Goal: Information Seeking & Learning: Learn about a topic

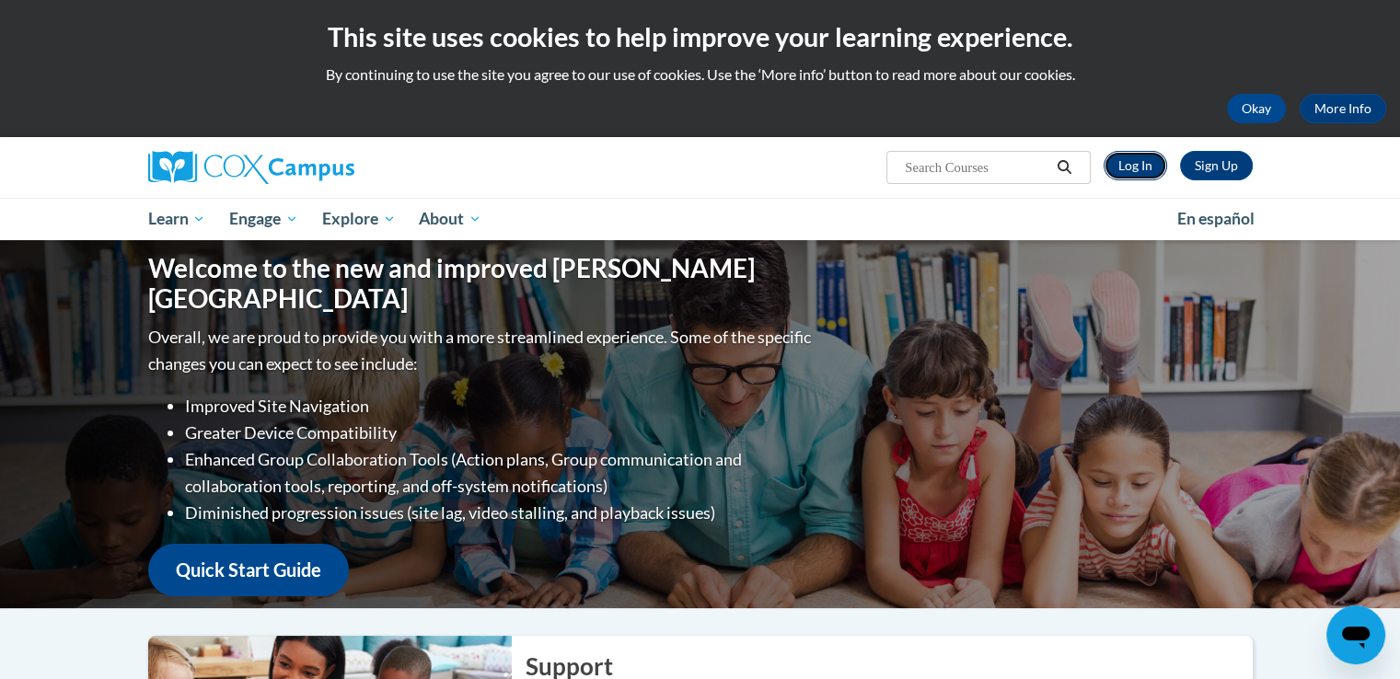
click at [1152, 174] on link "Log In" at bounding box center [1136, 165] width 64 height 29
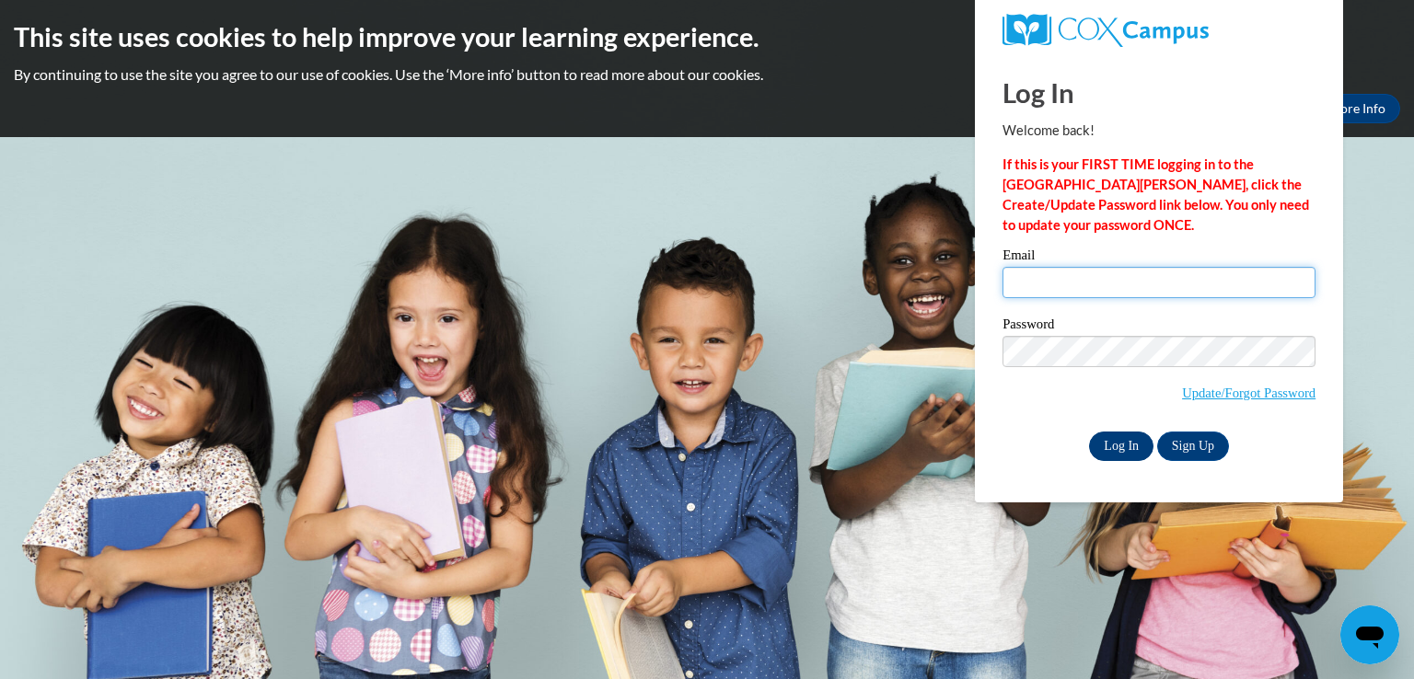
type input "shyshythorn2011@gmail.com"
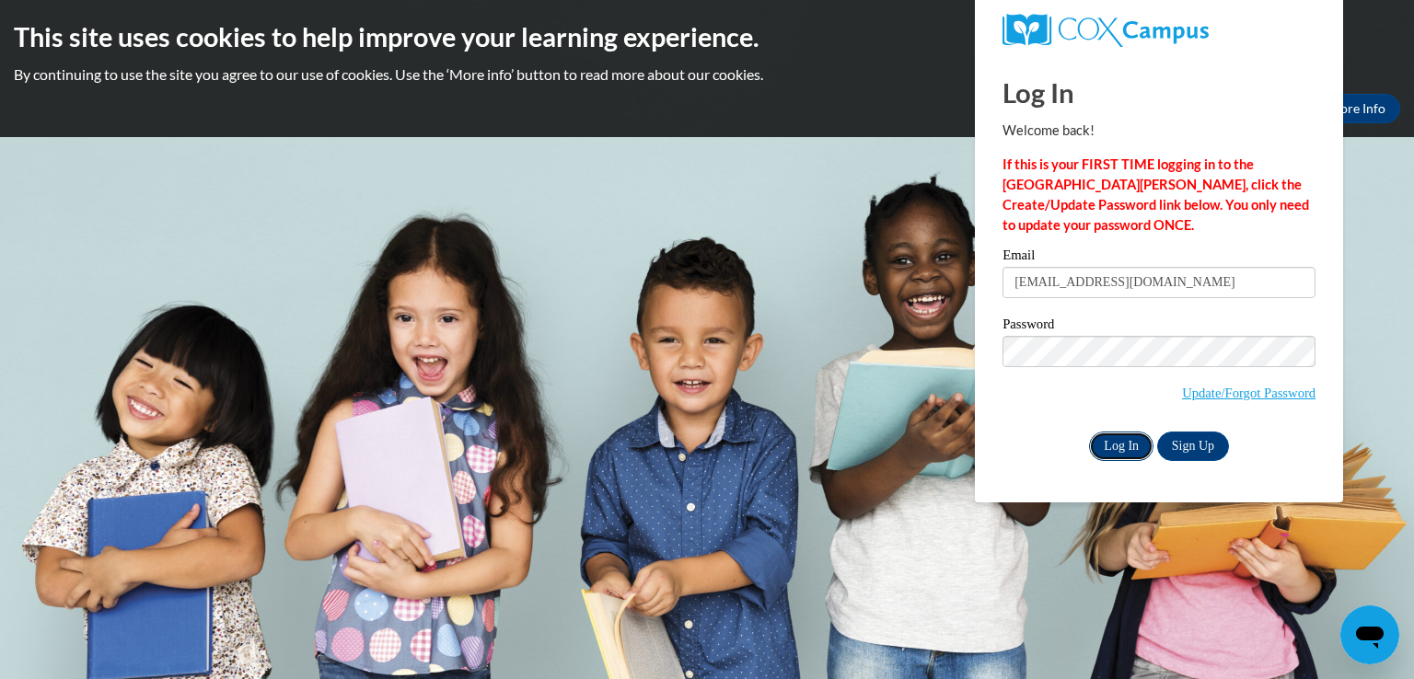
click at [1130, 437] on input "Log In" at bounding box center [1121, 446] width 64 height 29
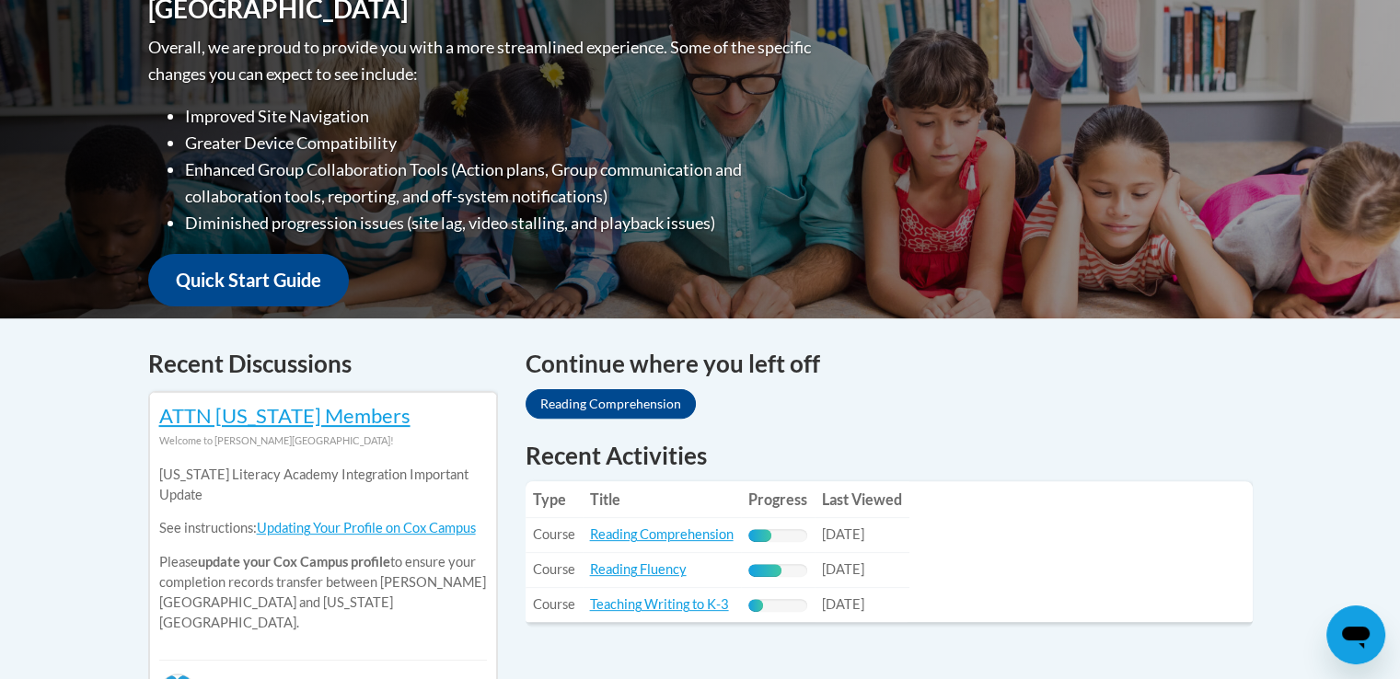
scroll to position [644, 0]
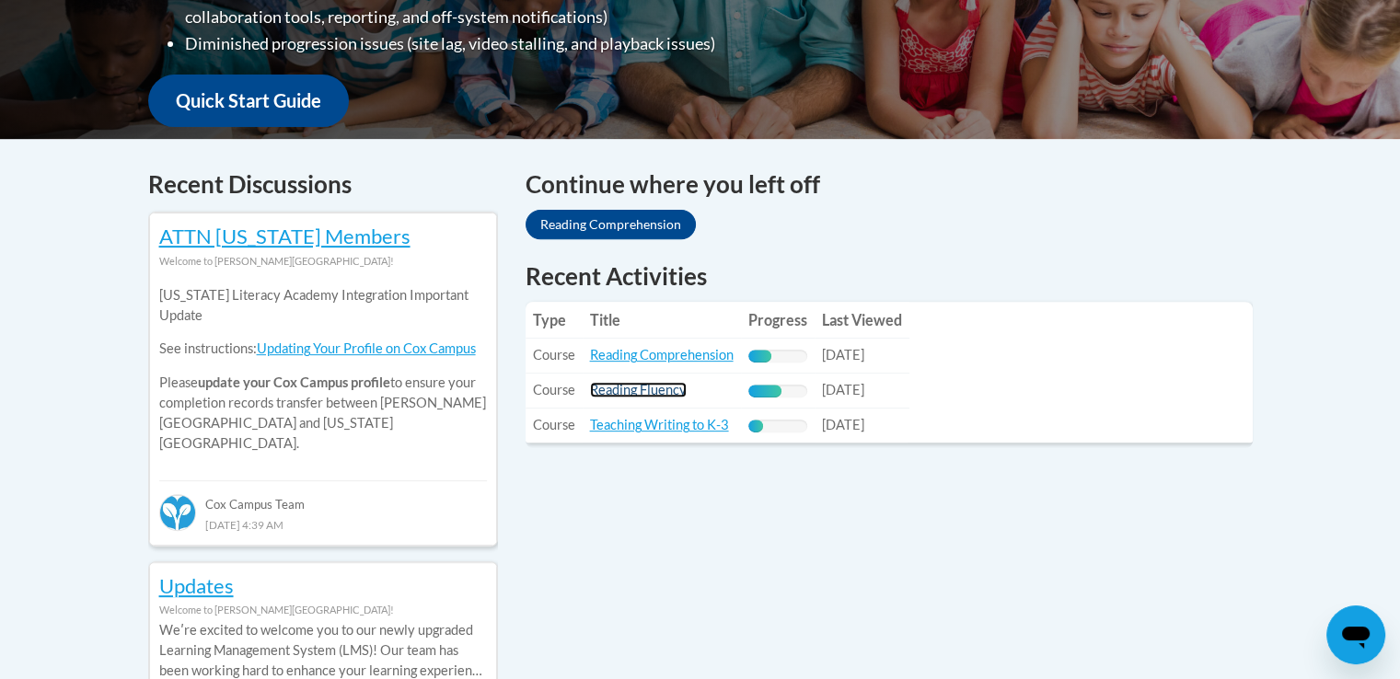
click at [662, 391] on link "Reading Fluency" at bounding box center [638, 390] width 97 height 16
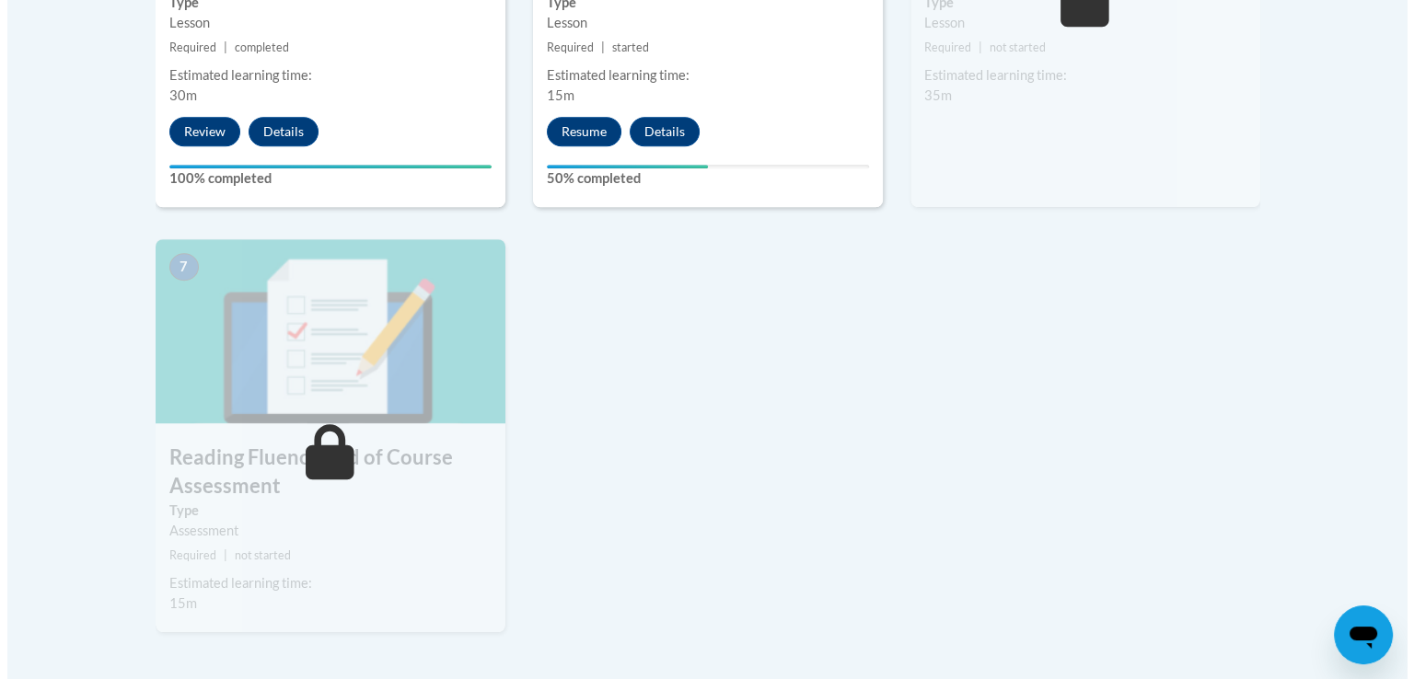
scroll to position [1381, 0]
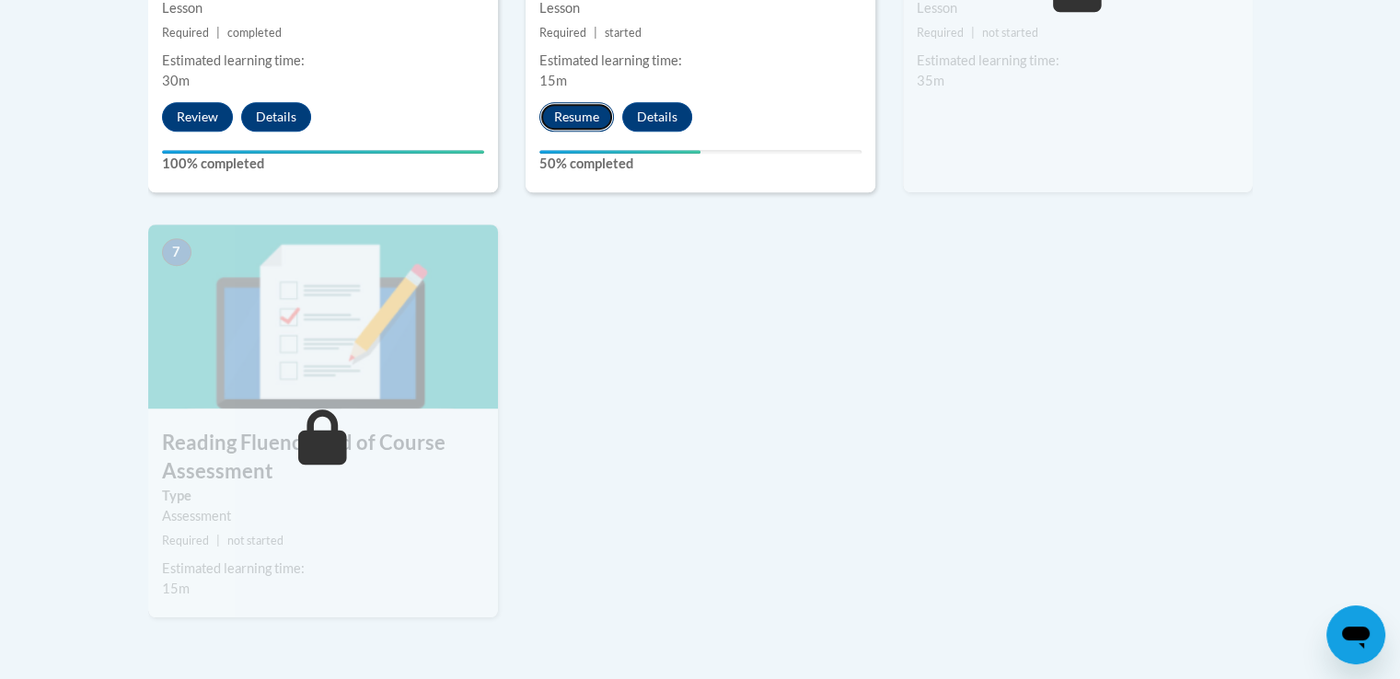
click at [578, 119] on button "Resume" at bounding box center [576, 116] width 75 height 29
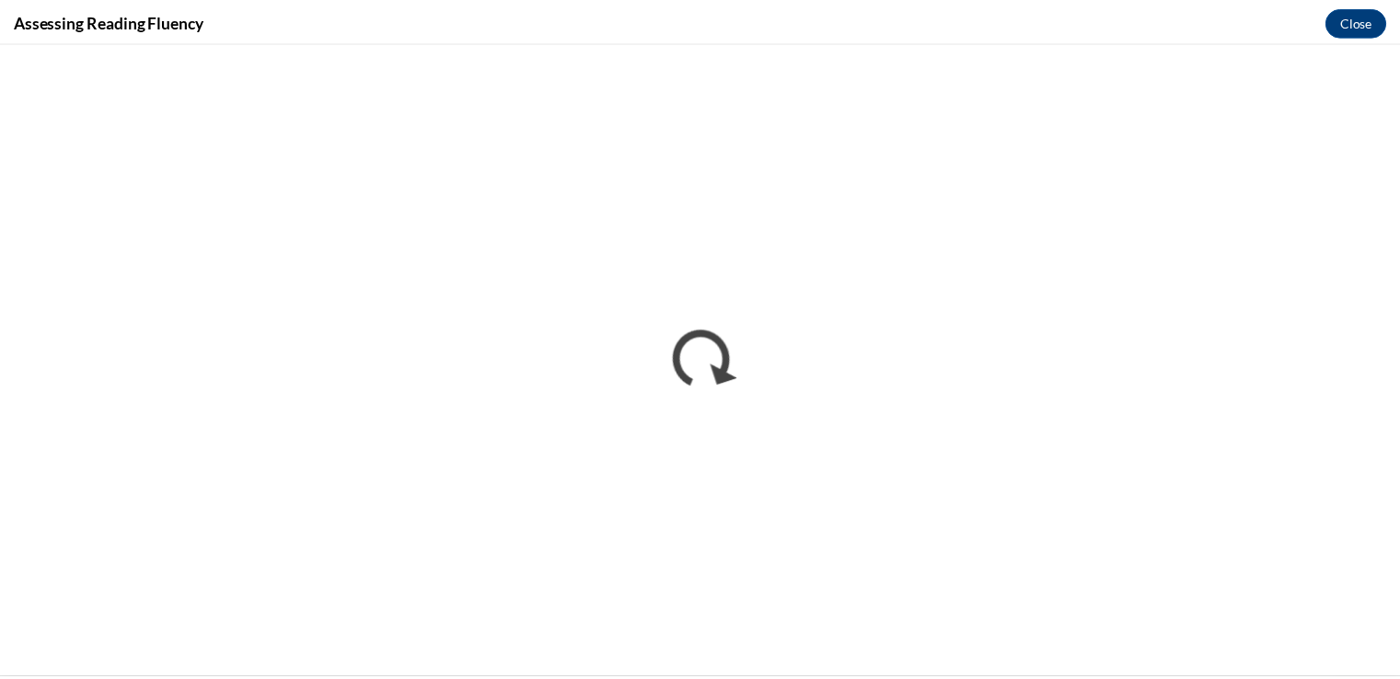
scroll to position [0, 0]
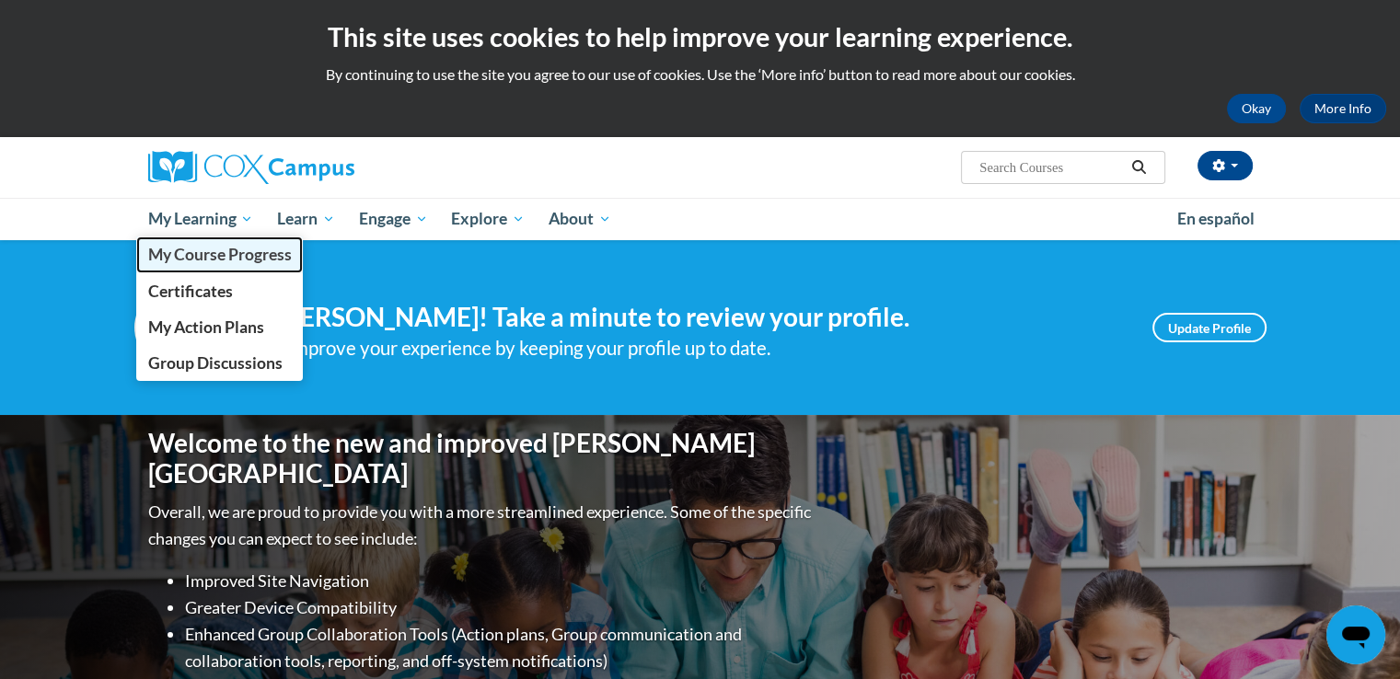
click at [214, 254] on span "My Course Progress" at bounding box center [219, 254] width 144 height 19
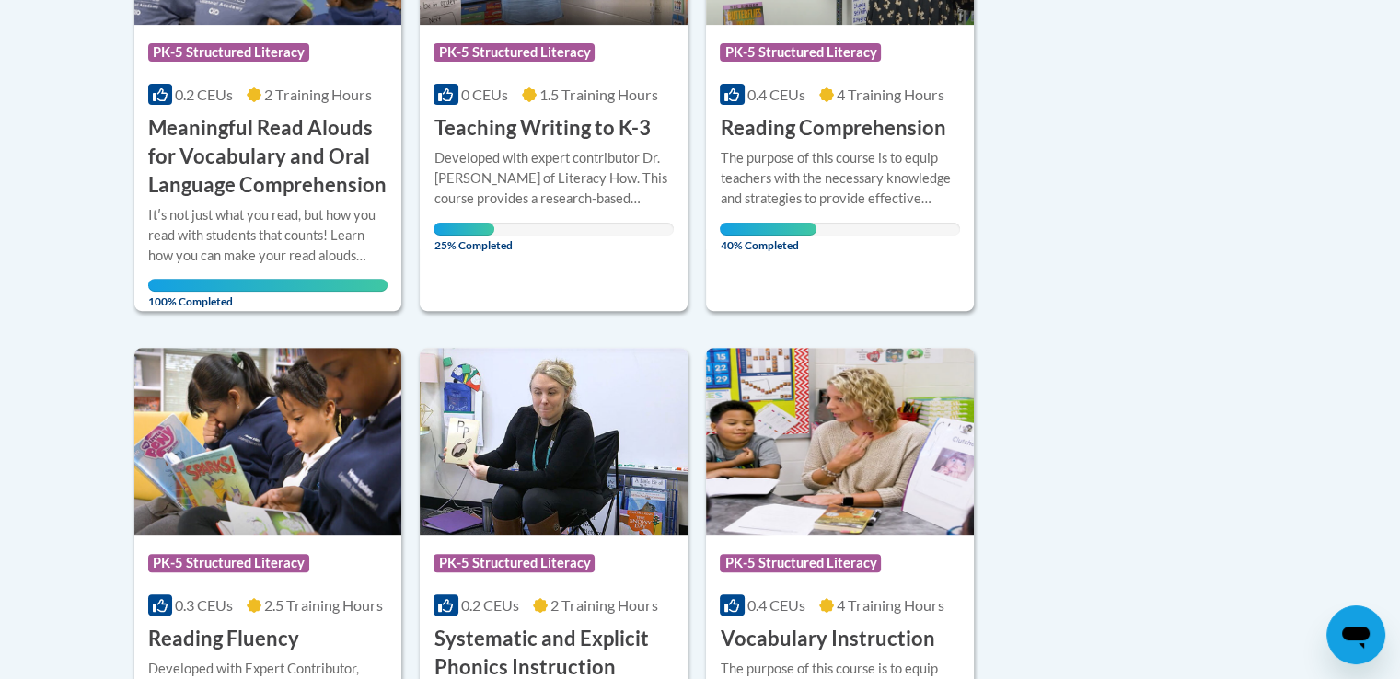
scroll to position [634, 0]
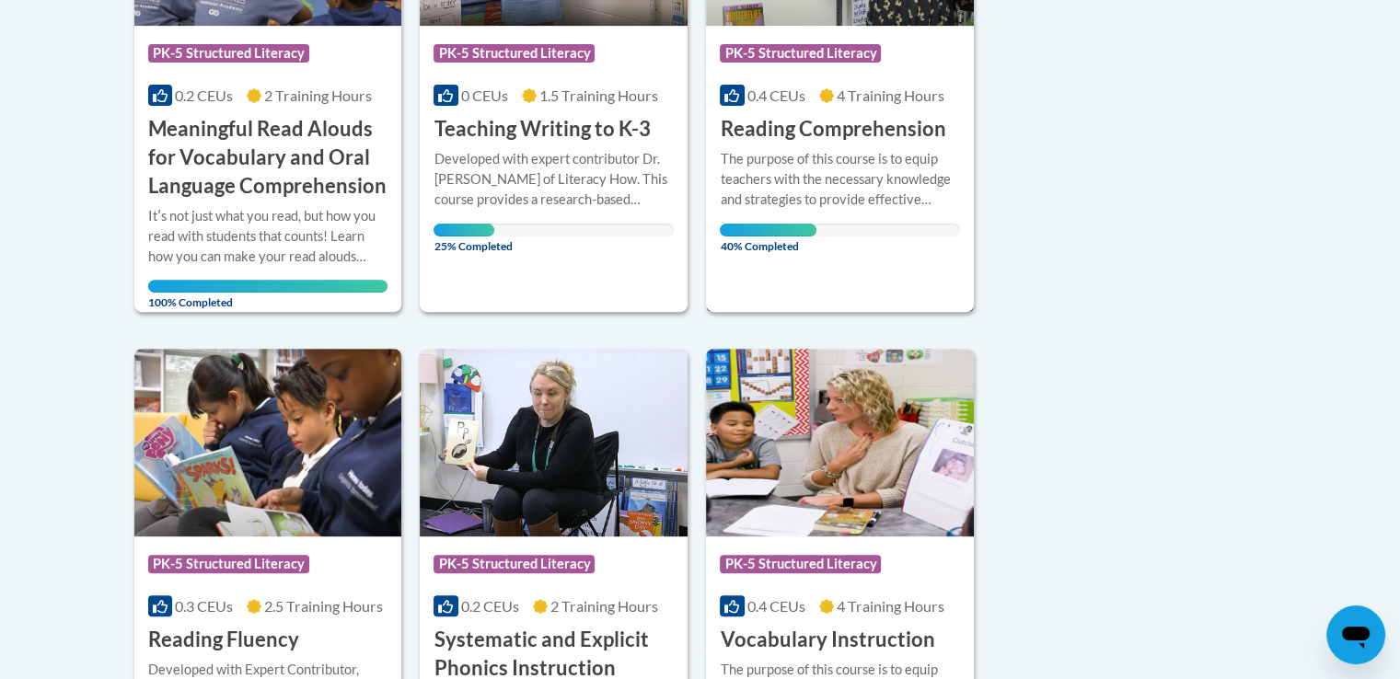
click at [768, 138] on h3 "Reading Comprehension" at bounding box center [833, 129] width 226 height 29
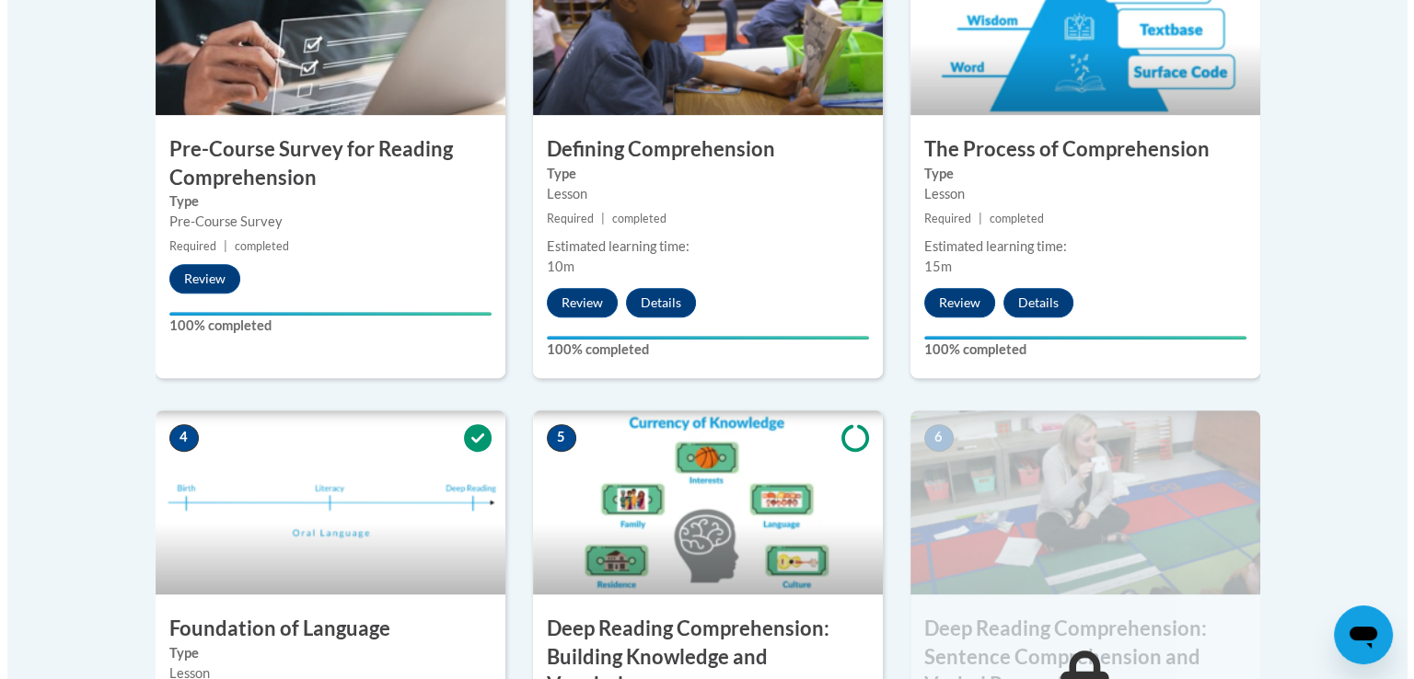
scroll to position [1013, 0]
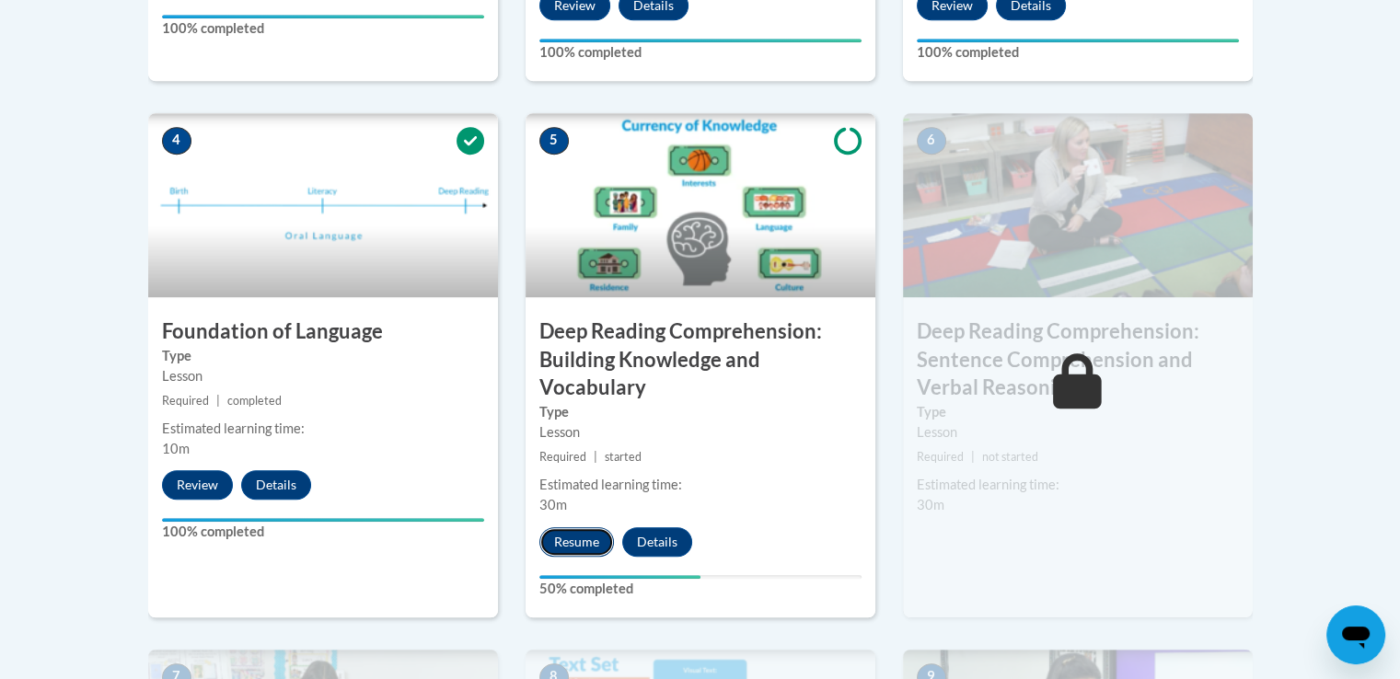
click at [572, 543] on button "Resume" at bounding box center [576, 541] width 75 height 29
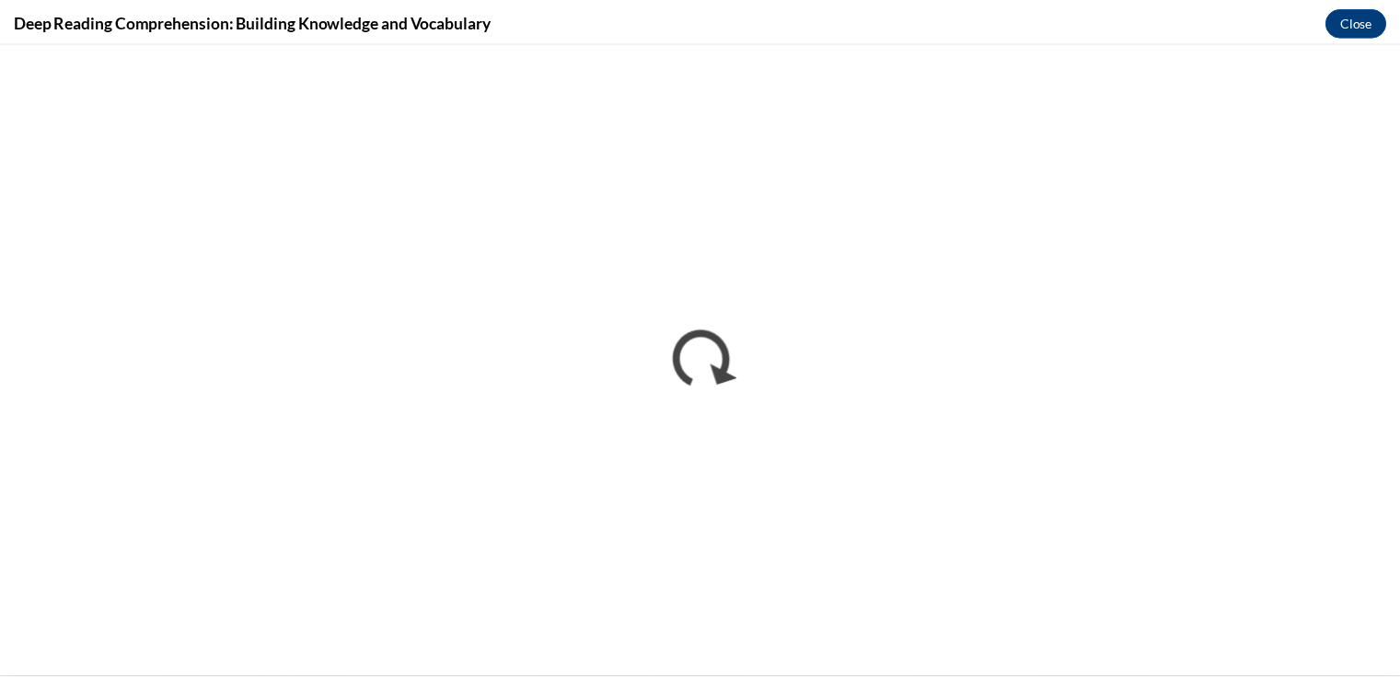
scroll to position [0, 0]
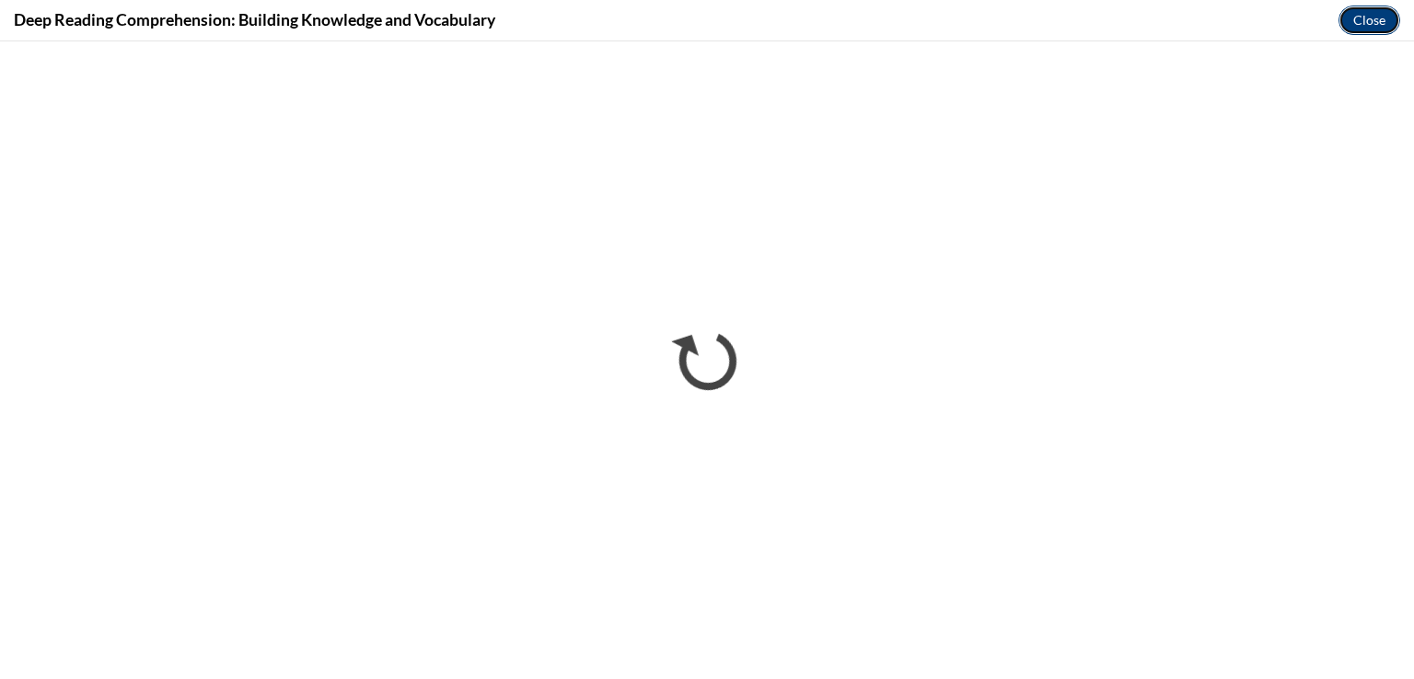
click at [1385, 19] on button "Close" at bounding box center [1369, 20] width 62 height 29
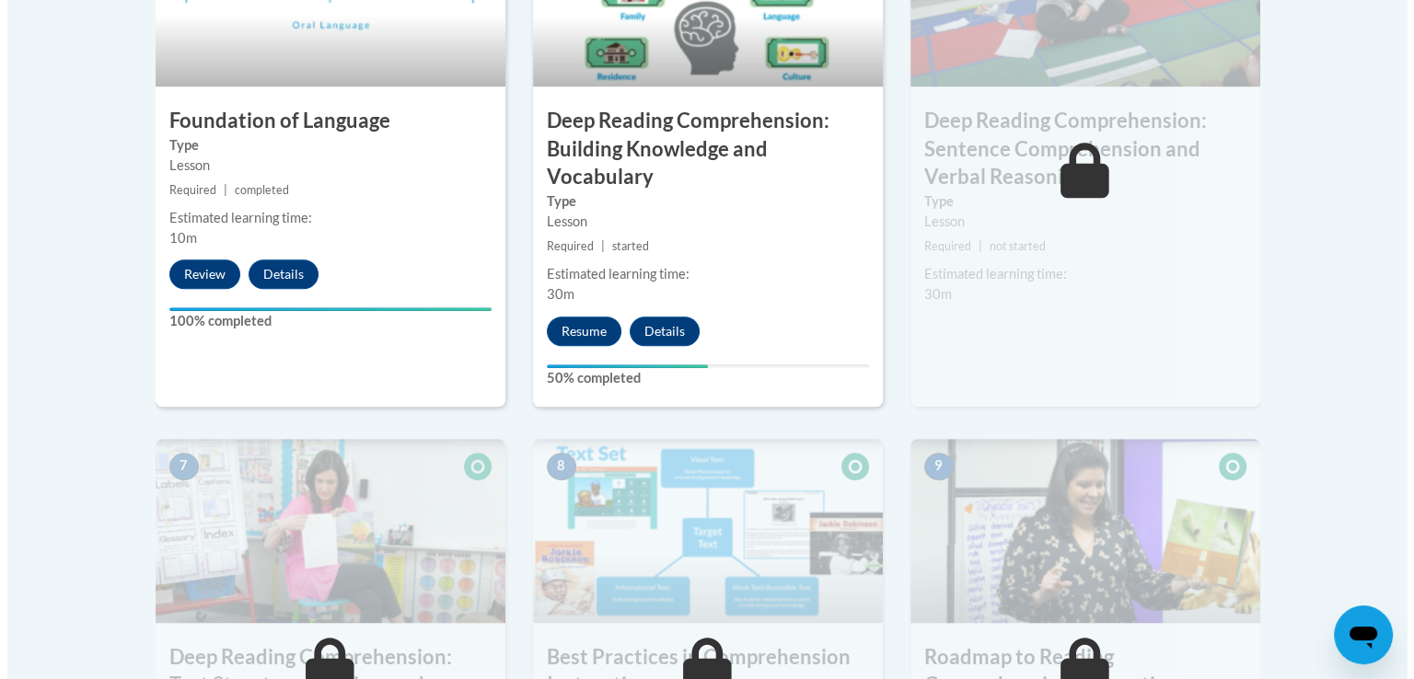
scroll to position [1197, 0]
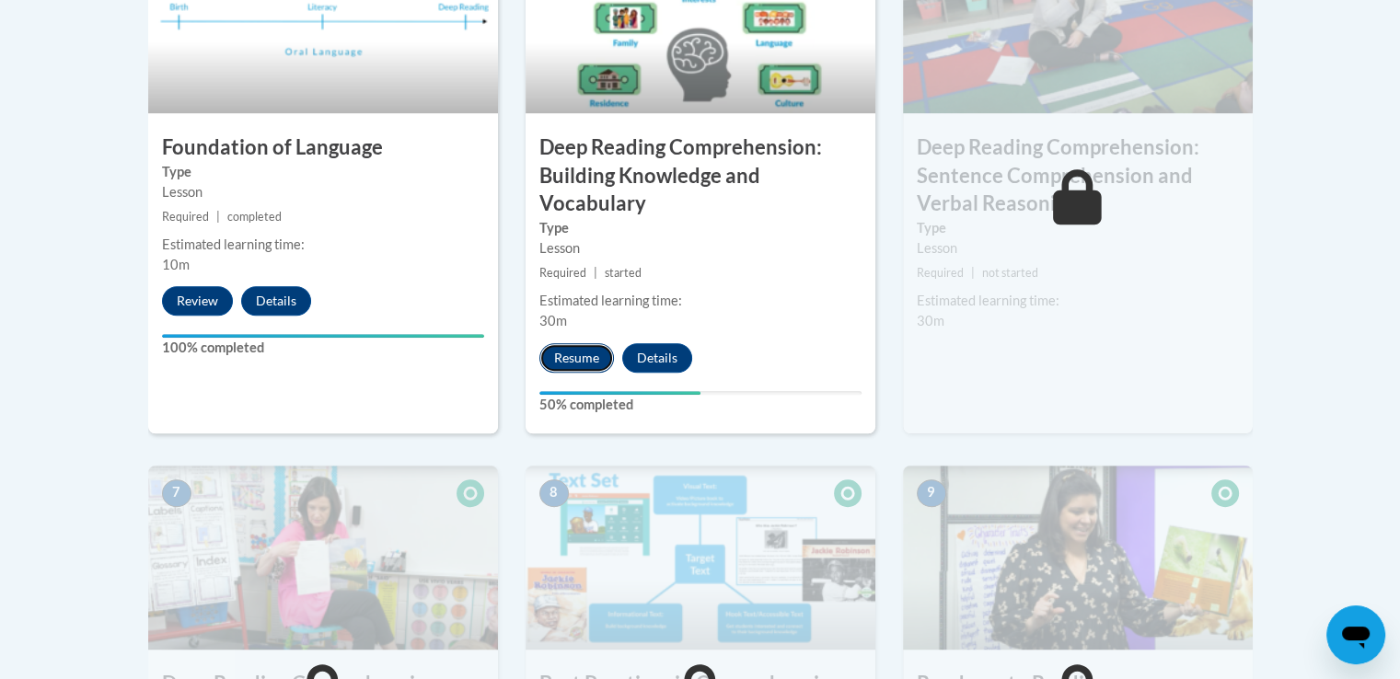
click at [593, 363] on button "Resume" at bounding box center [576, 357] width 75 height 29
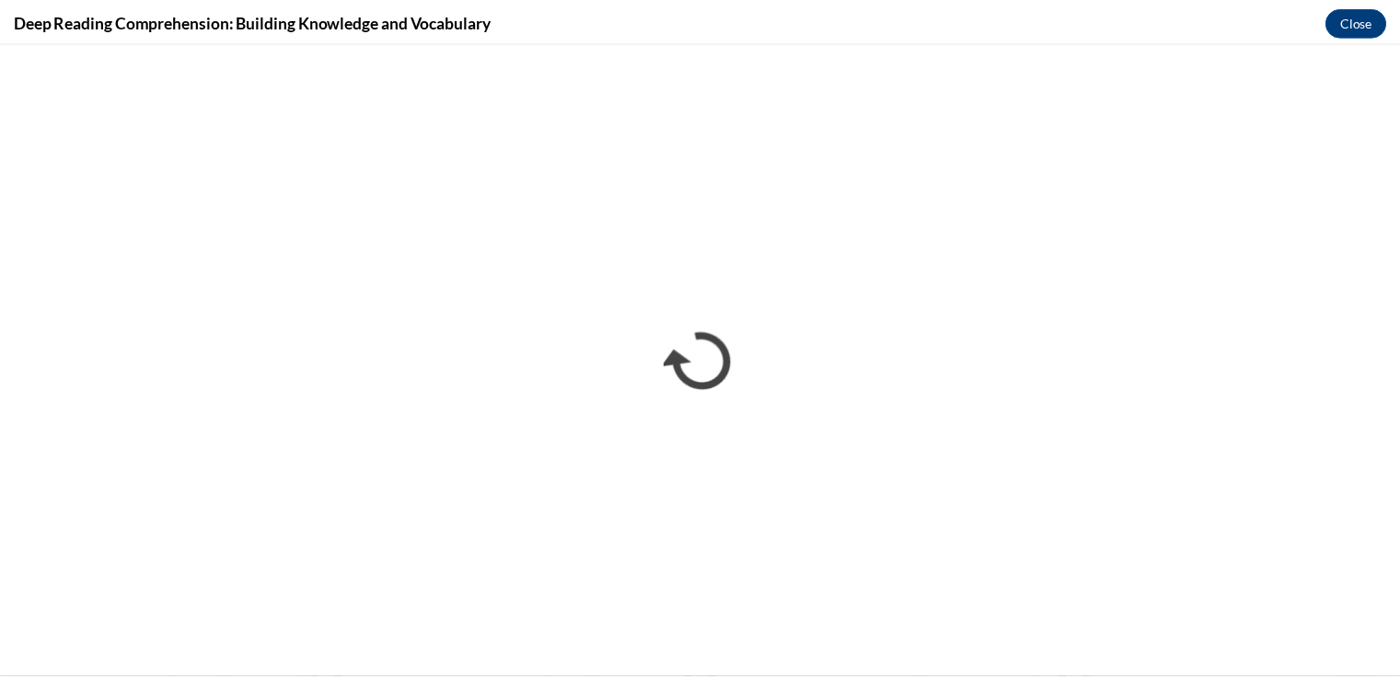
scroll to position [0, 0]
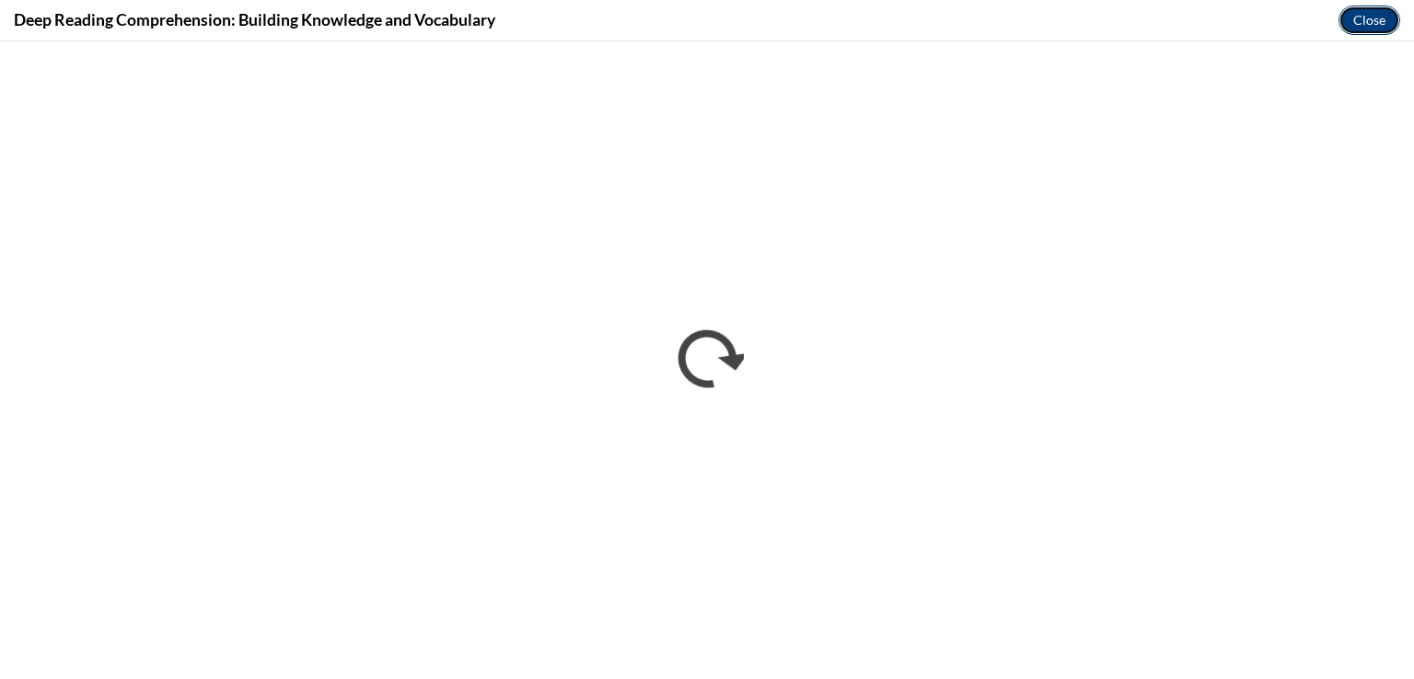
click at [1377, 19] on button "Close" at bounding box center [1369, 20] width 62 height 29
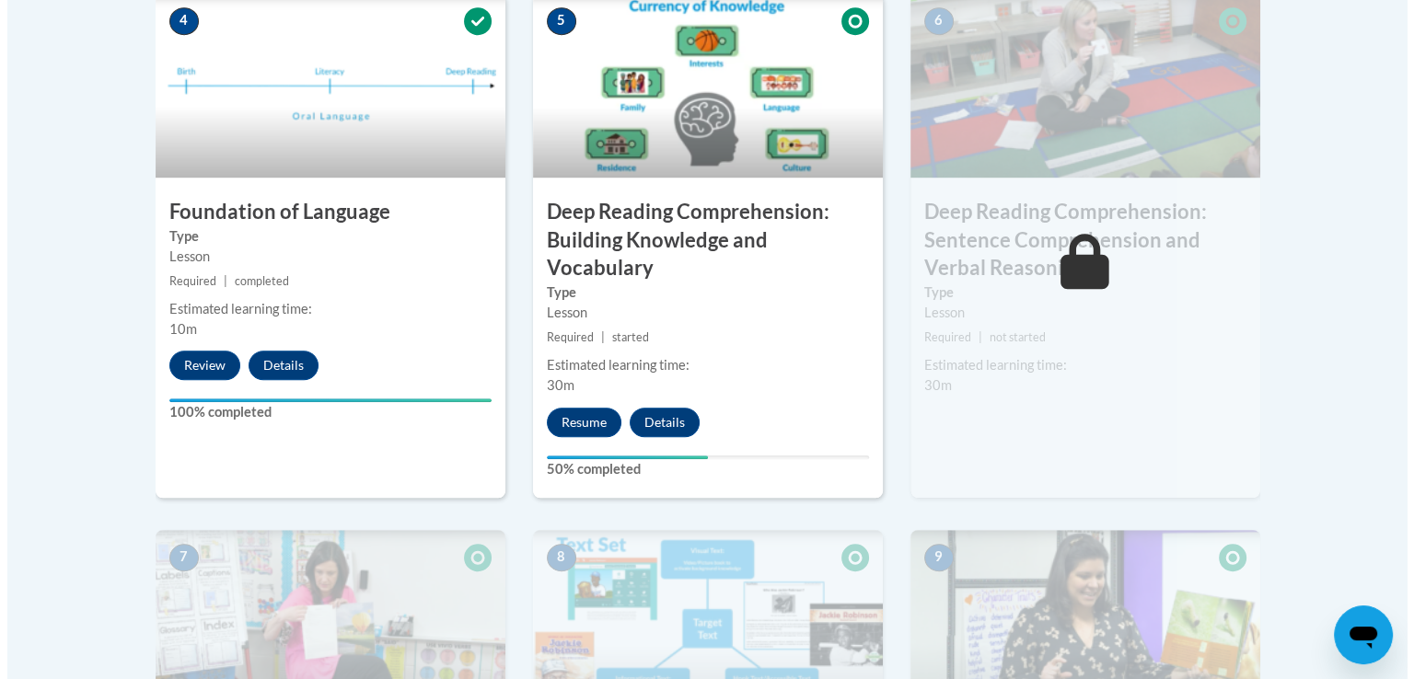
scroll to position [1105, 0]
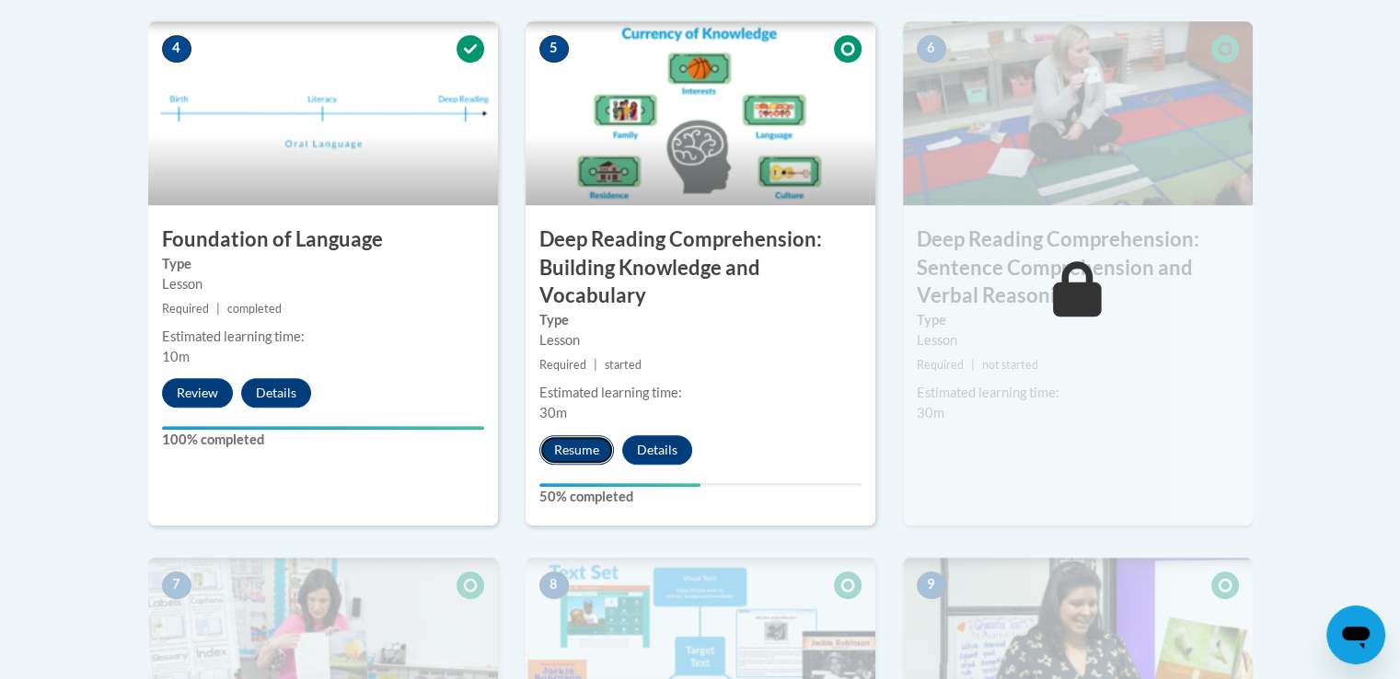
click at [561, 448] on button "Resume" at bounding box center [576, 449] width 75 height 29
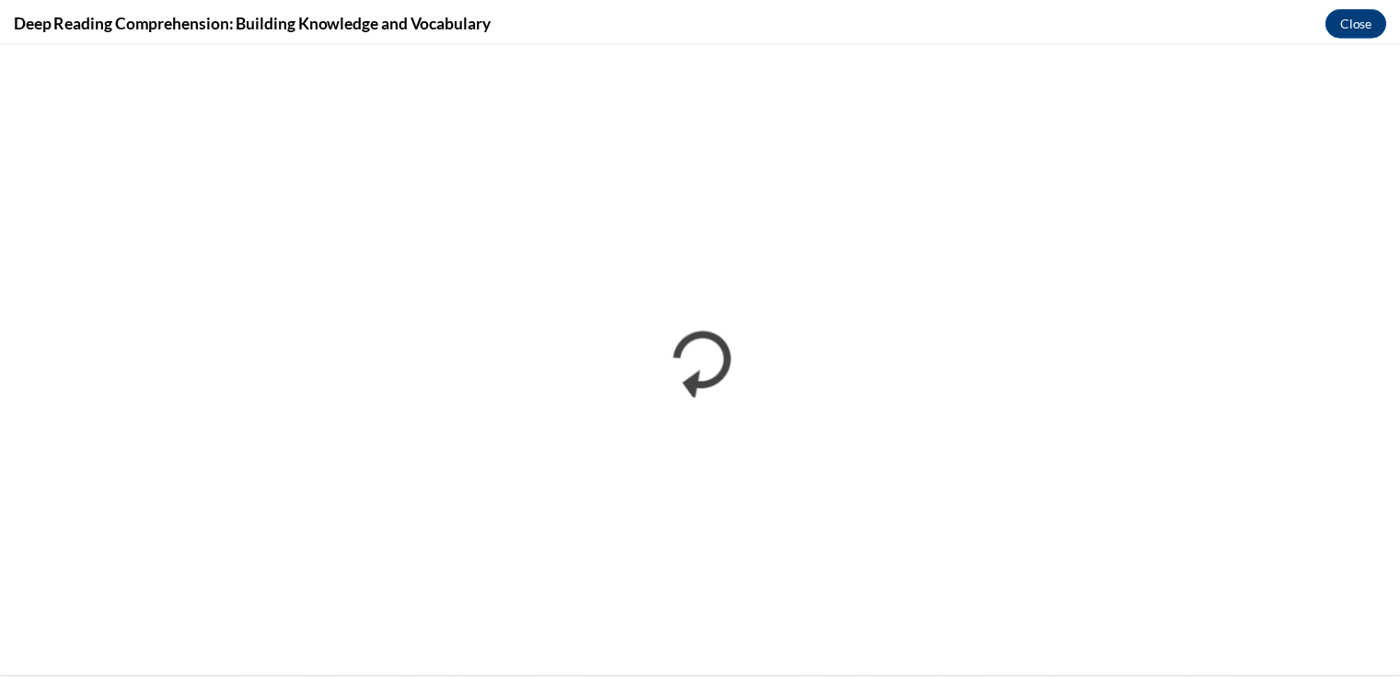
scroll to position [0, 0]
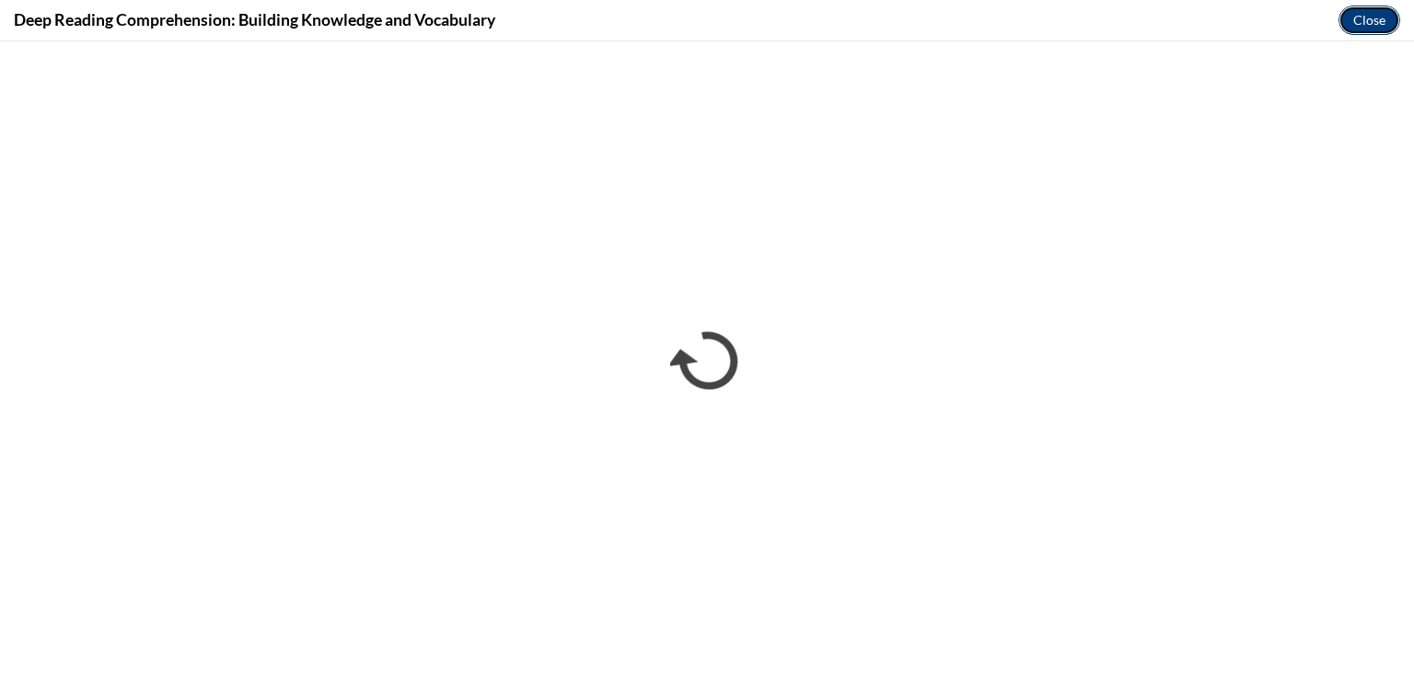
click at [1372, 23] on button "Close" at bounding box center [1369, 20] width 62 height 29
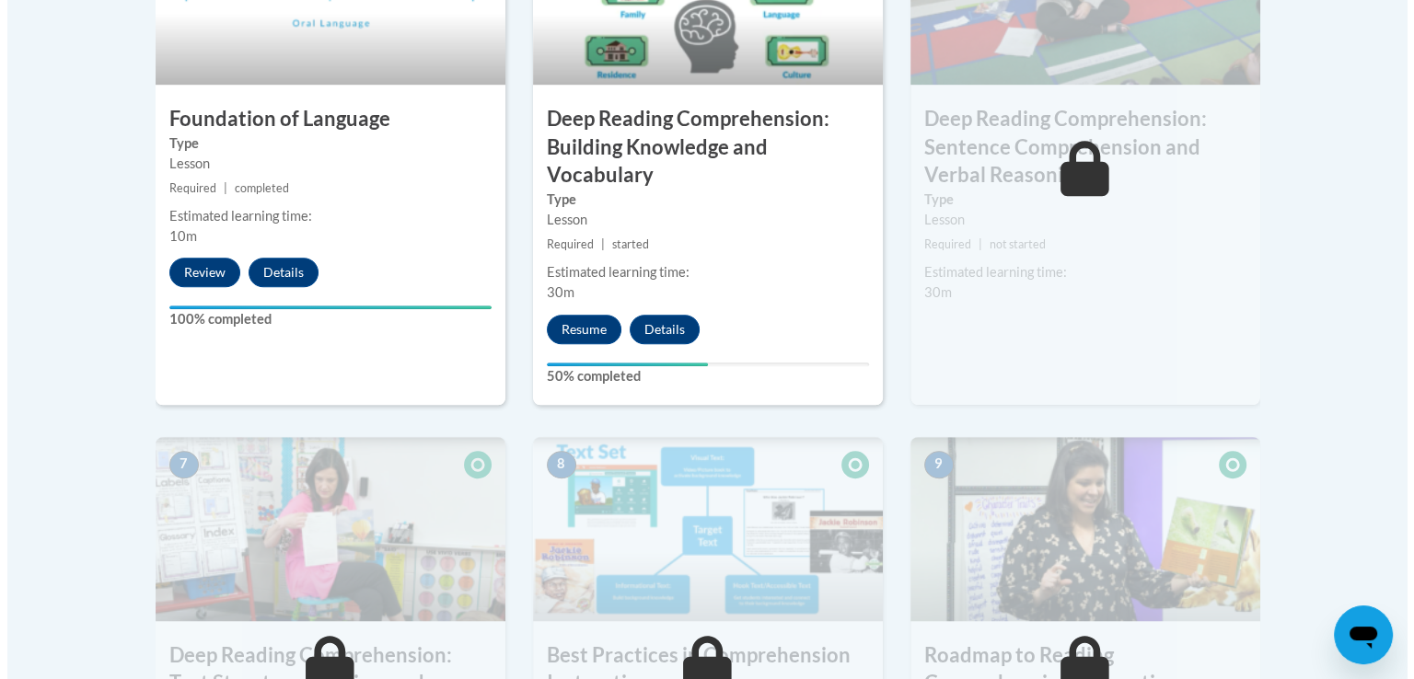
scroll to position [1197, 0]
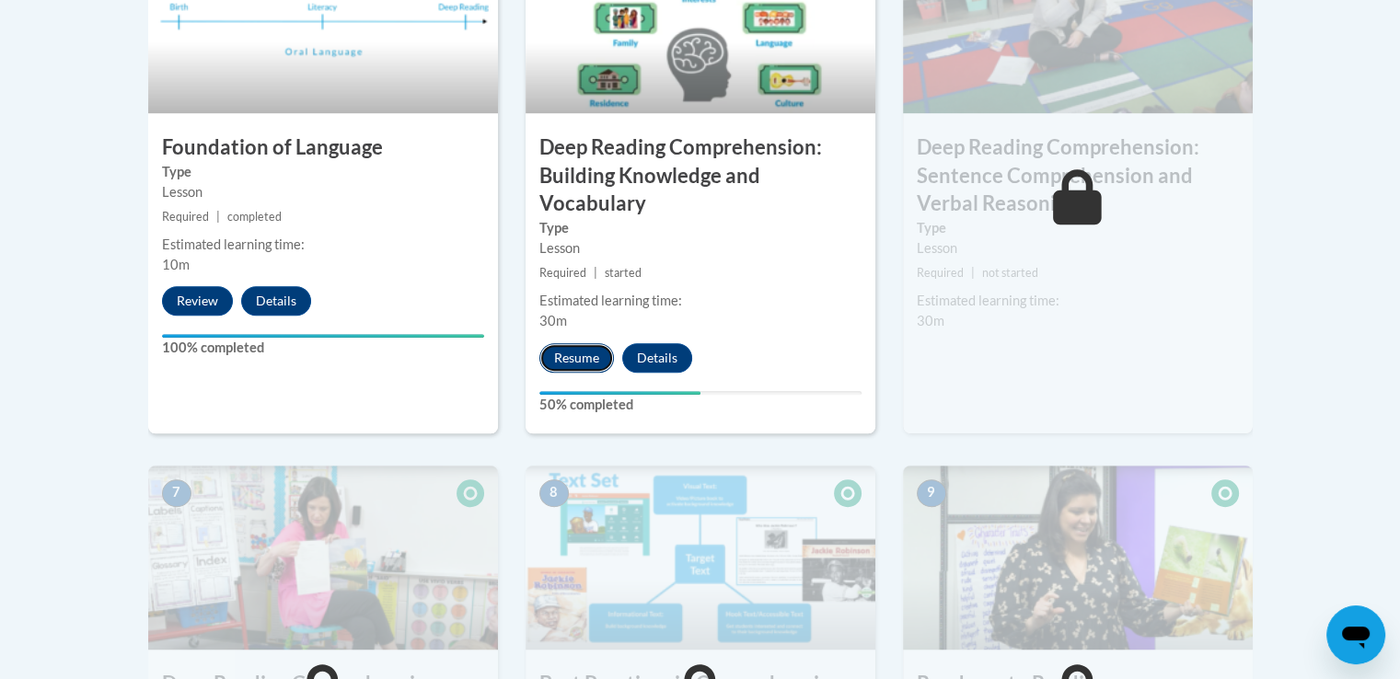
click at [577, 353] on button "Resume" at bounding box center [576, 357] width 75 height 29
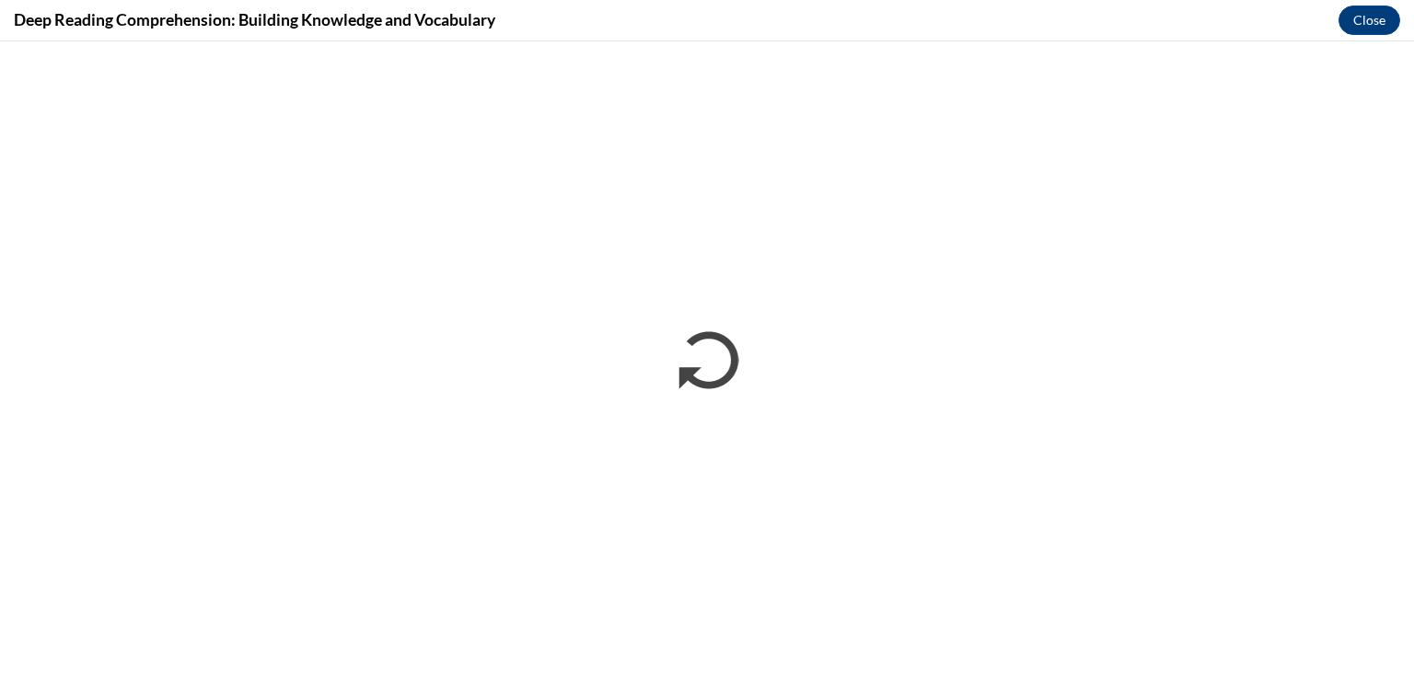
scroll to position [0, 0]
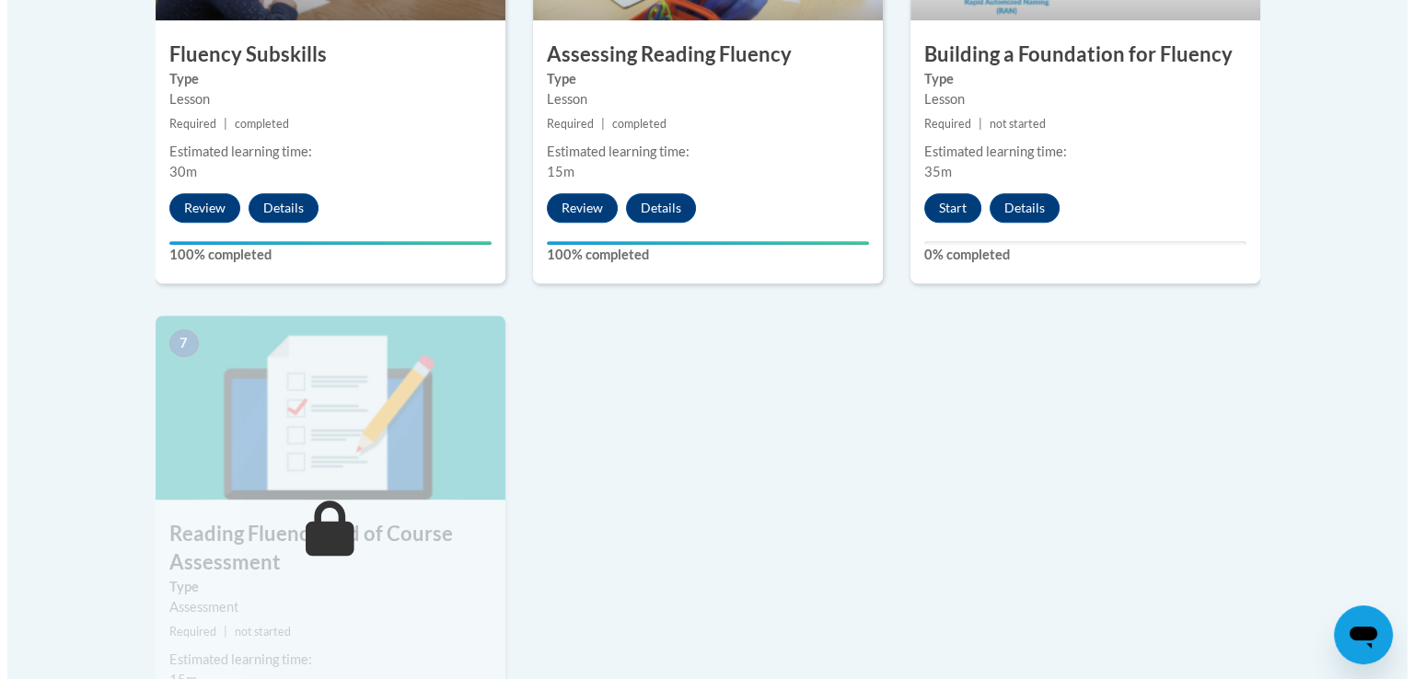
scroll to position [1186, 0]
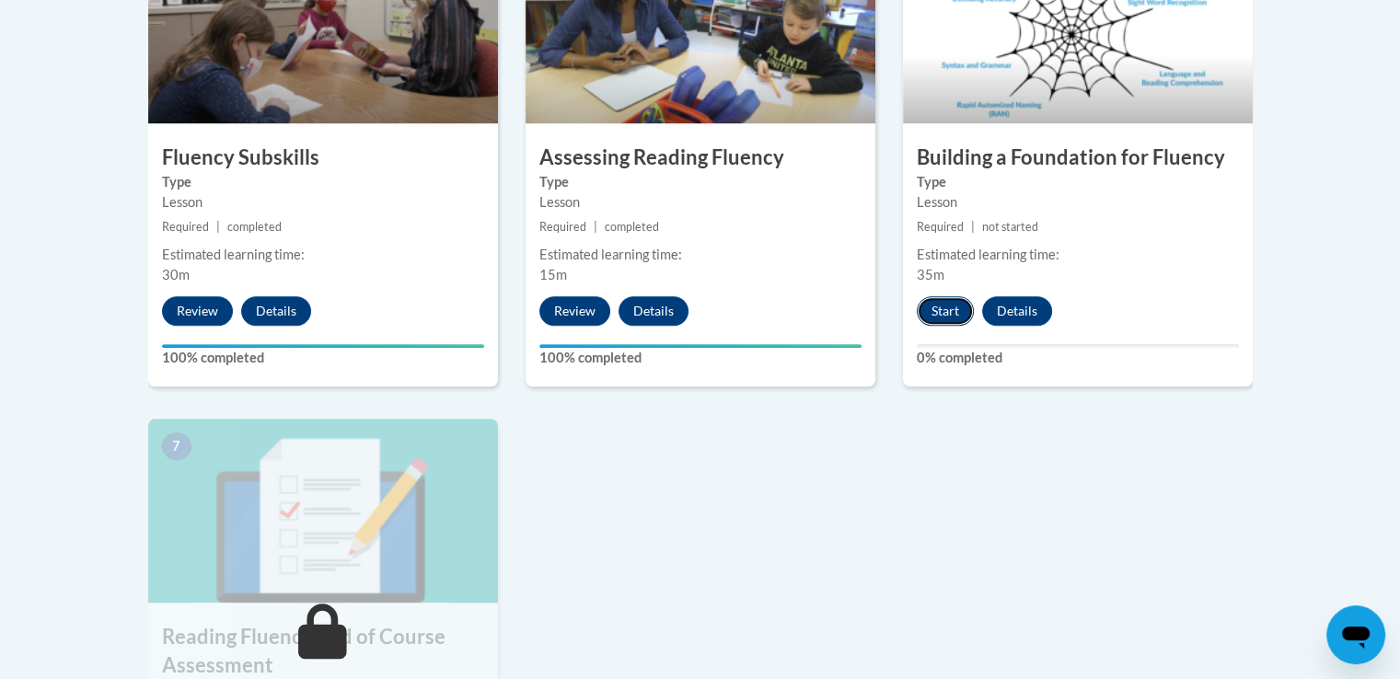
click at [951, 310] on button "Start" at bounding box center [945, 310] width 57 height 29
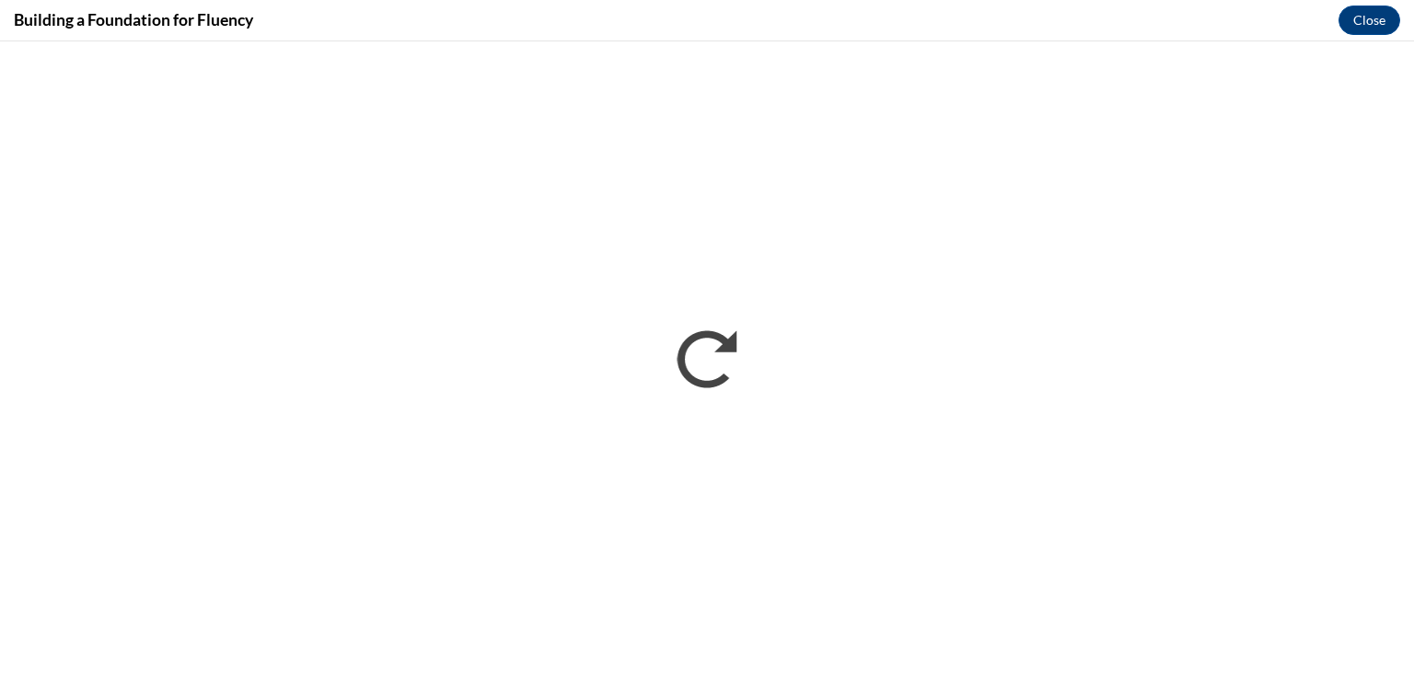
scroll to position [0, 0]
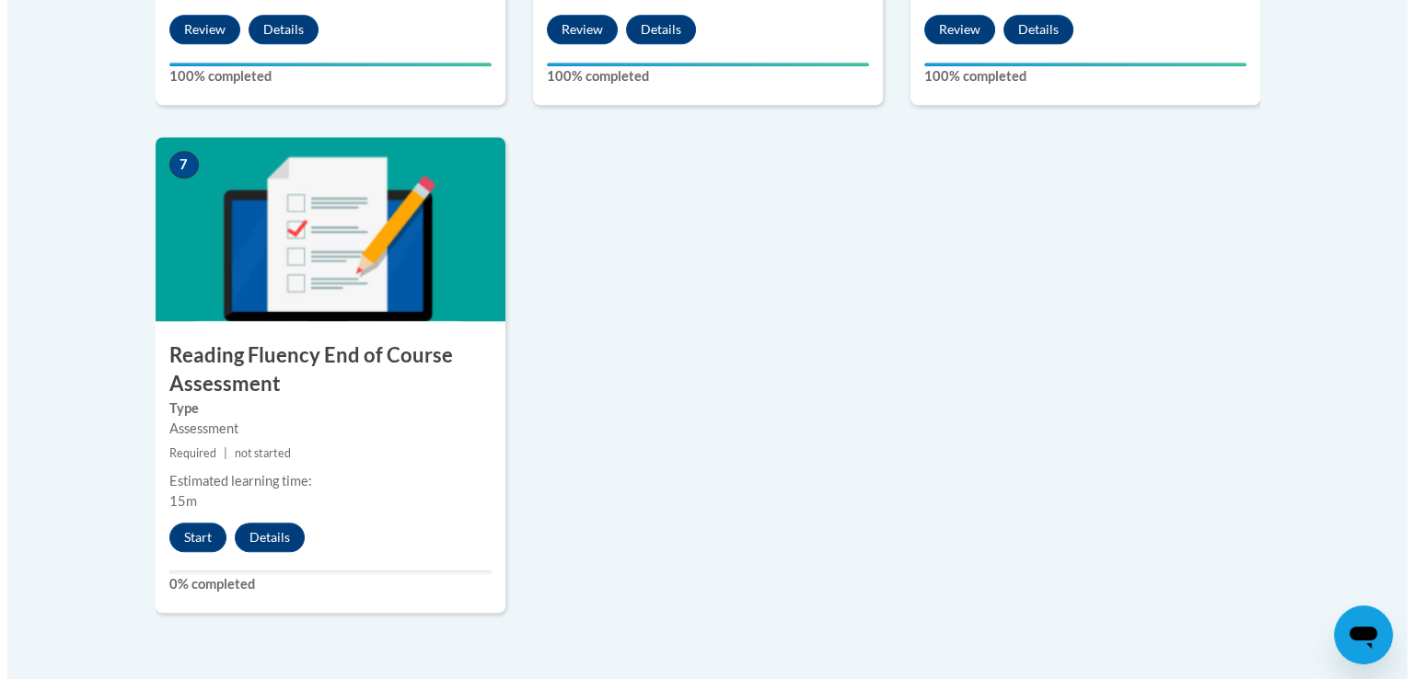
scroll to position [1371, 0]
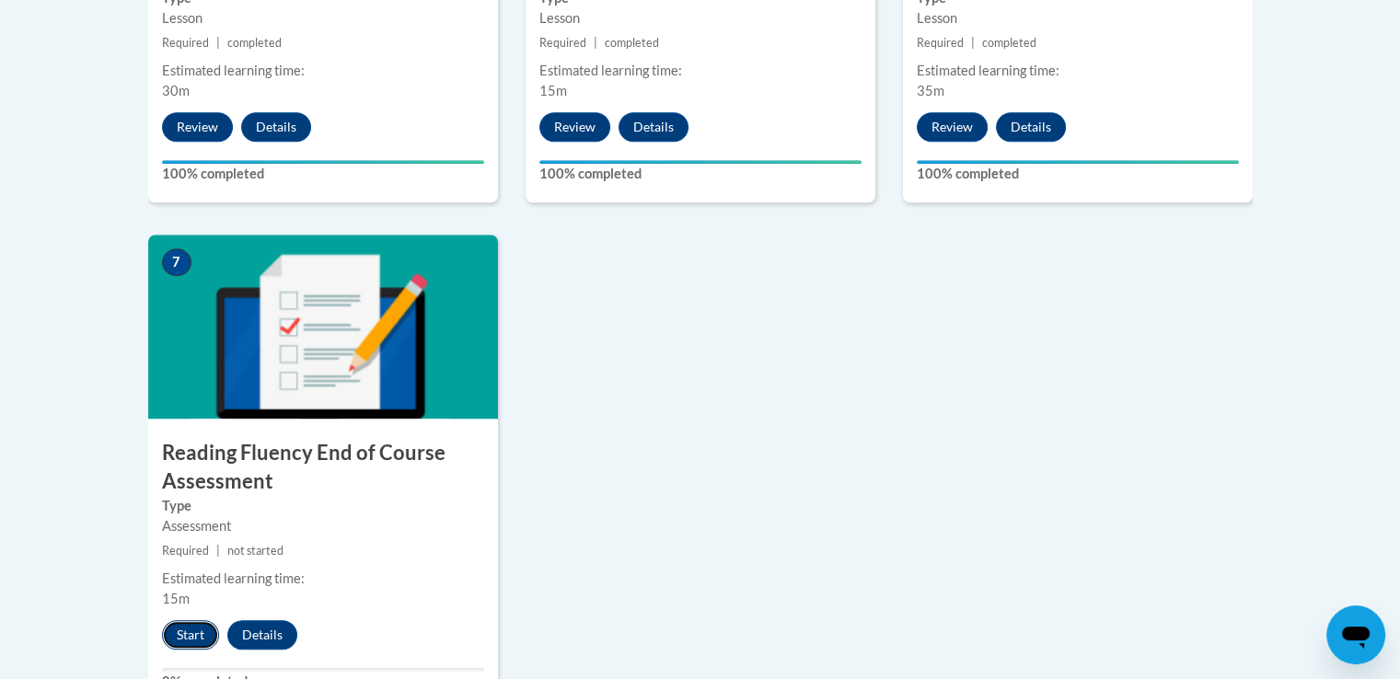
click at [187, 624] on button "Start" at bounding box center [190, 634] width 57 height 29
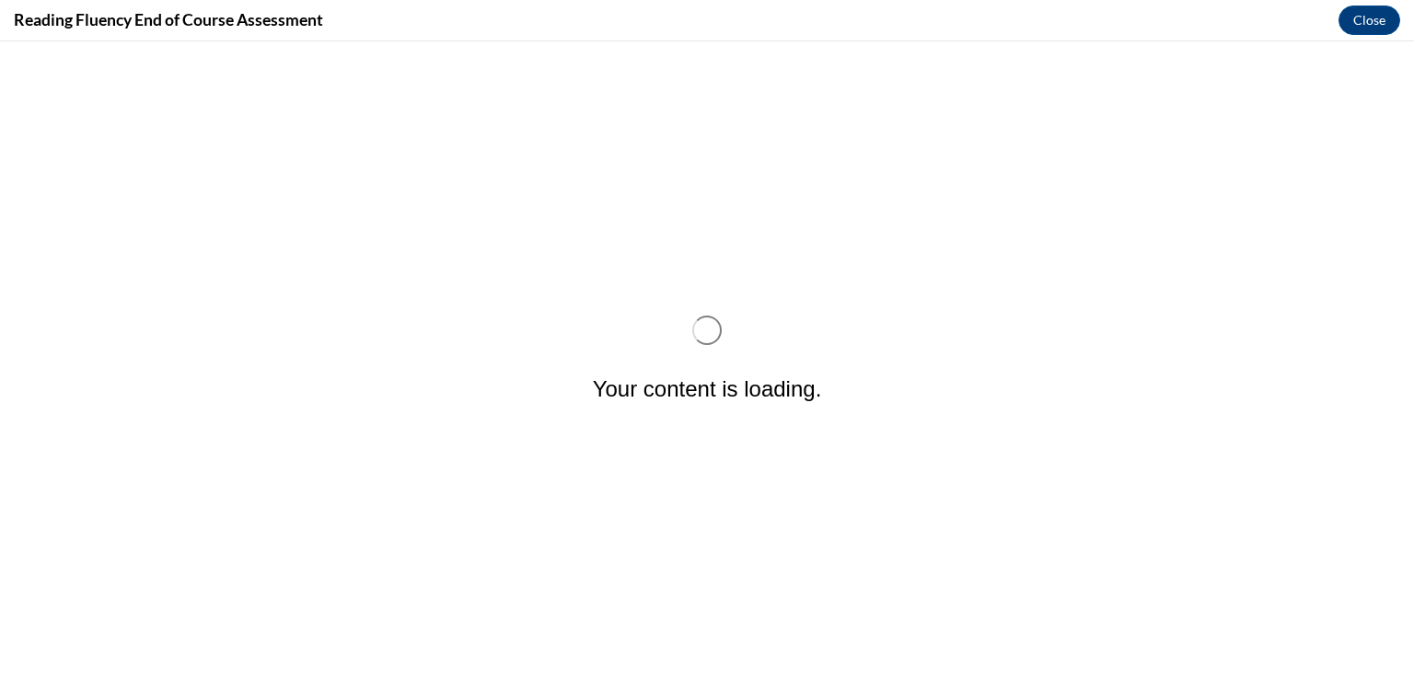
scroll to position [0, 0]
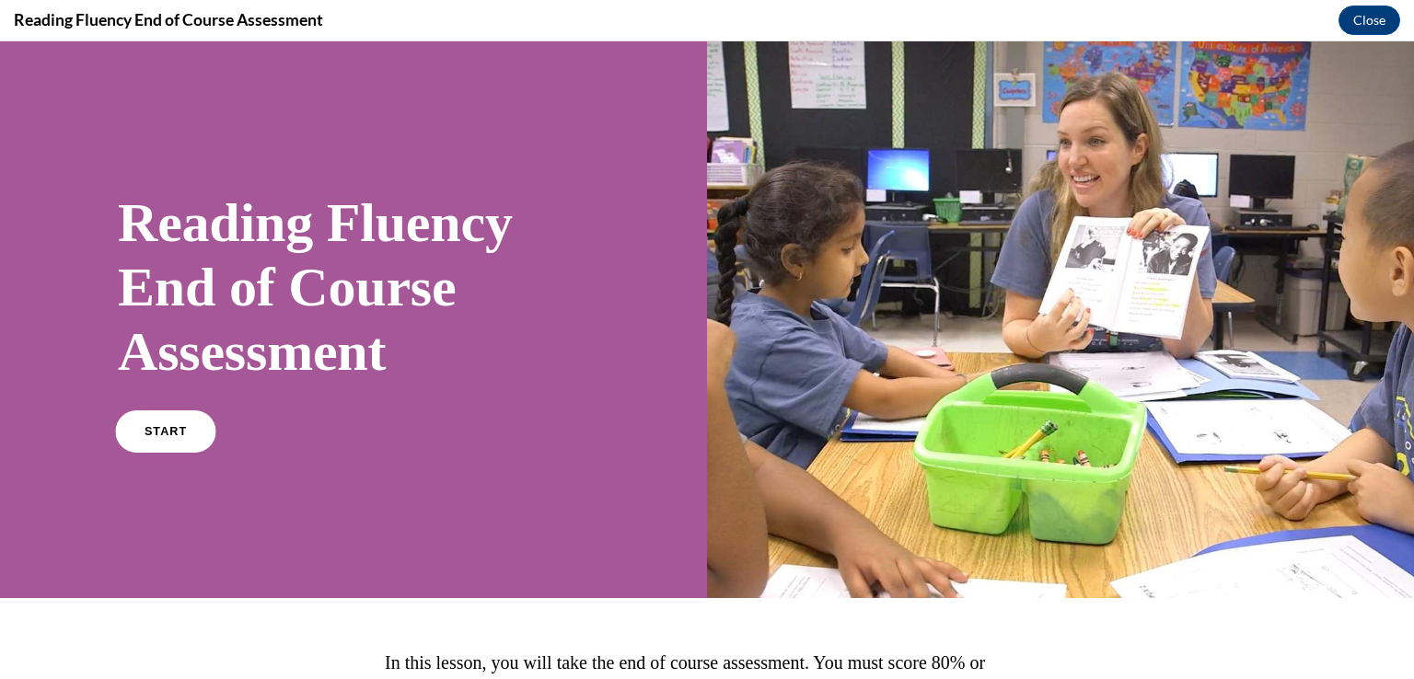
click at [173, 440] on link "START" at bounding box center [165, 432] width 100 height 42
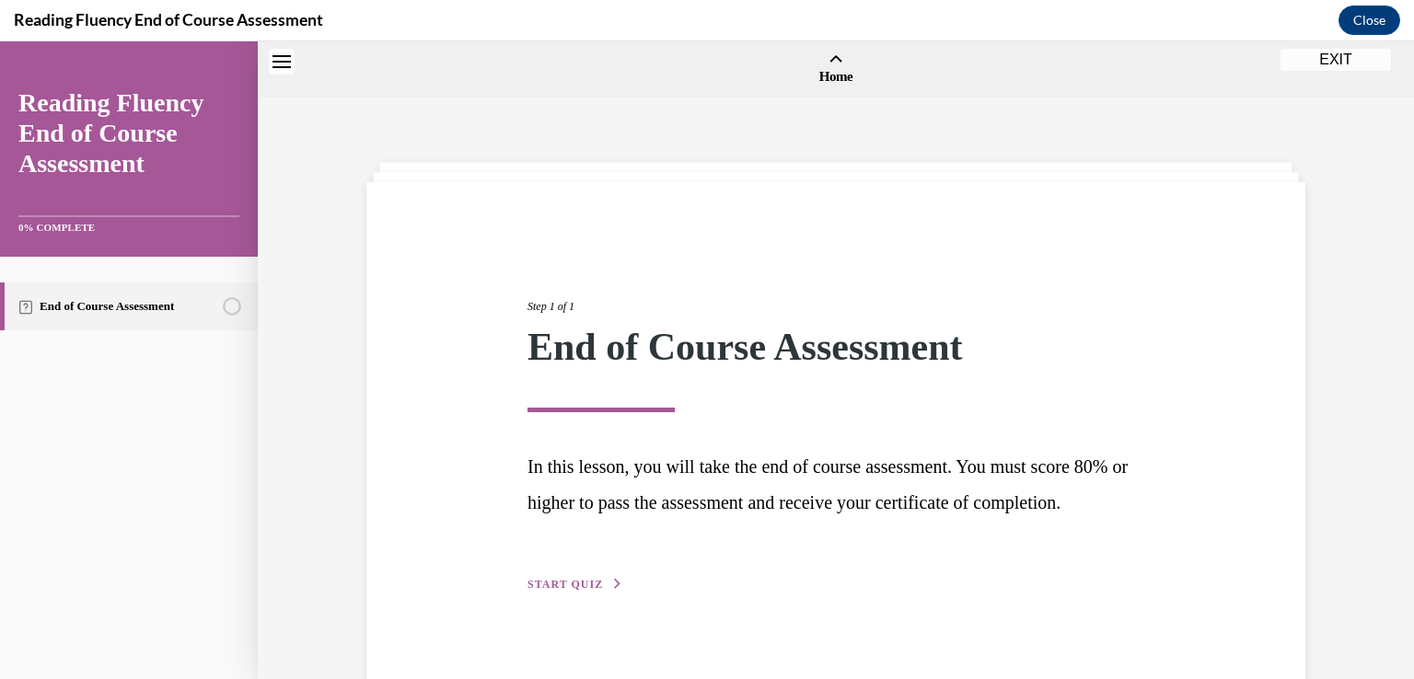
scroll to position [57, 0]
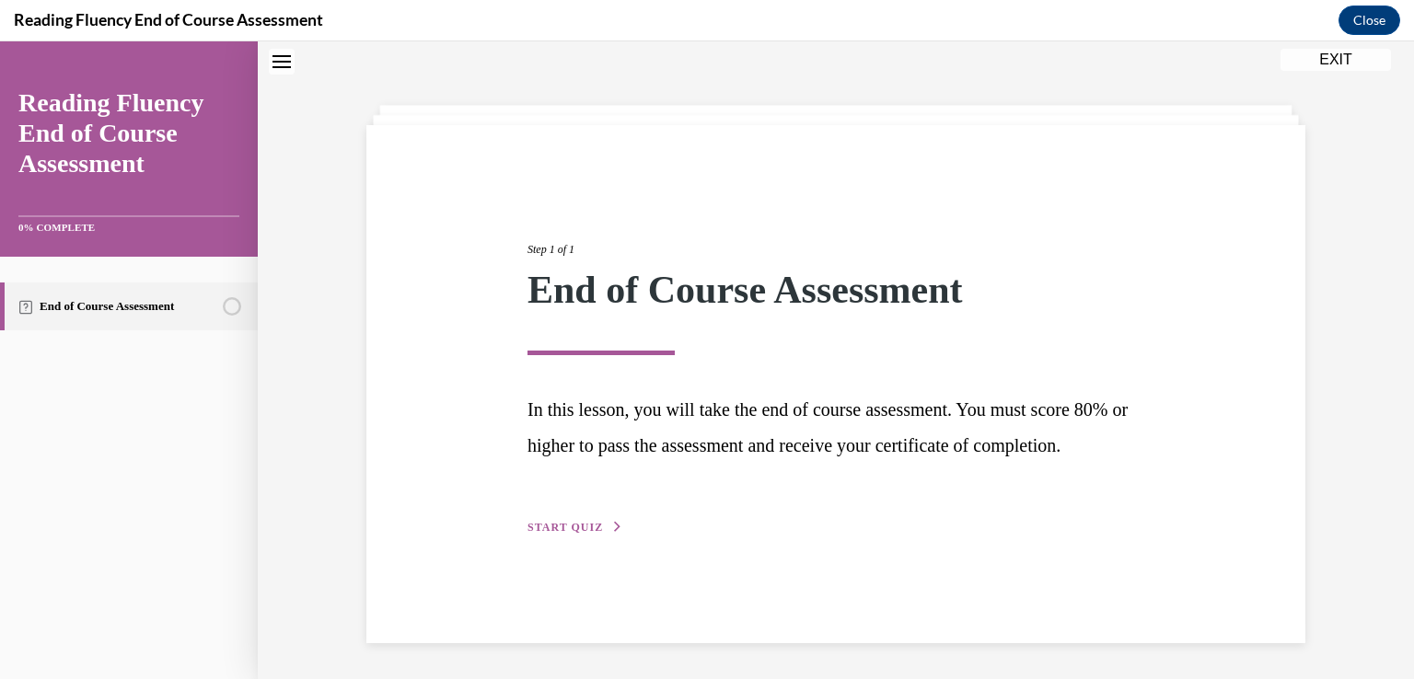
click at [561, 536] on button "START QUIZ" at bounding box center [575, 527] width 96 height 17
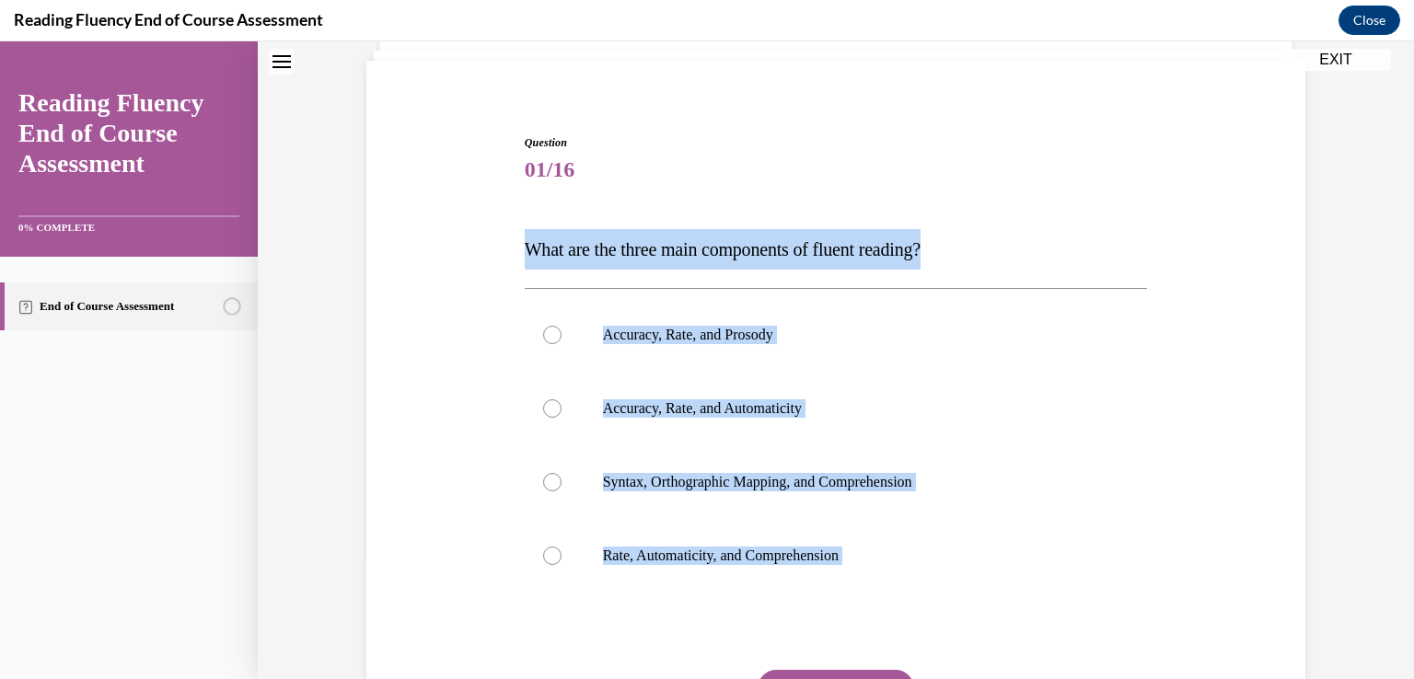
scroll to position [133, 0]
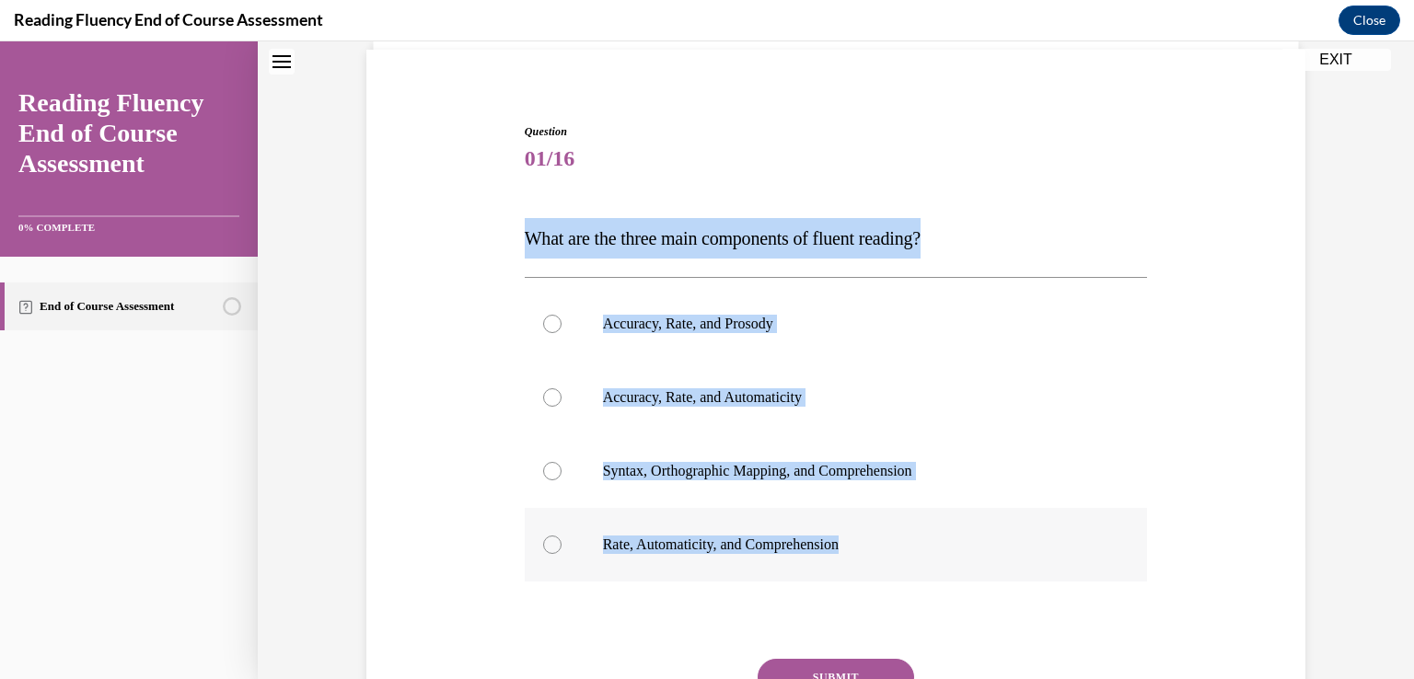
drag, startPoint x: 517, startPoint y: 311, endPoint x: 862, endPoint y: 565, distance: 427.8
click at [862, 565] on div "Question 01/16 What are the three main components of fluent reading?  Accuracy,…" at bounding box center [836, 466] width 623 height 687
copy div "What are the three main components of fluent reading?  Accuracy, Rate, and Pros…"
click at [547, 324] on div at bounding box center [552, 324] width 18 height 18
click at [547, 324] on input "Accuracy, Rate, and Prosody" at bounding box center [552, 324] width 18 height 18
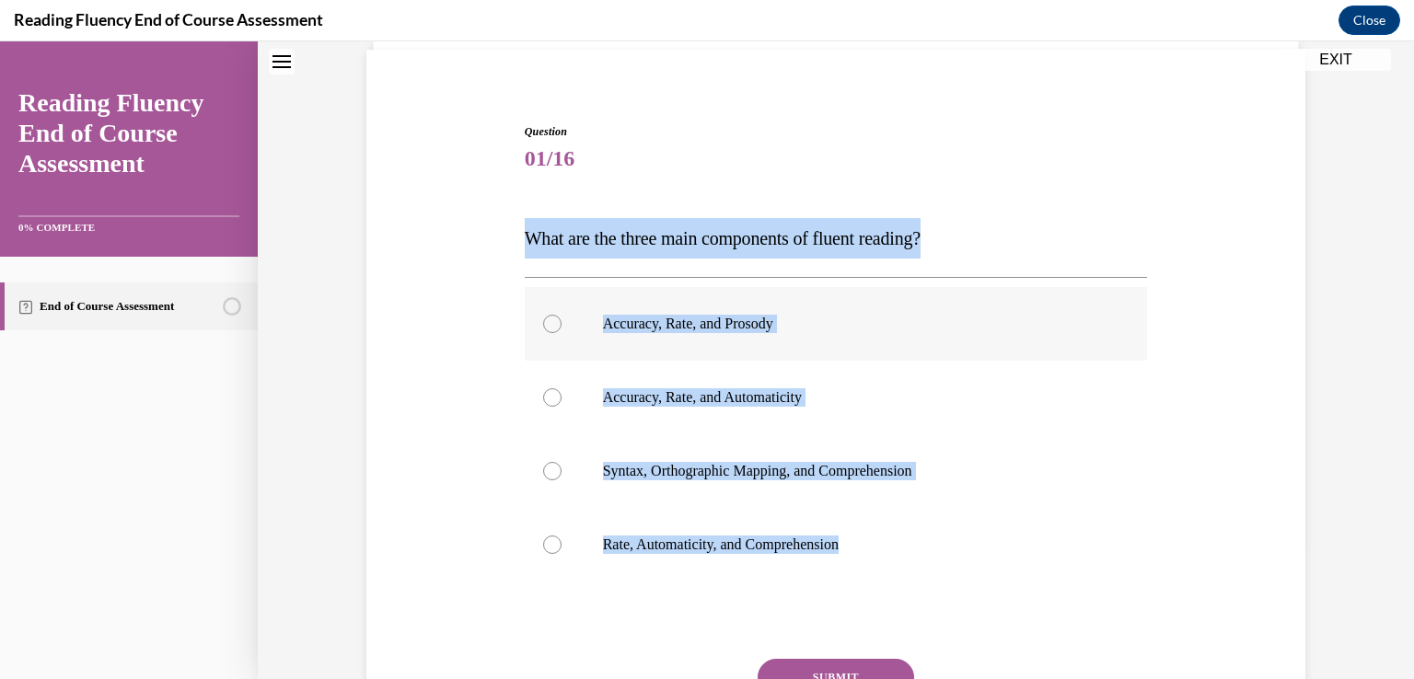
radio input "true"
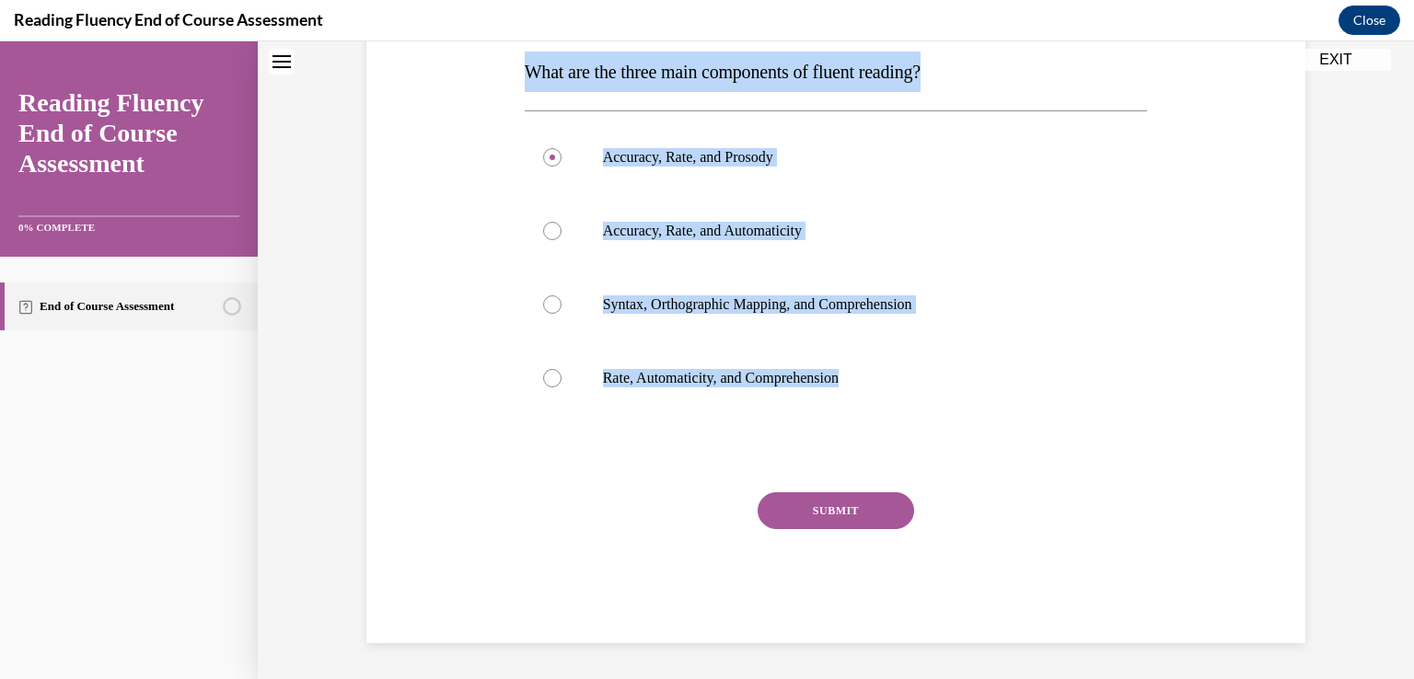
scroll to position [300, 0]
click at [877, 512] on button "SUBMIT" at bounding box center [836, 510] width 156 height 37
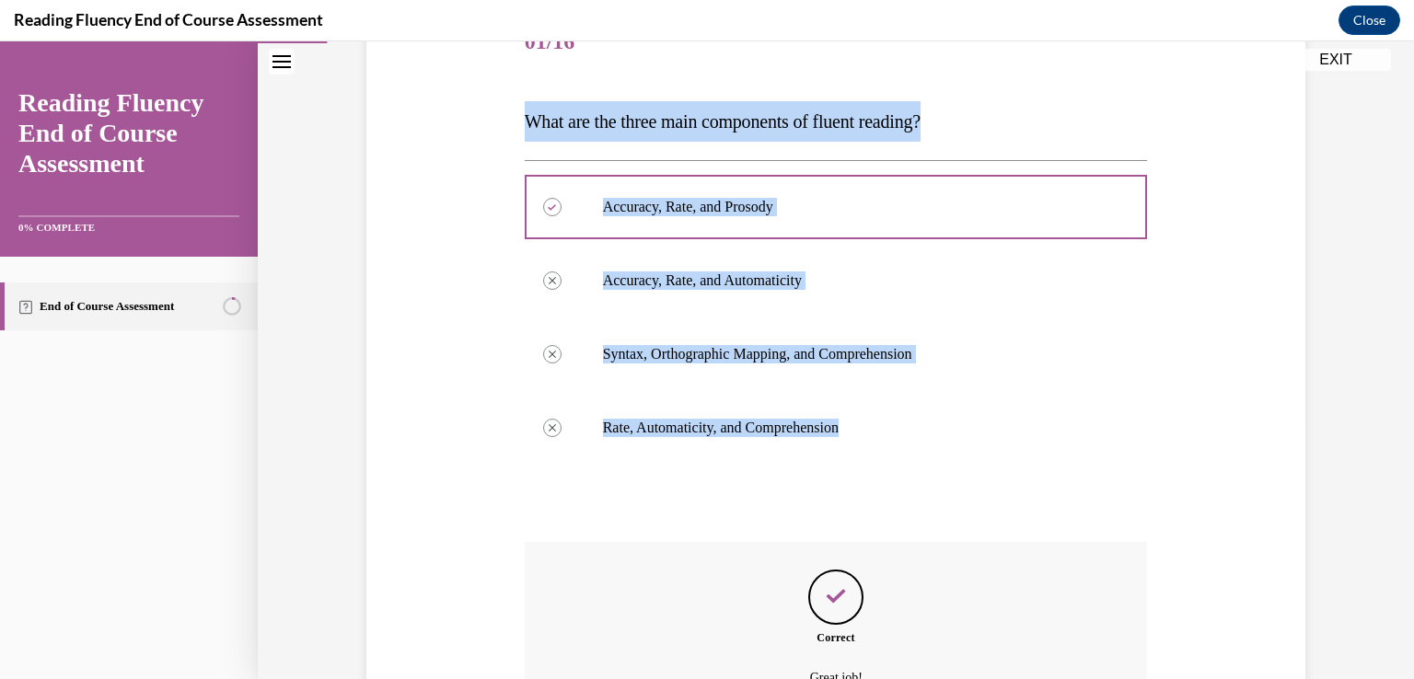
scroll to position [265, 0]
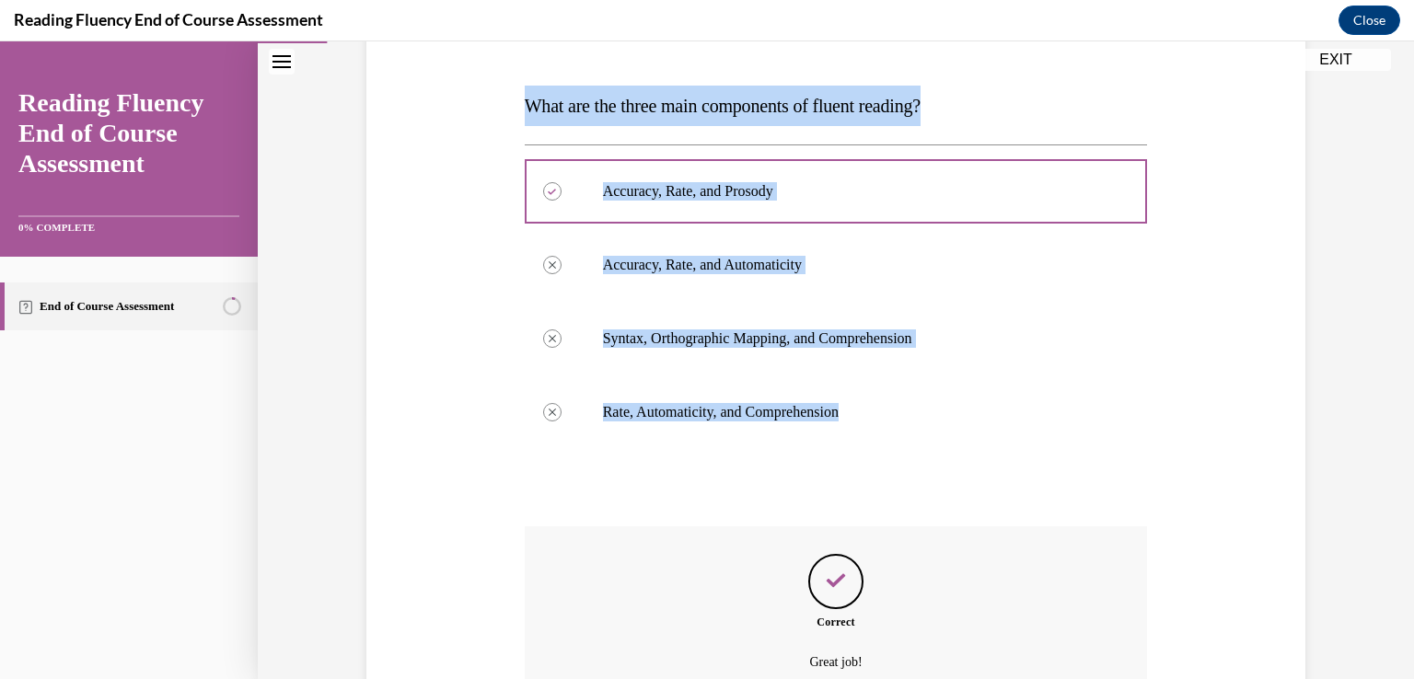
click at [920, 110] on span "What are the three main components of fluent reading?" at bounding box center [723, 106] width 396 height 20
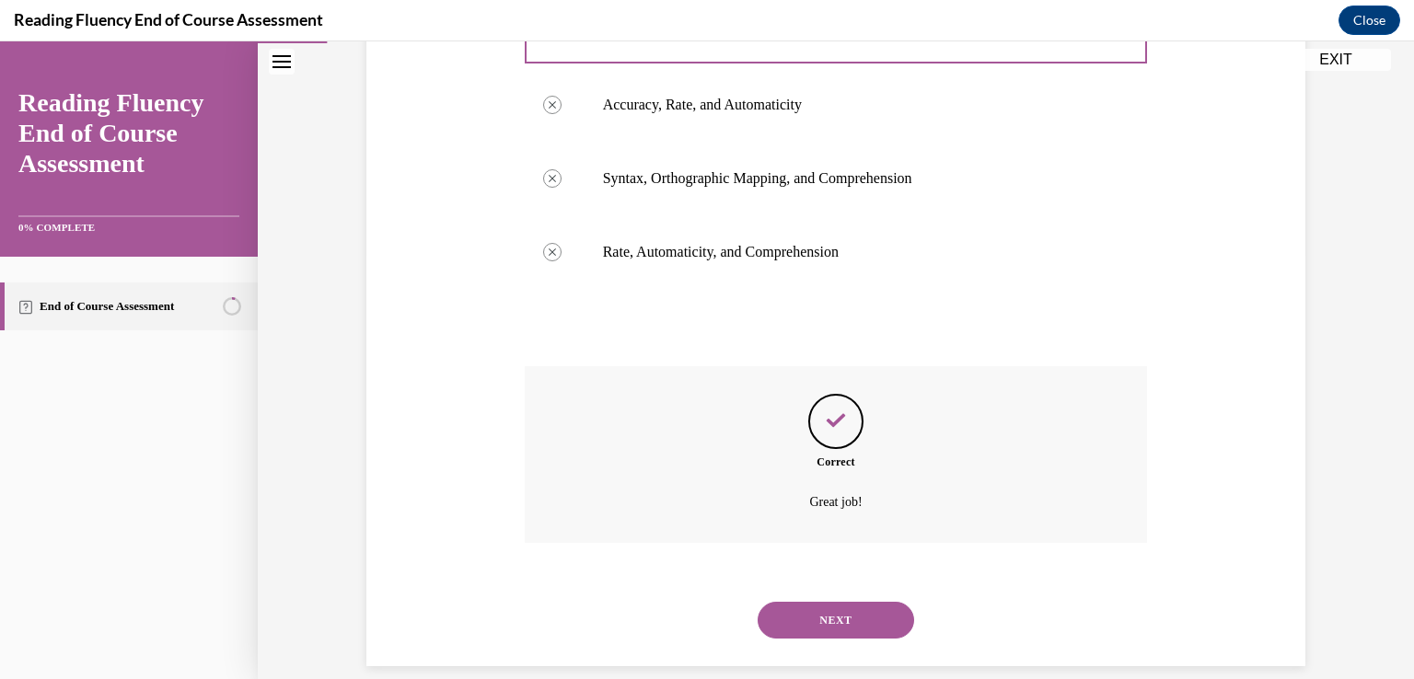
scroll to position [449, 0]
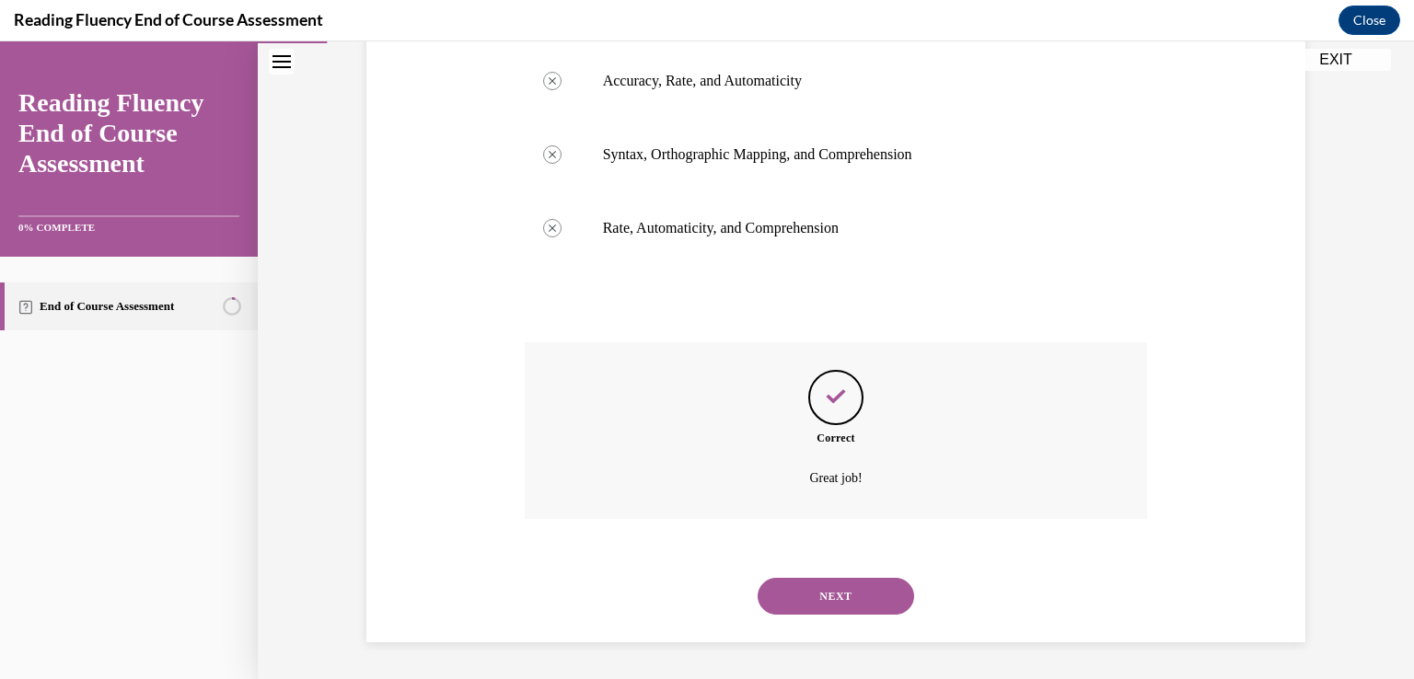
click at [827, 605] on button "NEXT" at bounding box center [836, 596] width 156 height 37
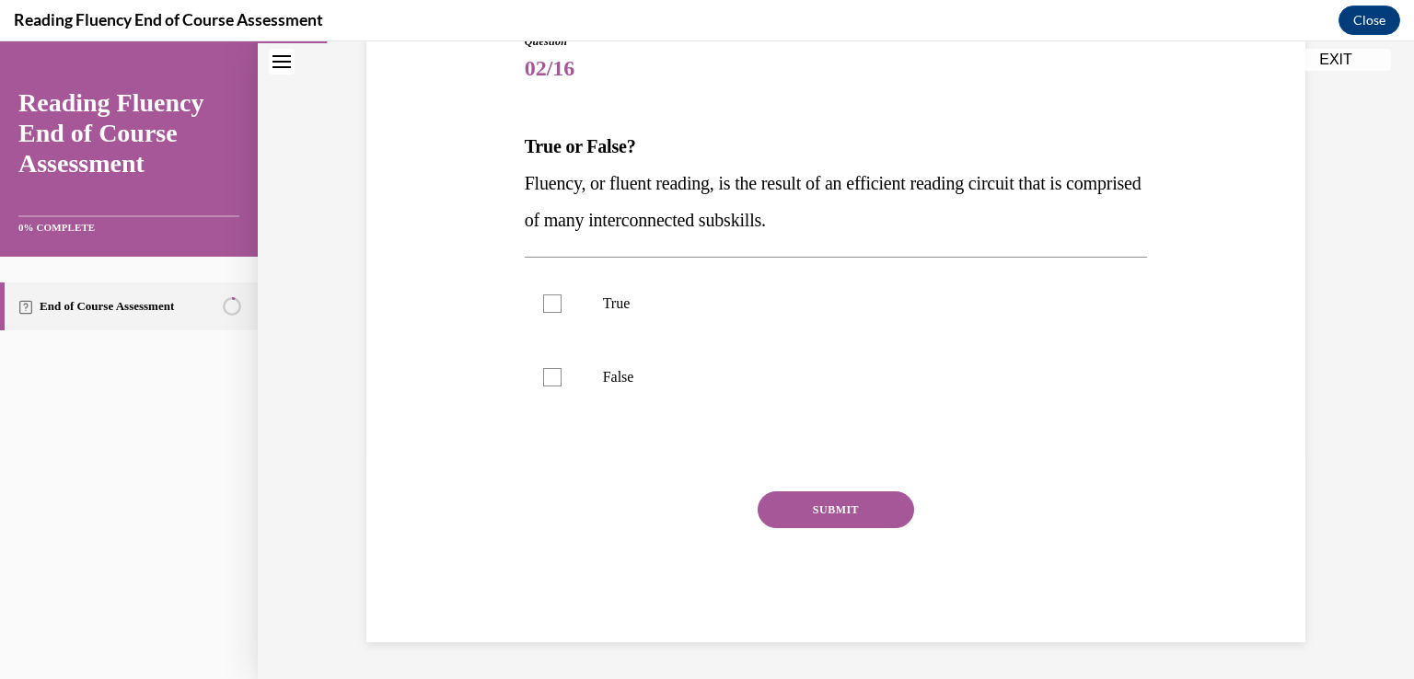
scroll to position [204, 0]
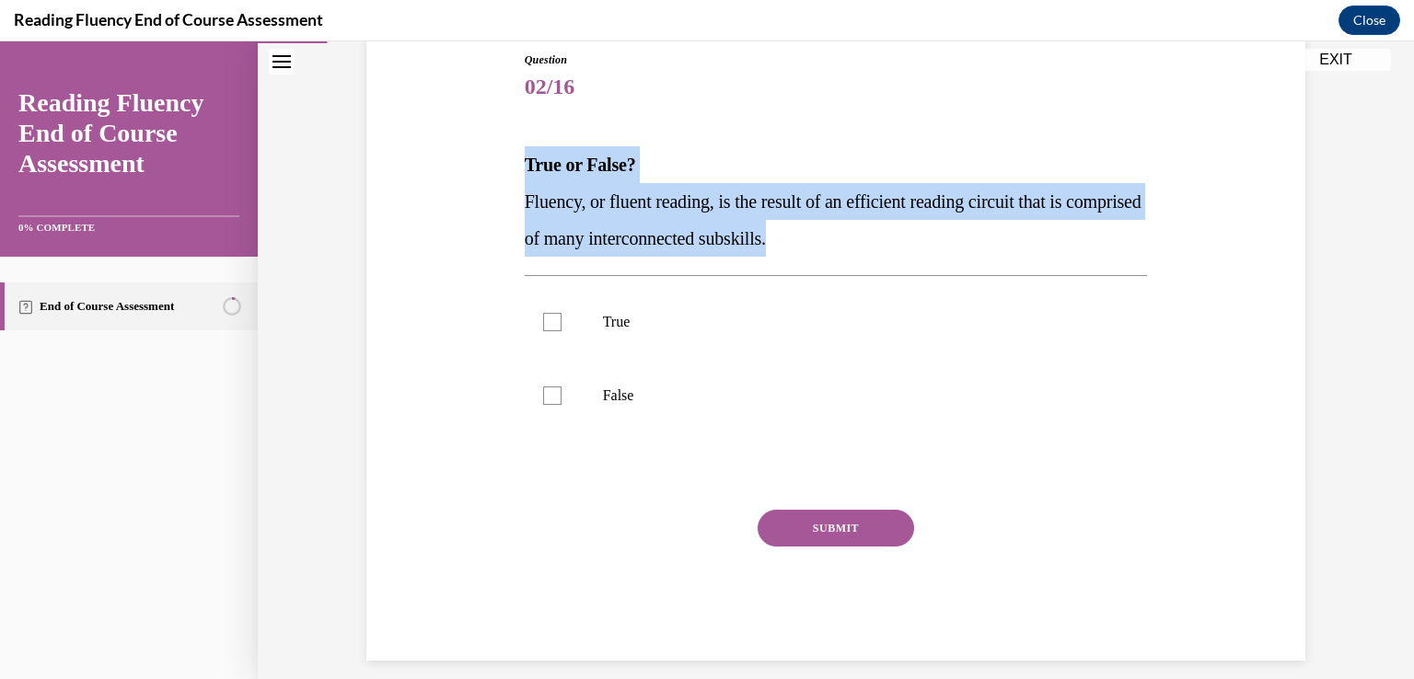
drag, startPoint x: 518, startPoint y: 155, endPoint x: 862, endPoint y: 238, distance: 354.3
click at [862, 238] on div "True or False? Fluency, or fluent reading, is the result of an efficient readin…" at bounding box center [836, 201] width 623 height 110
copy div "True or False? Fluency, or fluent reading, is the result of an efficient readin…"
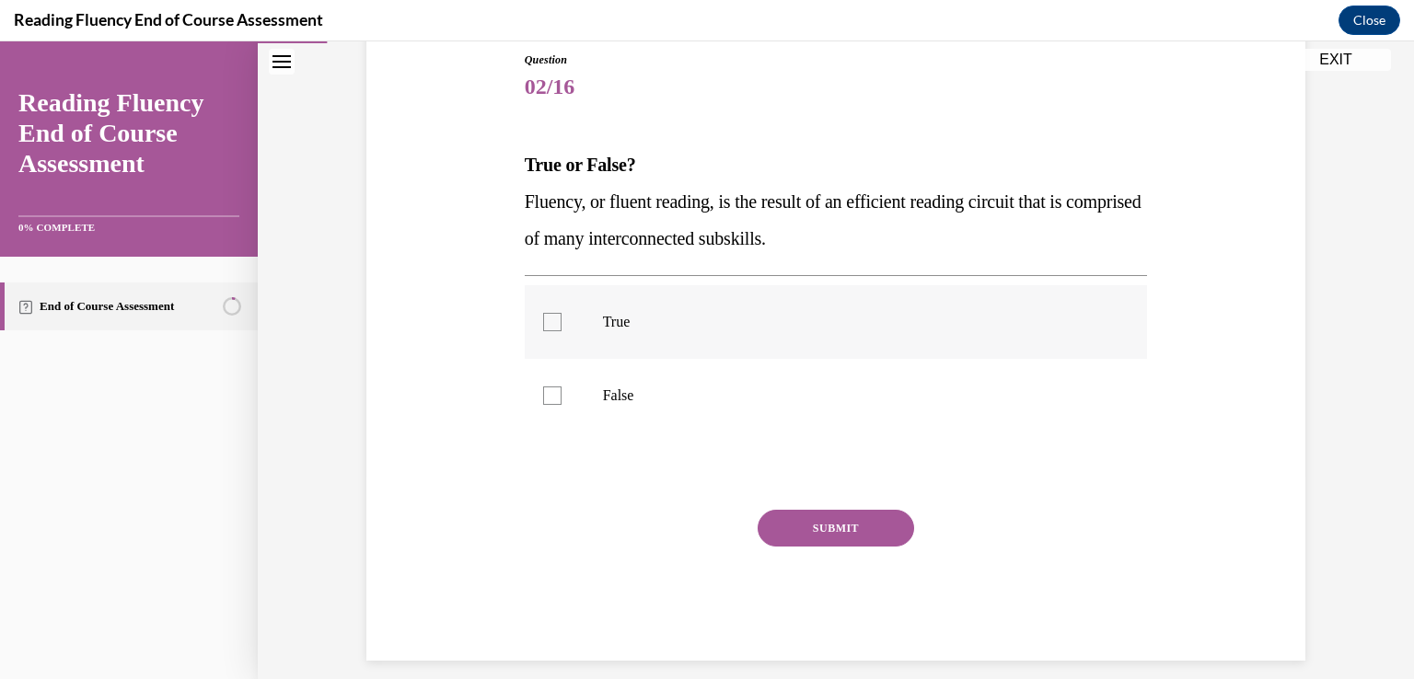
drag, startPoint x: 552, startPoint y: 321, endPoint x: 564, endPoint y: 331, distance: 15.7
click at [552, 323] on div at bounding box center [552, 322] width 18 height 18
click at [552, 323] on input "True" at bounding box center [552, 322] width 18 height 18
checkbox input "true"
click at [830, 531] on button "SUBMIT" at bounding box center [836, 528] width 156 height 37
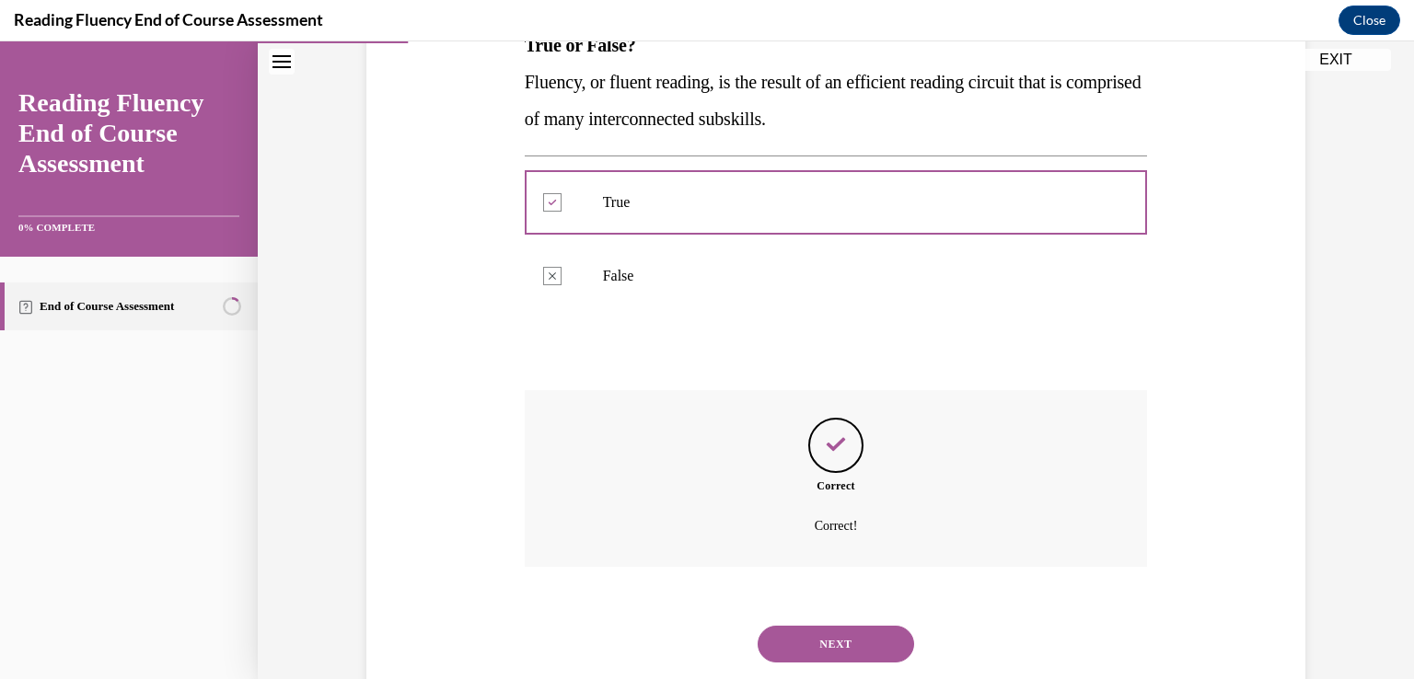
scroll to position [280, 0]
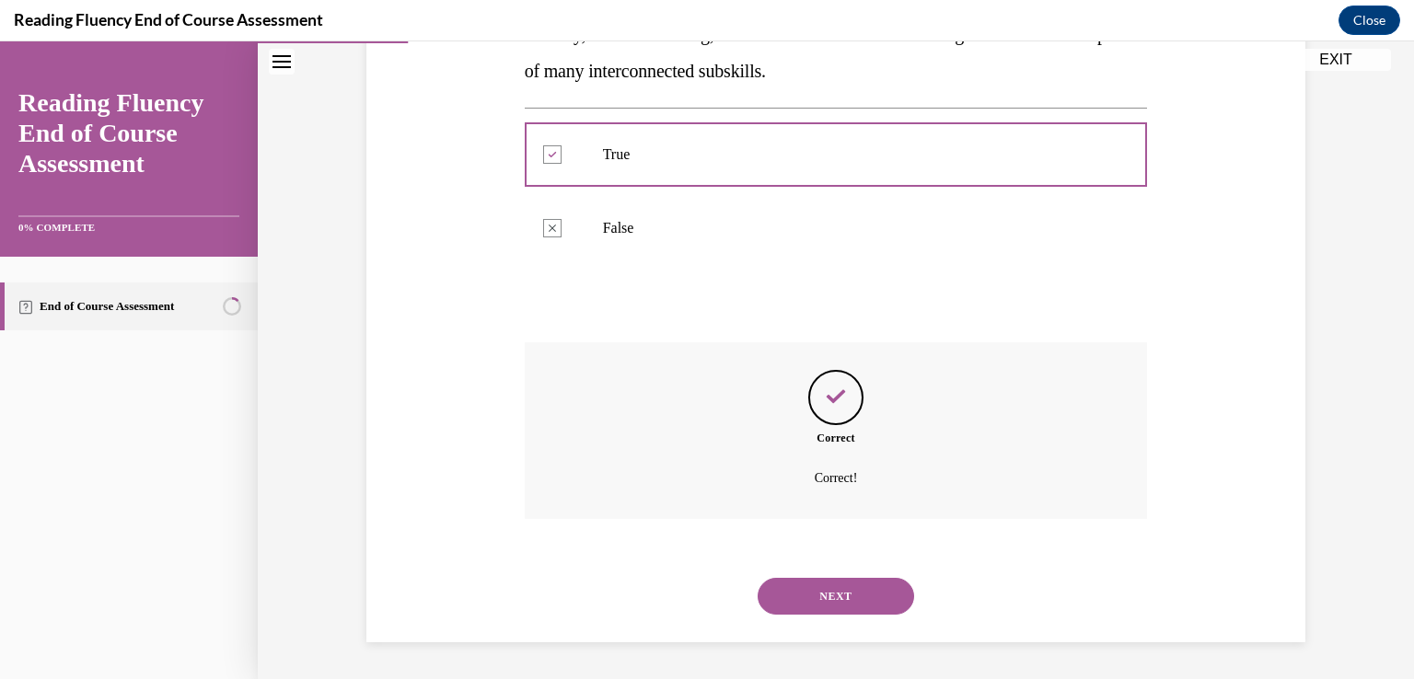
click at [831, 592] on button "NEXT" at bounding box center [836, 596] width 156 height 37
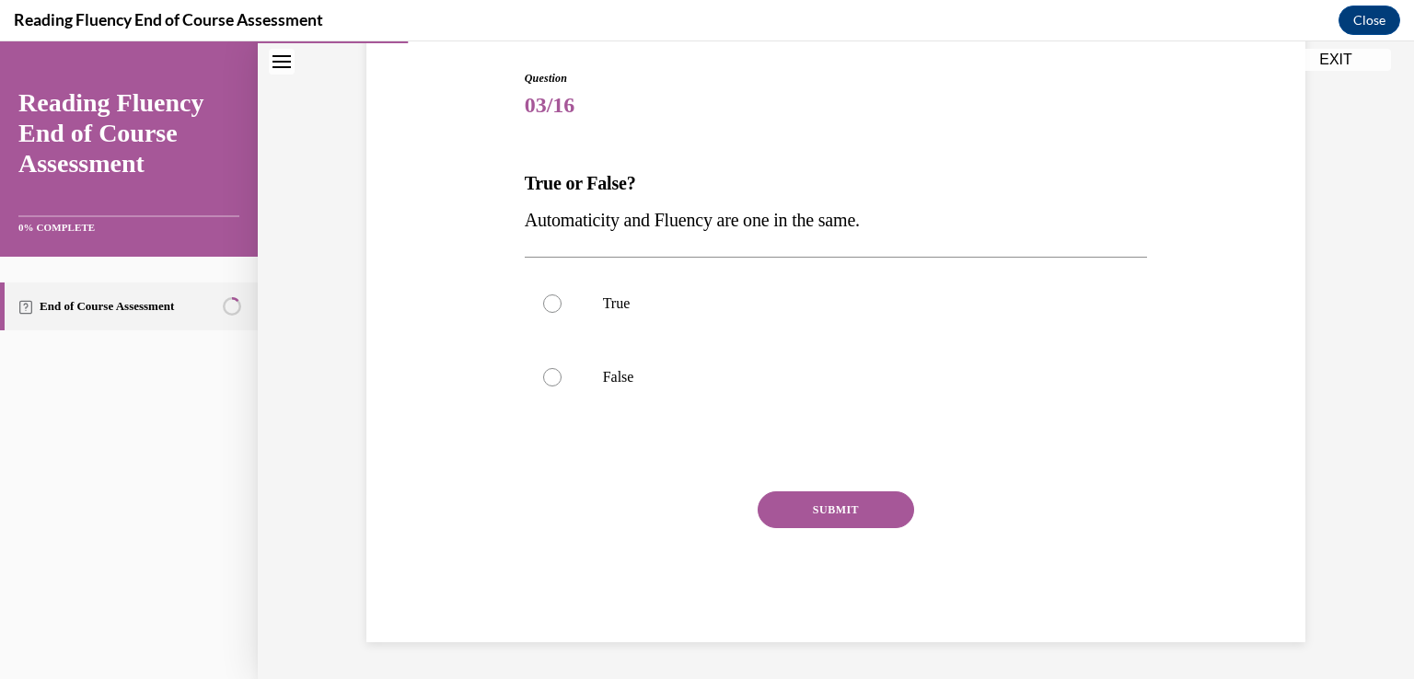
click at [525, 176] on strong "True or False?" at bounding box center [580, 183] width 111 height 20
drag, startPoint x: 519, startPoint y: 178, endPoint x: 895, endPoint y: 225, distance: 378.5
click at [895, 225] on div "True or False? Automaticity and Fluency are one in the same." at bounding box center [836, 202] width 623 height 74
copy div "True or False? Automaticity and Fluency are one in the same."
drag, startPoint x: 551, startPoint y: 376, endPoint x: 620, endPoint y: 340, distance: 77.8
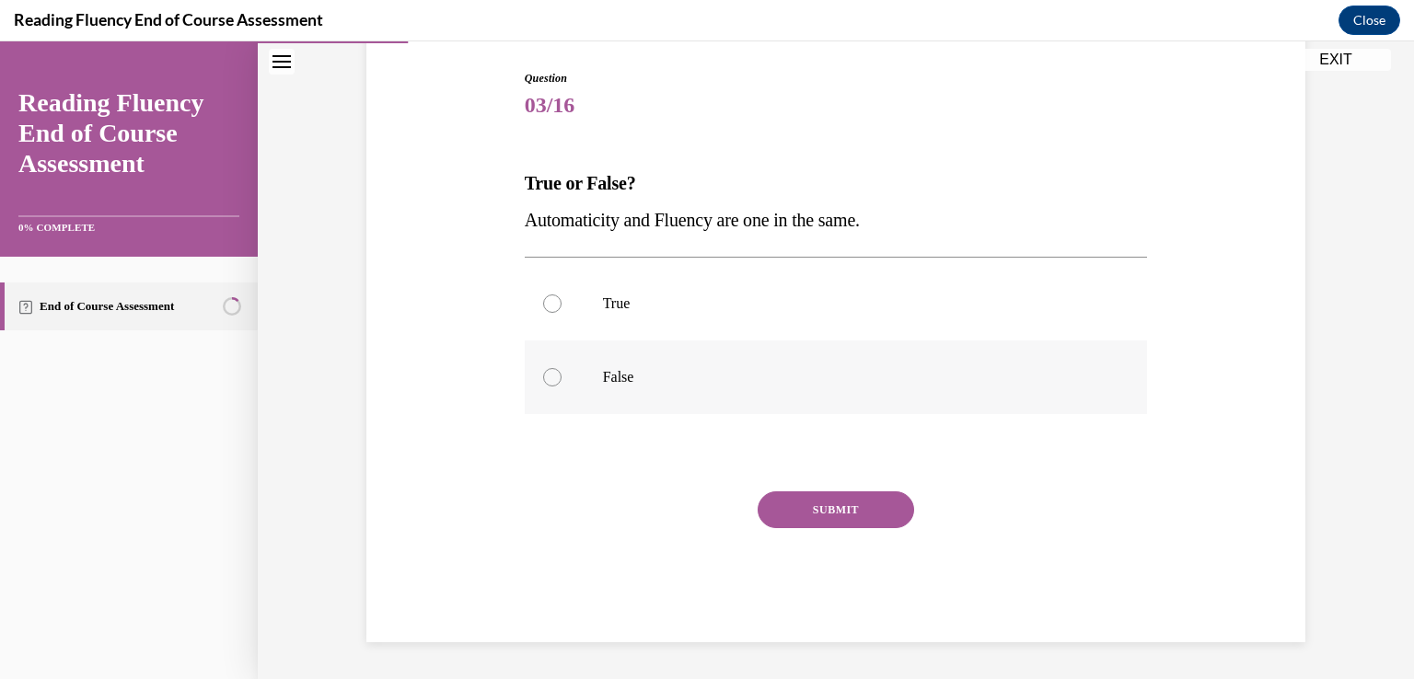
click at [551, 373] on div at bounding box center [552, 377] width 18 height 18
click at [551, 373] on input "False" at bounding box center [552, 377] width 18 height 18
radio input "true"
click at [836, 516] on button "SUBMIT" at bounding box center [836, 510] width 156 height 37
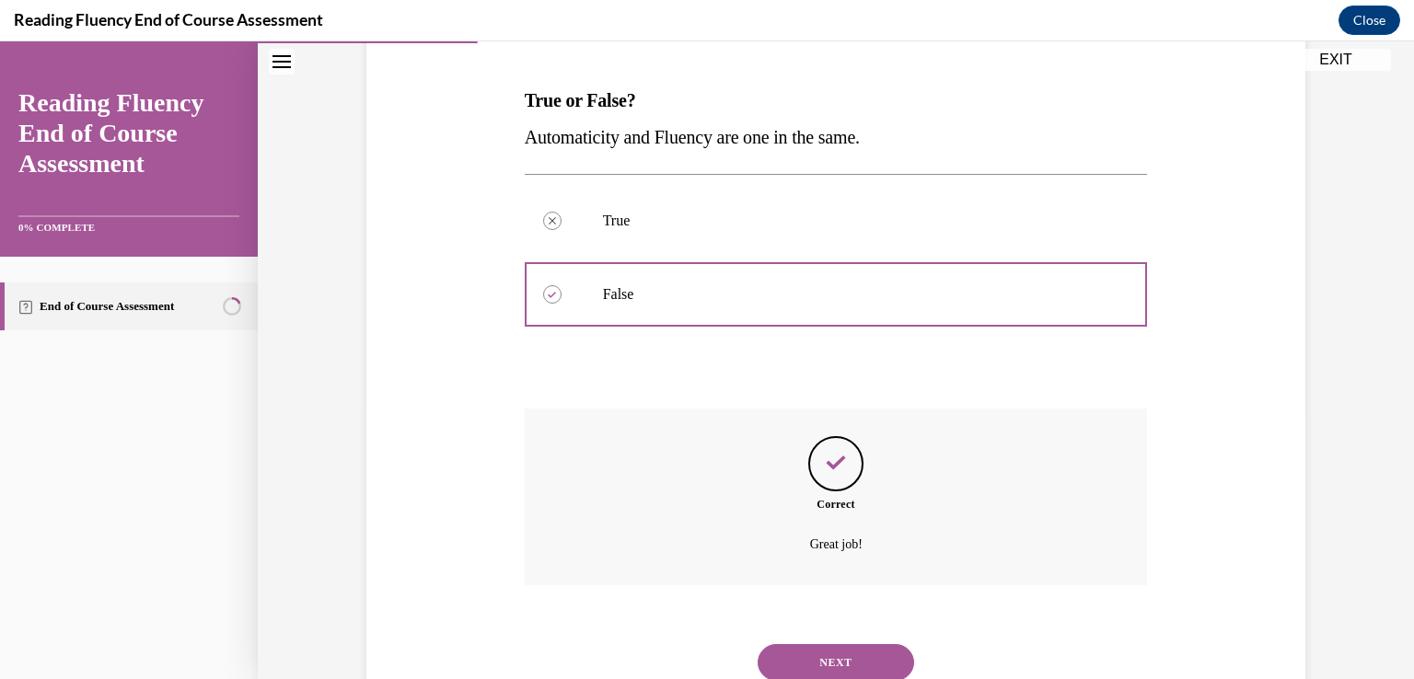
scroll to position [335, 0]
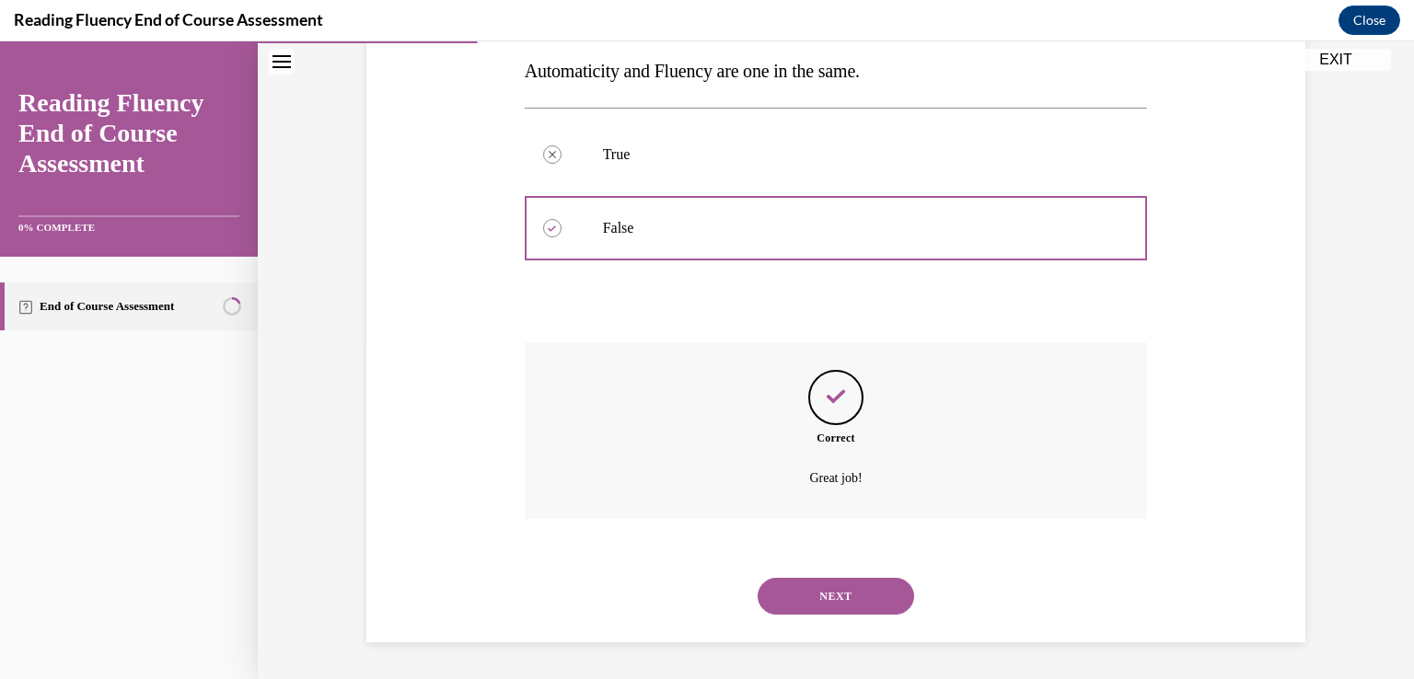
click at [836, 592] on button "NEXT" at bounding box center [836, 596] width 156 height 37
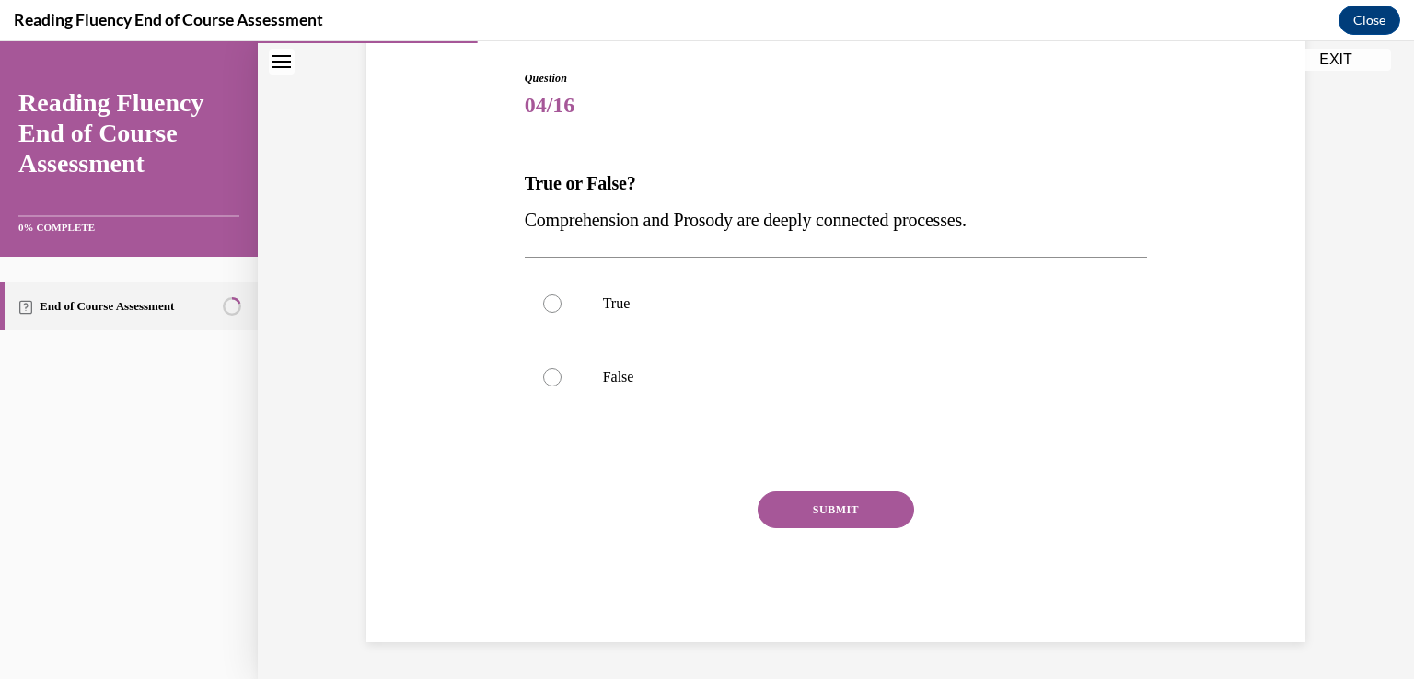
scroll to position [186, 0]
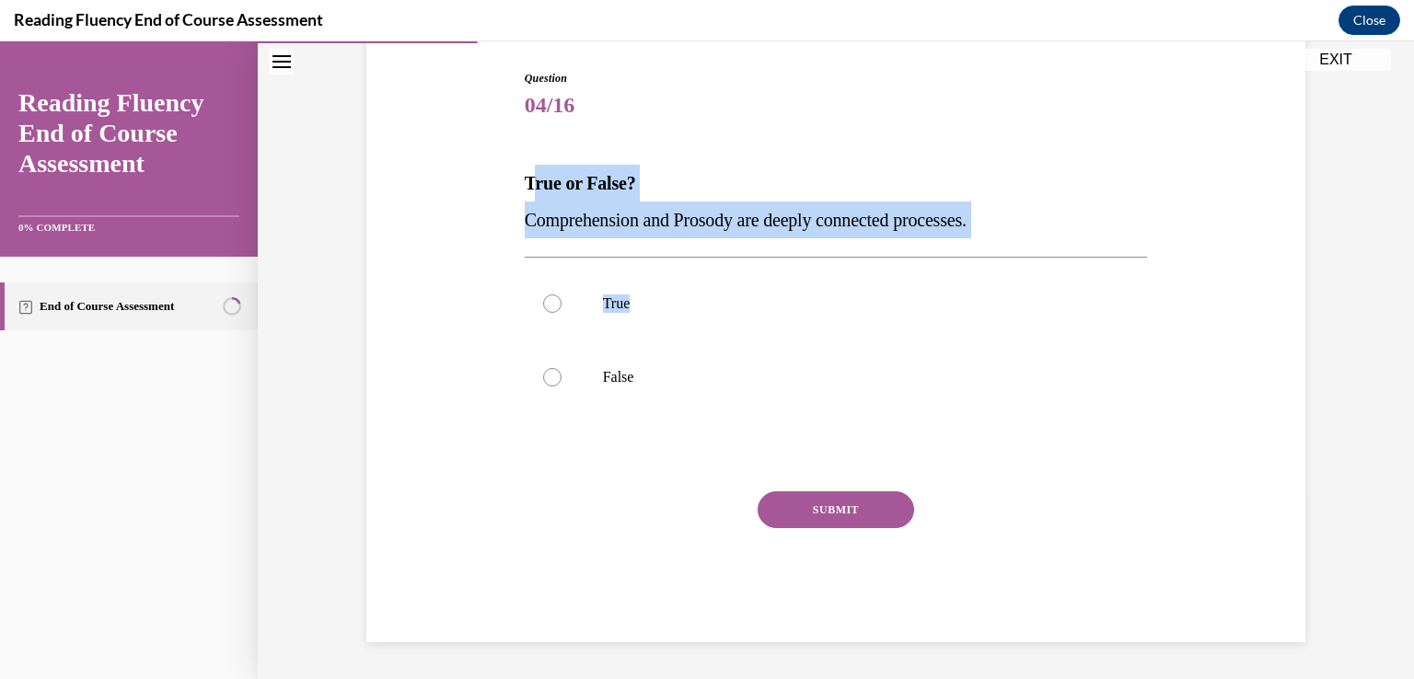
drag, startPoint x: 523, startPoint y: 183, endPoint x: 1007, endPoint y: 240, distance: 487.5
click at [1007, 240] on div "Question 04/16 True or False? Comprehension and Prosody are deeply connected pr…" at bounding box center [836, 356] width 623 height 573
click at [565, 170] on p "True or False?" at bounding box center [836, 183] width 623 height 37
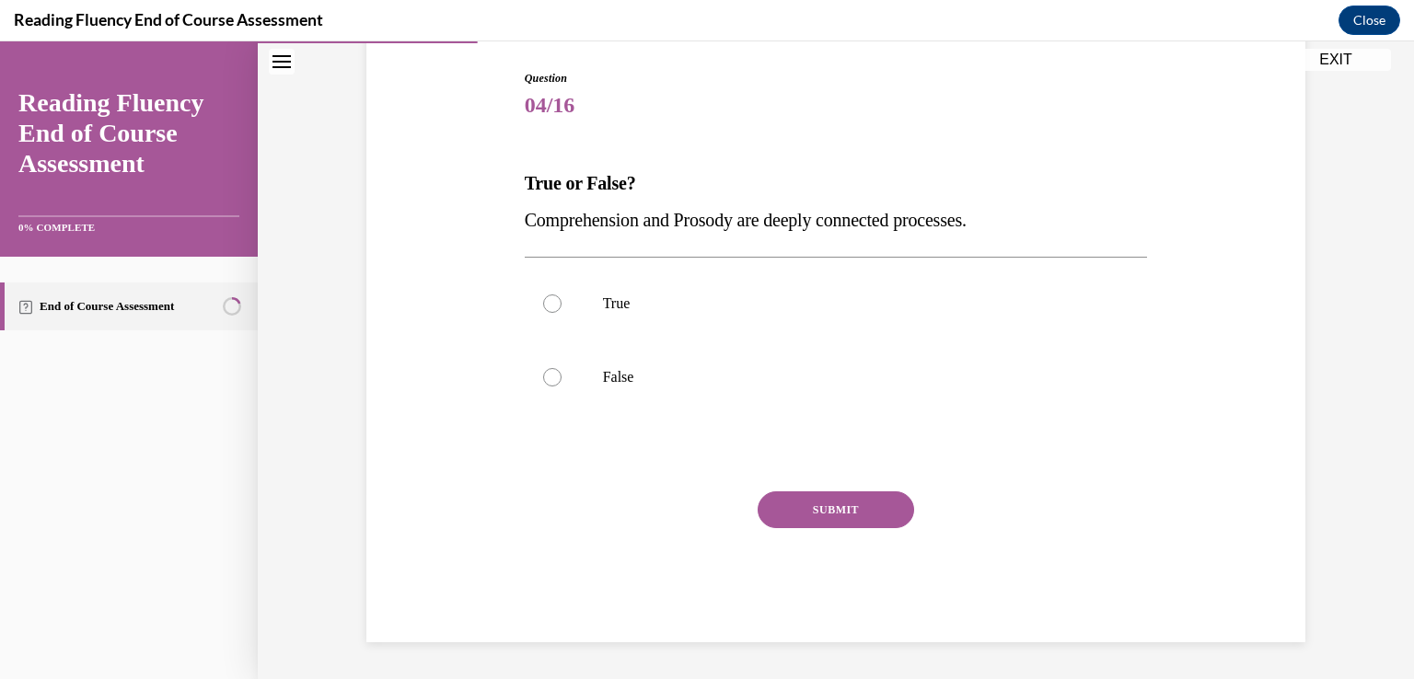
drag, startPoint x: 517, startPoint y: 179, endPoint x: 1019, endPoint y: 236, distance: 504.8
click at [1019, 236] on div "True or False? Comprehension and Prosody are deeply connected processes." at bounding box center [836, 202] width 623 height 74
copy div "True or False? Comprehension and Prosody are deeply connected processes."
click at [551, 299] on div at bounding box center [552, 304] width 18 height 18
click at [551, 299] on input "True" at bounding box center [552, 304] width 18 height 18
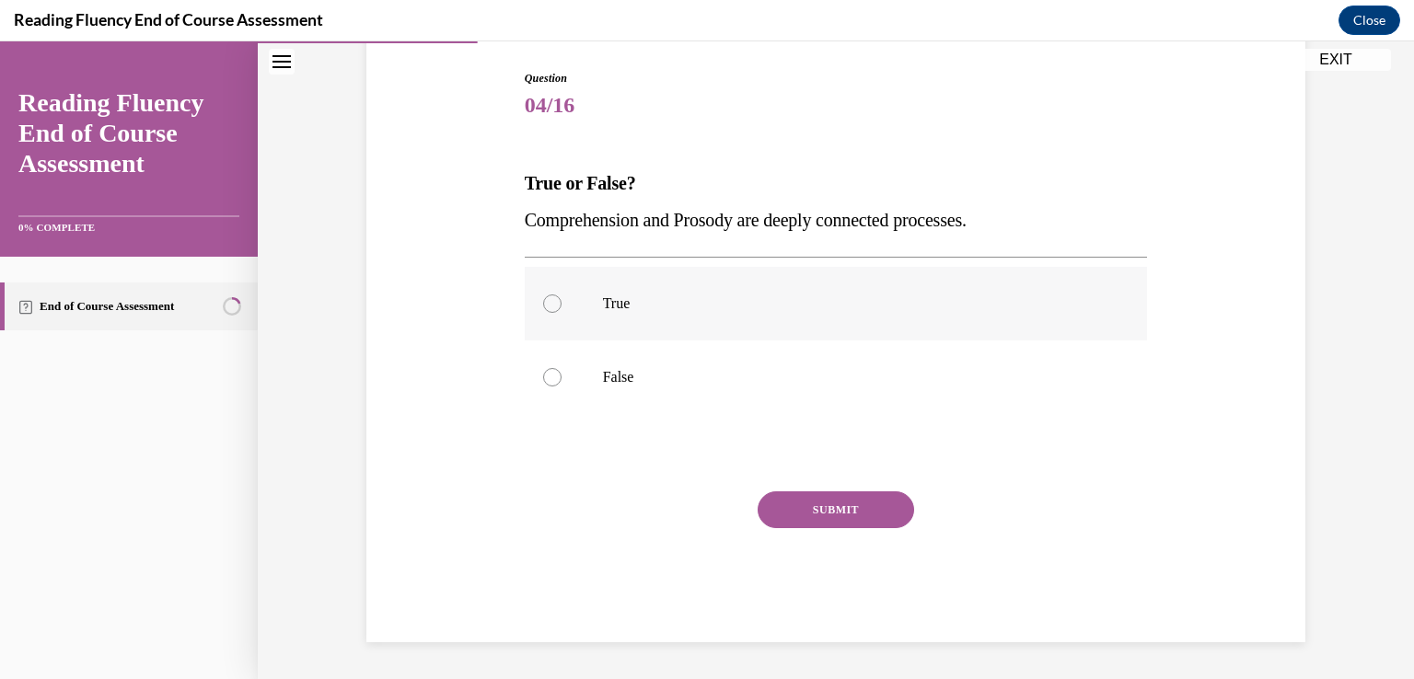
radio input "true"
click at [802, 507] on button "SUBMIT" at bounding box center [836, 510] width 156 height 37
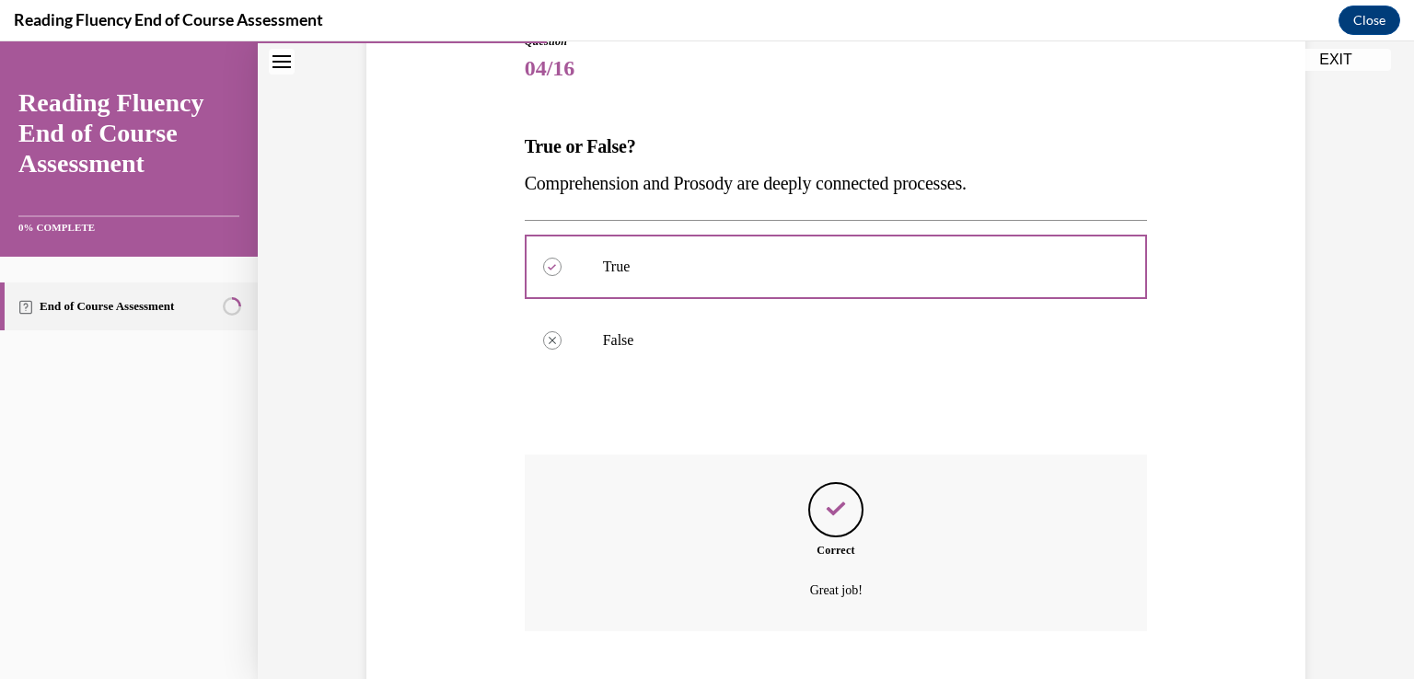
scroll to position [243, 0]
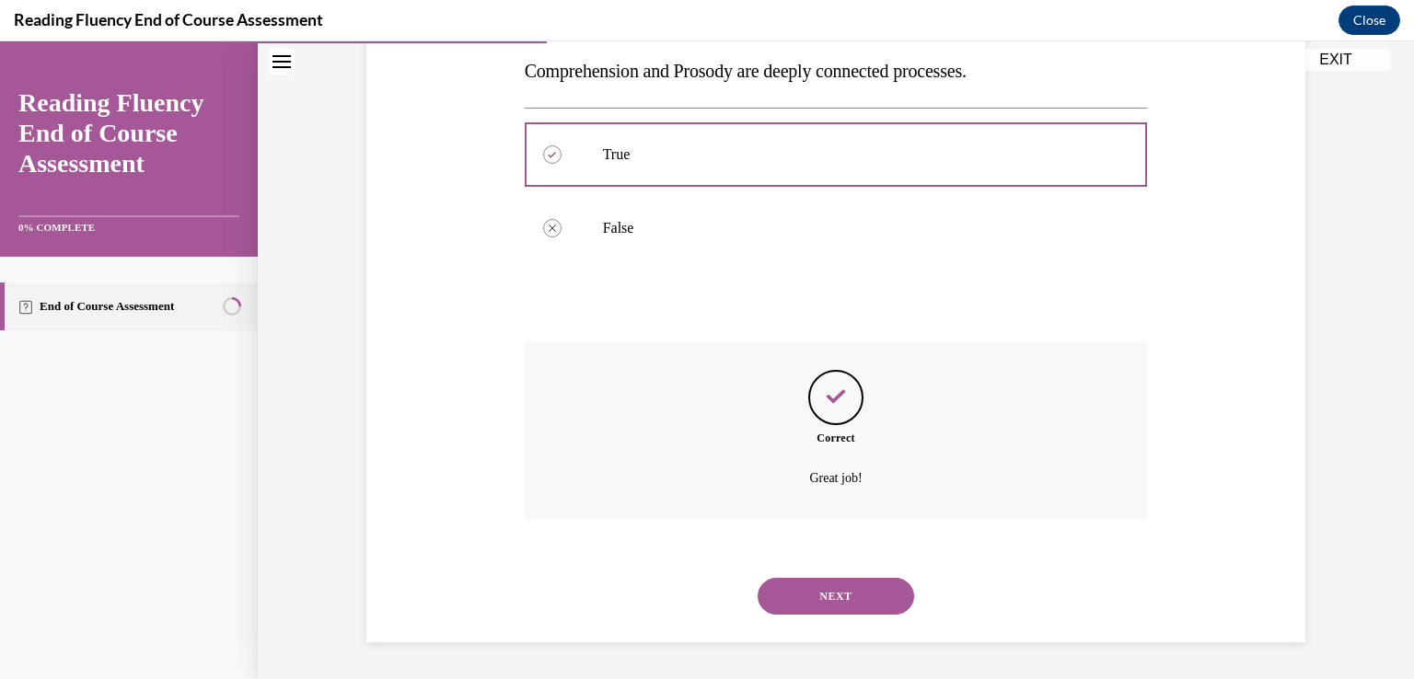
click at [849, 596] on button "NEXT" at bounding box center [836, 596] width 156 height 37
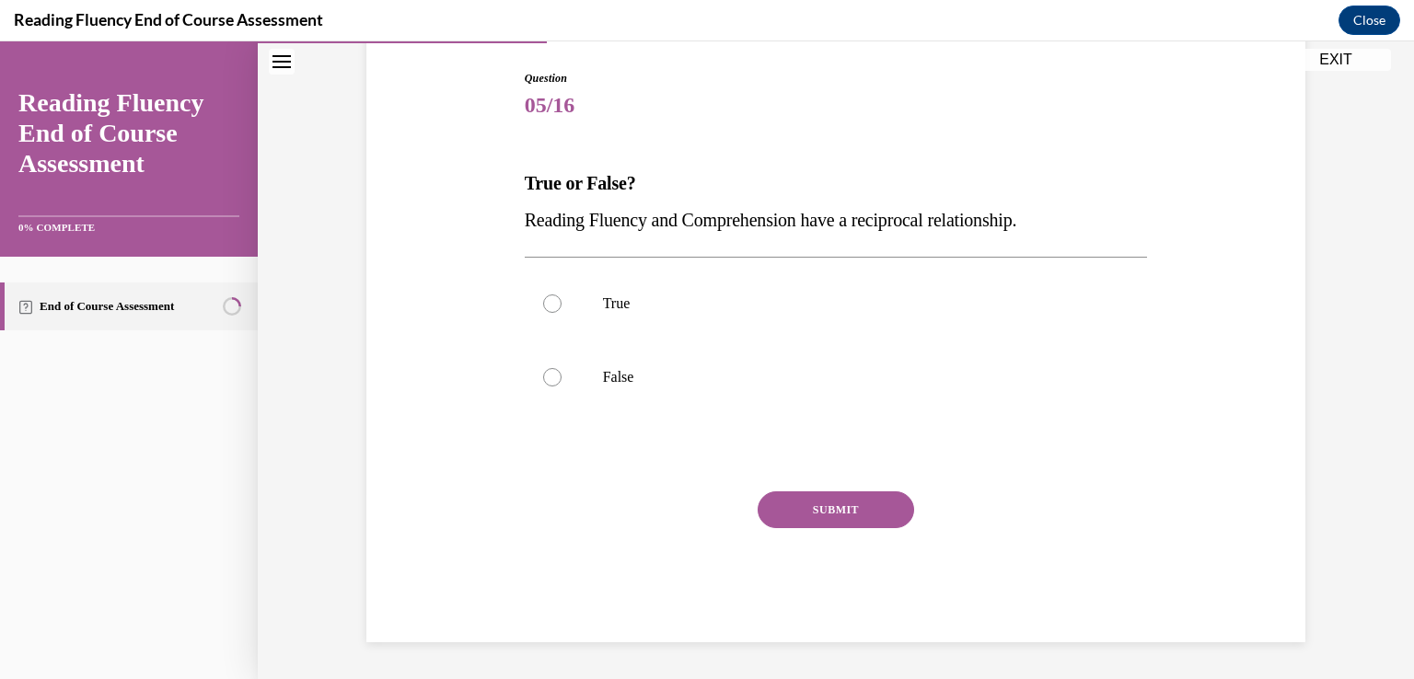
scroll to position [186, 0]
drag, startPoint x: 518, startPoint y: 172, endPoint x: 1082, endPoint y: 222, distance: 565.5
click at [1082, 222] on div "True or False? Reading Fluency and Comprehension have a reciprocal relationship." at bounding box center [836, 202] width 623 height 74
copy div "True or False? Reading Fluency and Comprehension have a reciprocal relationship."
click at [549, 307] on div at bounding box center [552, 304] width 18 height 18
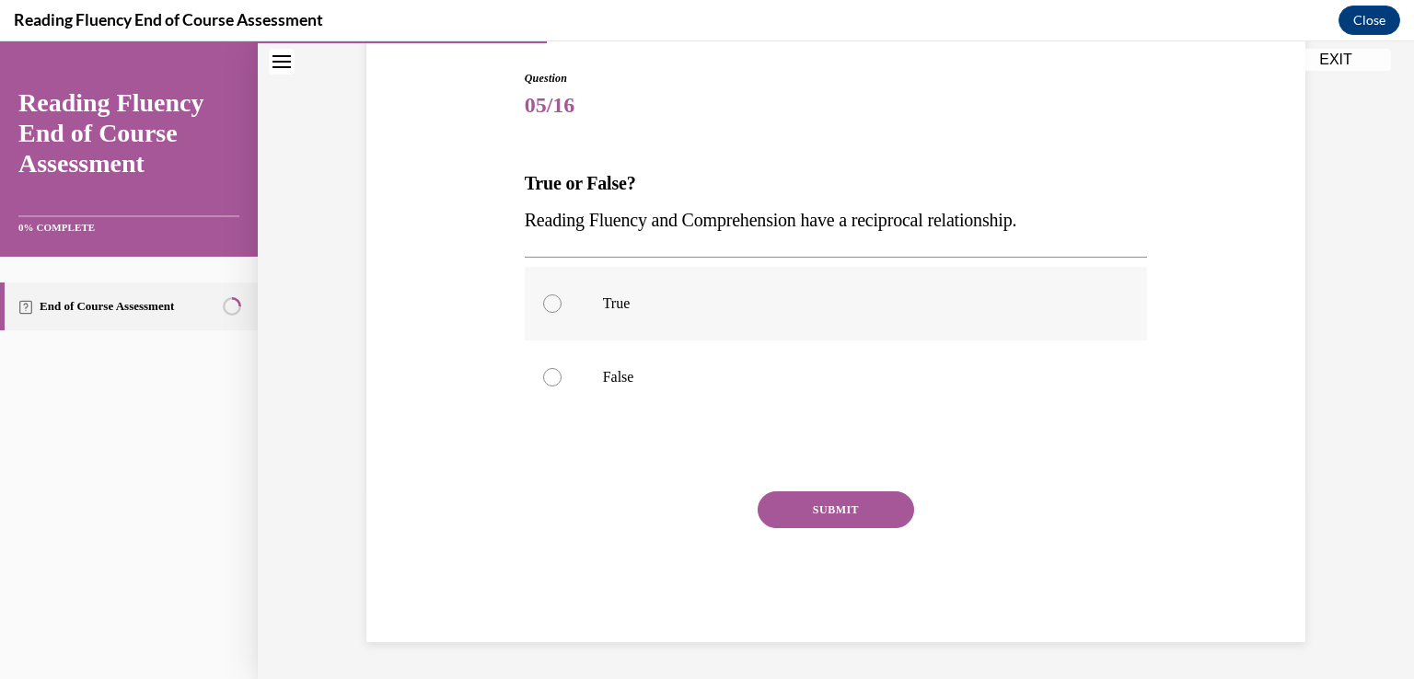
click at [549, 307] on input "True" at bounding box center [552, 304] width 18 height 18
radio input "true"
click at [813, 506] on button "SUBMIT" at bounding box center [836, 510] width 156 height 37
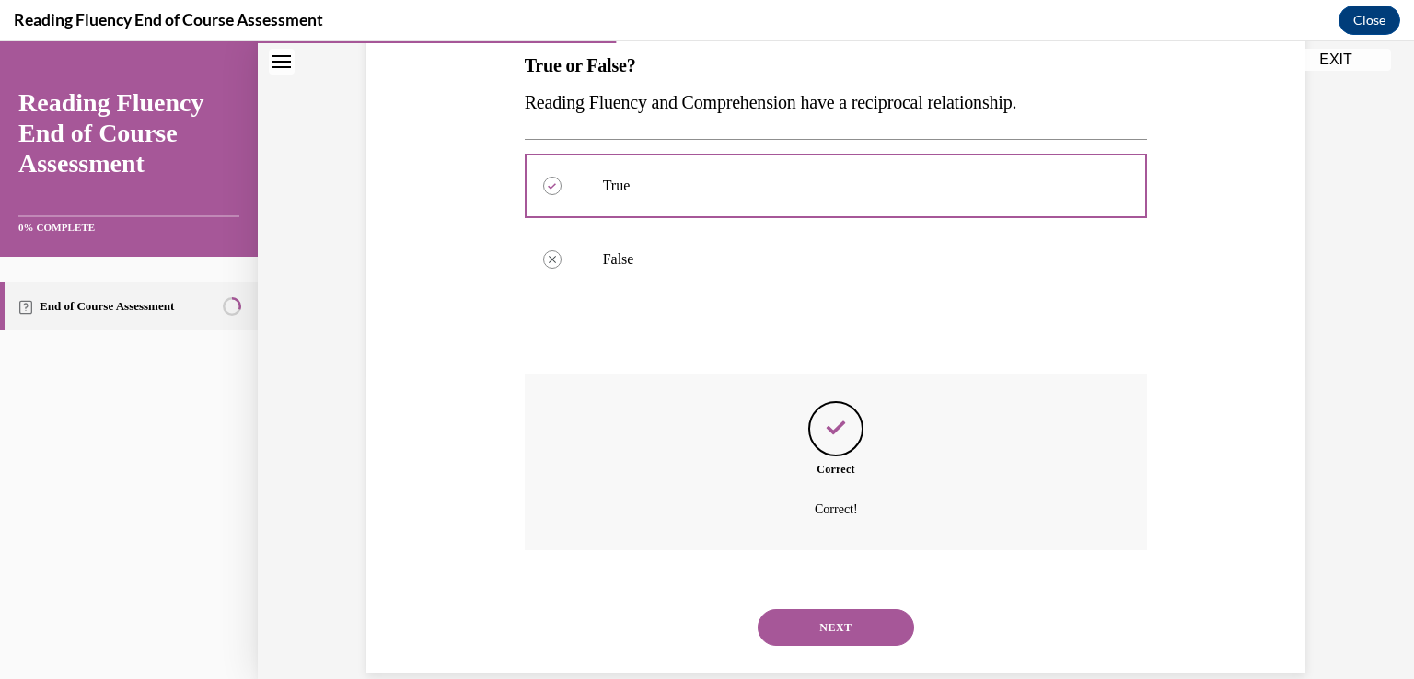
scroll to position [335, 0]
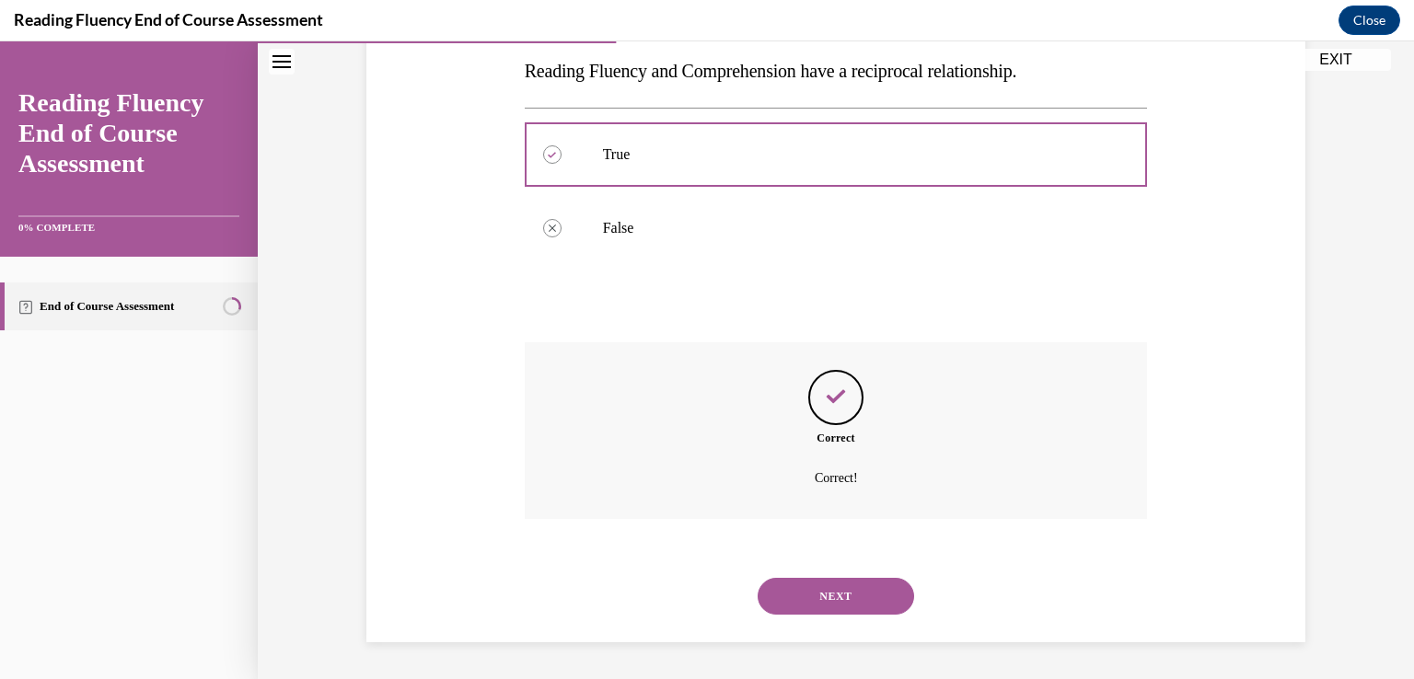
click at [823, 595] on button "NEXT" at bounding box center [836, 596] width 156 height 37
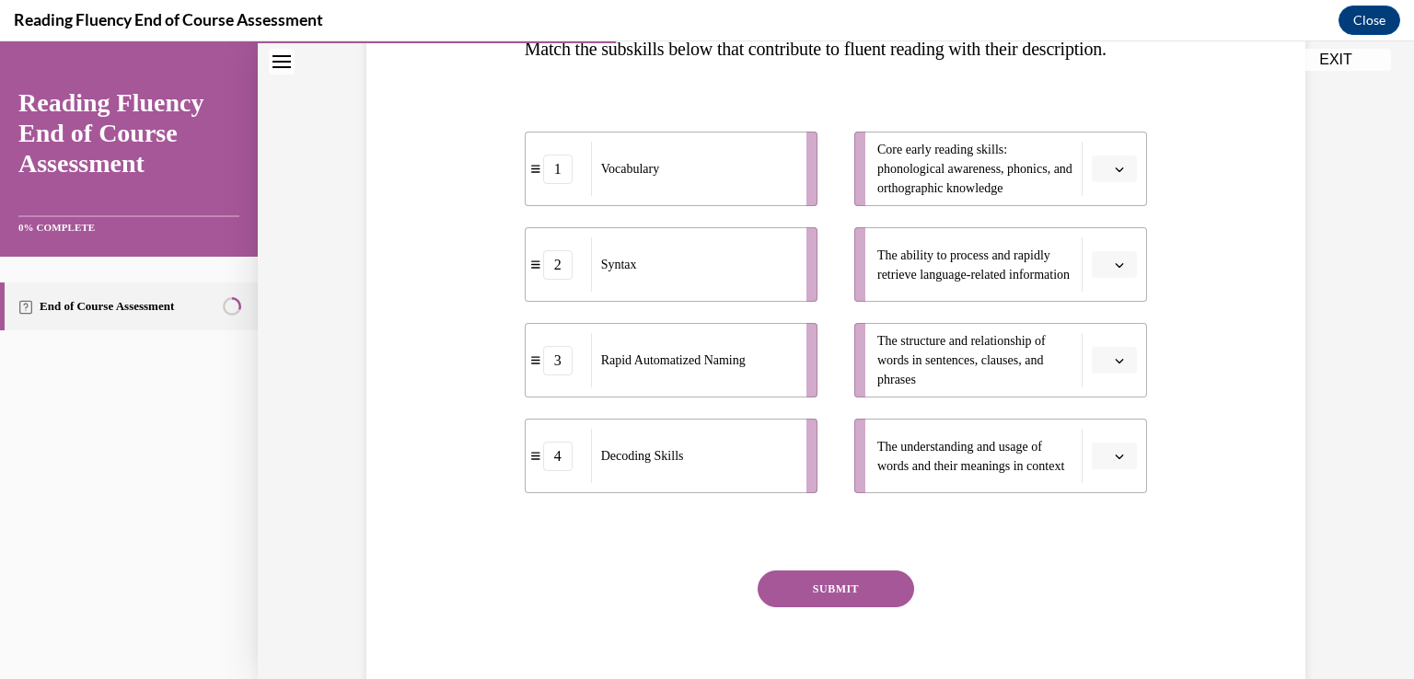
scroll to position [276, 0]
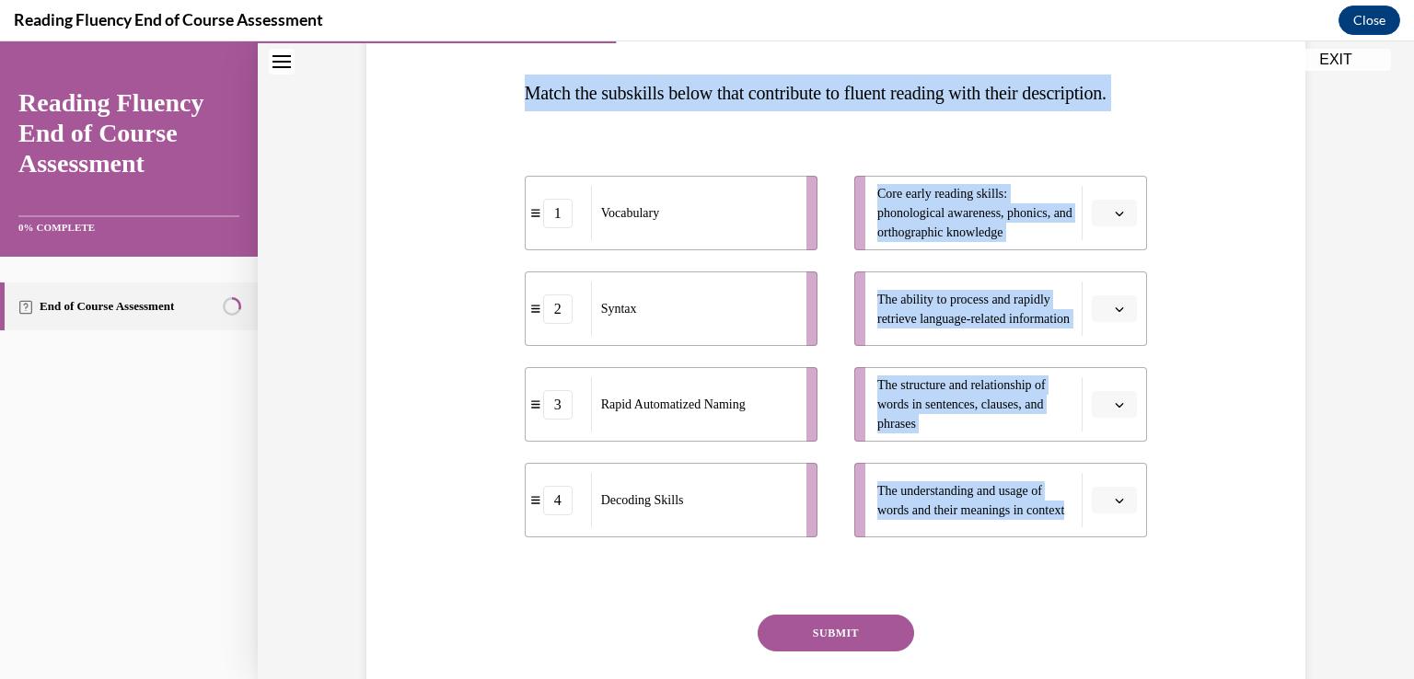
drag, startPoint x: 518, startPoint y: 84, endPoint x: 1122, endPoint y: 498, distance: 732.2
click at [1122, 498] on div "Question 06/16 Match the subskills below that contribute to fluent reading with…" at bounding box center [836, 373] width 623 height 786
copy div "Match the subskills below that contribute to fluent reading with their descript…"
click at [1115, 218] on icon "button" at bounding box center [1119, 213] width 9 height 9
click at [965, 91] on span "Match the subskills below that contribute to fluent reading with their descript…" at bounding box center [816, 93] width 582 height 20
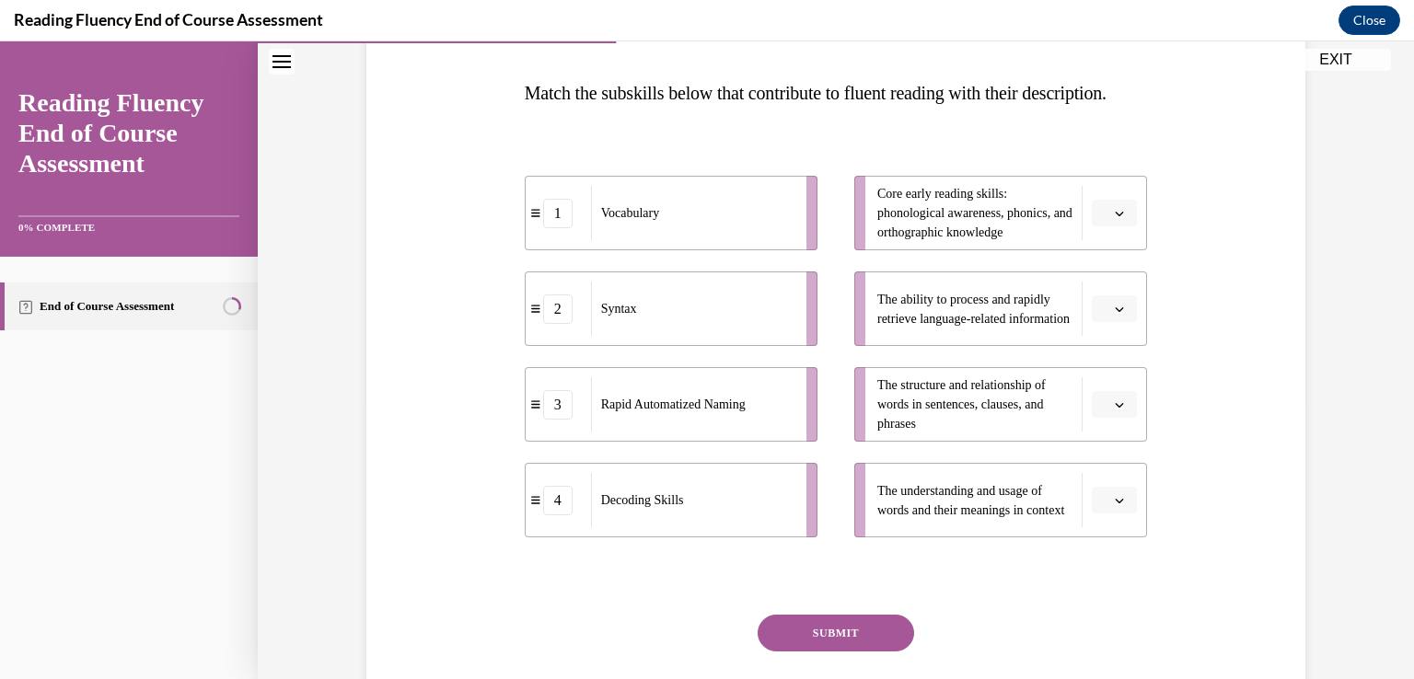
click at [1121, 227] on button "button" at bounding box center [1114, 214] width 45 height 28
click at [1106, 428] on div "4" at bounding box center [1105, 438] width 46 height 37
click at [1115, 314] on icon "button" at bounding box center [1119, 309] width 9 height 9
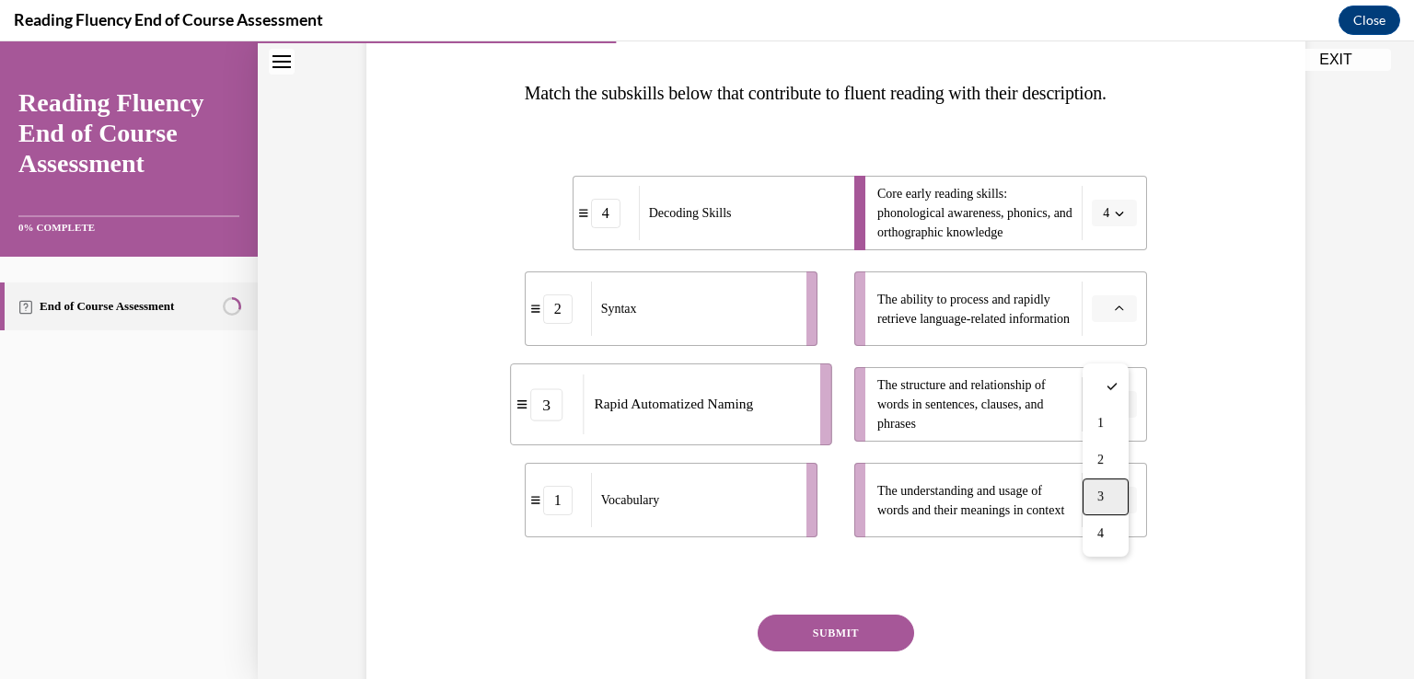
click at [1114, 495] on div "3" at bounding box center [1105, 497] width 46 height 37
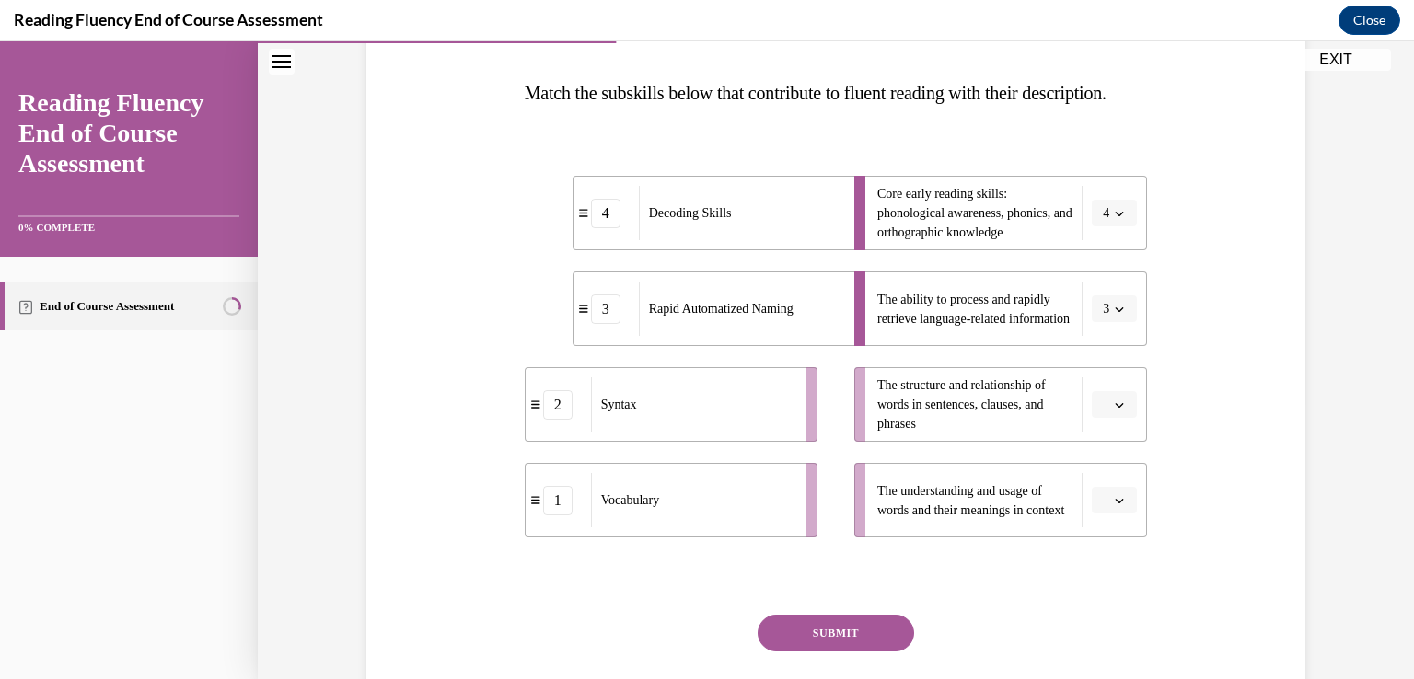
click at [1115, 410] on icon "button" at bounding box center [1119, 404] width 9 height 9
click at [1115, 410] on icon "button" at bounding box center [1119, 404] width 9 height 10
click at [1113, 411] on span "button" at bounding box center [1119, 405] width 13 height 13
click at [1104, 561] on span "2" at bounding box center [1100, 556] width 6 height 15
click at [1119, 507] on span "button" at bounding box center [1119, 500] width 13 height 13
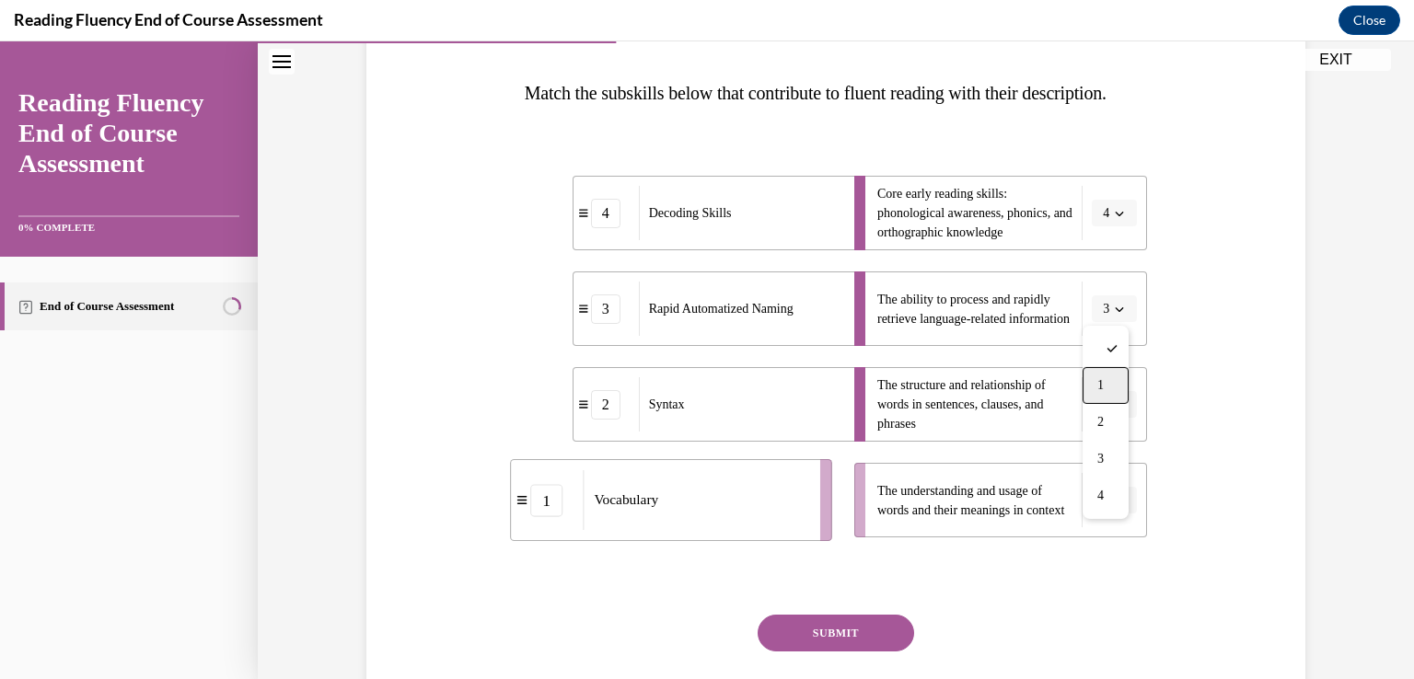
click at [1102, 390] on span "1" at bounding box center [1100, 385] width 6 height 15
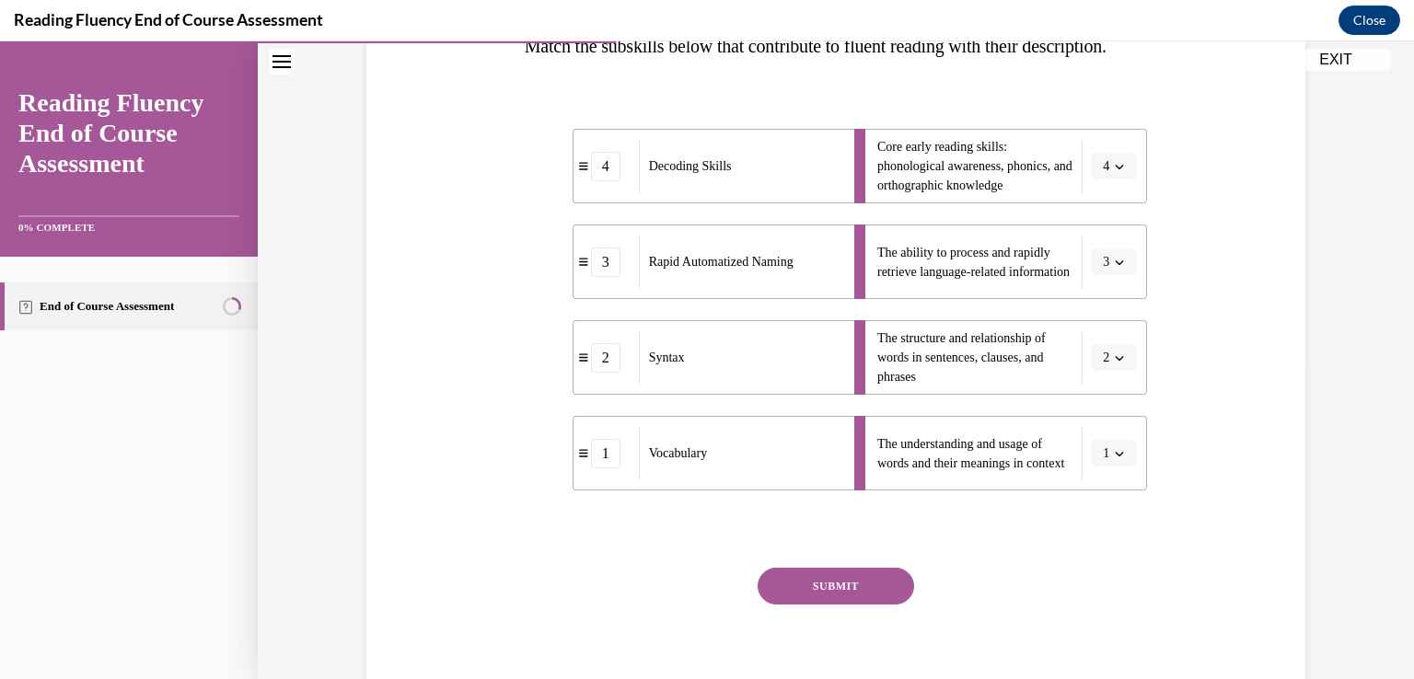
scroll to position [368, 0]
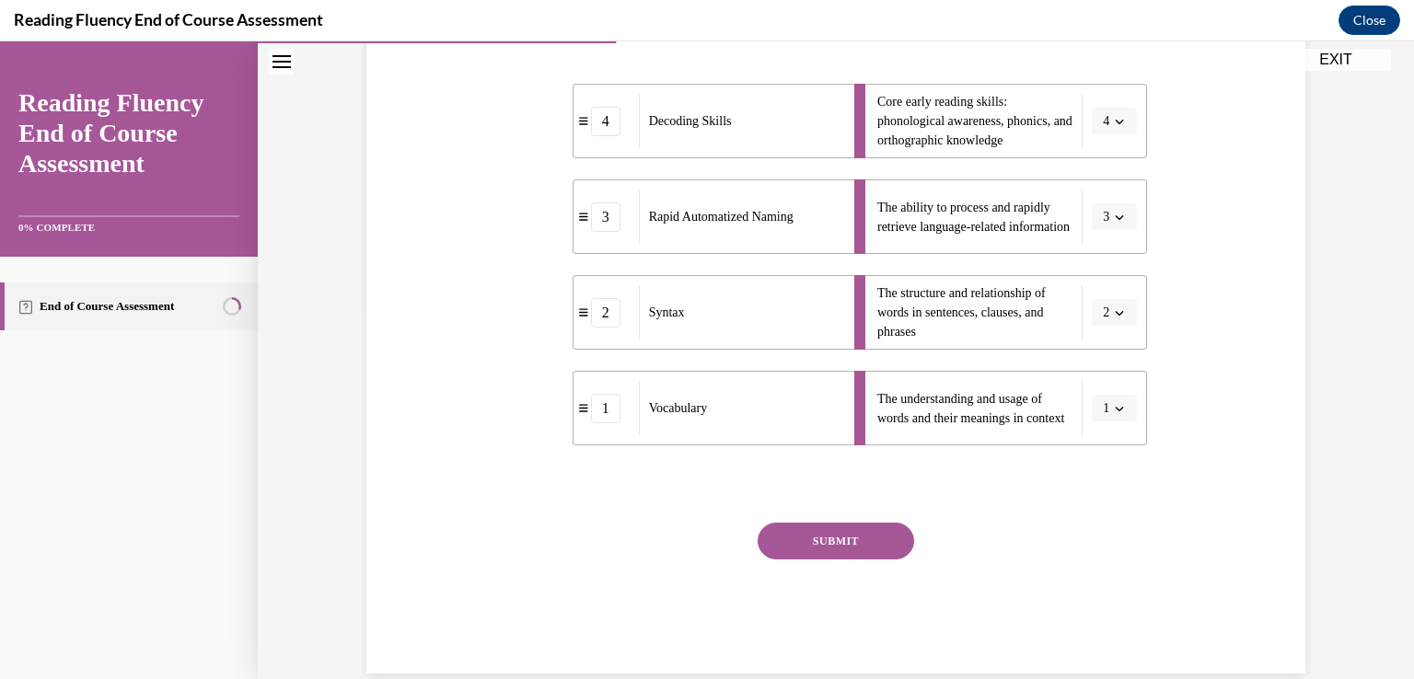
click at [793, 560] on button "SUBMIT" at bounding box center [836, 541] width 156 height 37
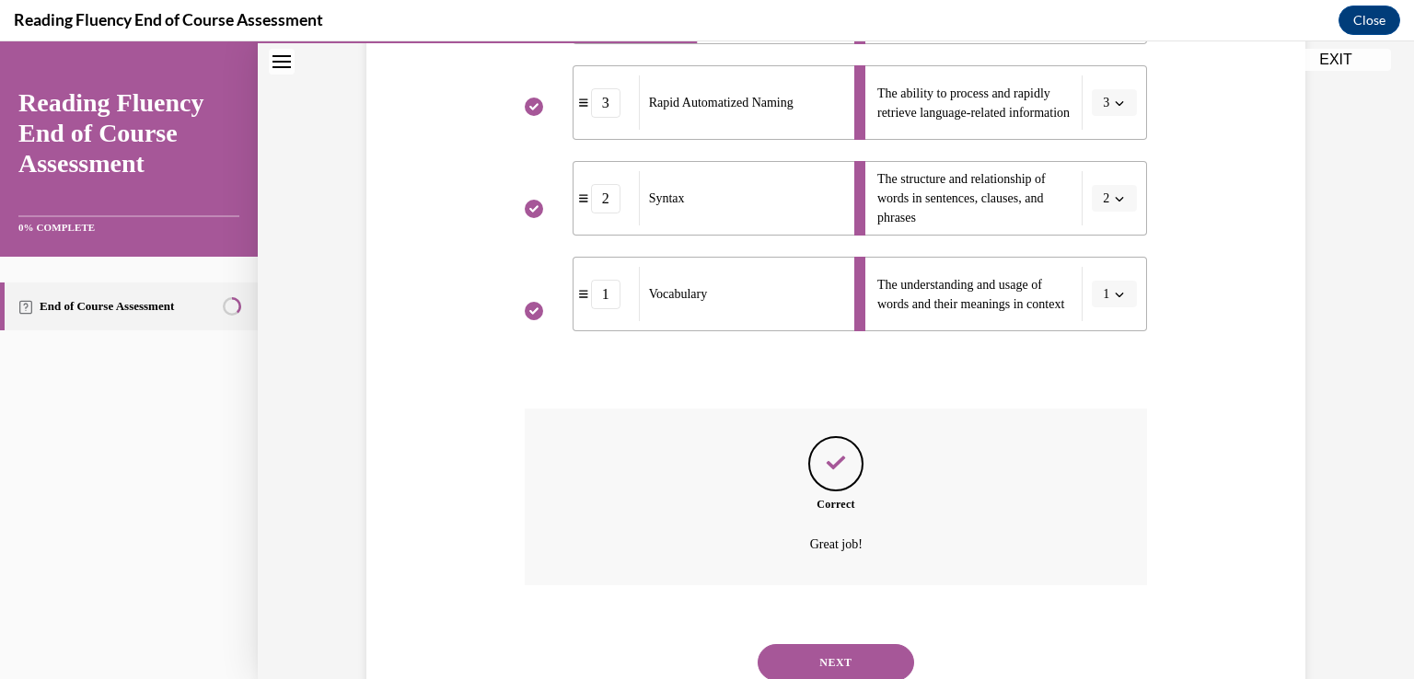
scroll to position [585, 0]
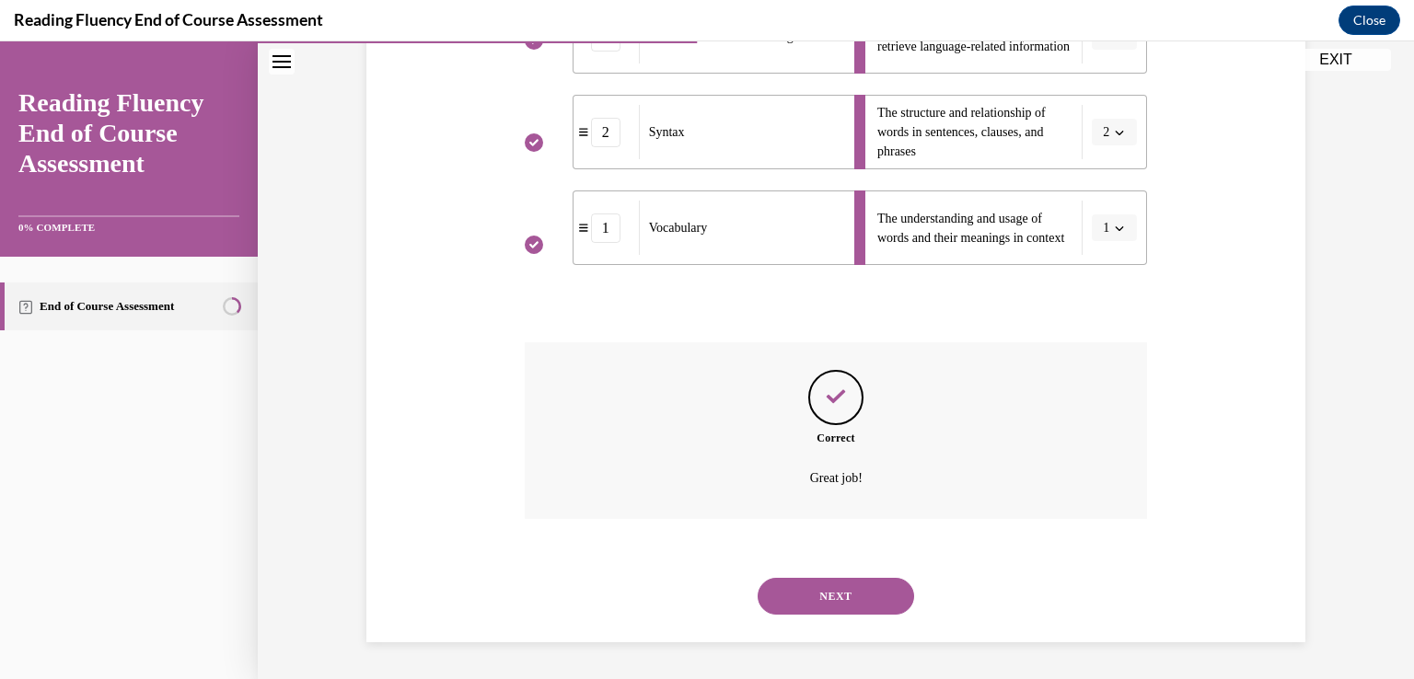
click at [847, 604] on button "NEXT" at bounding box center [836, 596] width 156 height 37
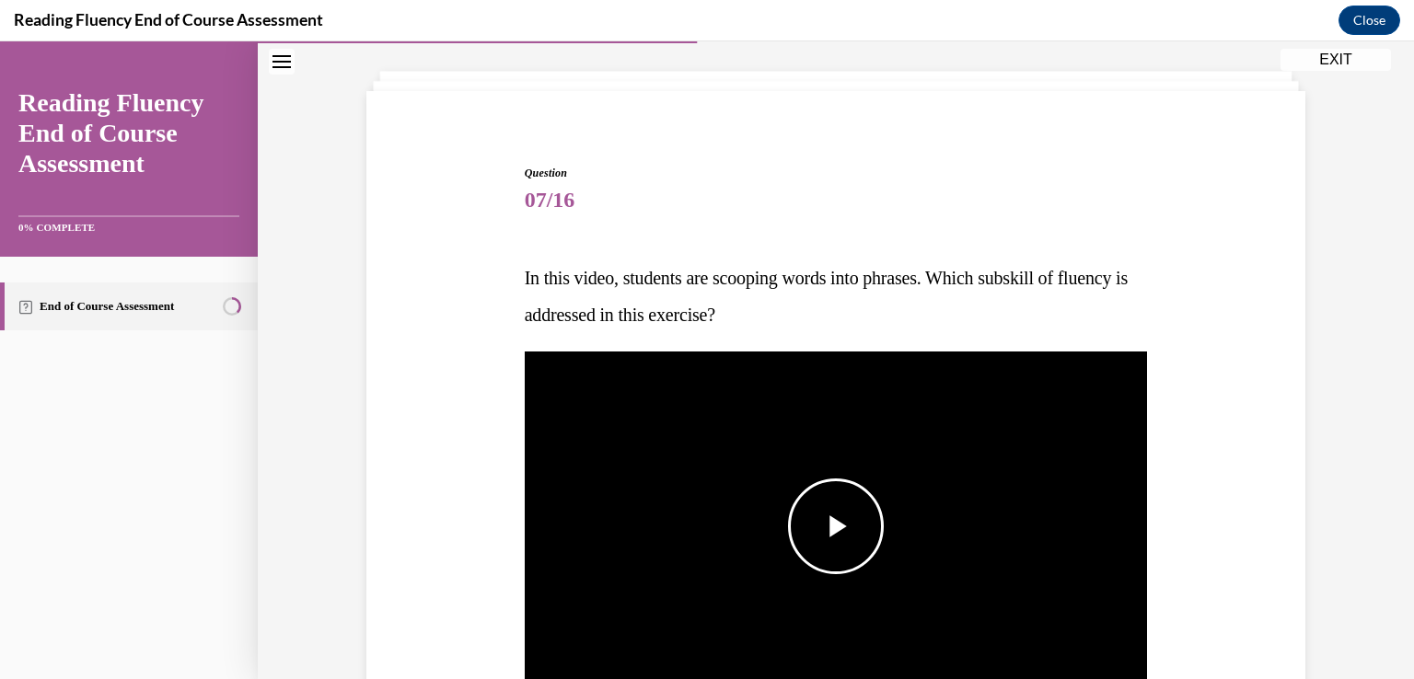
scroll to position [92, 0]
click at [836, 526] on span "Video player" at bounding box center [836, 526] width 0 height 0
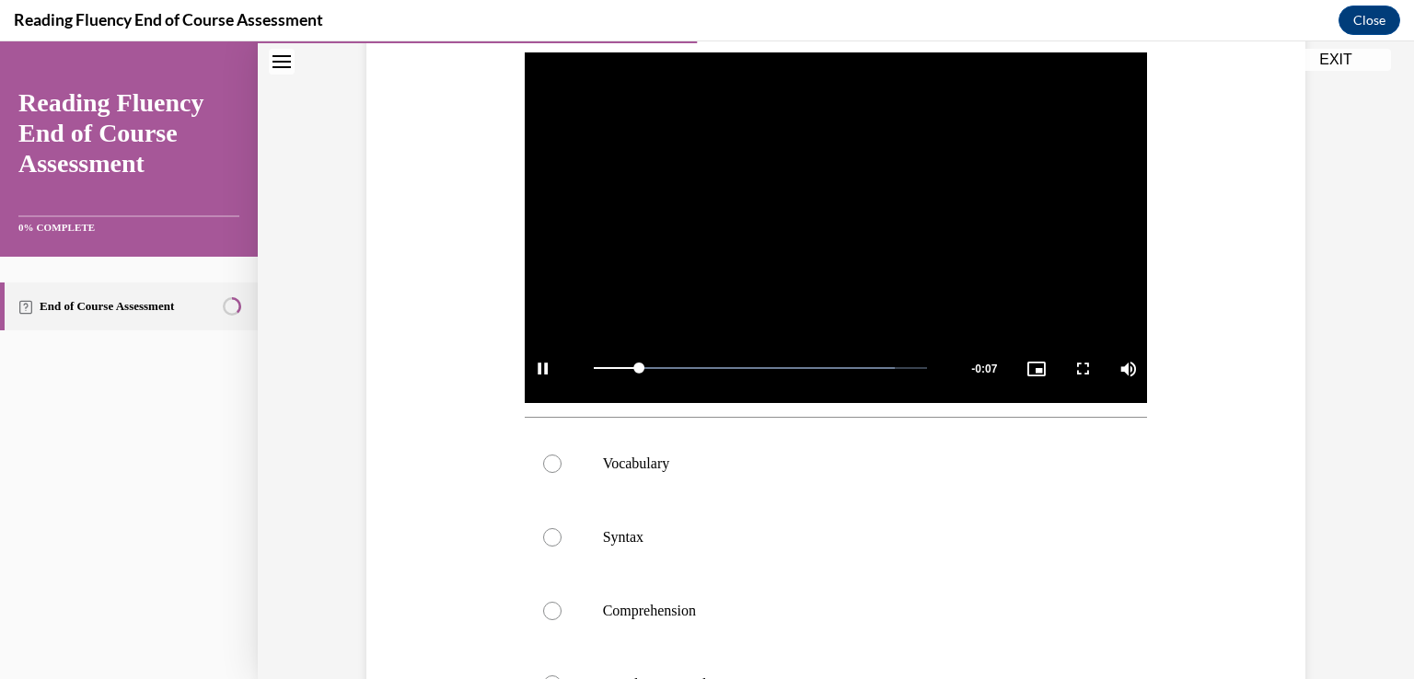
scroll to position [298, 0]
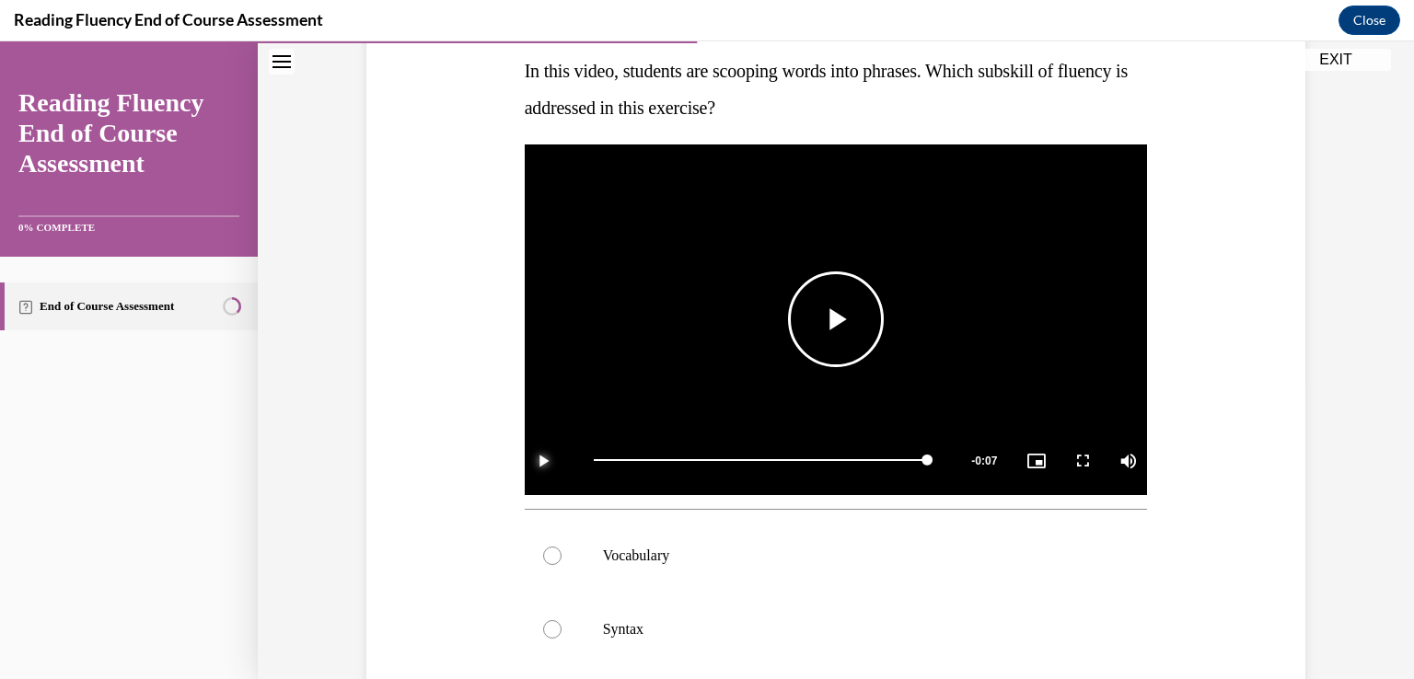
click at [538, 460] on span "Video player" at bounding box center [543, 460] width 37 height 0
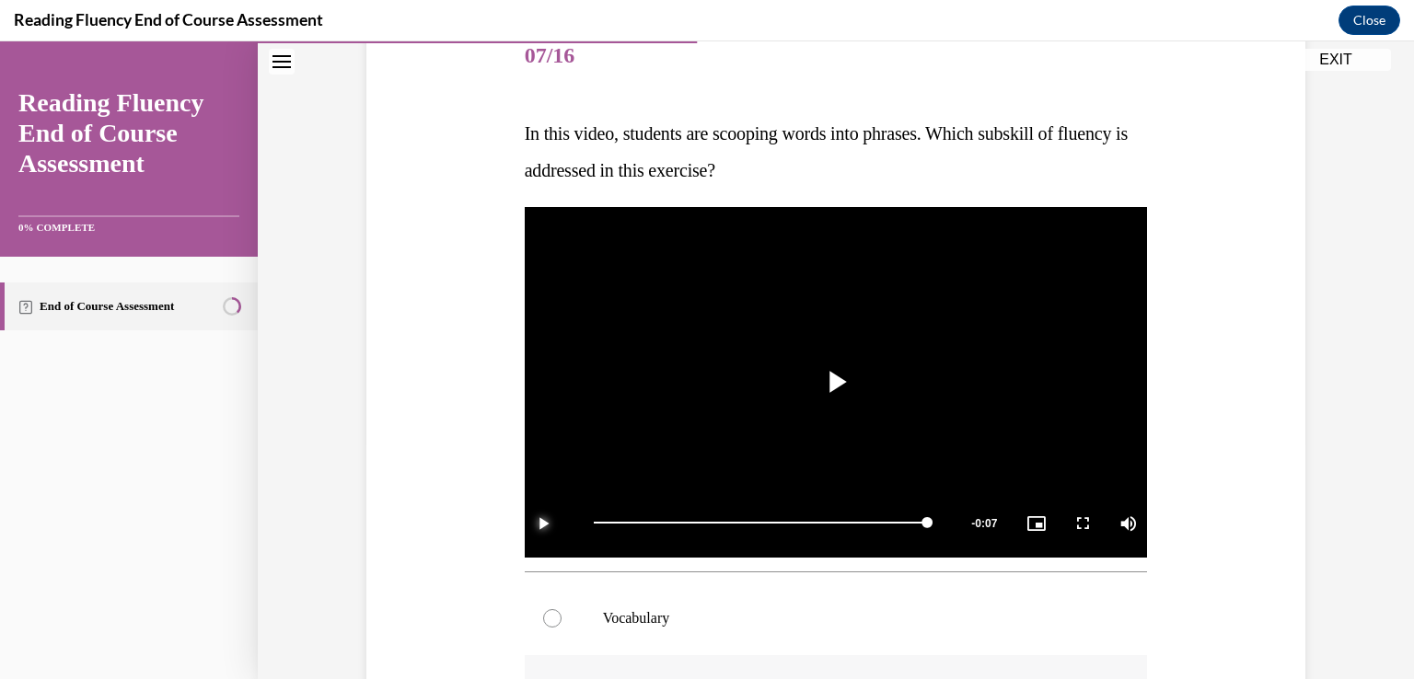
scroll to position [206, 0]
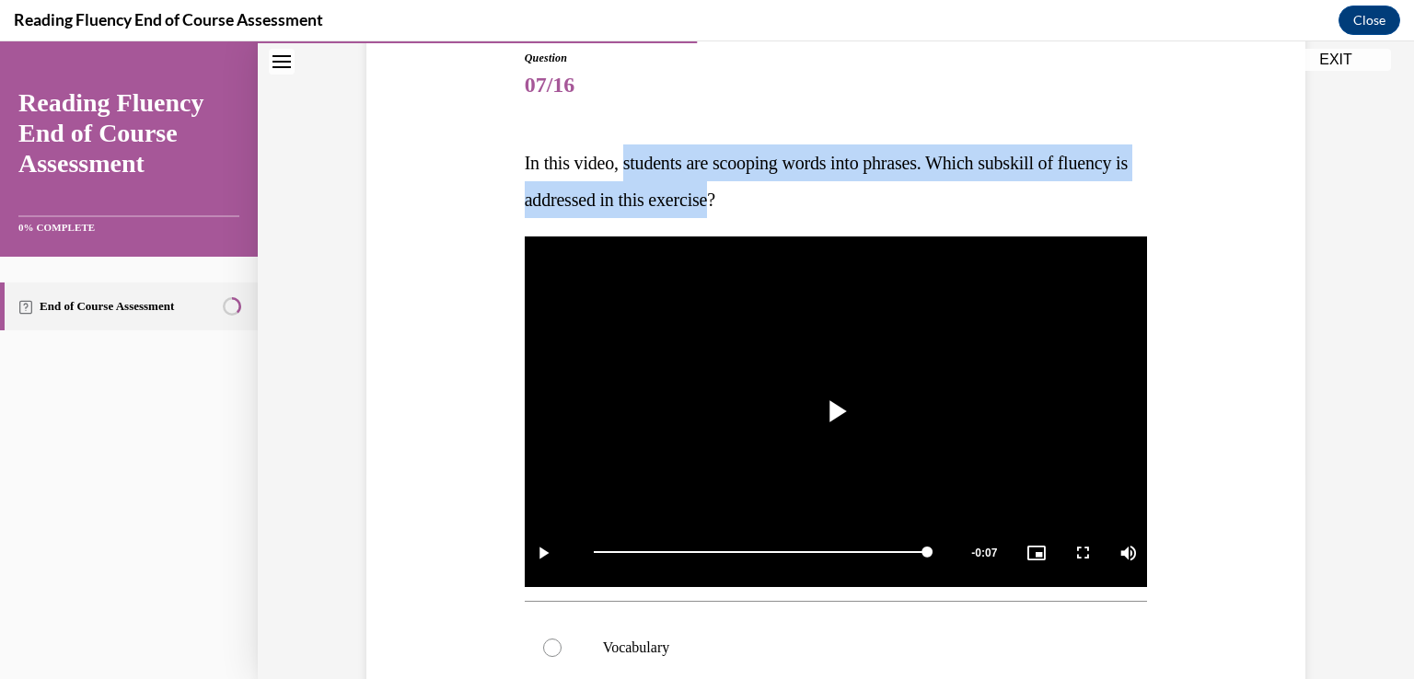
drag, startPoint x: 799, startPoint y: 200, endPoint x: 623, endPoint y: 139, distance: 186.0
click at [623, 139] on div "Question 07/16 In this video, students are scooping words into phrases. Which s…" at bounding box center [836, 592] width 623 height 1084
copy span "students are scooping words into phrases. Which subskill of fluency is addresse…"
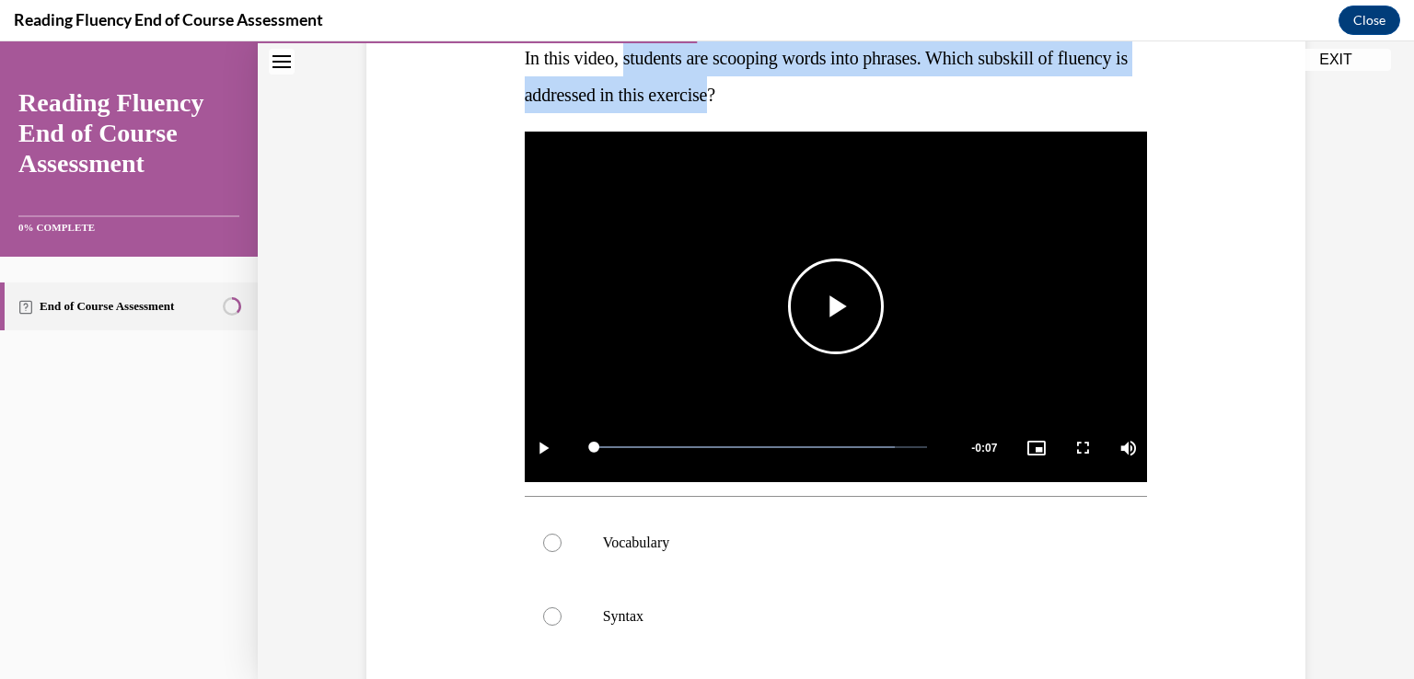
scroll to position [574, 0]
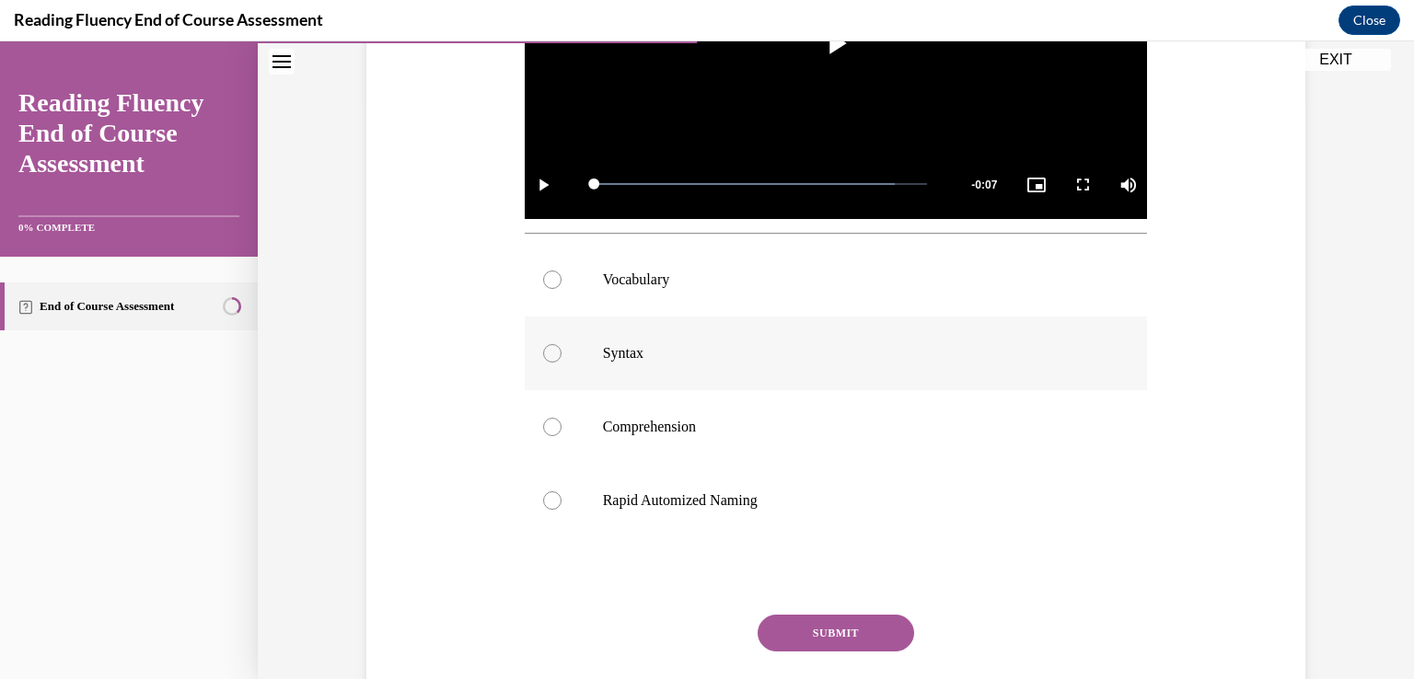
click at [543, 351] on div at bounding box center [552, 353] width 18 height 18
click at [543, 351] on input "Syntax" at bounding box center [552, 353] width 18 height 18
radio input "true"
click at [847, 628] on button "SUBMIT" at bounding box center [836, 633] width 156 height 37
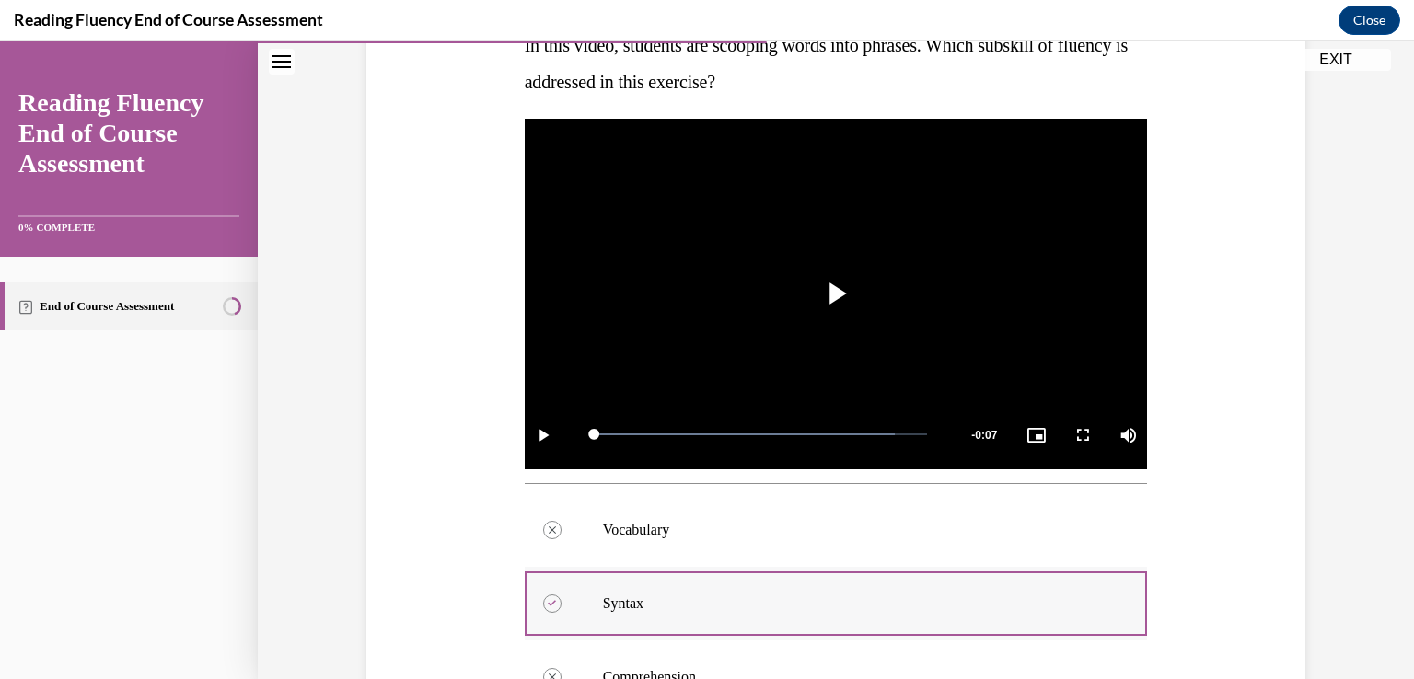
scroll to position [294, 0]
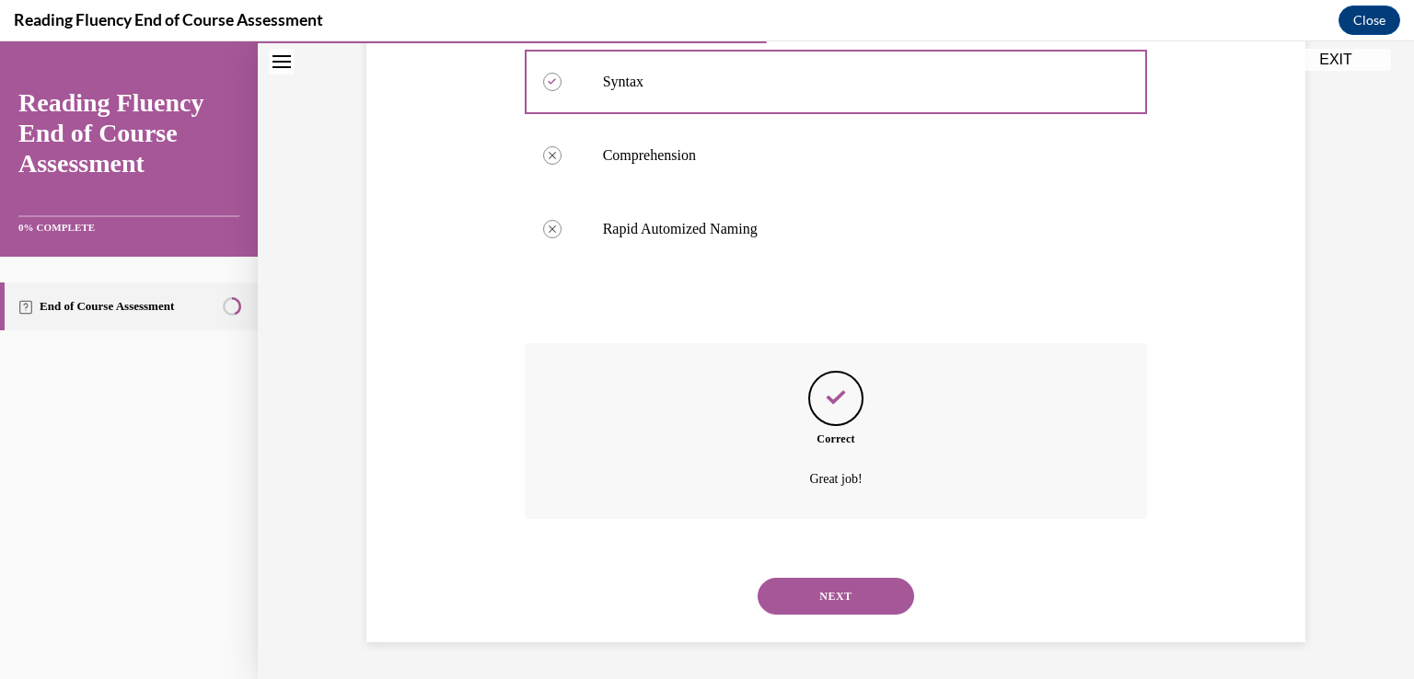
click at [837, 601] on button "NEXT" at bounding box center [836, 596] width 156 height 37
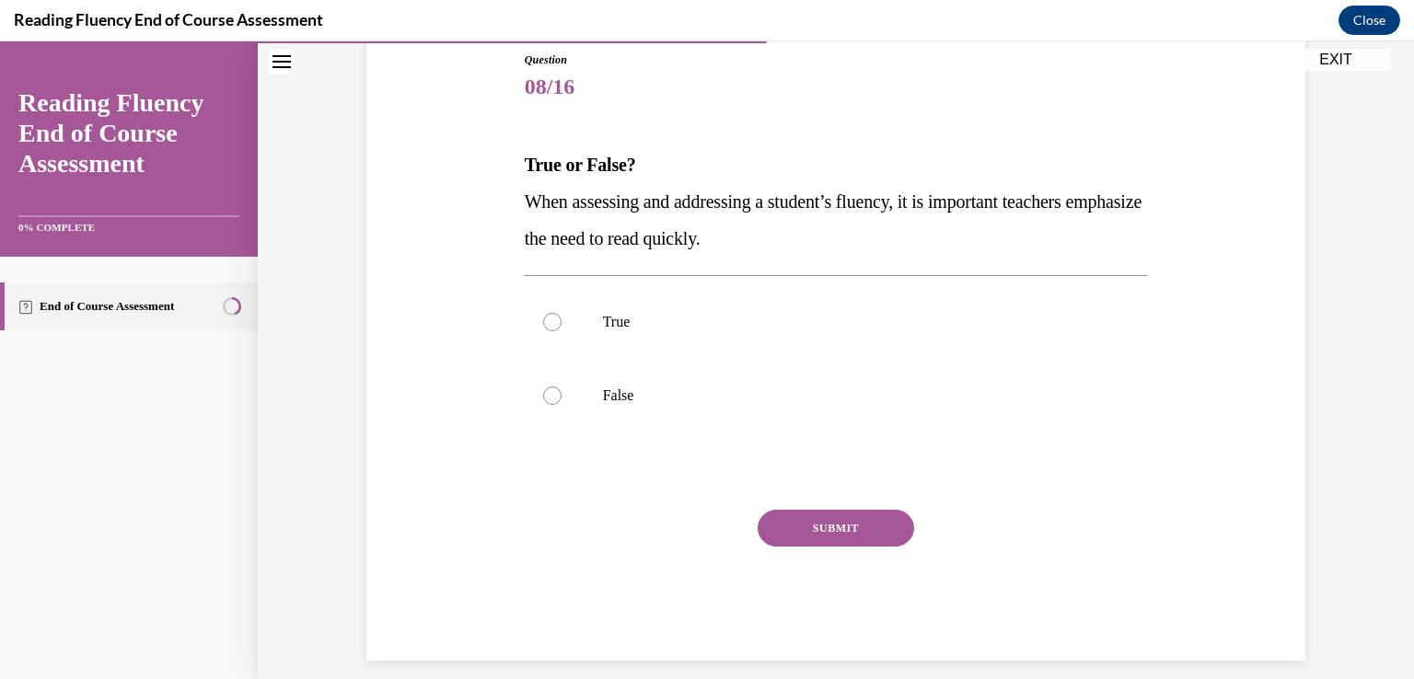
drag, startPoint x: 518, startPoint y: 158, endPoint x: 815, endPoint y: 248, distance: 309.5
click at [815, 248] on div "True or False? When assessing and addressing a student’s fluency, it is importa…" at bounding box center [836, 201] width 623 height 110
copy div "True or False? When assessing and addressing a student’s fluency, it is importa…"
click at [543, 391] on div at bounding box center [552, 396] width 18 height 18
click at [543, 391] on input "False" at bounding box center [552, 396] width 18 height 18
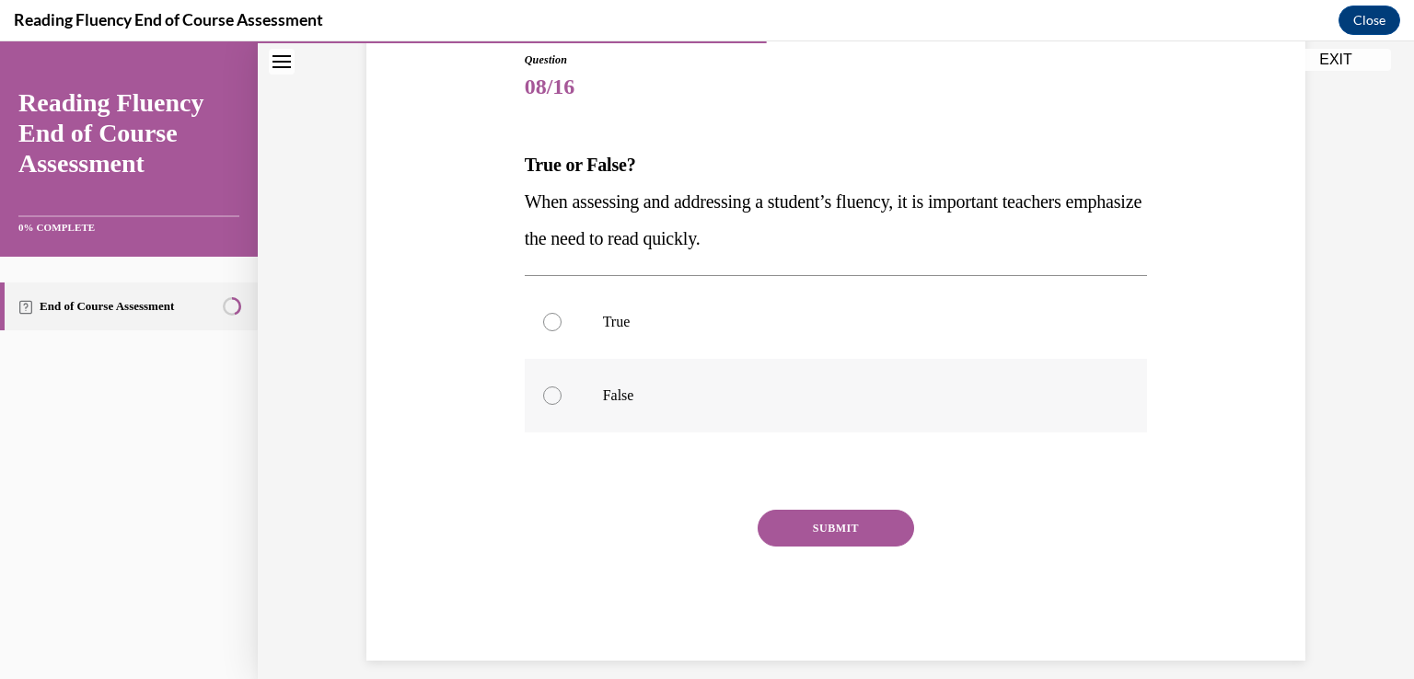
radio input "true"
click at [848, 527] on button "SUBMIT" at bounding box center [836, 528] width 156 height 37
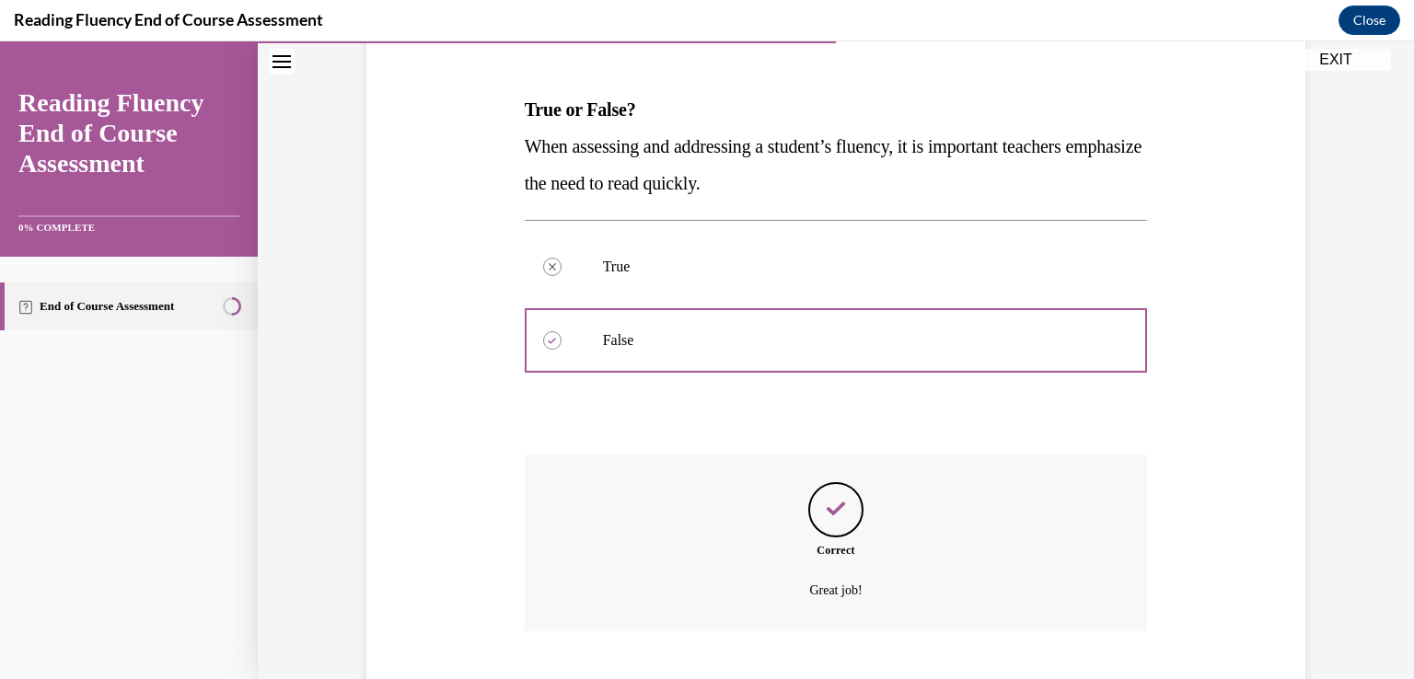
scroll to position [372, 0]
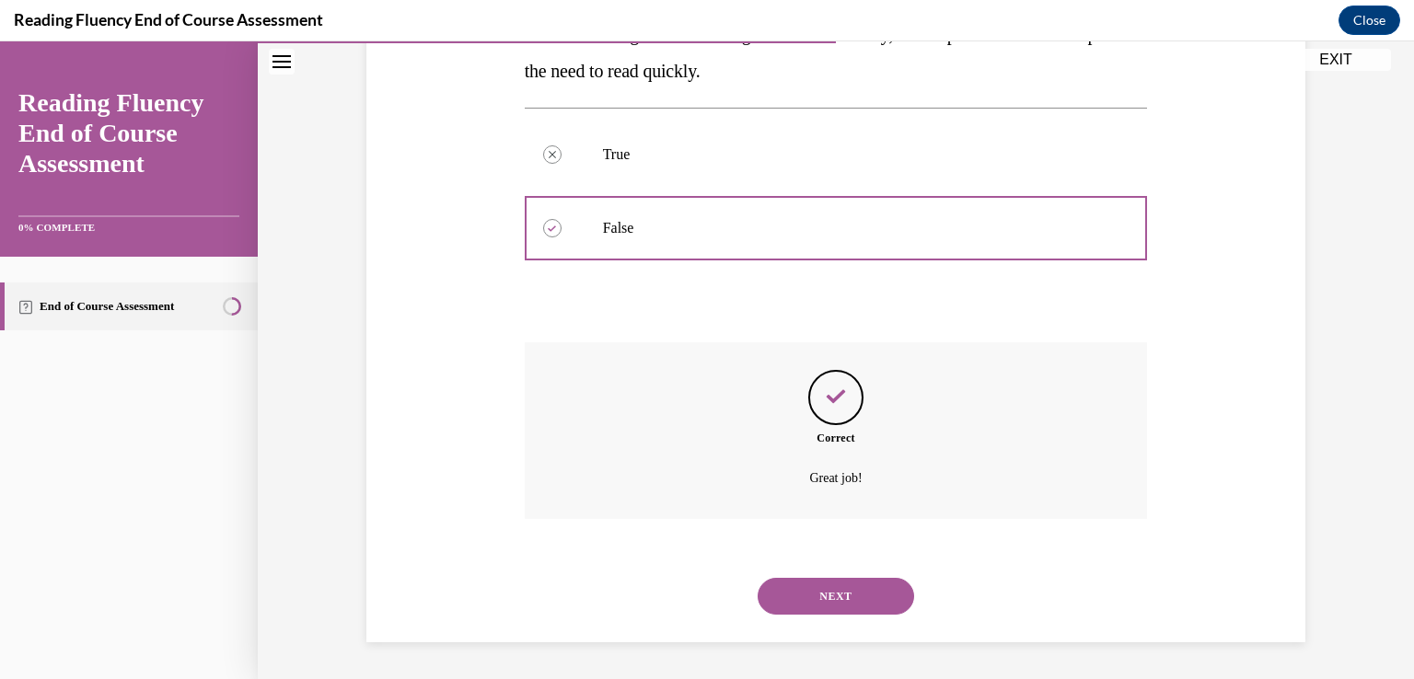
click at [860, 605] on button "NEXT" at bounding box center [836, 596] width 156 height 37
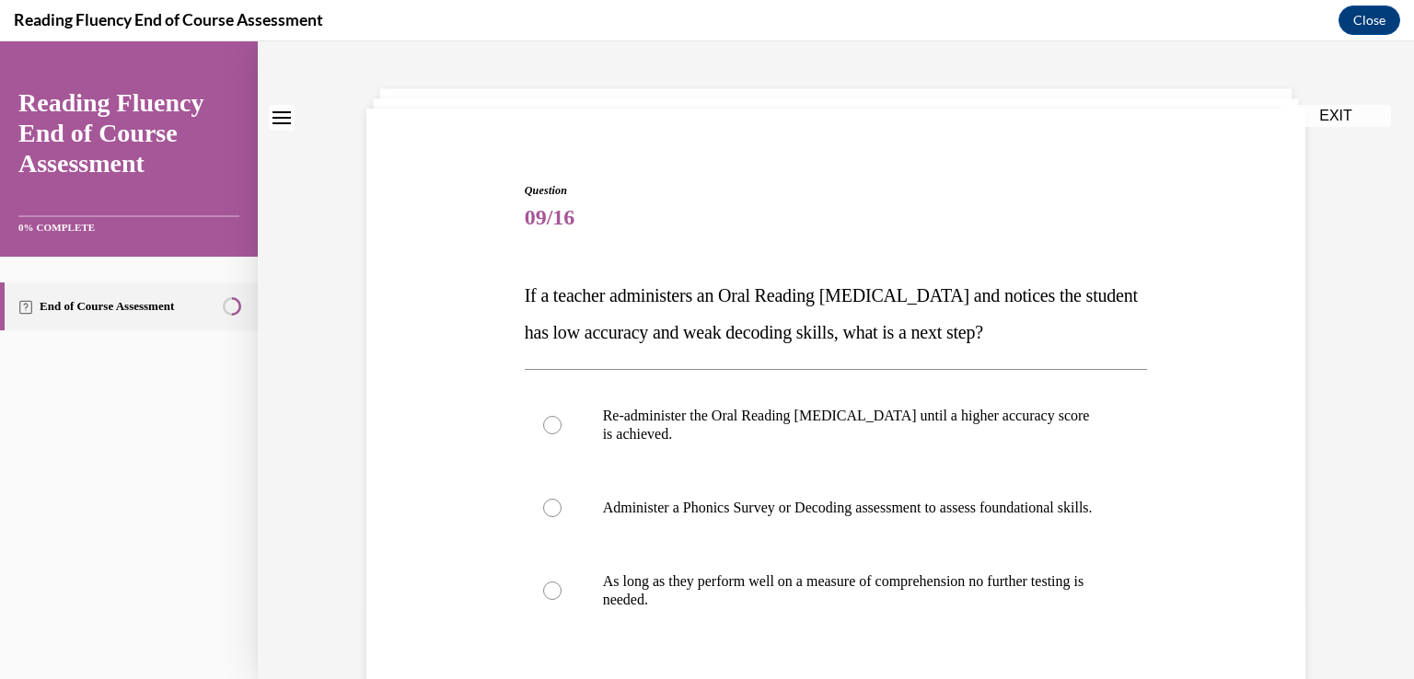
scroll to position [184, 0]
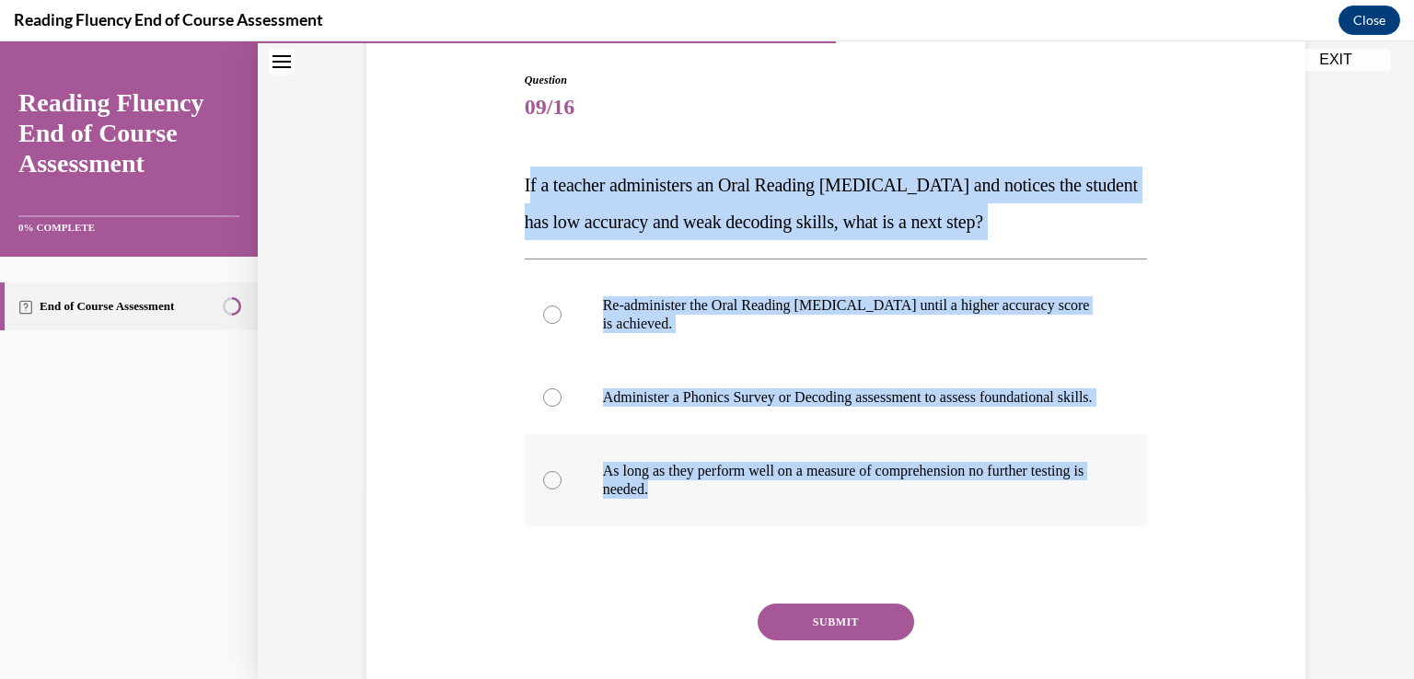
drag, startPoint x: 521, startPoint y: 179, endPoint x: 1081, endPoint y: 520, distance: 655.1
click at [1081, 520] on div "Question 09/16 If a teacher administers an Oral Reading Fluency assessment and …" at bounding box center [836, 413] width 623 height 683
copy div "f a teacher administers an Oral Reading Fluency assessment and notices the stud…"
click at [546, 402] on div at bounding box center [552, 397] width 18 height 18
click at [546, 402] on input "Administer a Phonics Survey or Decoding assessment to assess foundational skill…" at bounding box center [552, 397] width 18 height 18
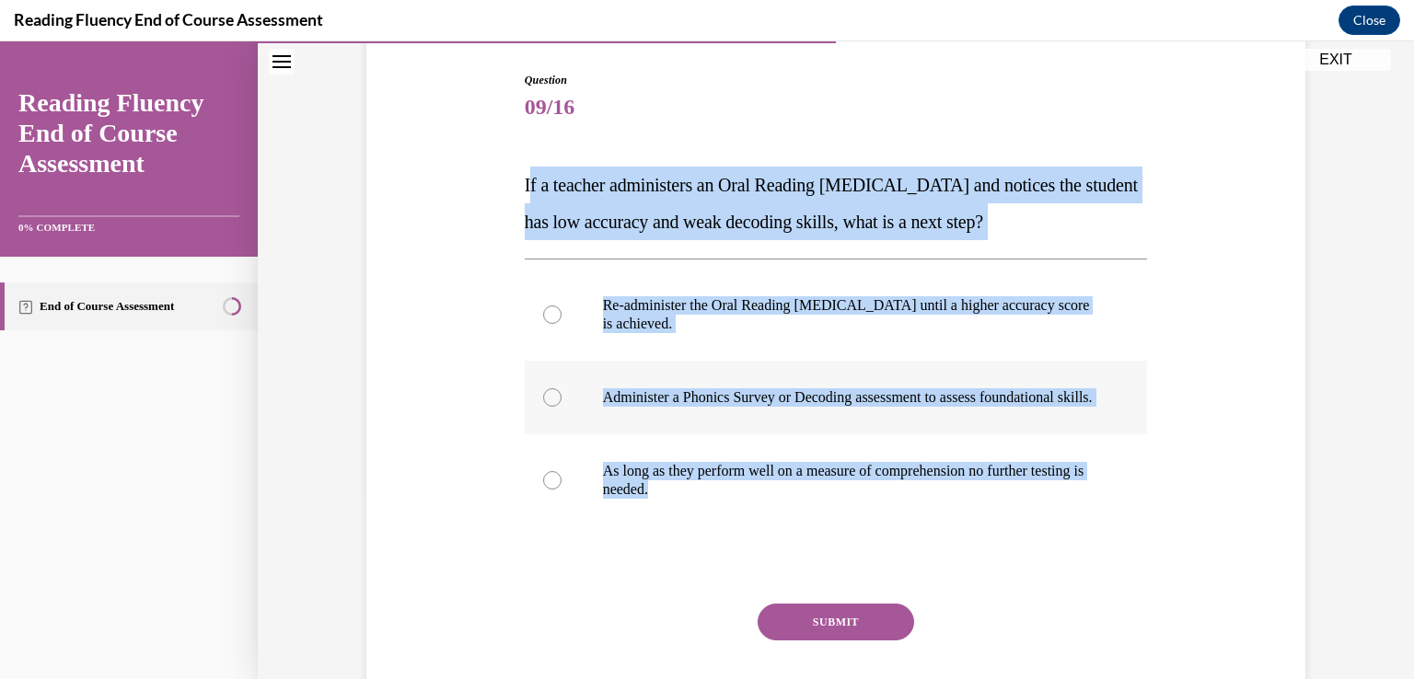
radio input "true"
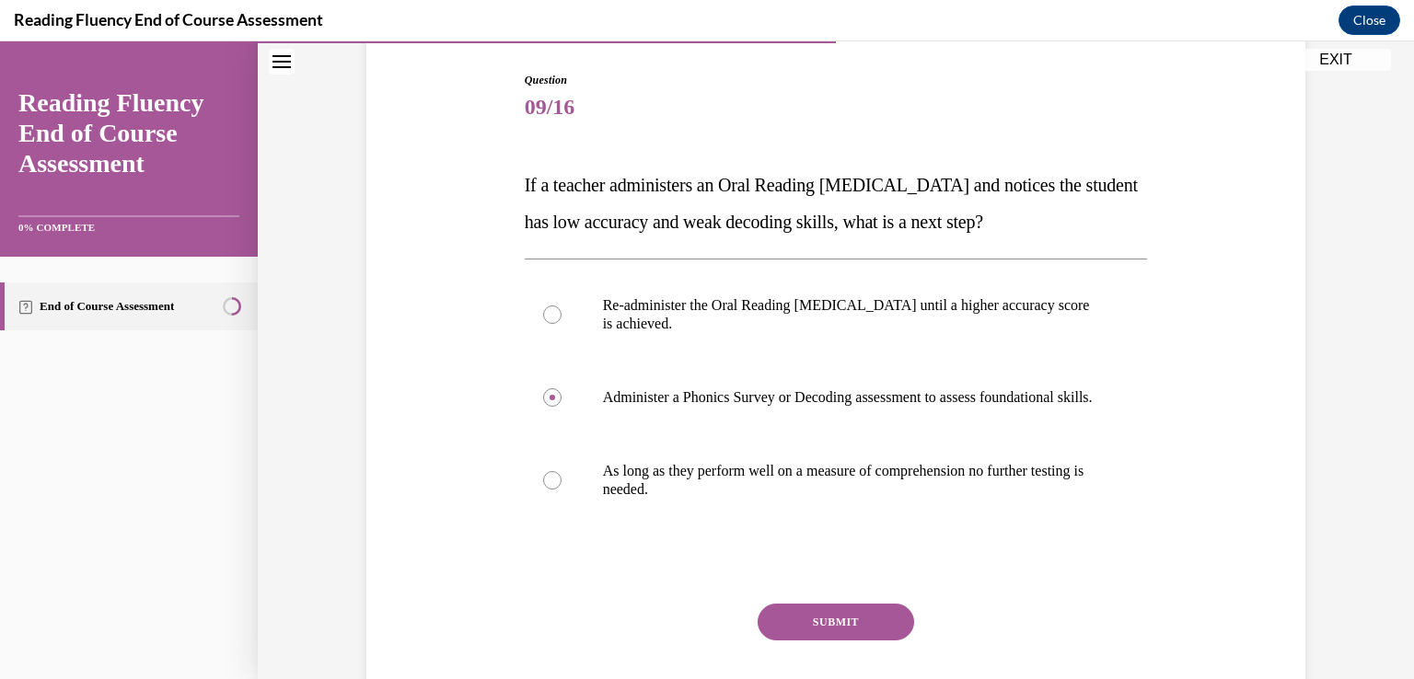
click at [834, 639] on button "SUBMIT" at bounding box center [836, 622] width 156 height 37
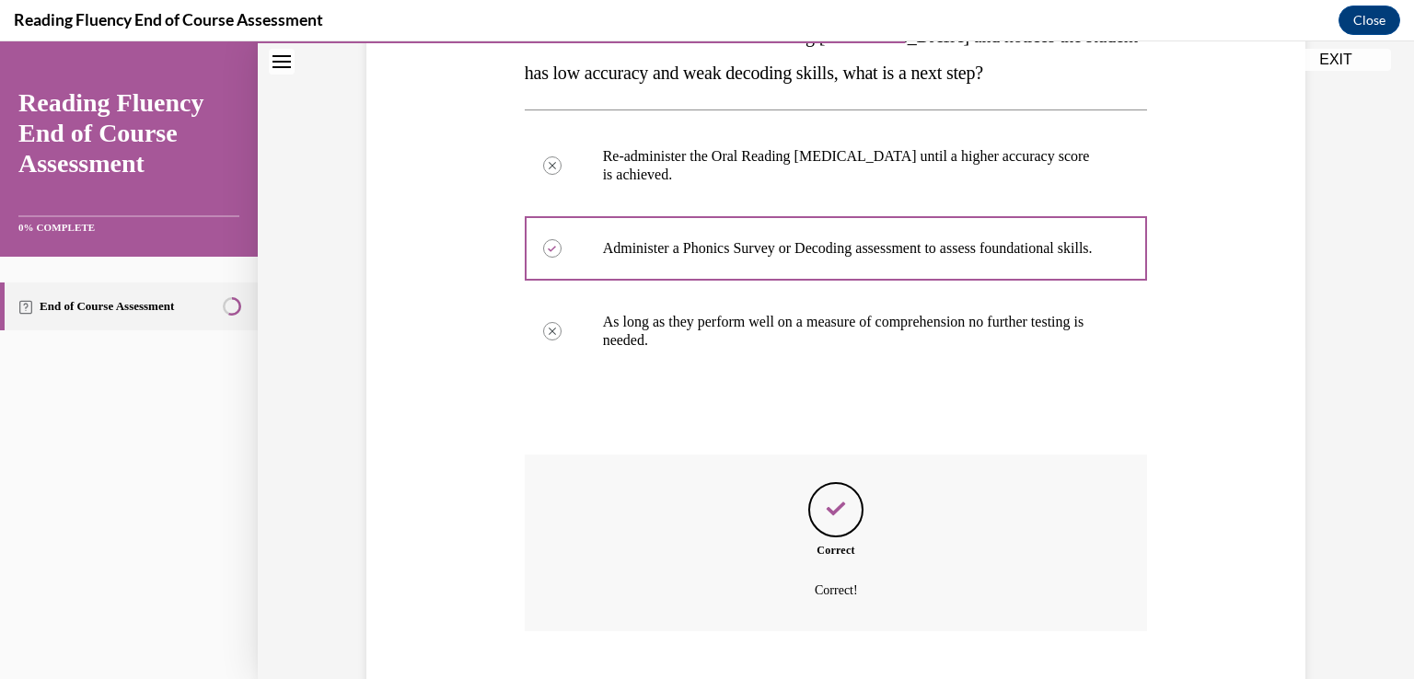
scroll to position [464, 0]
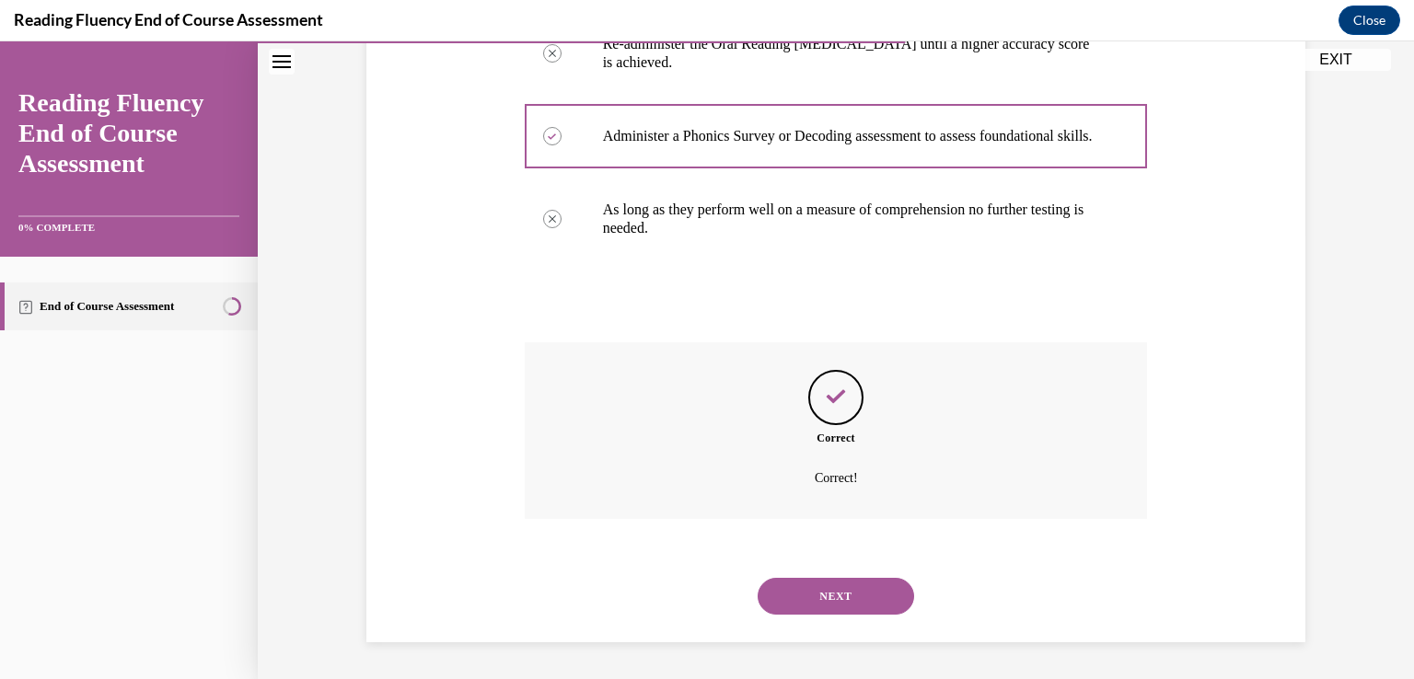
click at [846, 595] on button "NEXT" at bounding box center [836, 596] width 156 height 37
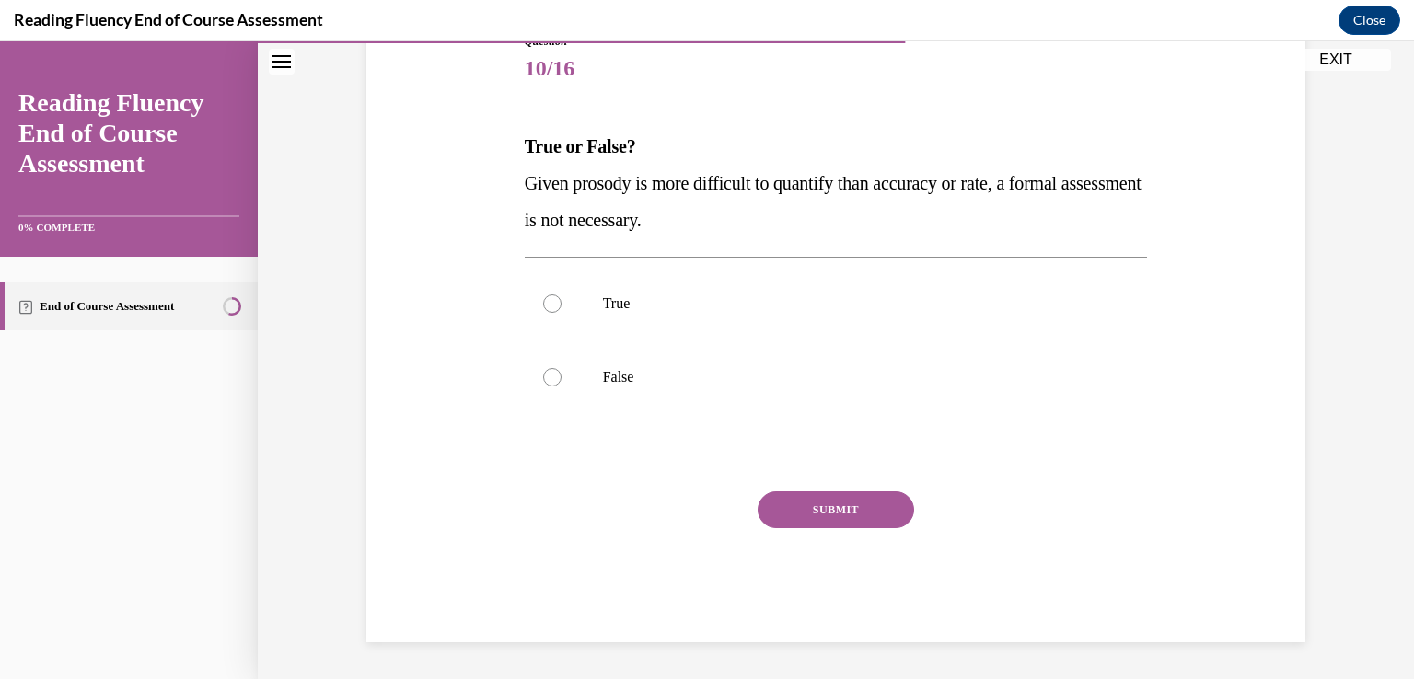
scroll to position [204, 0]
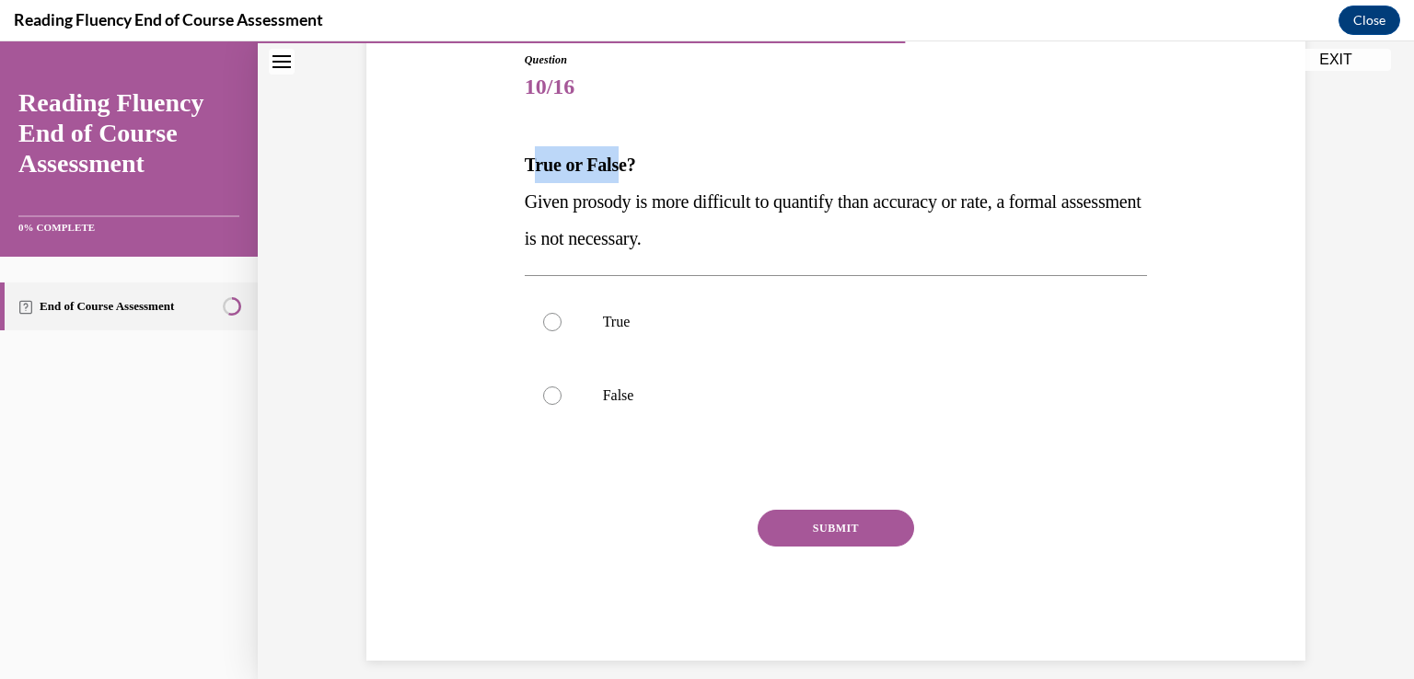
drag, startPoint x: 522, startPoint y: 157, endPoint x: 612, endPoint y: 170, distance: 91.1
click at [612, 170] on strong "True or False?" at bounding box center [580, 165] width 111 height 20
click at [525, 159] on strong "True or False?" at bounding box center [580, 165] width 111 height 20
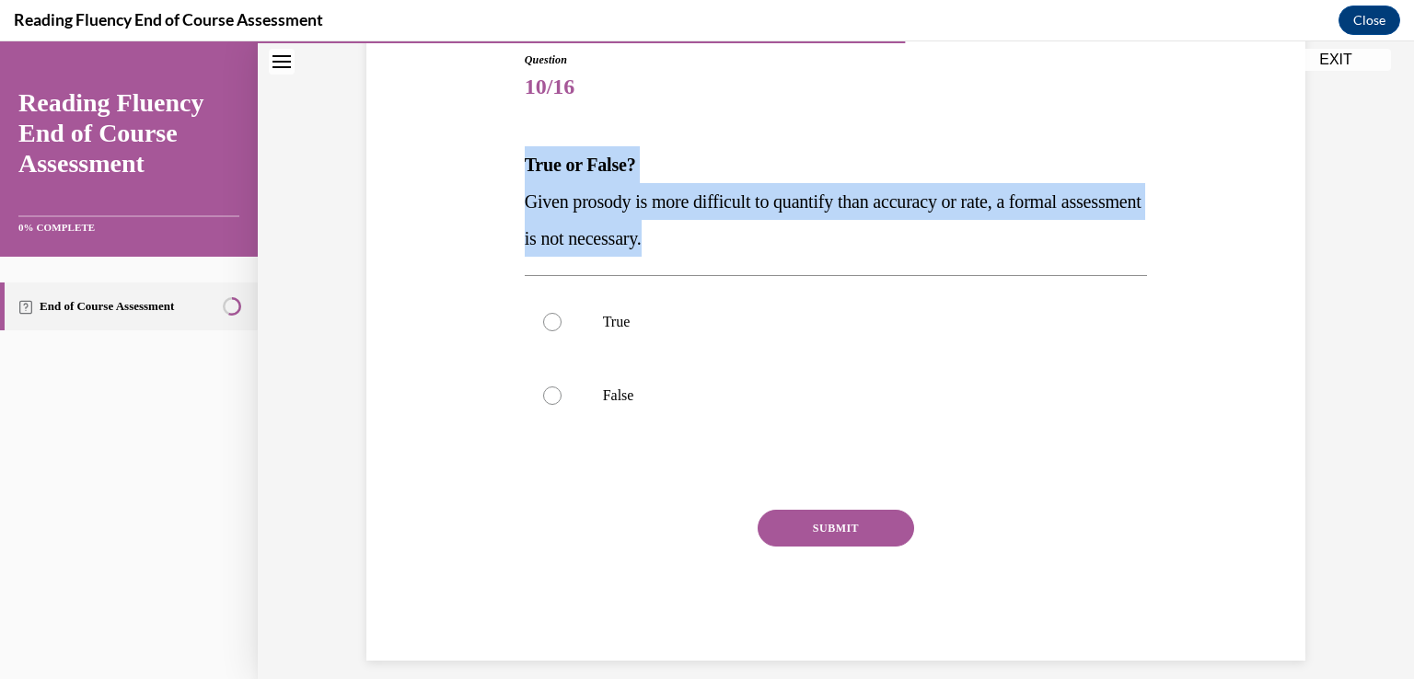
drag, startPoint x: 517, startPoint y: 163, endPoint x: 740, endPoint y: 237, distance: 234.9
click at [740, 237] on div "True or False? Given prosody is more difficult to quantify than accuracy or rat…" at bounding box center [836, 201] width 623 height 110
copy div "True or False? Given prosody is more difficult to quantify than accuracy or rat…"
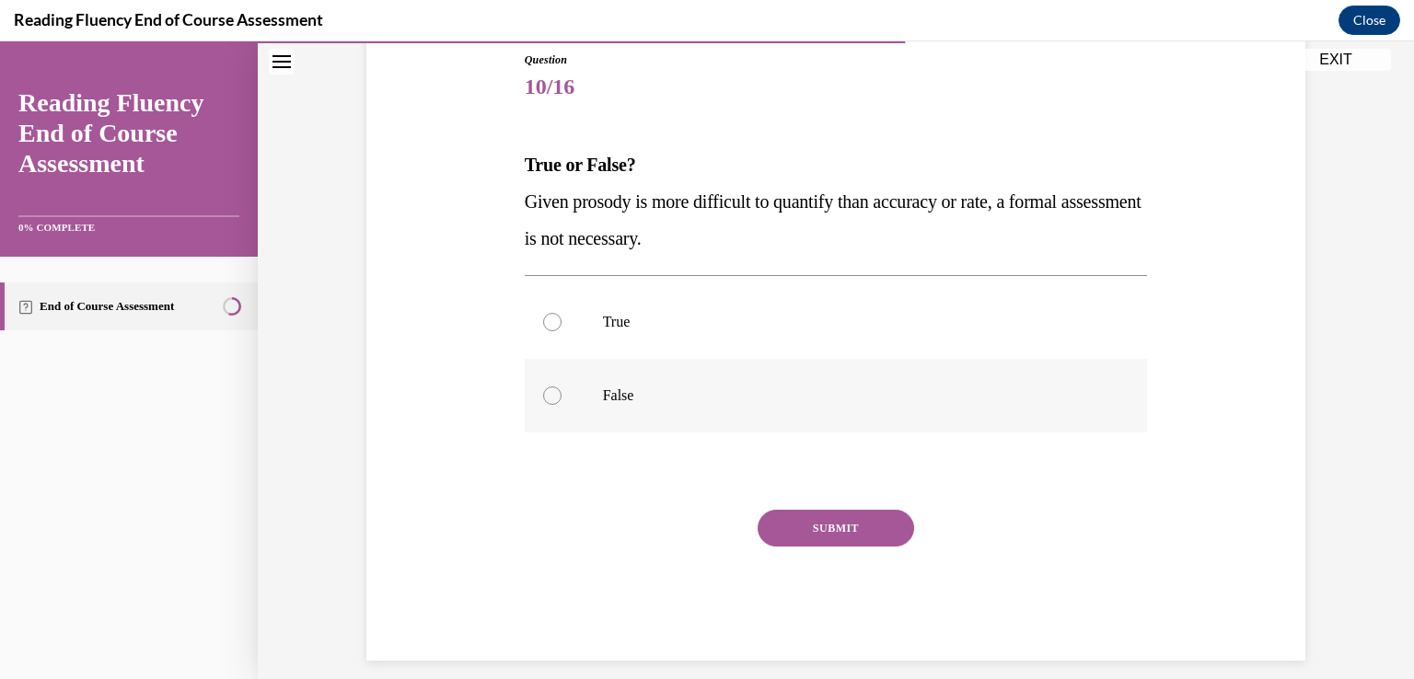
click at [545, 400] on div at bounding box center [552, 396] width 18 height 18
click at [545, 400] on input "False" at bounding box center [552, 396] width 18 height 18
radio input "true"
click at [839, 535] on button "SUBMIT" at bounding box center [836, 528] width 156 height 37
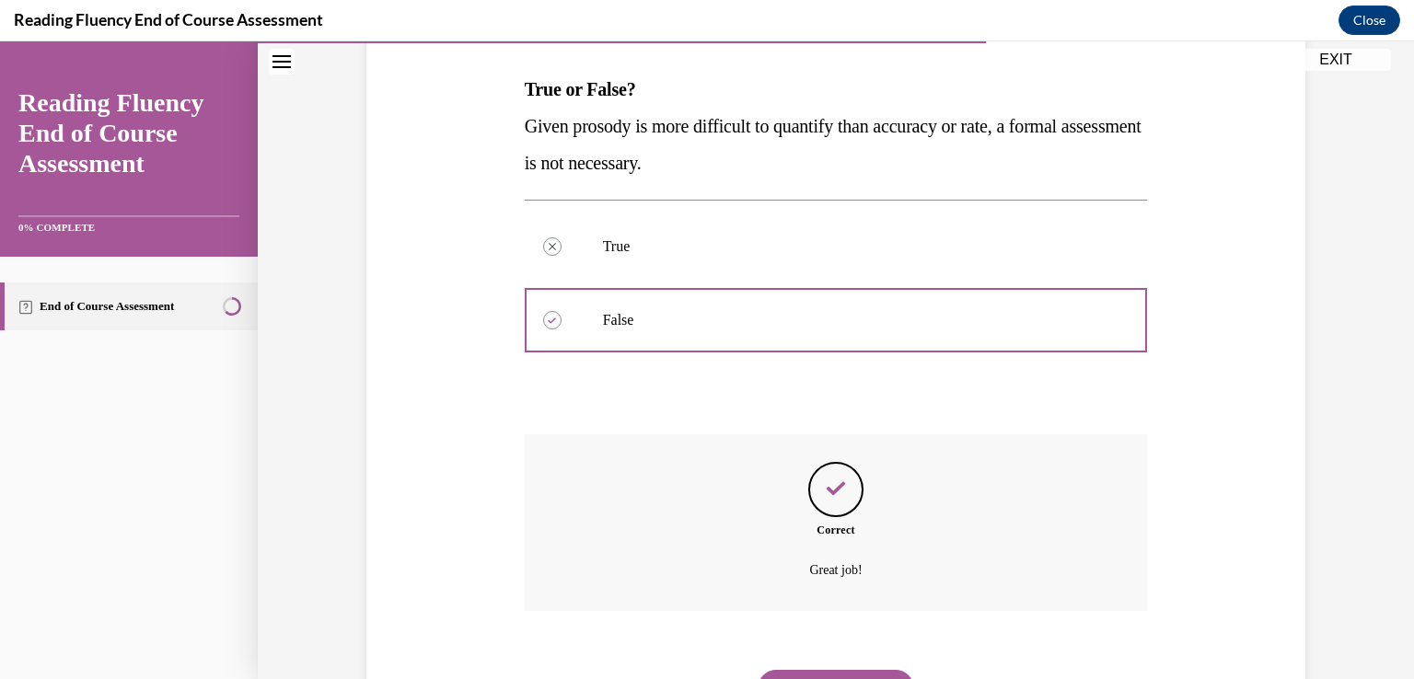
scroll to position [372, 0]
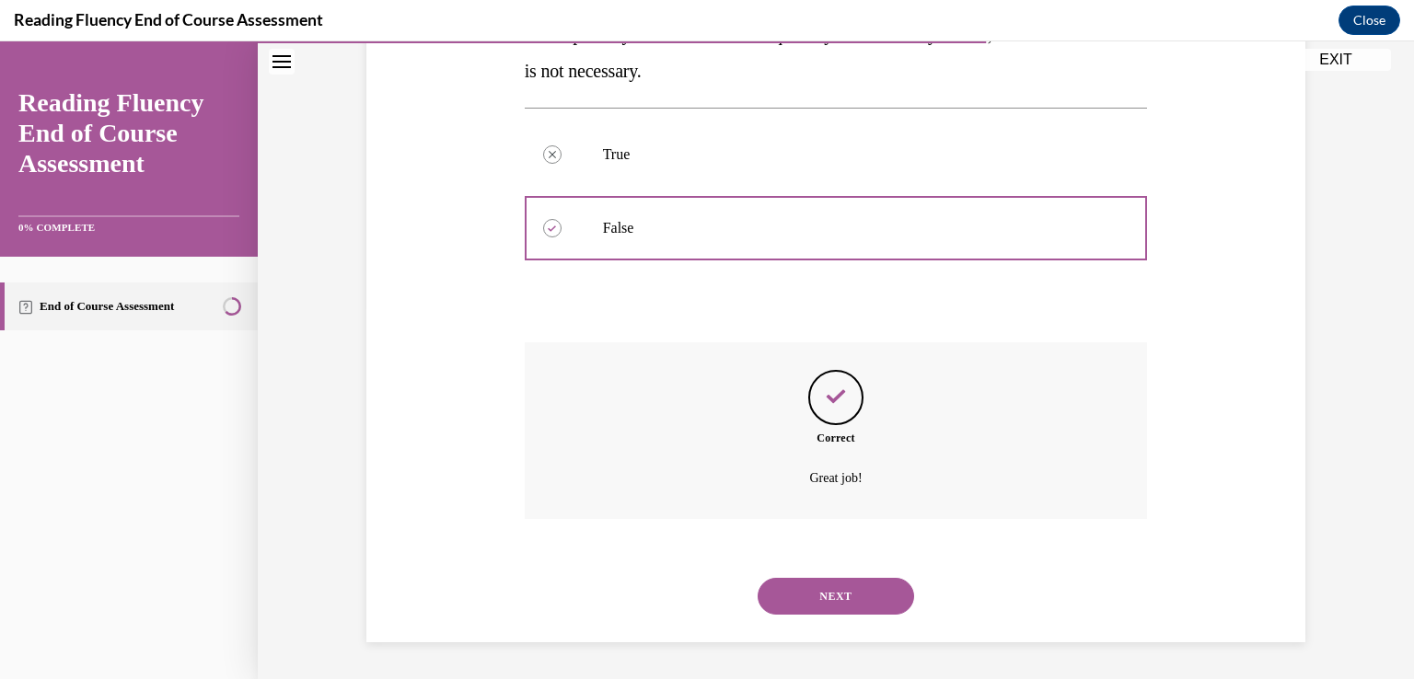
click at [830, 601] on button "NEXT" at bounding box center [836, 596] width 156 height 37
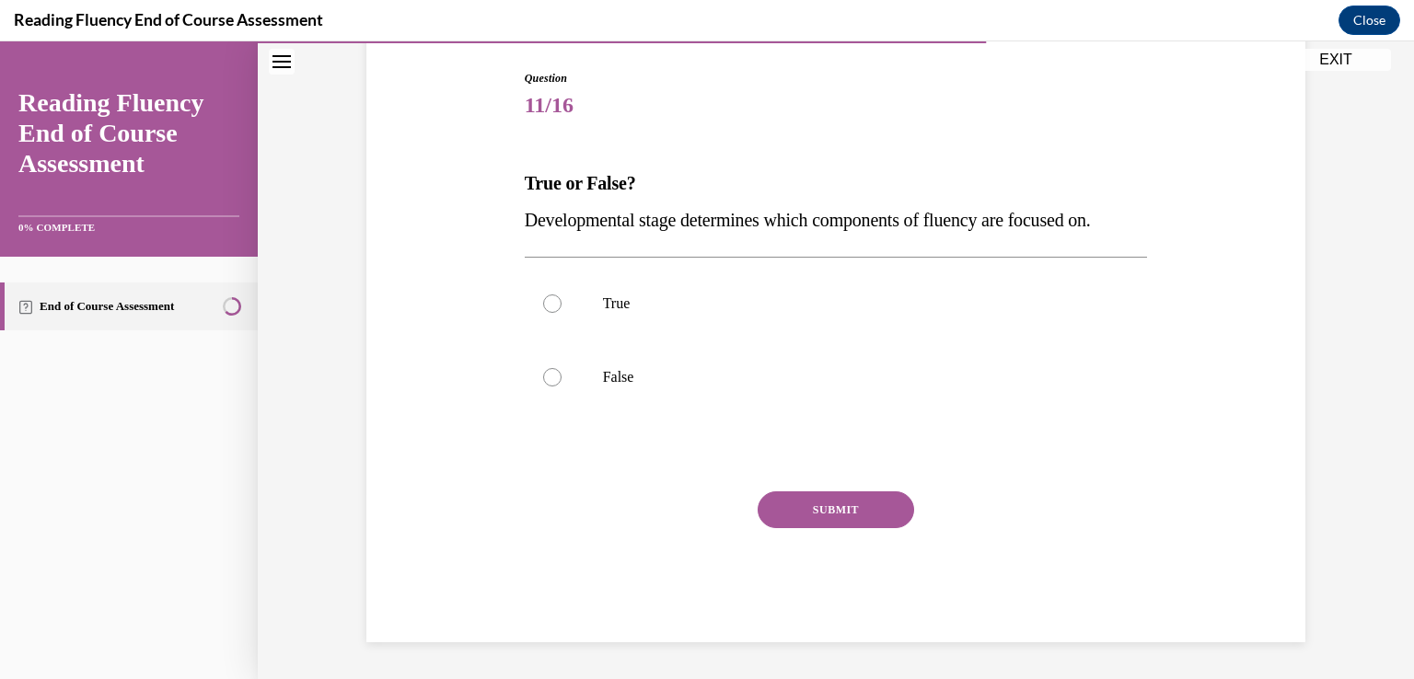
scroll to position [186, 0]
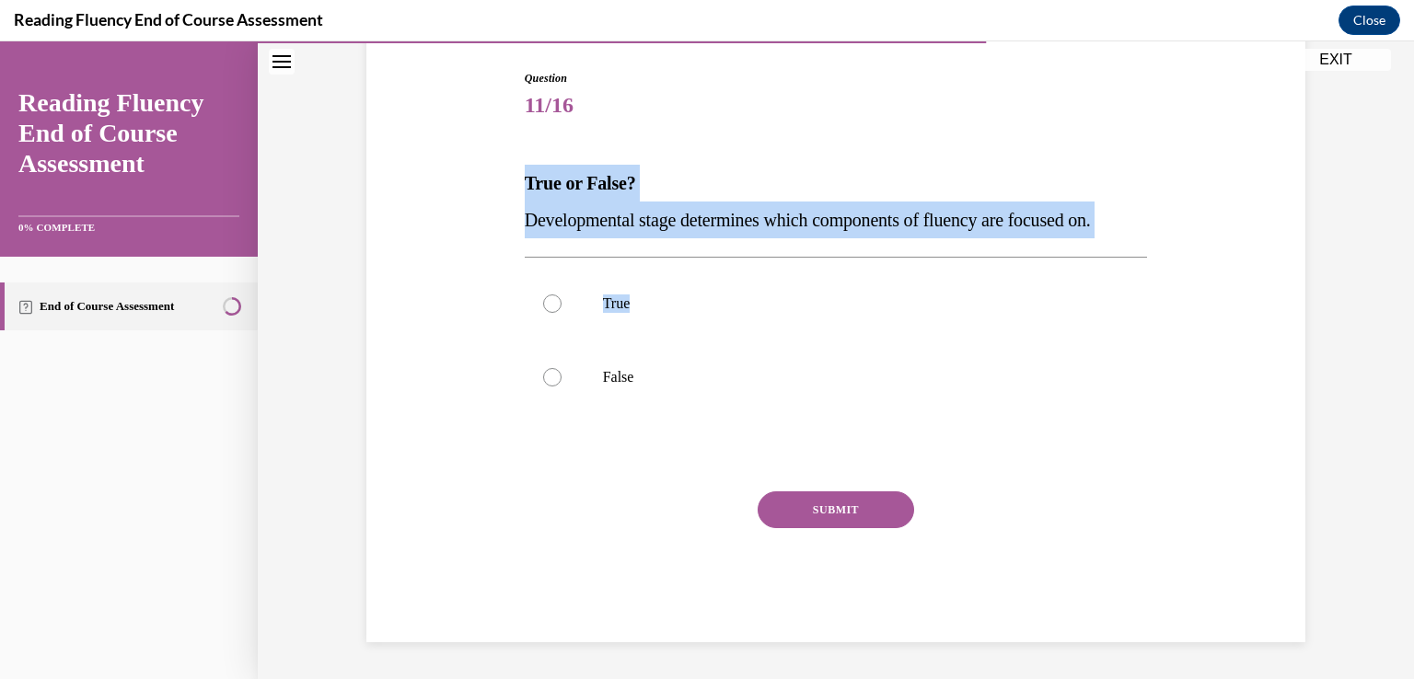
drag, startPoint x: 519, startPoint y: 174, endPoint x: 1152, endPoint y: 249, distance: 637.8
click at [1152, 249] on div "Question 11/16 True or False? Developmental stage determines which components o…" at bounding box center [836, 329] width 948 height 628
click at [567, 200] on p "True or False?" at bounding box center [836, 183] width 623 height 37
drag, startPoint x: 519, startPoint y: 175, endPoint x: 1136, endPoint y: 224, distance: 618.6
click at [1136, 224] on div "True or False? Developmental stage determines which components of fluency are f…" at bounding box center [836, 202] width 623 height 74
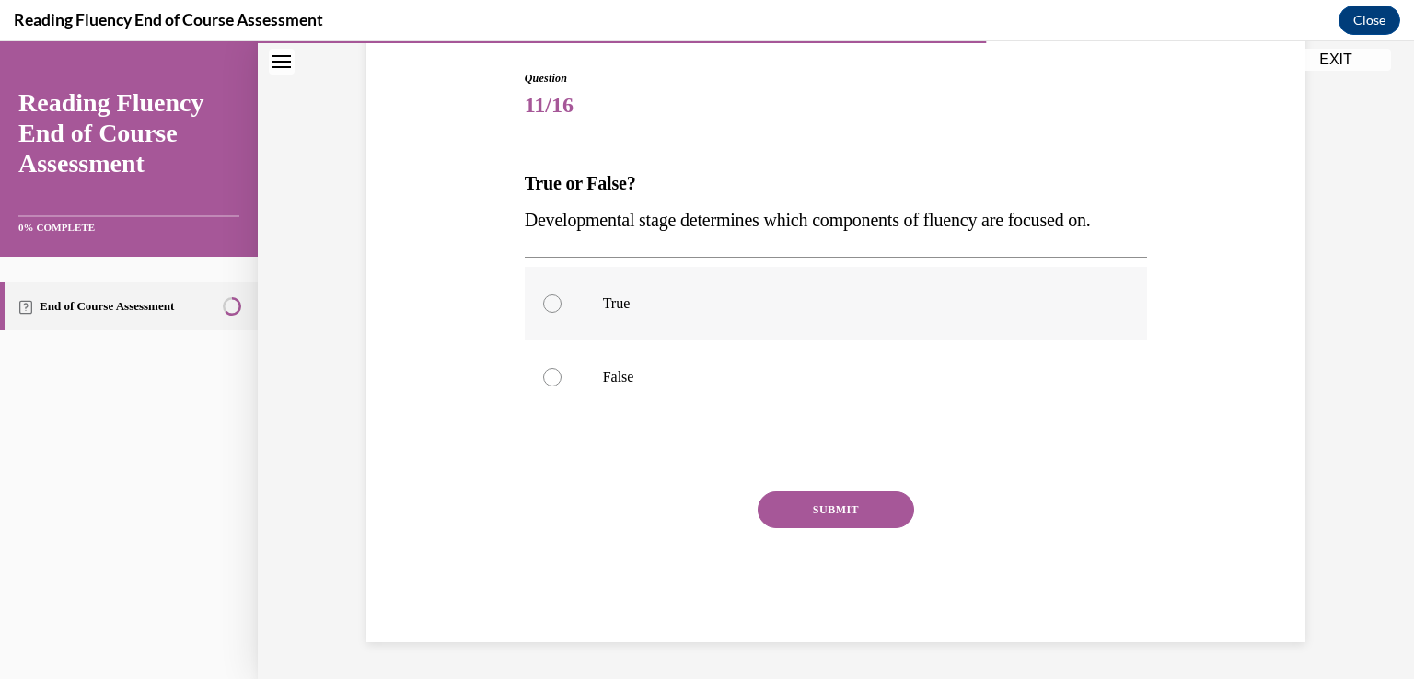
click at [548, 300] on div at bounding box center [552, 304] width 18 height 18
click at [548, 300] on input "True" at bounding box center [552, 304] width 18 height 18
radio input "true"
click at [851, 501] on button "SUBMIT" at bounding box center [836, 510] width 156 height 37
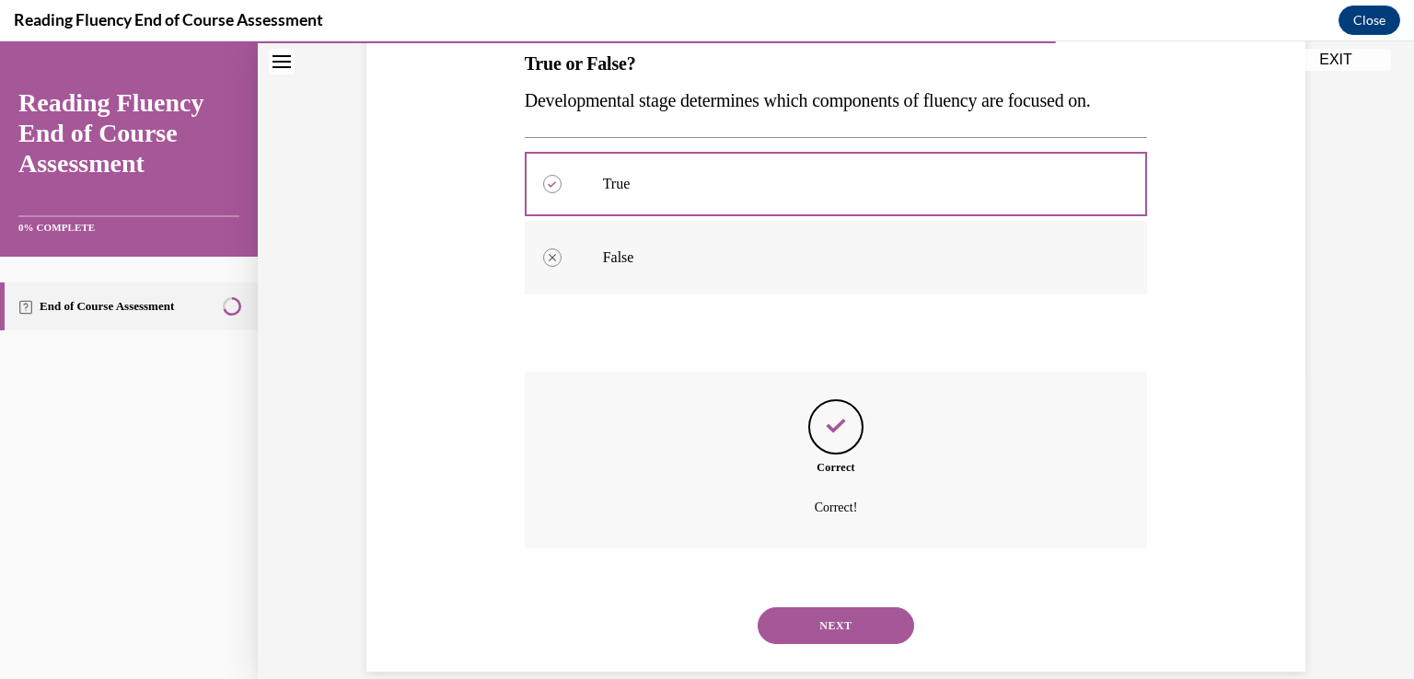
scroll to position [335, 0]
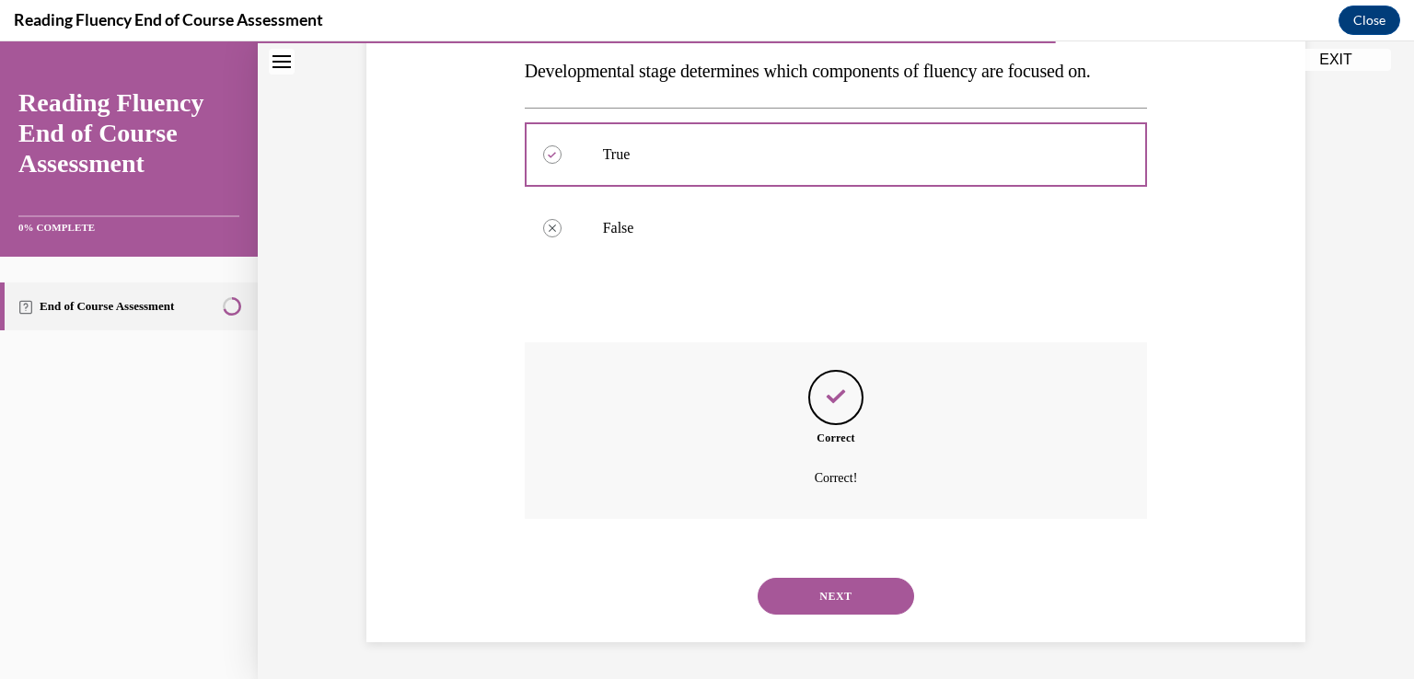
click at [842, 598] on button "NEXT" at bounding box center [836, 596] width 156 height 37
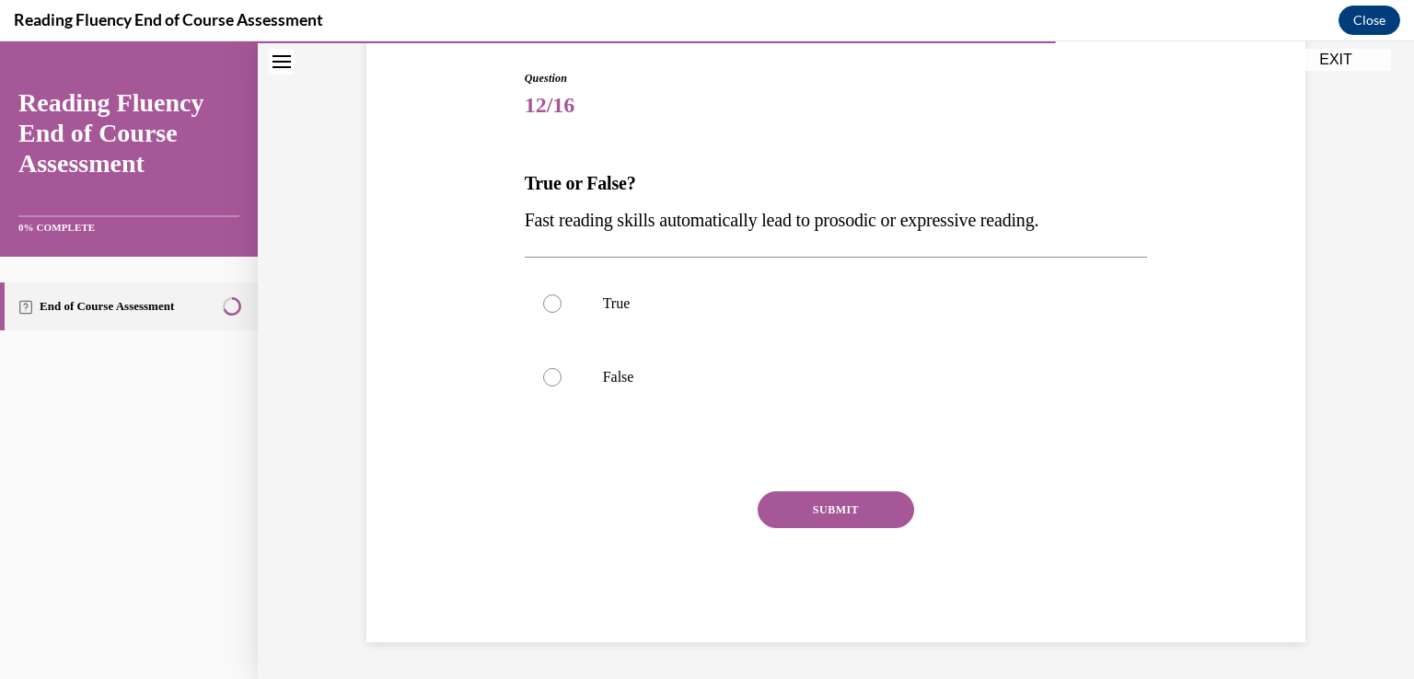
scroll to position [186, 0]
drag, startPoint x: 519, startPoint y: 174, endPoint x: 1094, endPoint y: 231, distance: 577.2
click at [1094, 231] on div "True or False? Fast reading skills automatically lead to prosodic or expressive…" at bounding box center [836, 202] width 623 height 74
click at [543, 376] on div at bounding box center [552, 377] width 18 height 18
click at [543, 376] on input "False" at bounding box center [552, 377] width 18 height 18
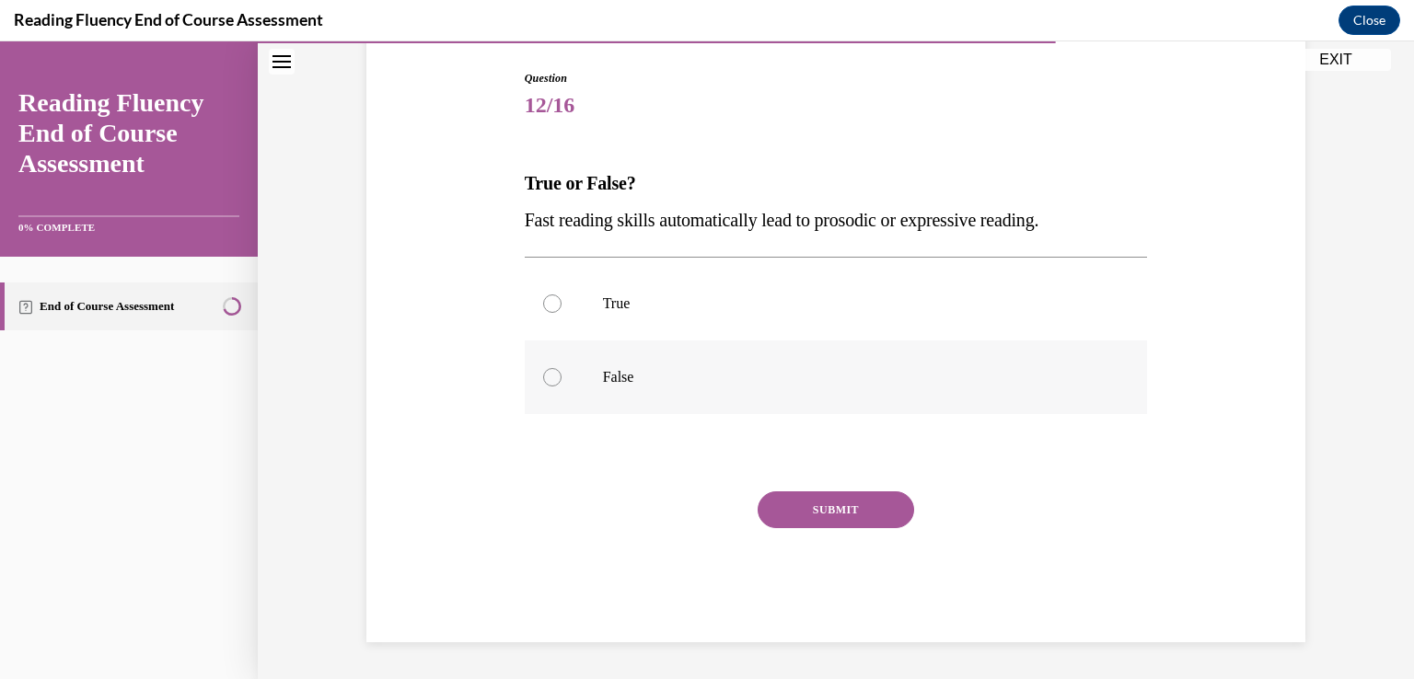
radio input "true"
click at [813, 512] on button "SUBMIT" at bounding box center [836, 510] width 156 height 37
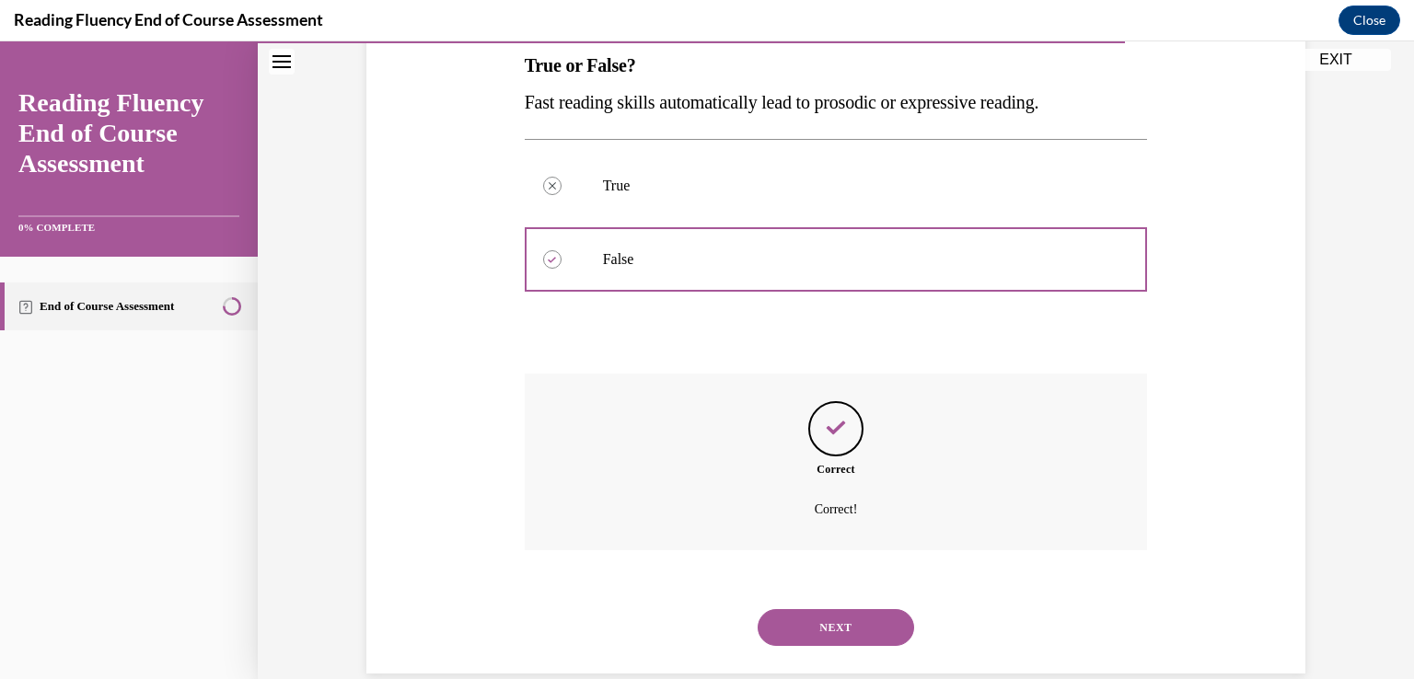
scroll to position [335, 0]
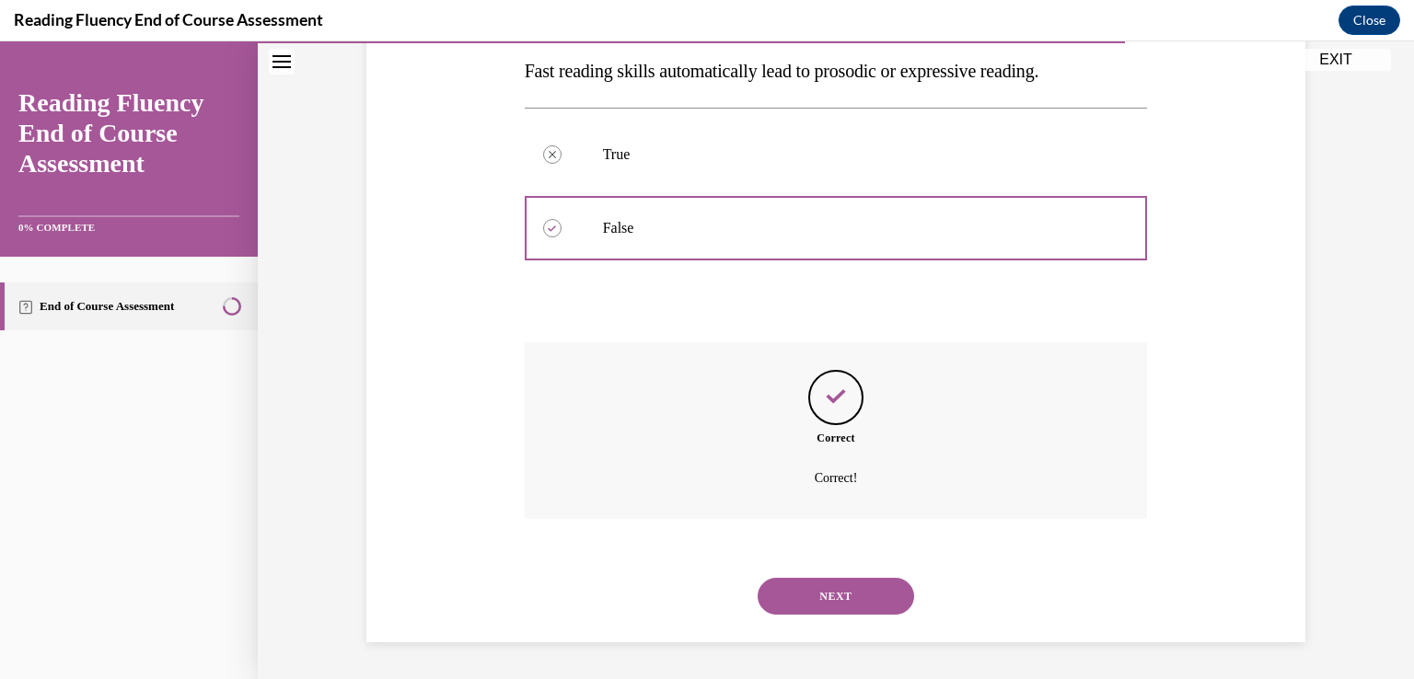
click at [851, 597] on button "NEXT" at bounding box center [836, 596] width 156 height 37
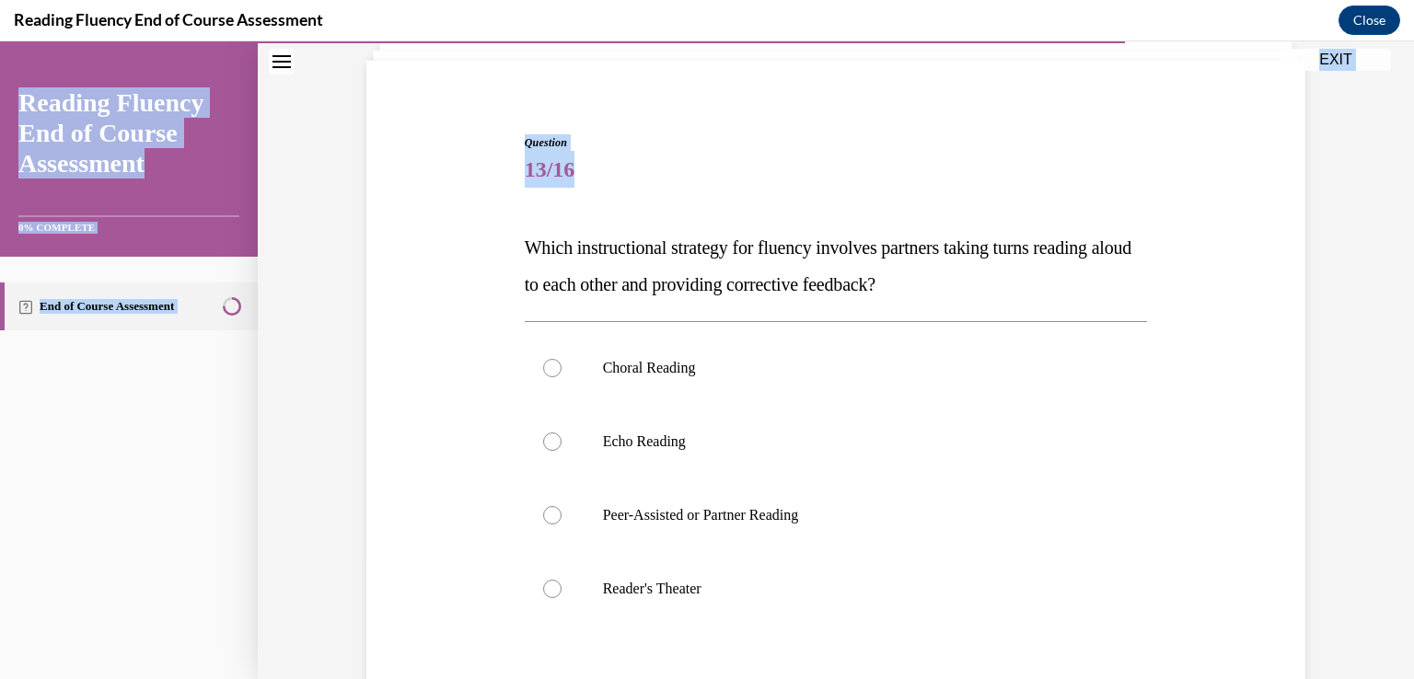
scroll to position [250, 0]
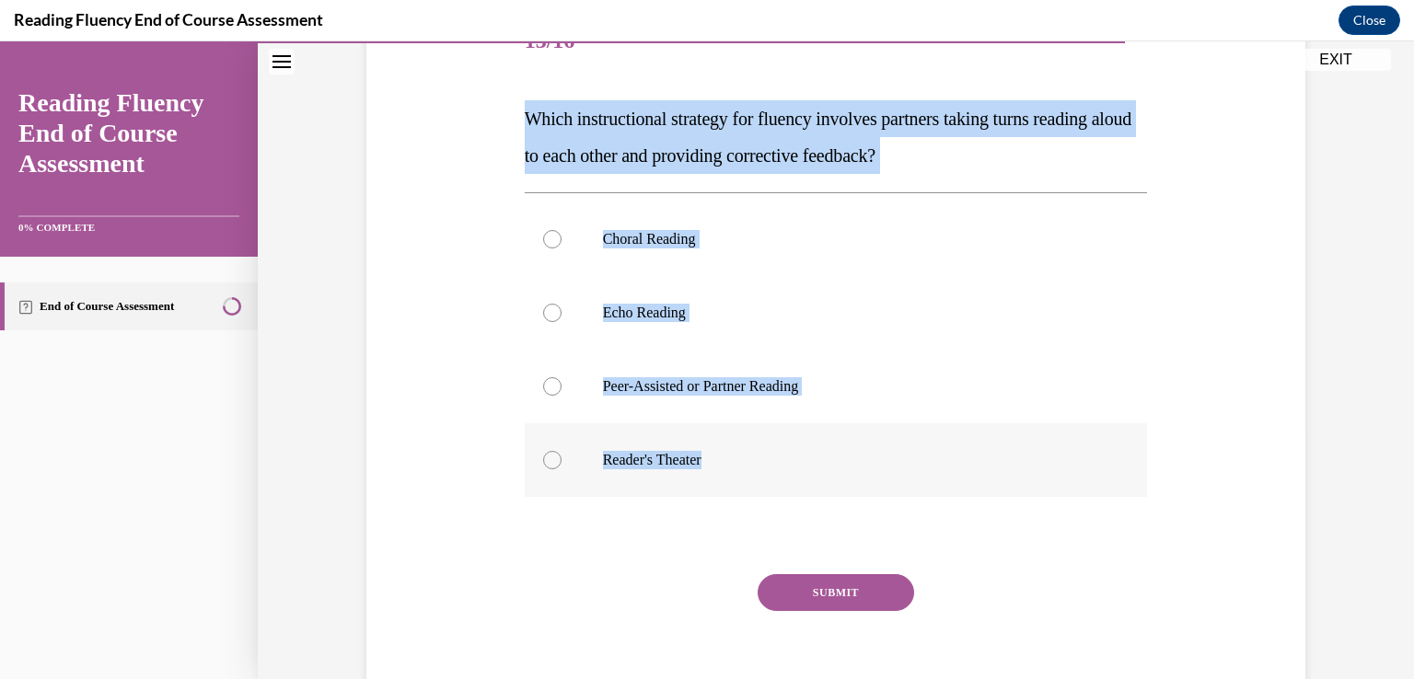
drag, startPoint x: 521, startPoint y: 367, endPoint x: 796, endPoint y: 440, distance: 284.7
click at [796, 440] on div "Question 13/16 Which instructional strategy for fluency involves partners takin…" at bounding box center [836, 366] width 623 height 720
click at [543, 383] on div at bounding box center [552, 386] width 18 height 18
click at [543, 383] on input "Peer-Assisted or Partner Reading" at bounding box center [552, 386] width 18 height 18
radio input "true"
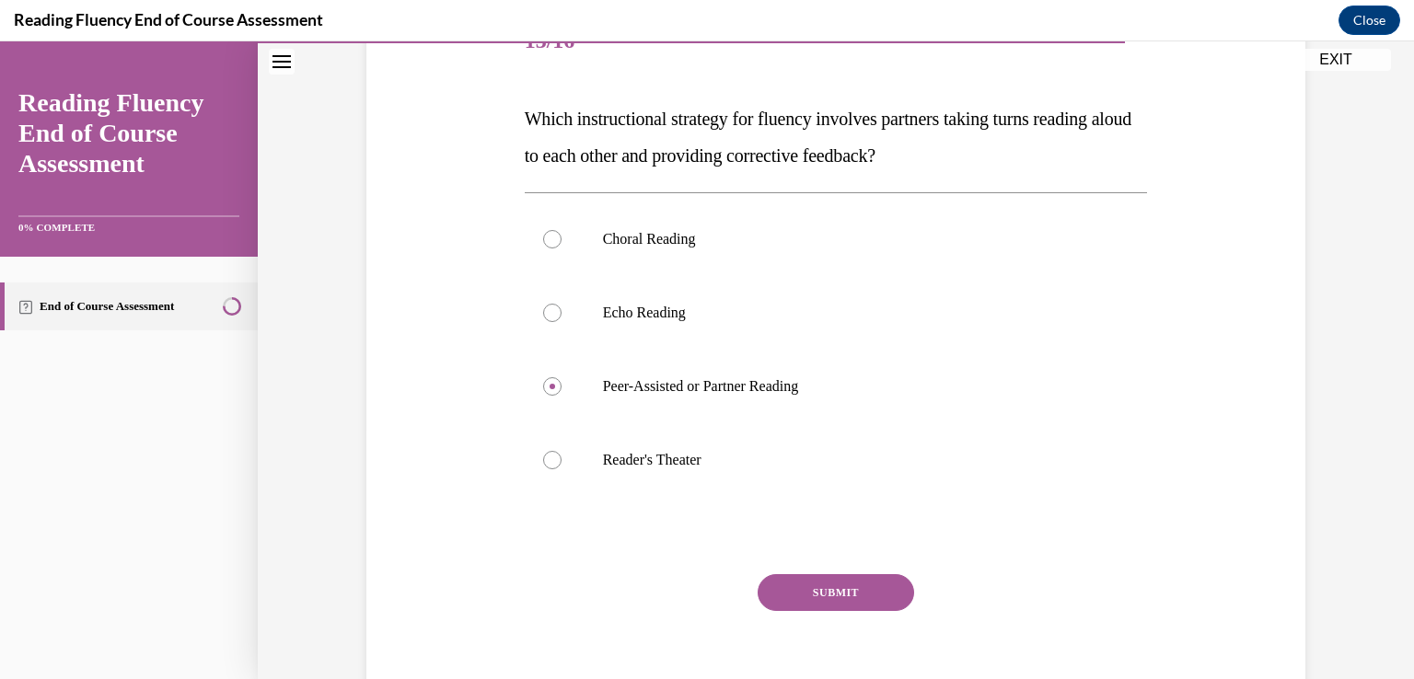
click at [851, 582] on button "SUBMIT" at bounding box center [836, 592] width 156 height 37
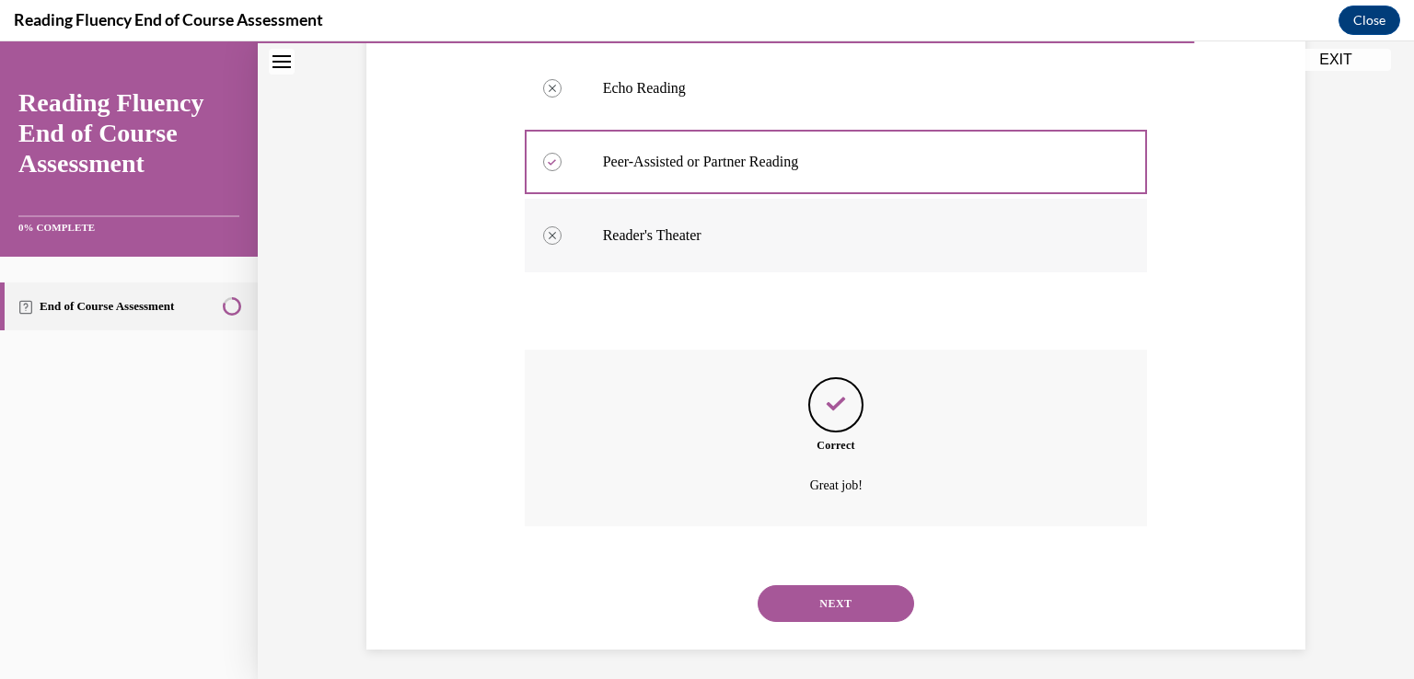
scroll to position [482, 0]
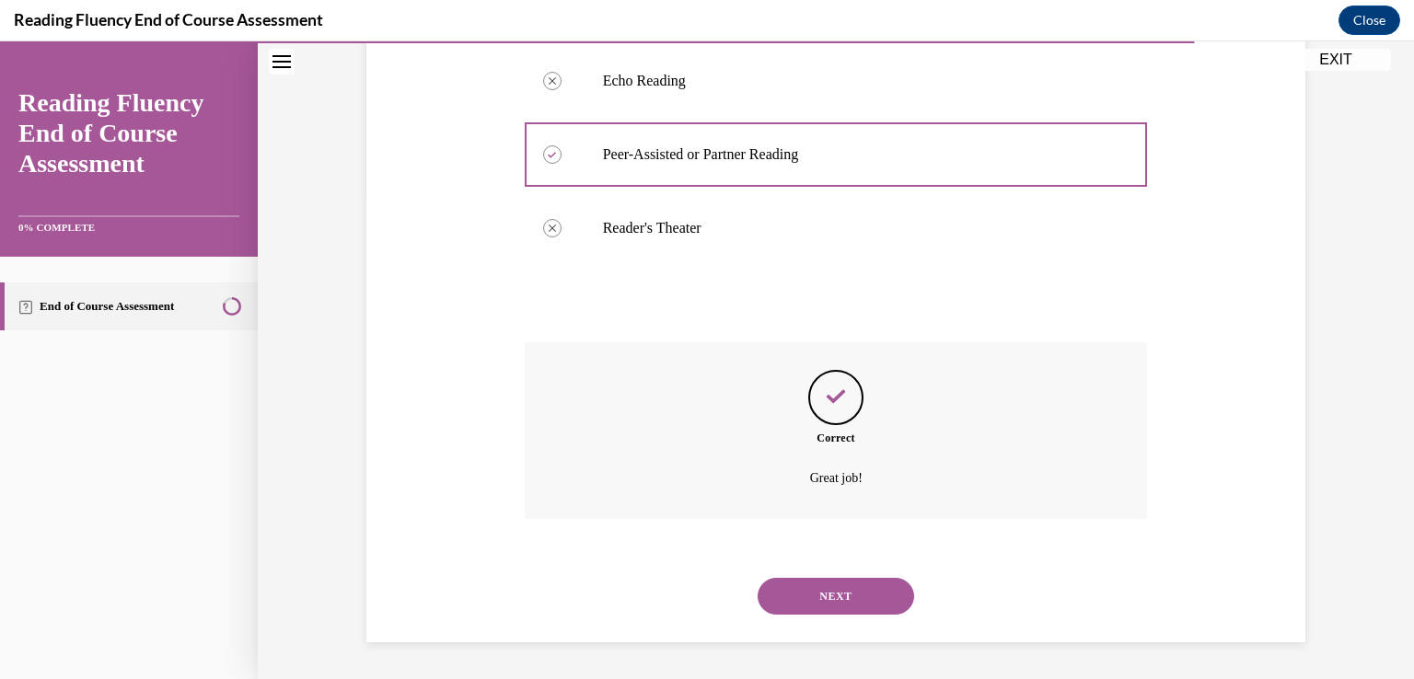
click at [827, 595] on button "NEXT" at bounding box center [836, 596] width 156 height 37
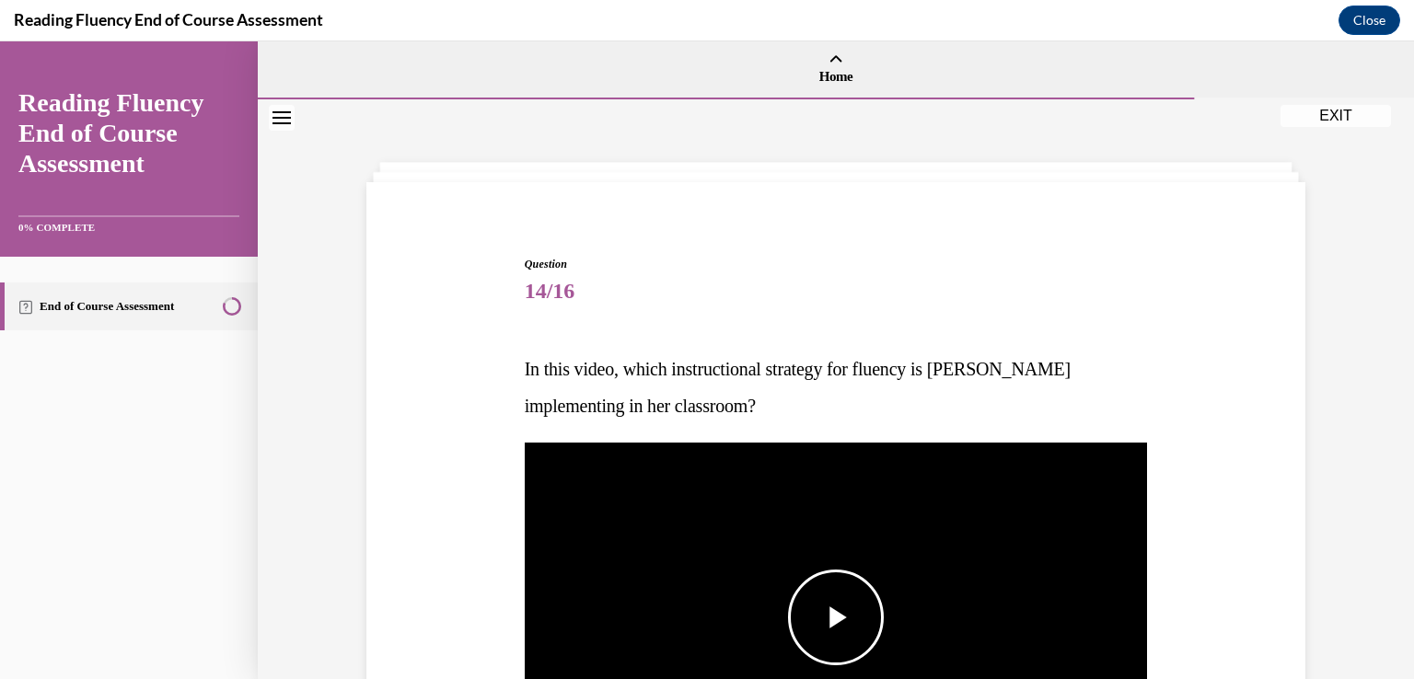
scroll to position [184, 0]
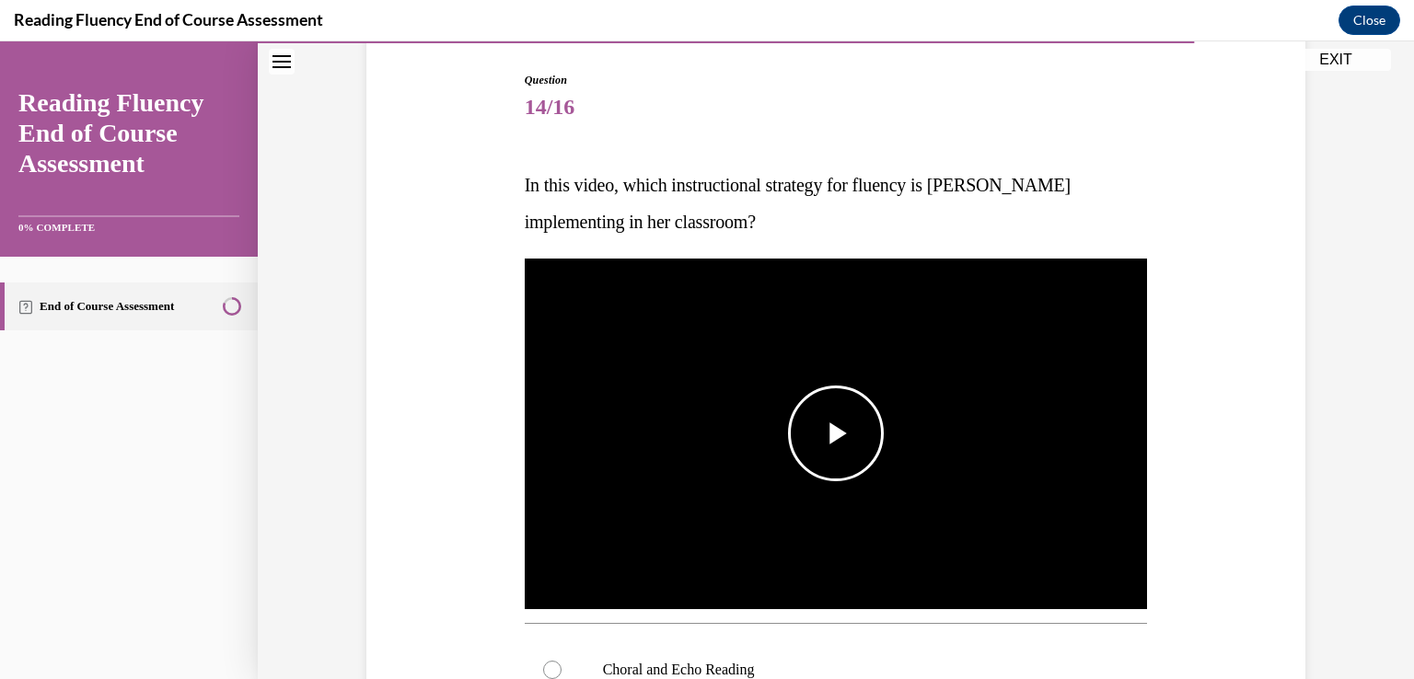
click at [836, 434] on span "Video player" at bounding box center [836, 434] width 0 height 0
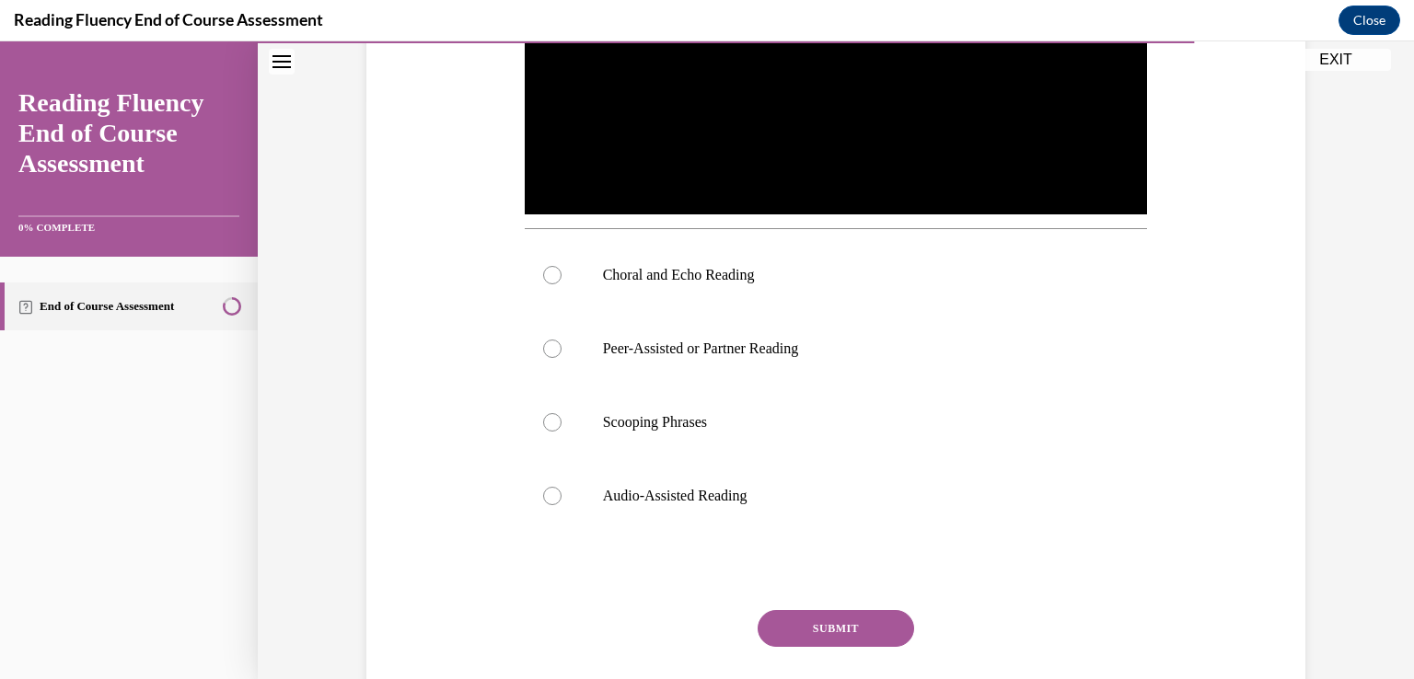
scroll to position [552, 0]
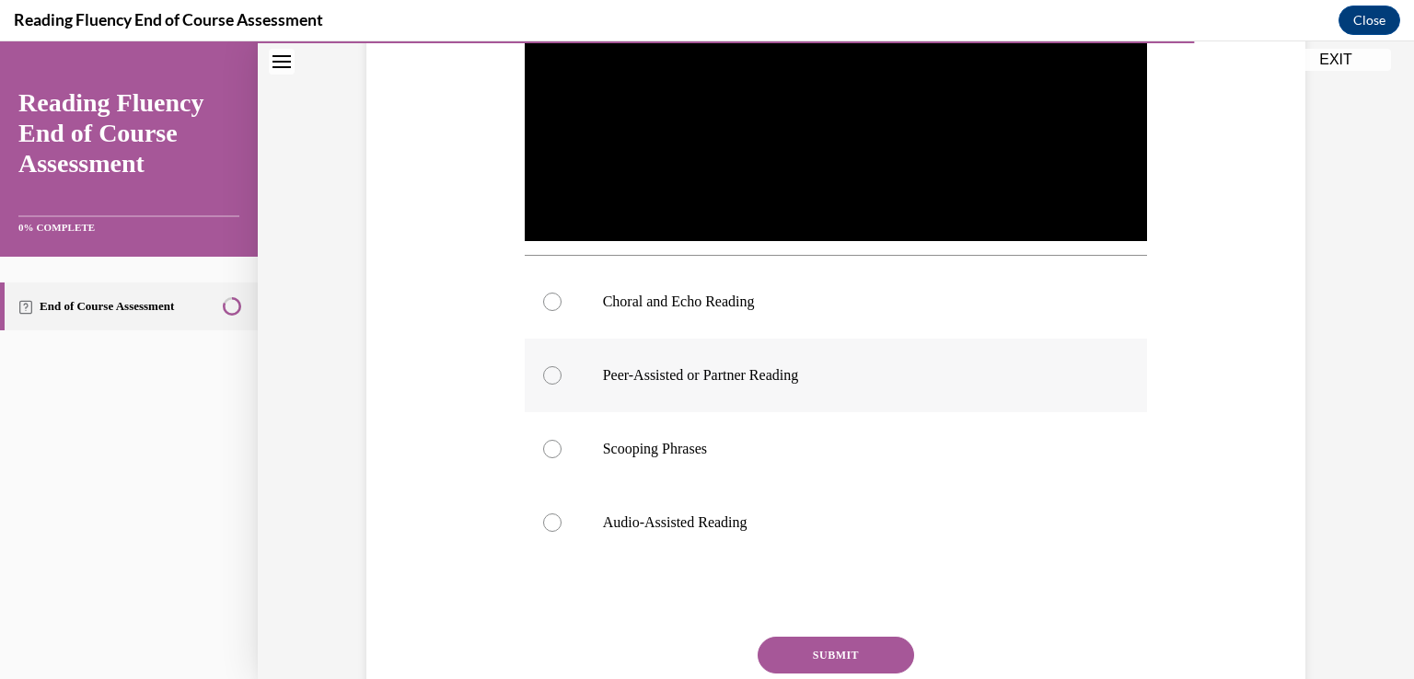
click at [550, 380] on div at bounding box center [552, 375] width 18 height 18
click at [550, 380] on input "Peer-Assisted or Partner Reading" at bounding box center [552, 375] width 18 height 18
radio input "true"
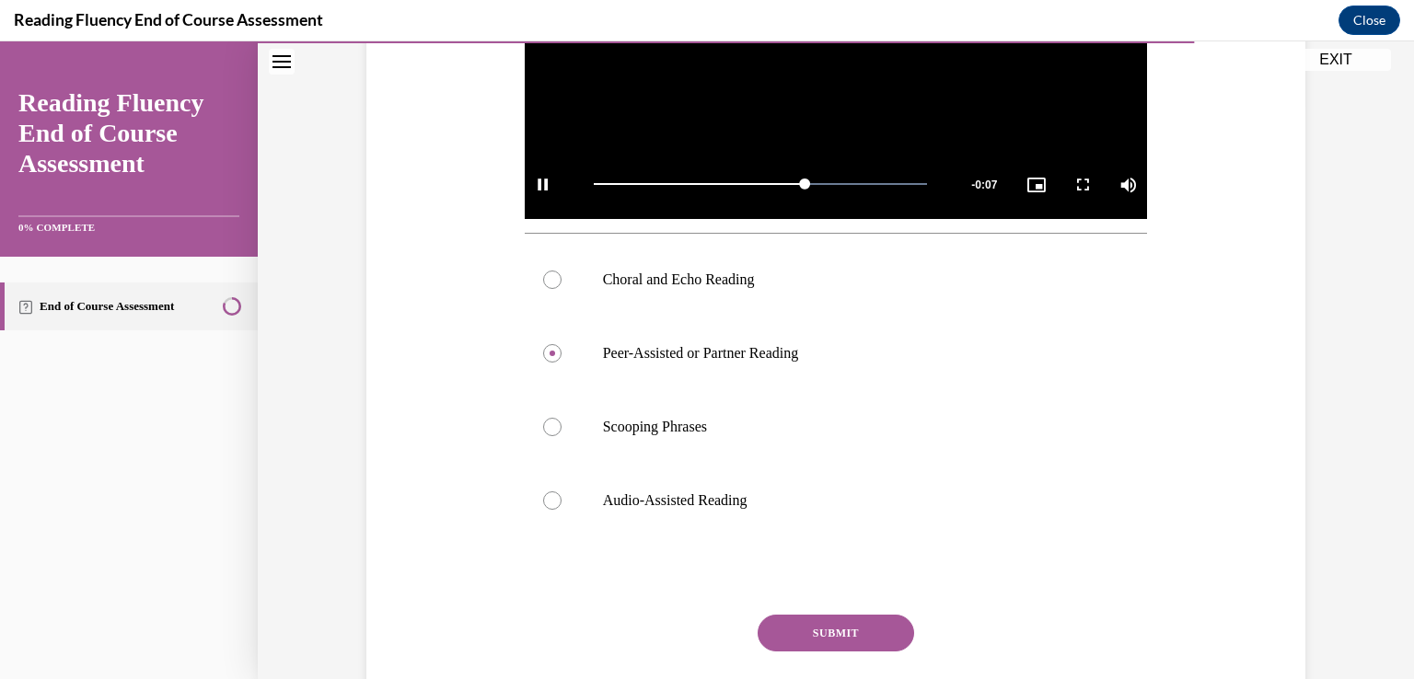
scroll to position [605, 0]
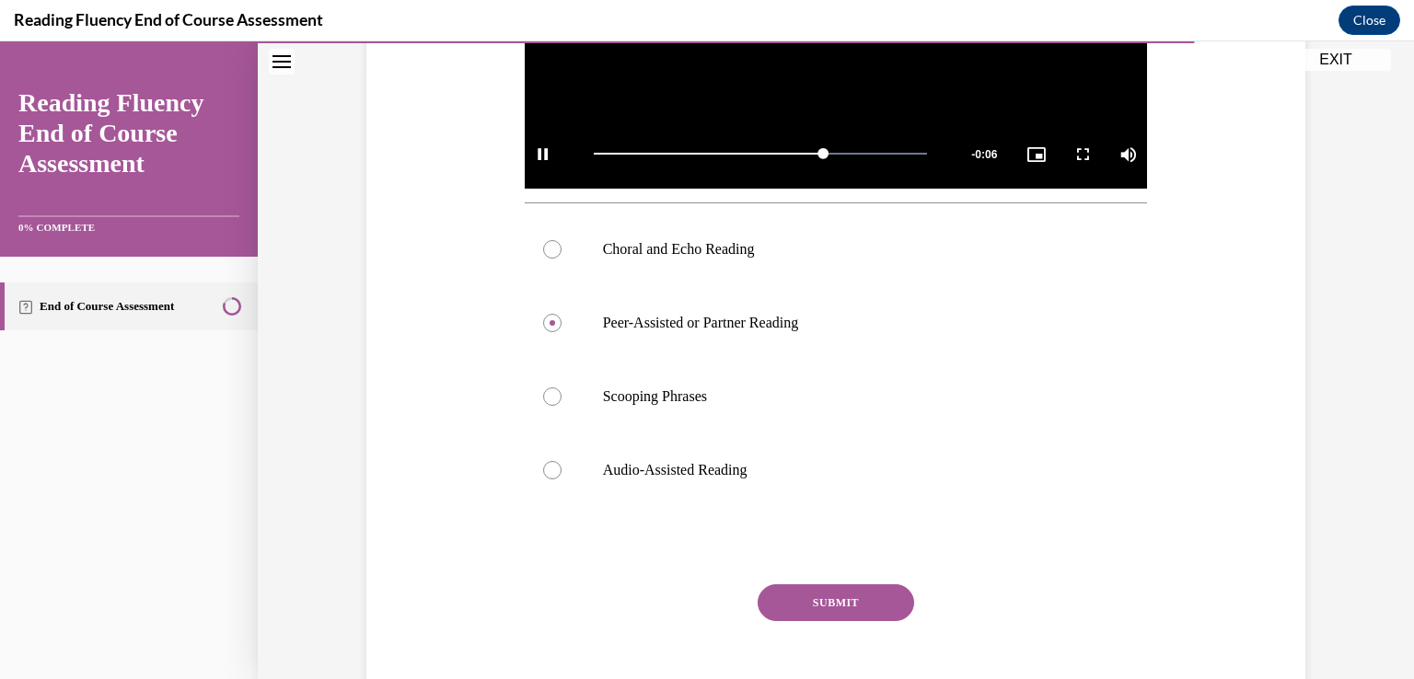
click at [839, 609] on button "SUBMIT" at bounding box center [836, 602] width 156 height 37
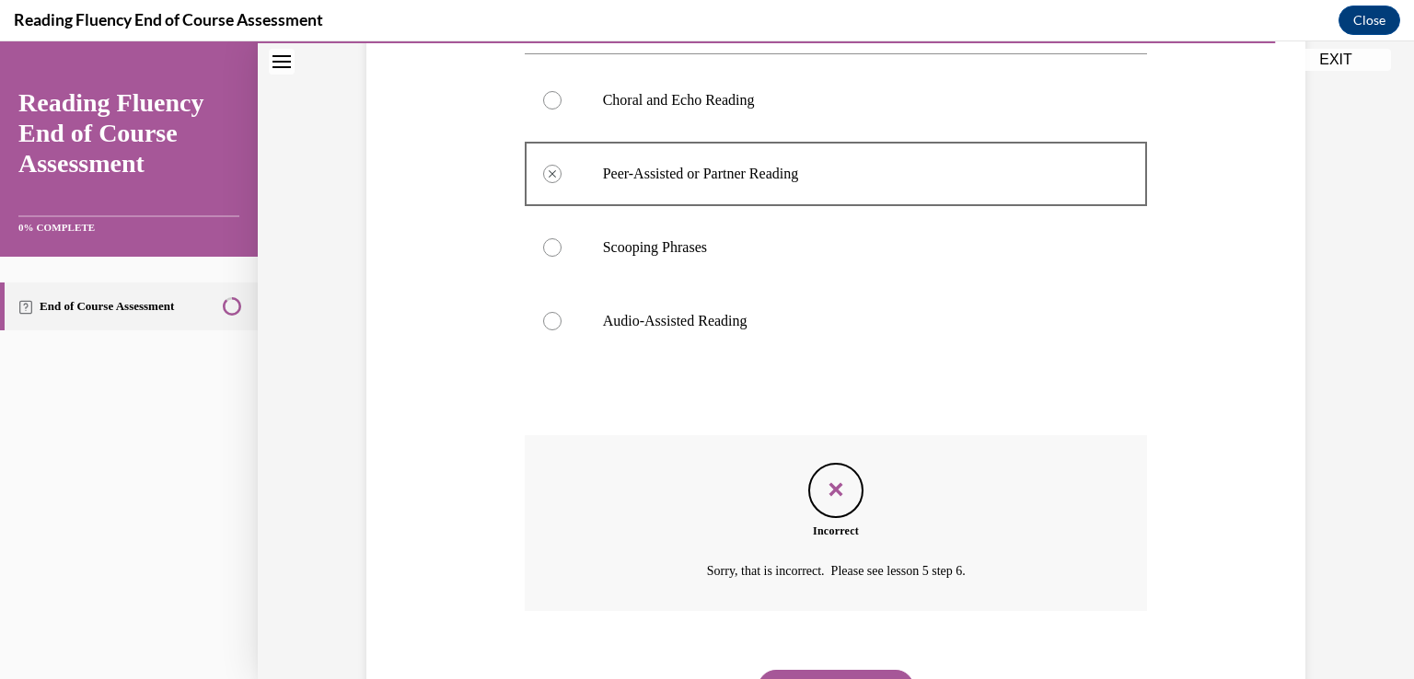
scroll to position [846, 0]
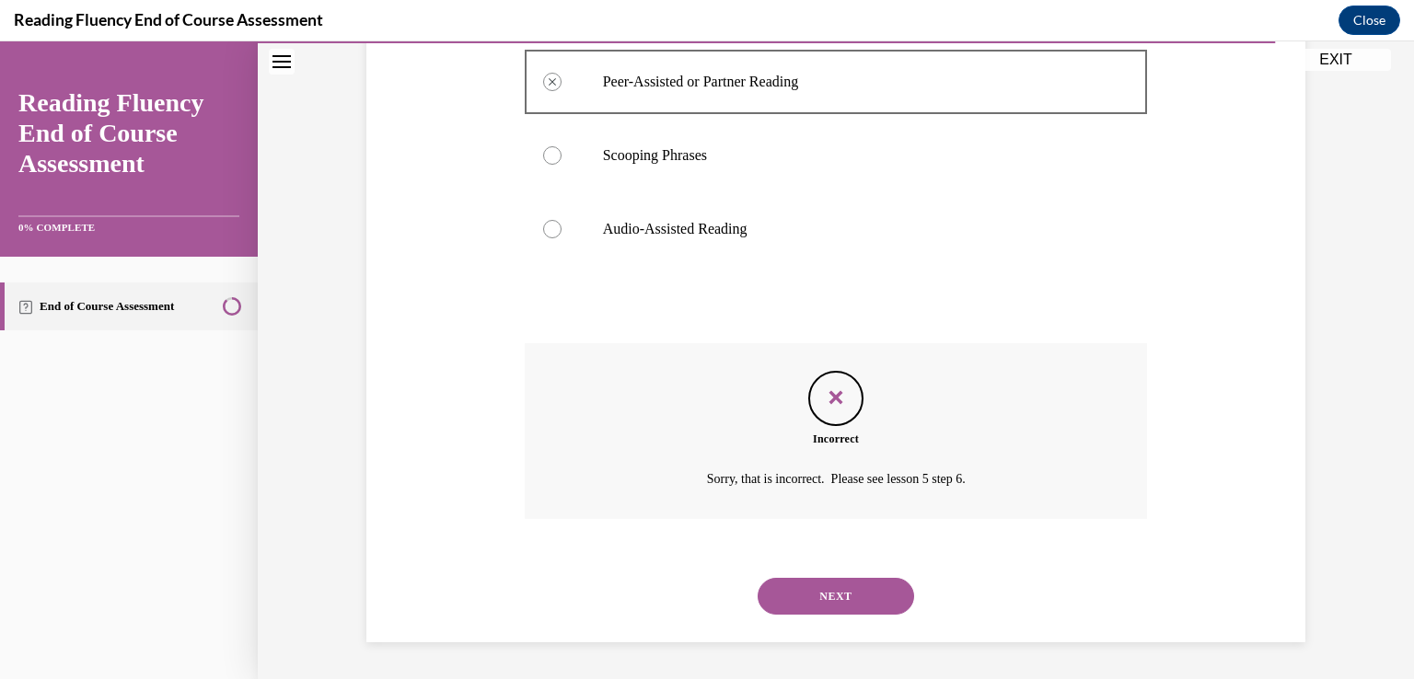
click at [850, 587] on button "NEXT" at bounding box center [836, 596] width 156 height 37
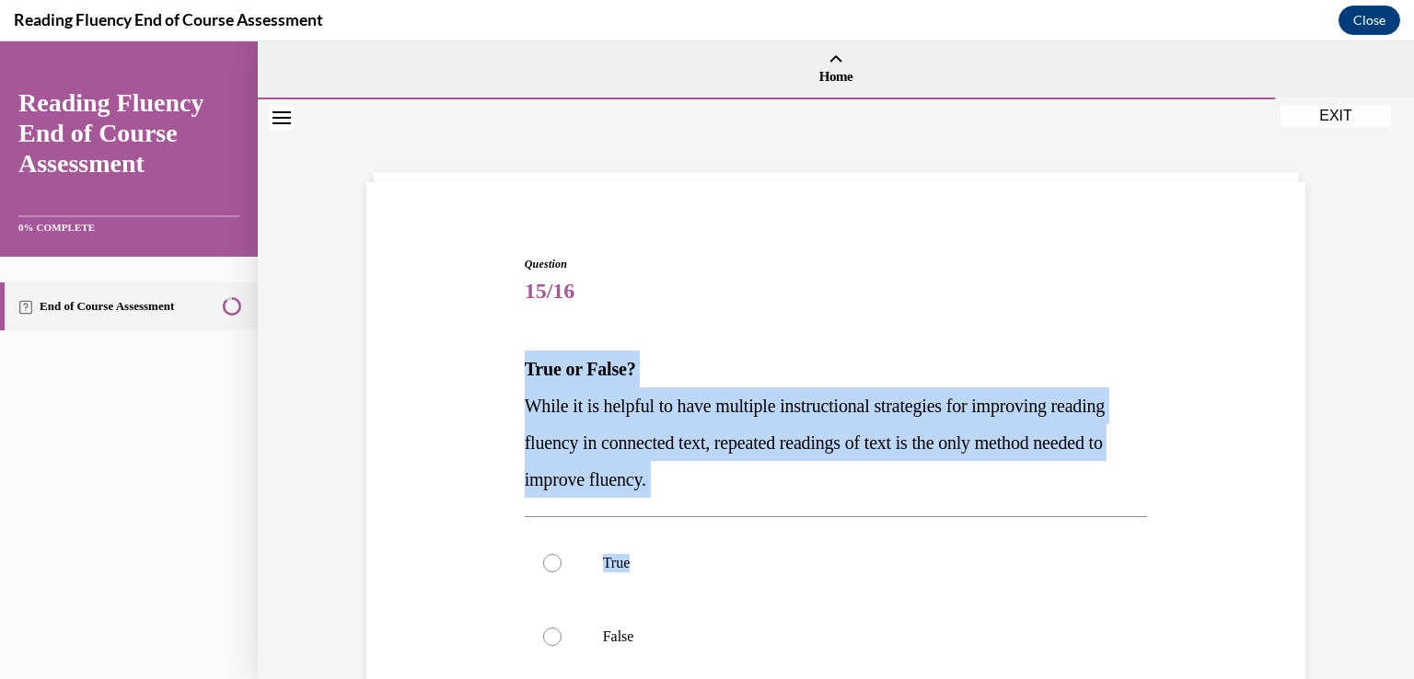
drag, startPoint x: 517, startPoint y: 365, endPoint x: 789, endPoint y: 499, distance: 302.6
click at [789, 499] on div "Question 15/16 True or False? While it is helpful to have multiple instructiona…" at bounding box center [836, 579] width 623 height 646
drag, startPoint x: 674, startPoint y: 421, endPoint x: 632, endPoint y: 388, distance: 53.0
click at [674, 420] on p "While it is helpful to have multiple instructional strategies for improving rea…" at bounding box center [836, 443] width 623 height 110
click at [537, 356] on p "True or False?" at bounding box center [836, 369] width 623 height 37
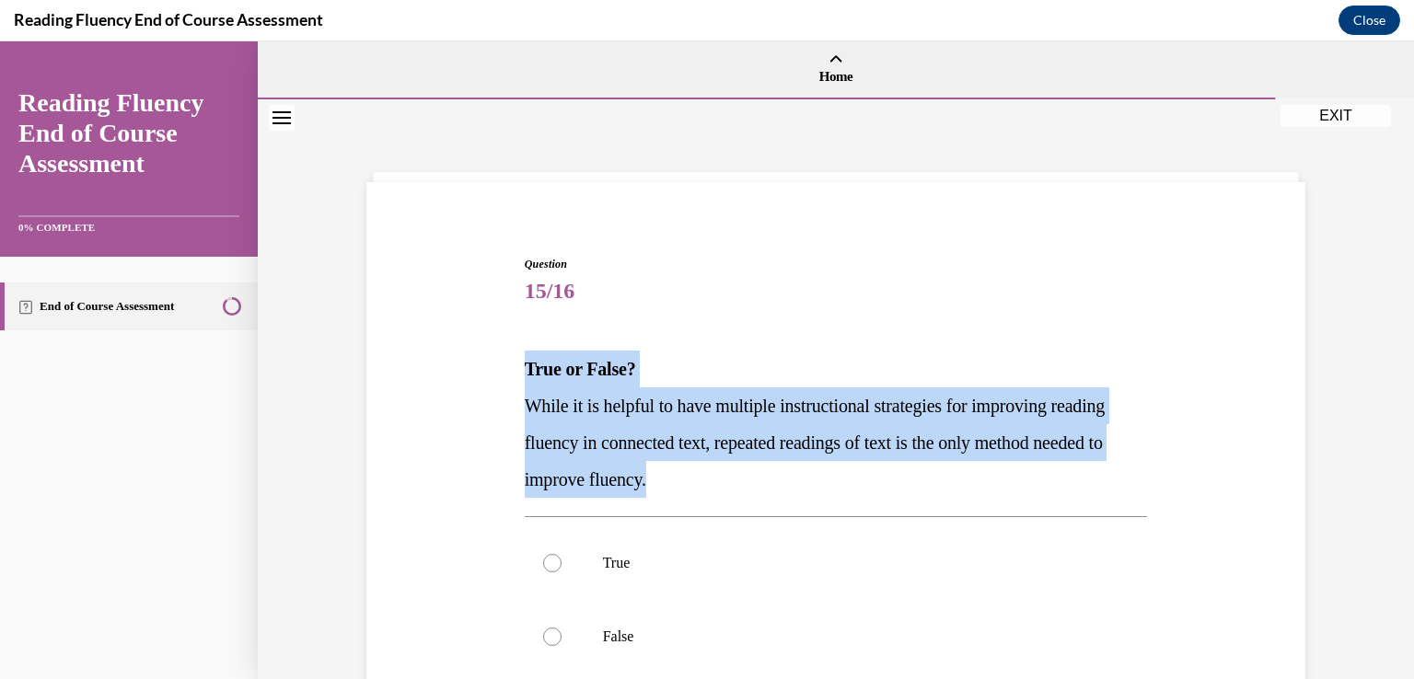
drag, startPoint x: 521, startPoint y: 362, endPoint x: 842, endPoint y: 468, distance: 338.2
click at [842, 468] on div "True or False? While it is helpful to have multiple instructional strategies fo…" at bounding box center [836, 424] width 623 height 147
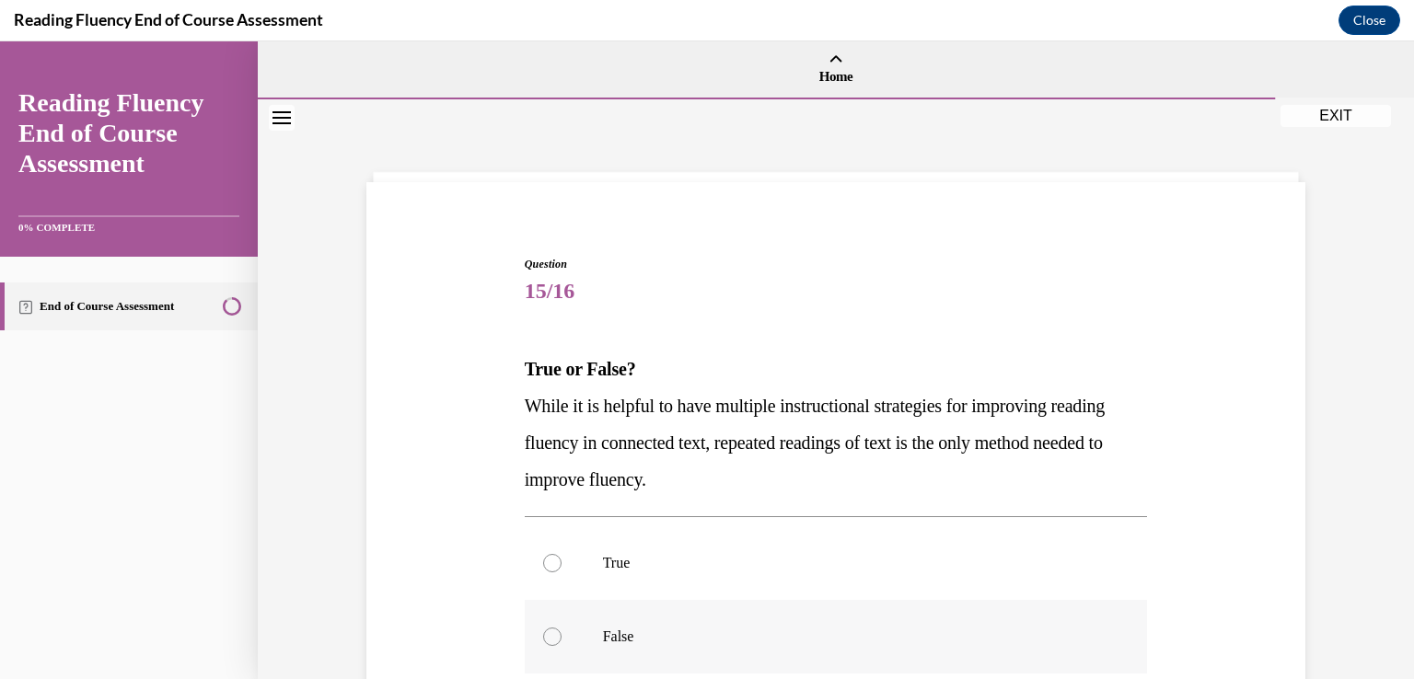
click at [546, 636] on div at bounding box center [552, 637] width 18 height 18
click at [546, 636] on input "False" at bounding box center [552, 637] width 18 height 18
radio input "true"
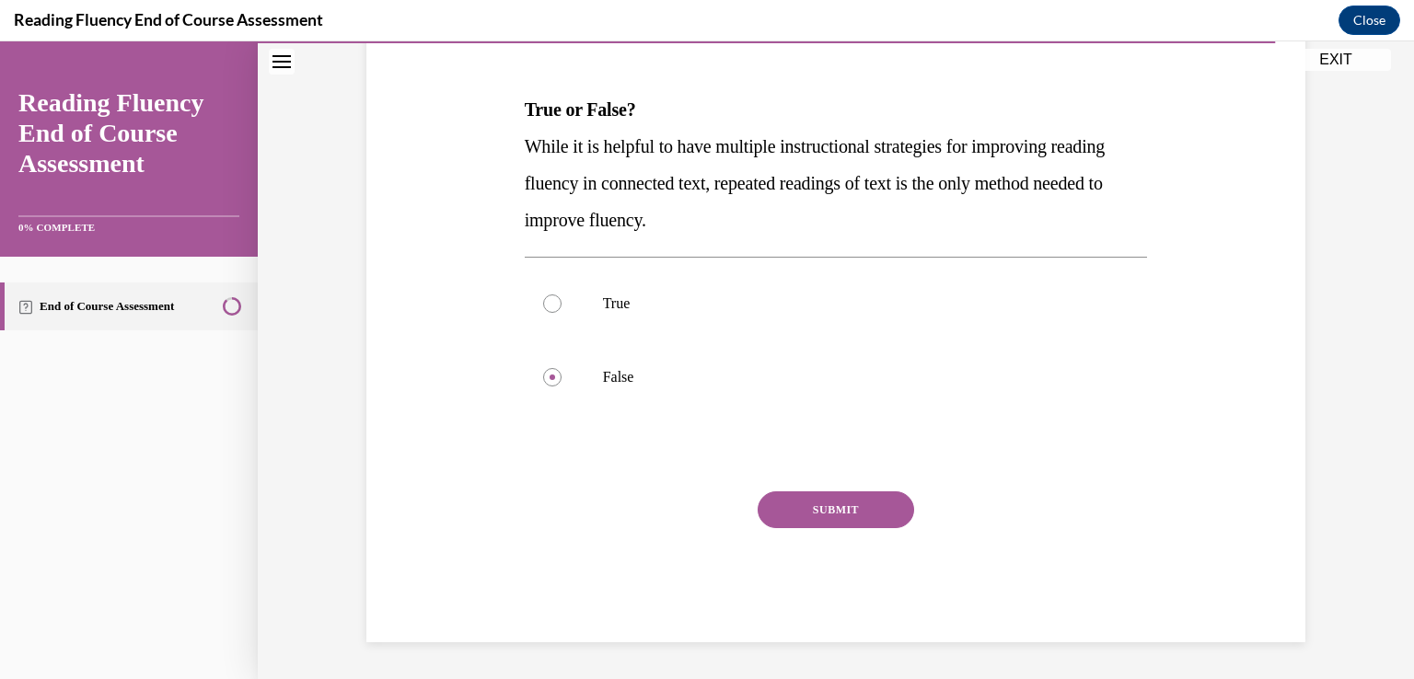
click at [803, 513] on button "SUBMIT" at bounding box center [836, 510] width 156 height 37
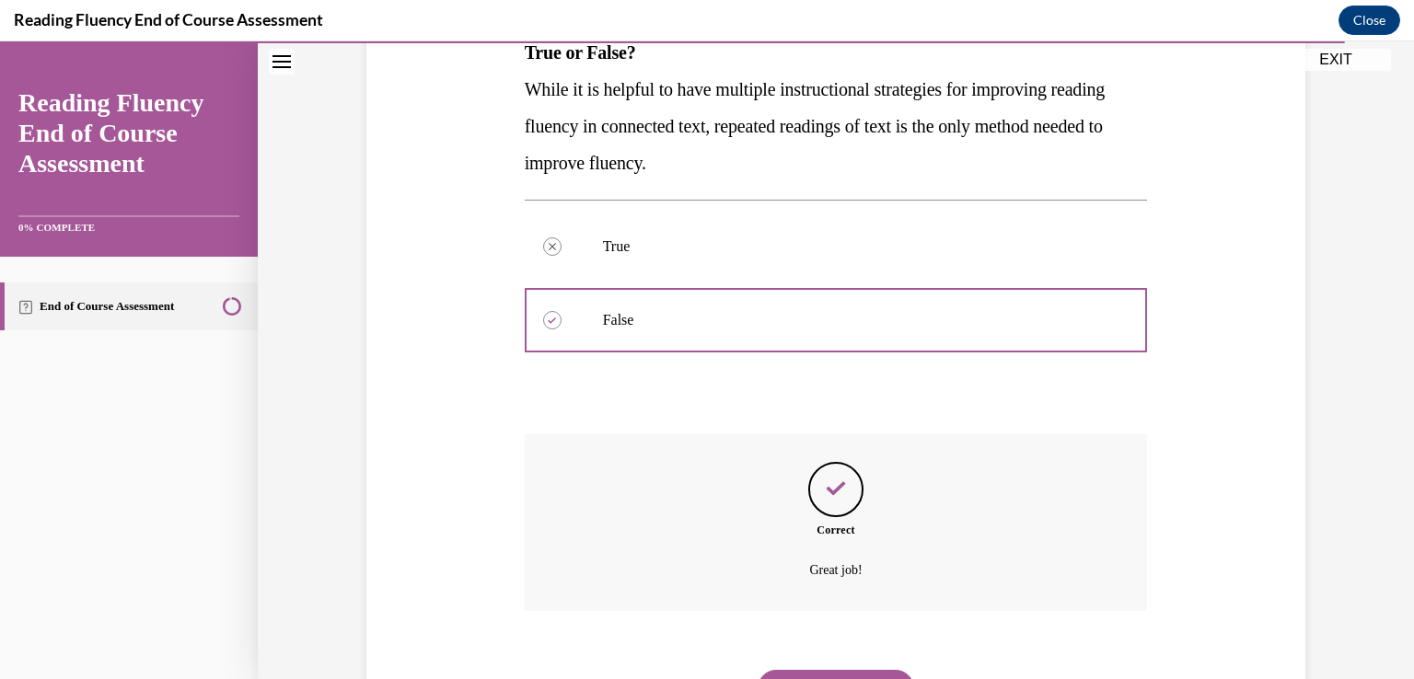
scroll to position [409, 0]
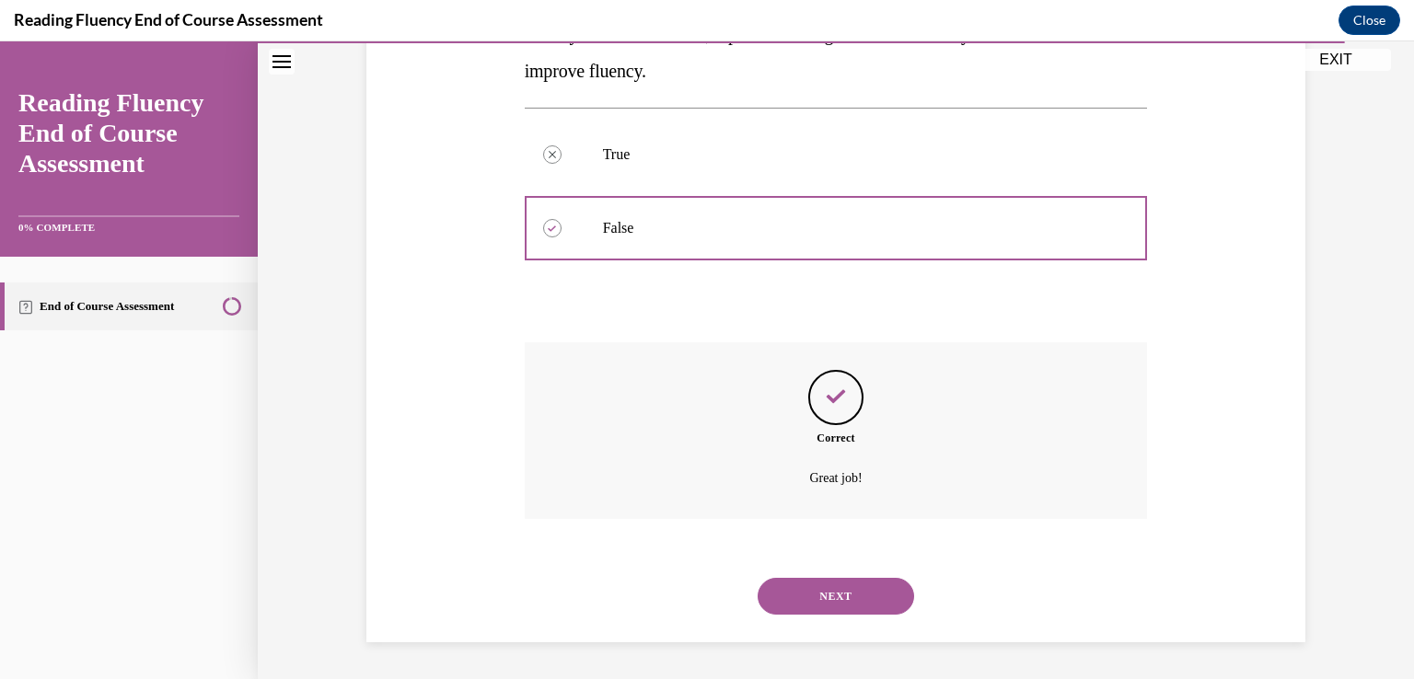
click at [833, 597] on button "NEXT" at bounding box center [836, 596] width 156 height 37
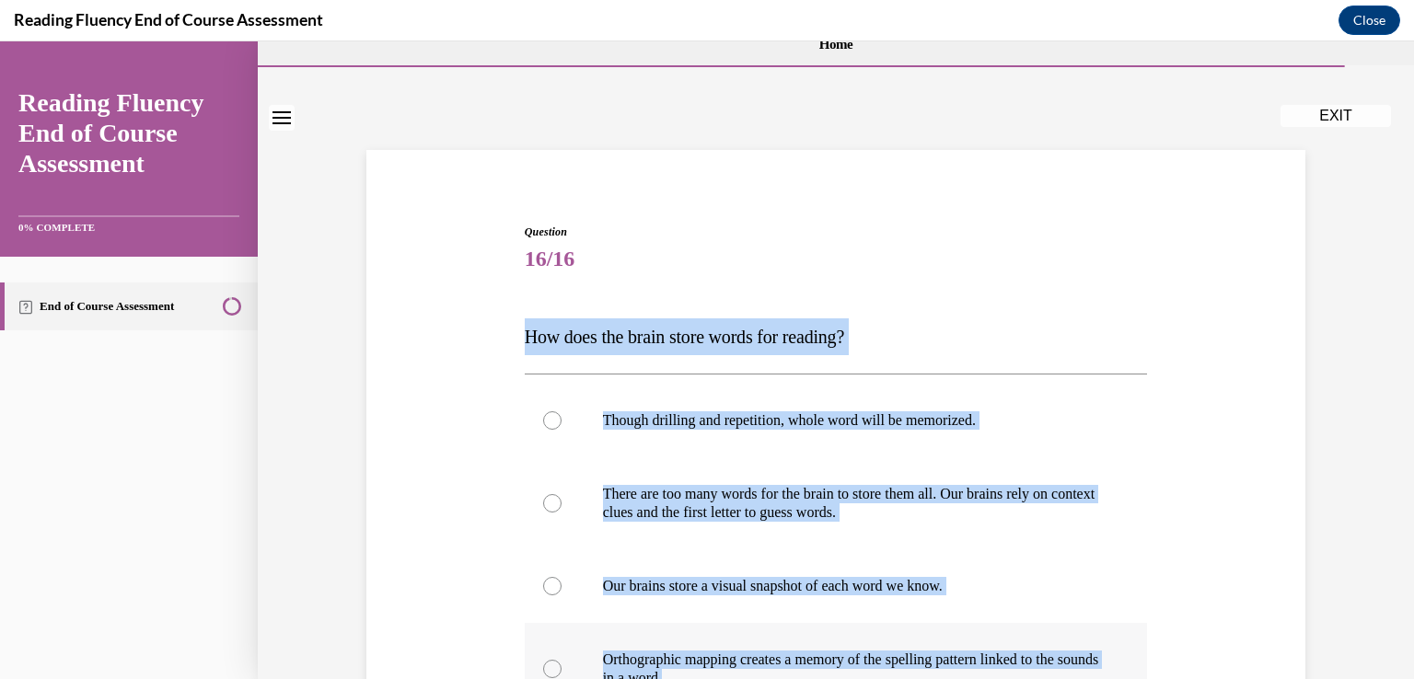
scroll to position [81, 0]
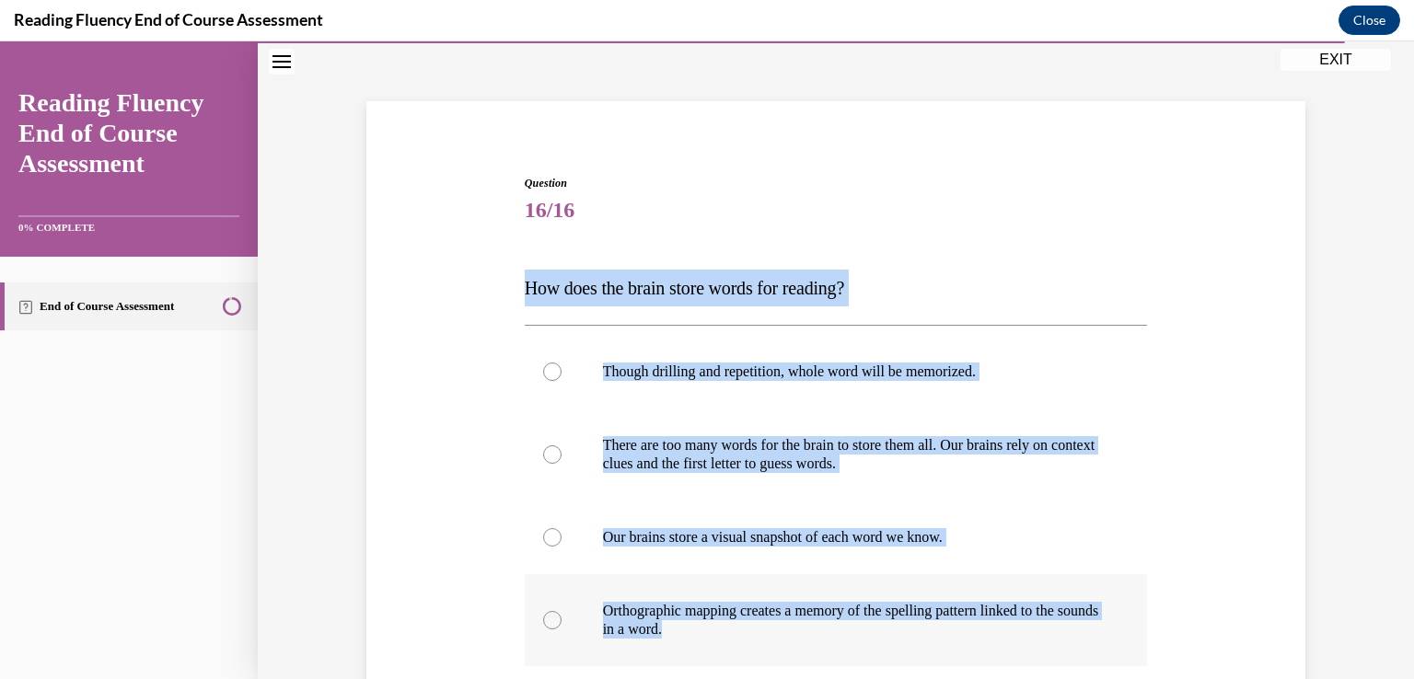
drag, startPoint x: 519, startPoint y: 369, endPoint x: 949, endPoint y: 640, distance: 507.9
click at [961, 651] on div "Question 16/16 How does the brain store words for reading? Though drilling and …" at bounding box center [836, 535] width 623 height 720
click at [534, 631] on label "Orthographic mapping creates a memory of the spelling pattern linked to the sou…" at bounding box center [836, 620] width 623 height 92
click at [543, 630] on input "Orthographic mapping creates a memory of the spelling pattern linked to the sou…" at bounding box center [552, 620] width 18 height 18
radio input "true"
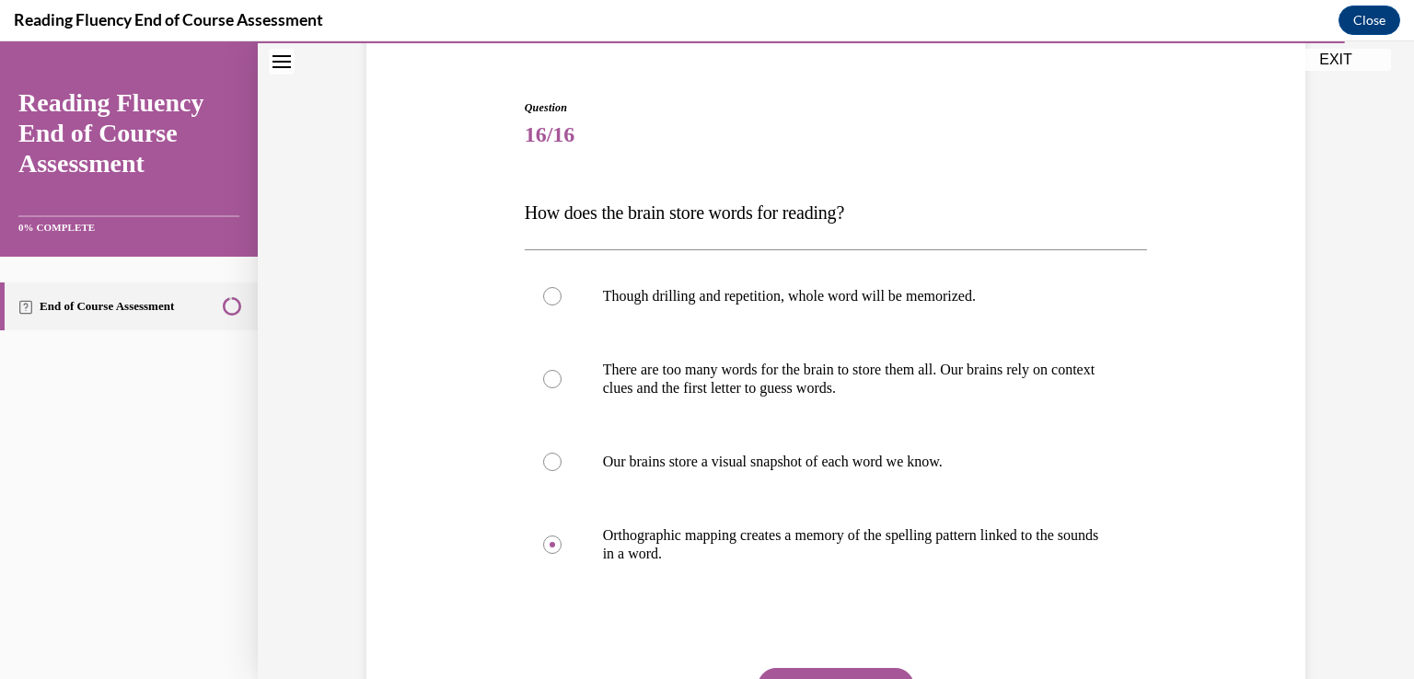
scroll to position [265, 0]
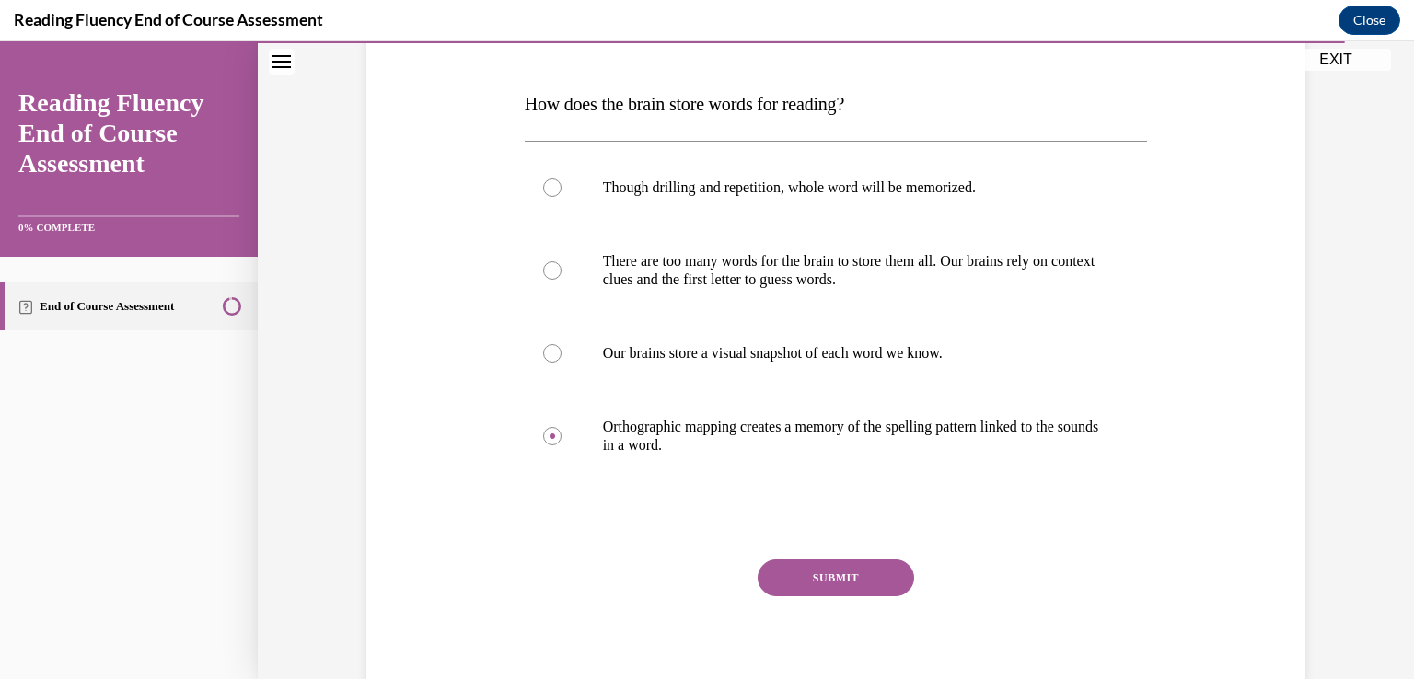
click at [793, 576] on button "SUBMIT" at bounding box center [836, 578] width 156 height 37
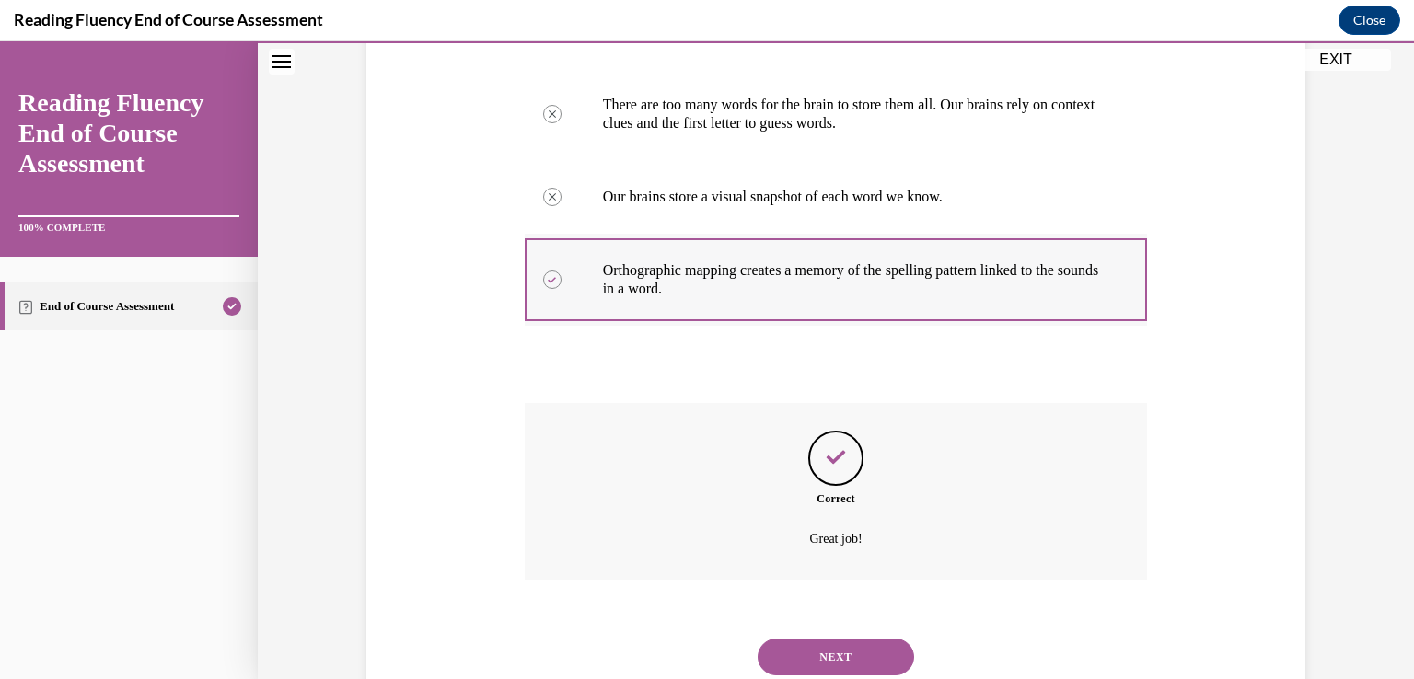
scroll to position [482, 0]
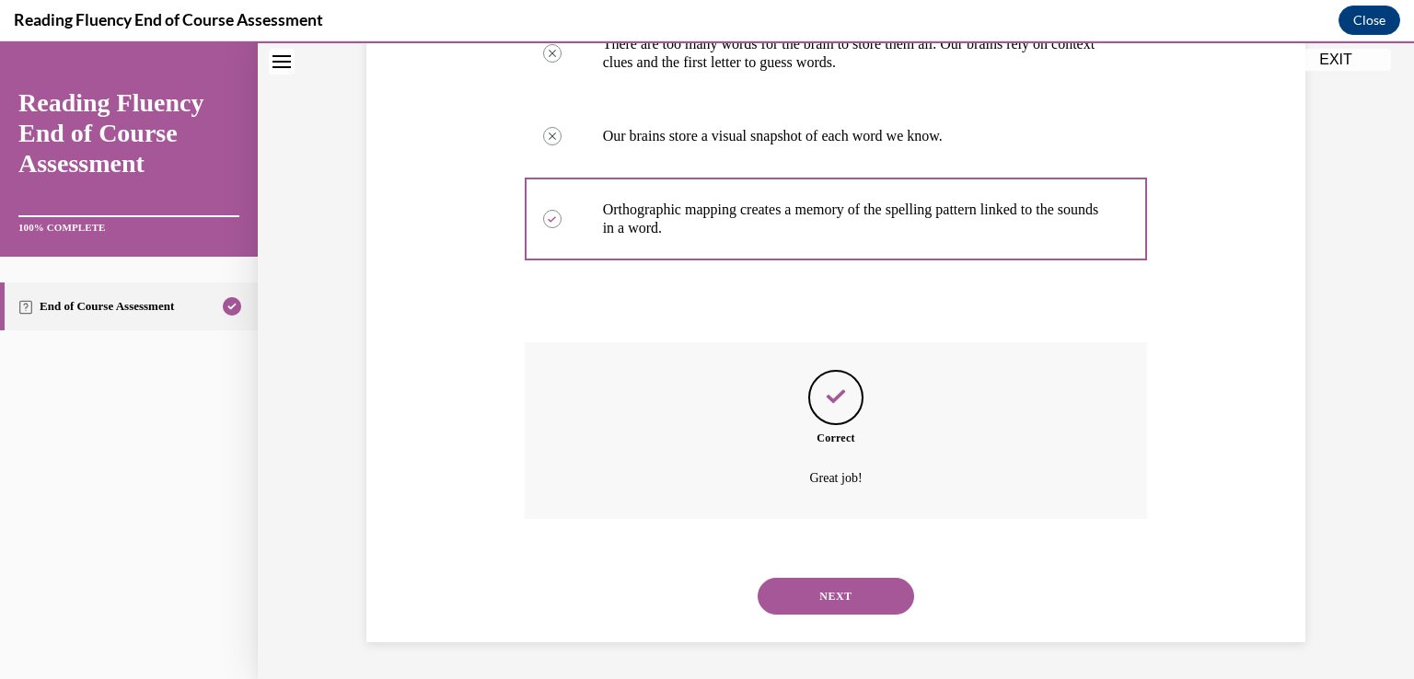
click at [815, 597] on button "NEXT" at bounding box center [836, 596] width 156 height 37
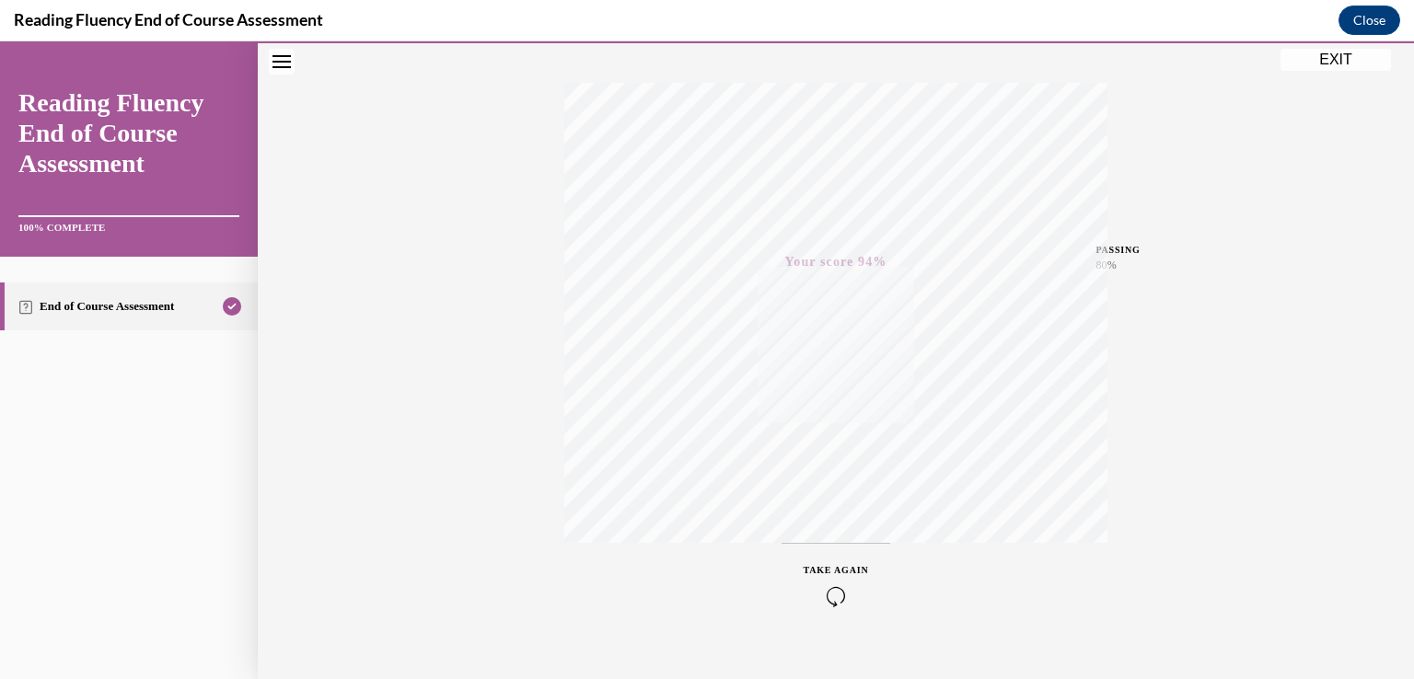
scroll to position [306, 0]
click at [1339, 62] on button "EXIT" at bounding box center [1335, 60] width 110 height 22
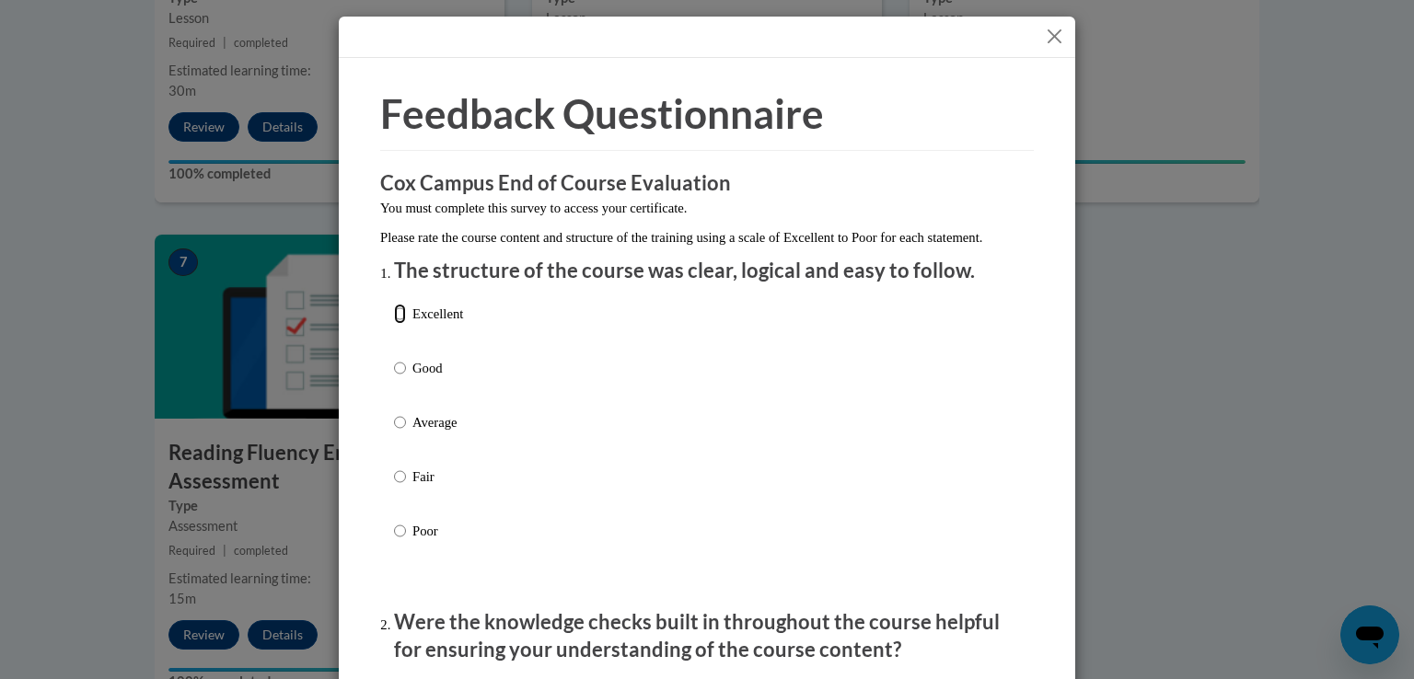
click at [394, 324] on input "Excellent" at bounding box center [400, 314] width 12 height 20
radio input "true"
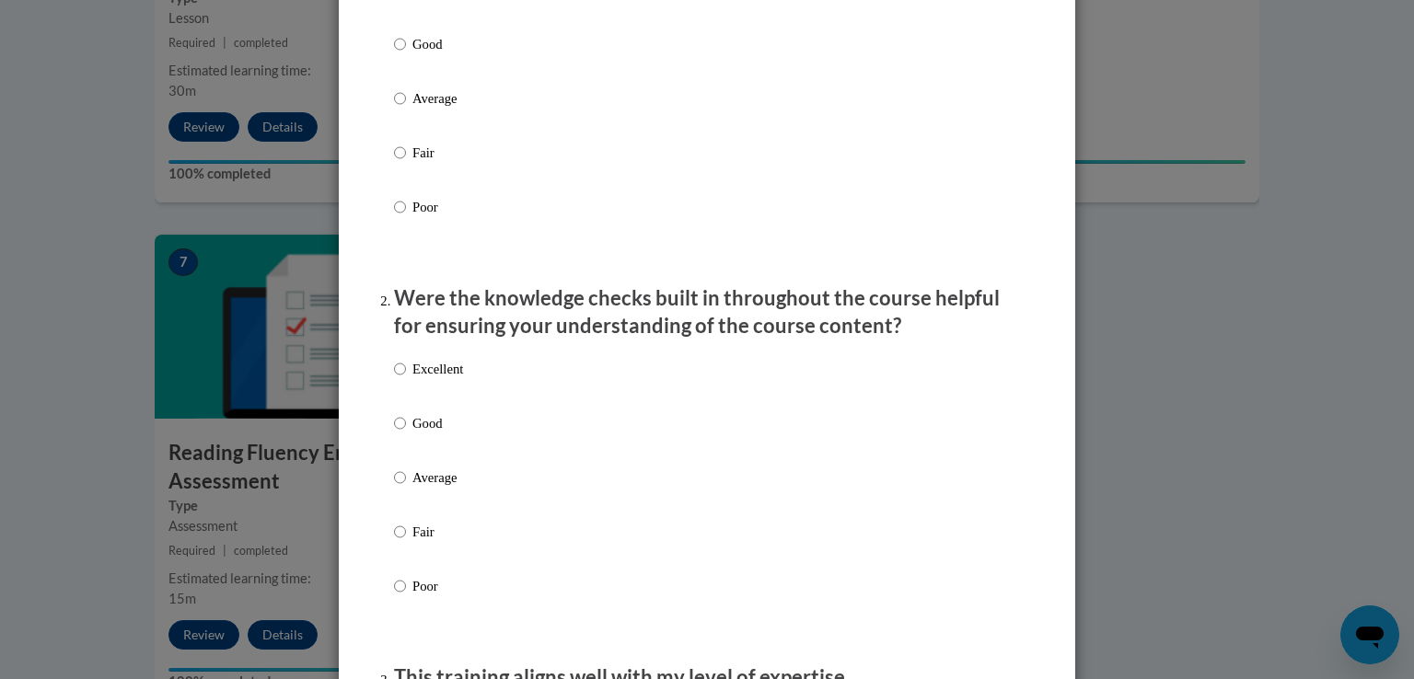
scroll to position [368, 0]
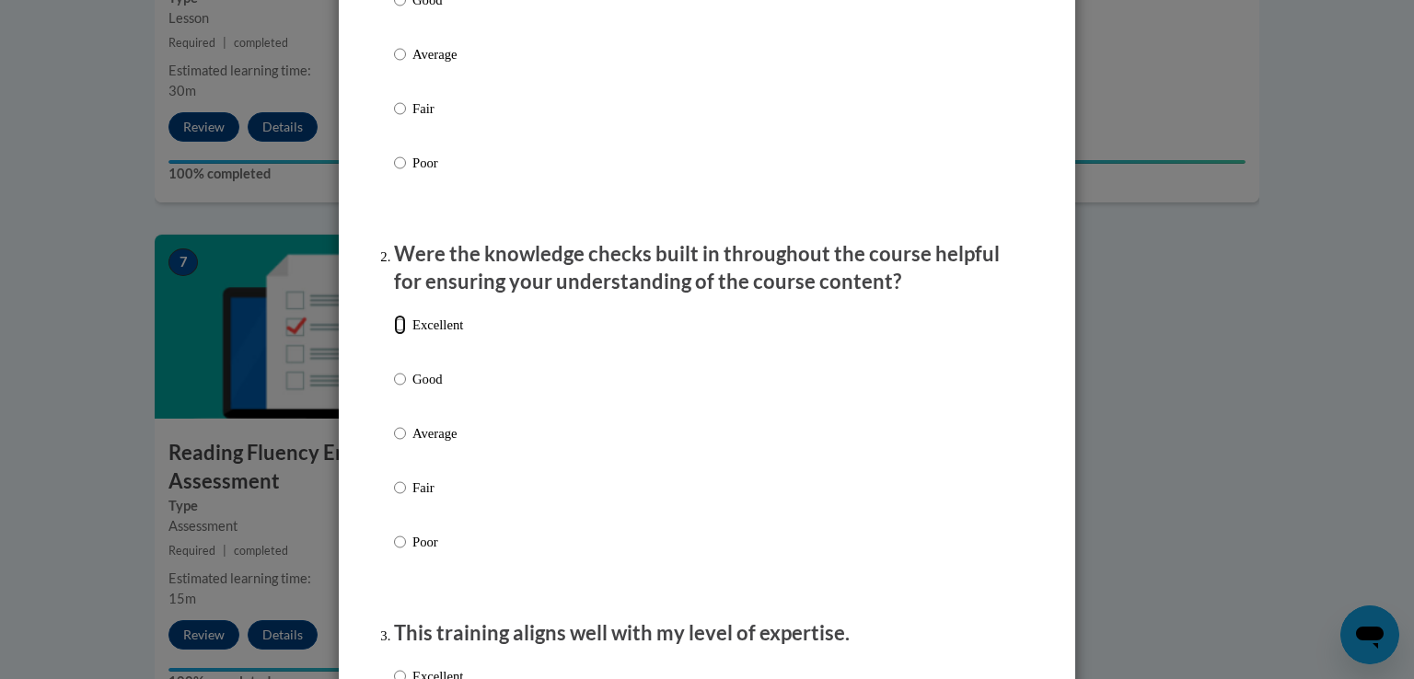
click at [394, 335] on input "Excellent" at bounding box center [400, 325] width 12 height 20
radio input "true"
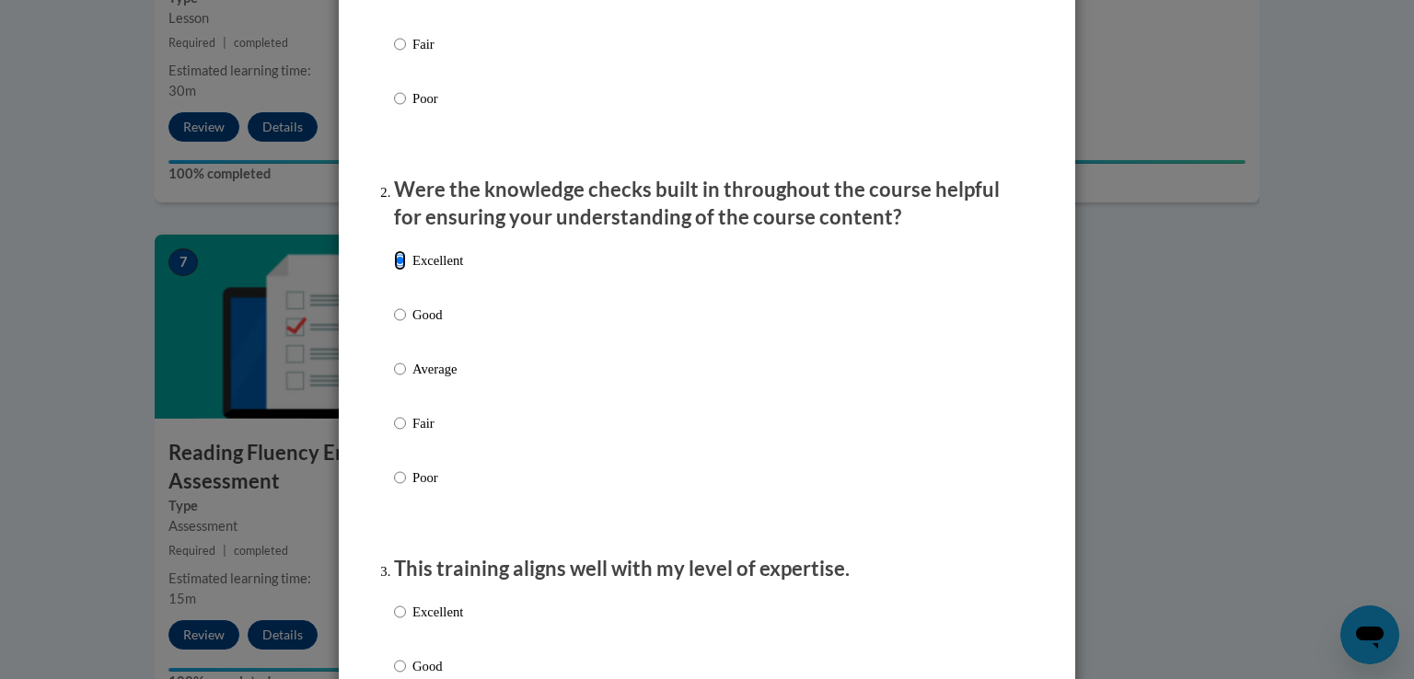
scroll to position [644, 0]
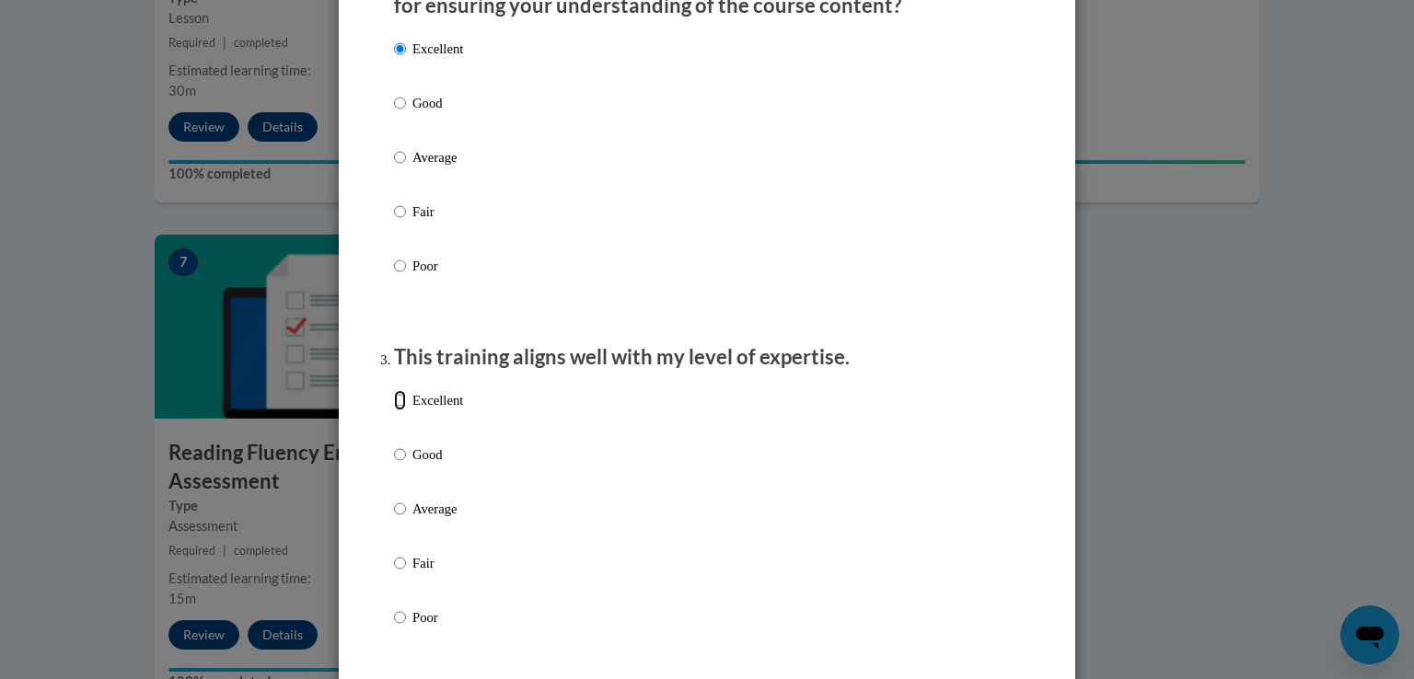
click at [394, 411] on input "Excellent" at bounding box center [400, 400] width 12 height 20
radio input "true"
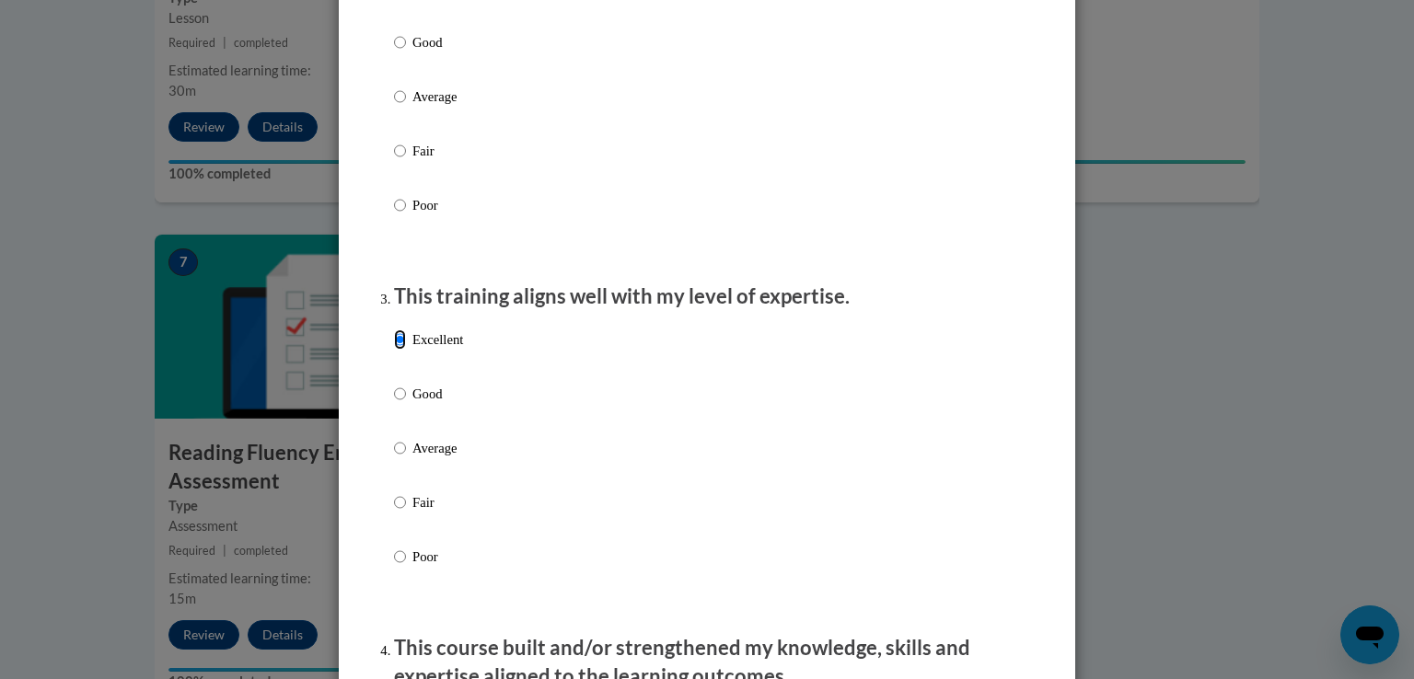
scroll to position [920, 0]
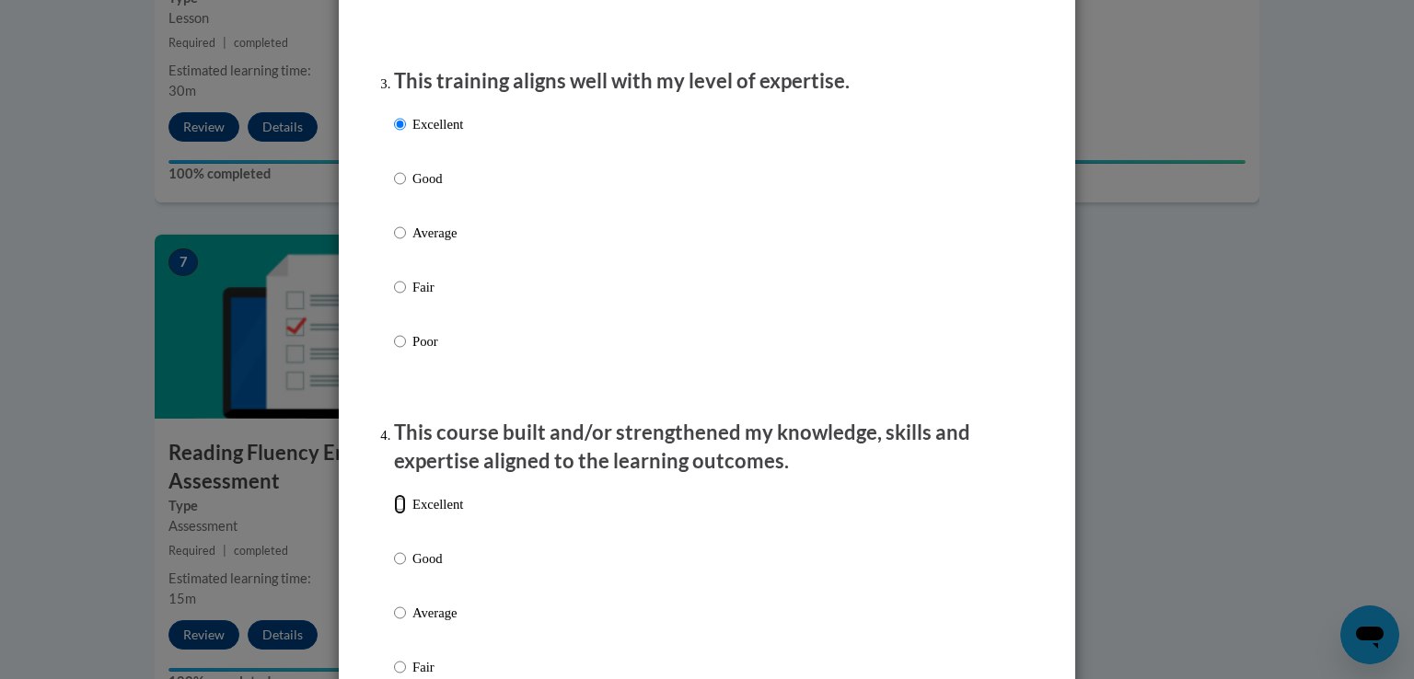
click at [394, 515] on input "Excellent" at bounding box center [400, 504] width 12 height 20
radio input "true"
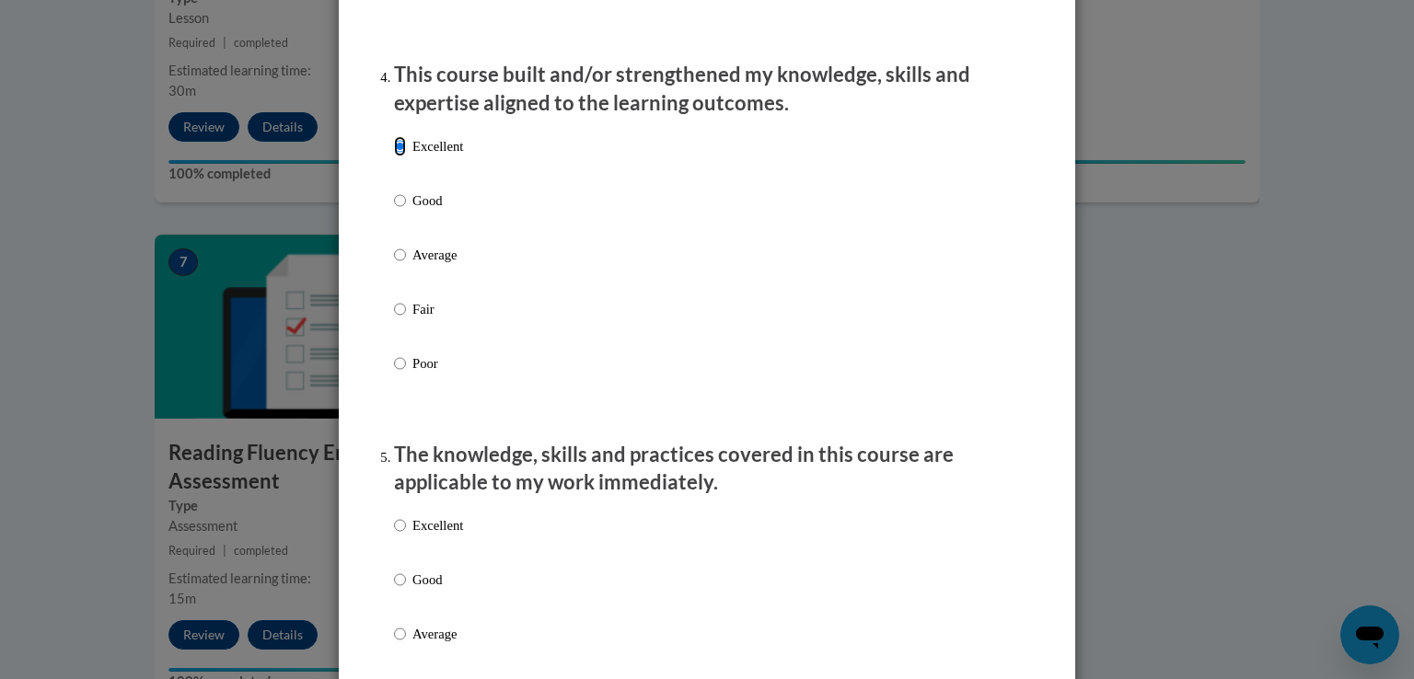
scroll to position [1289, 0]
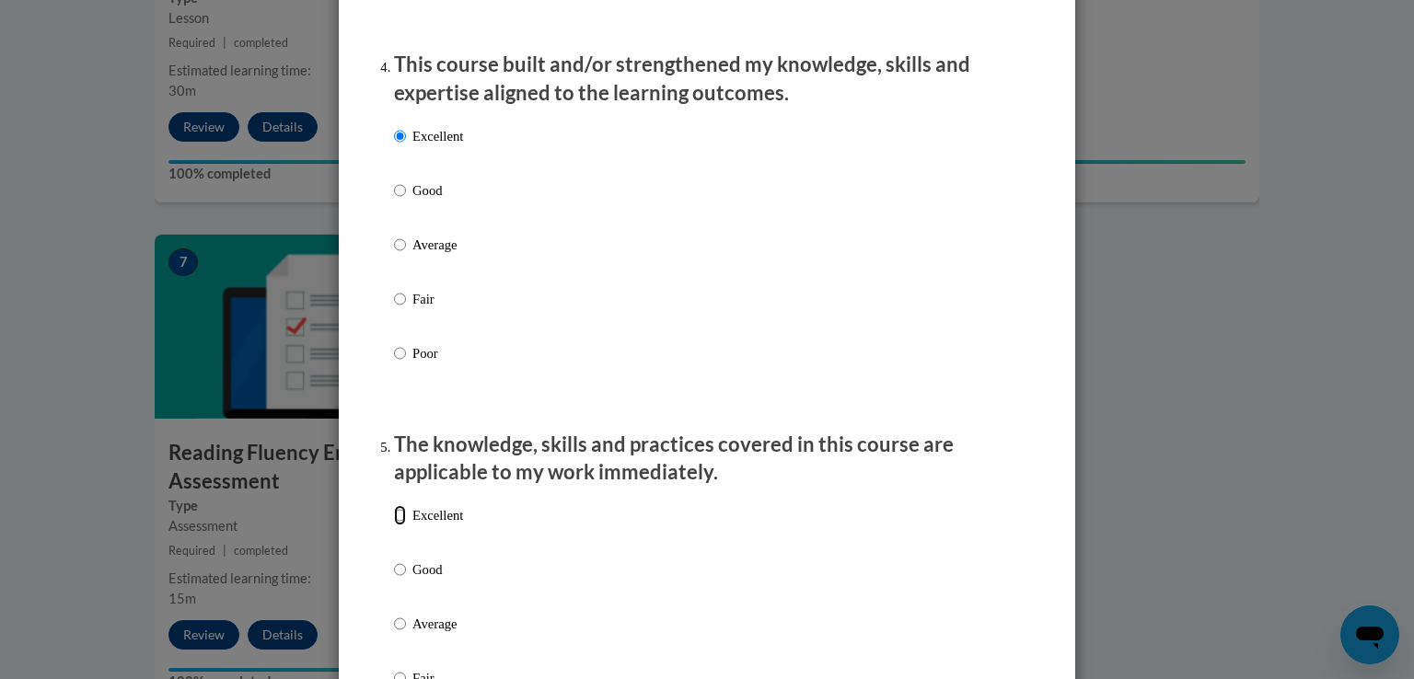
click at [395, 526] on input "Excellent" at bounding box center [400, 515] width 12 height 20
radio input "true"
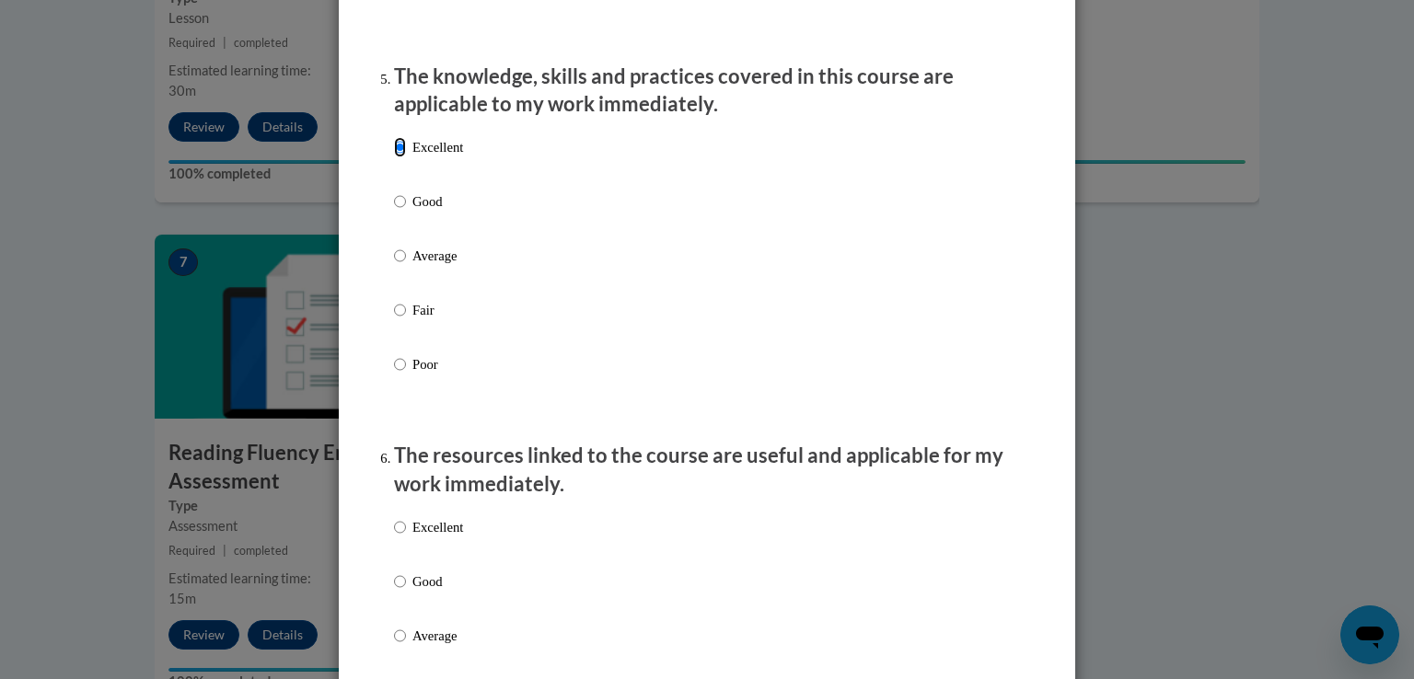
scroll to position [1933, 0]
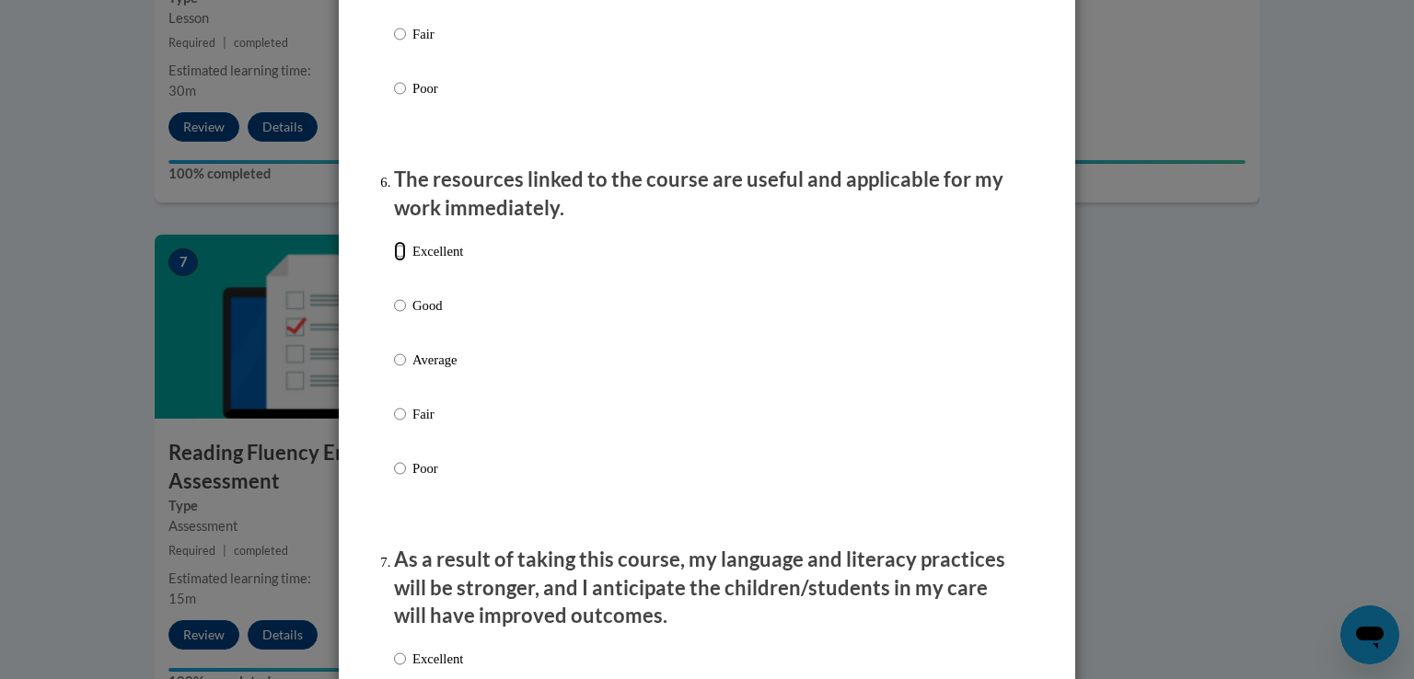
click at [398, 261] on input "Excellent" at bounding box center [400, 251] width 12 height 20
radio input "true"
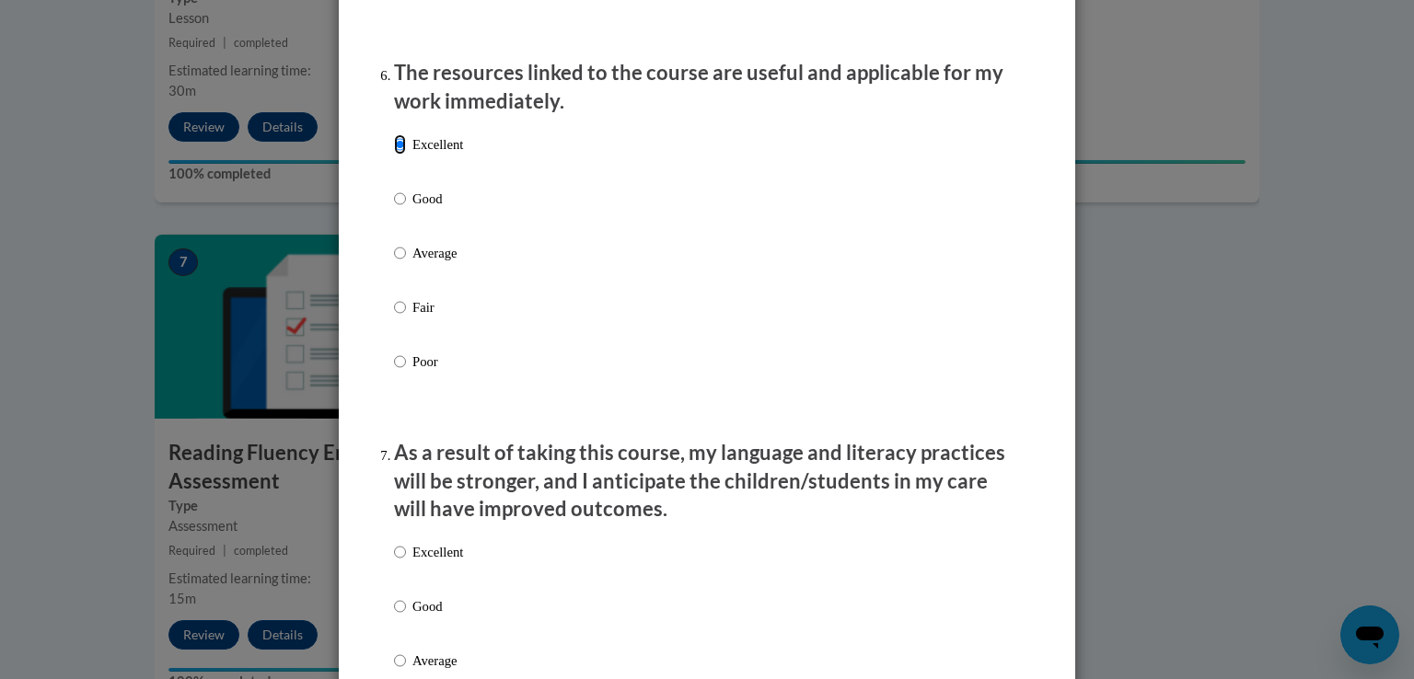
scroll to position [2209, 0]
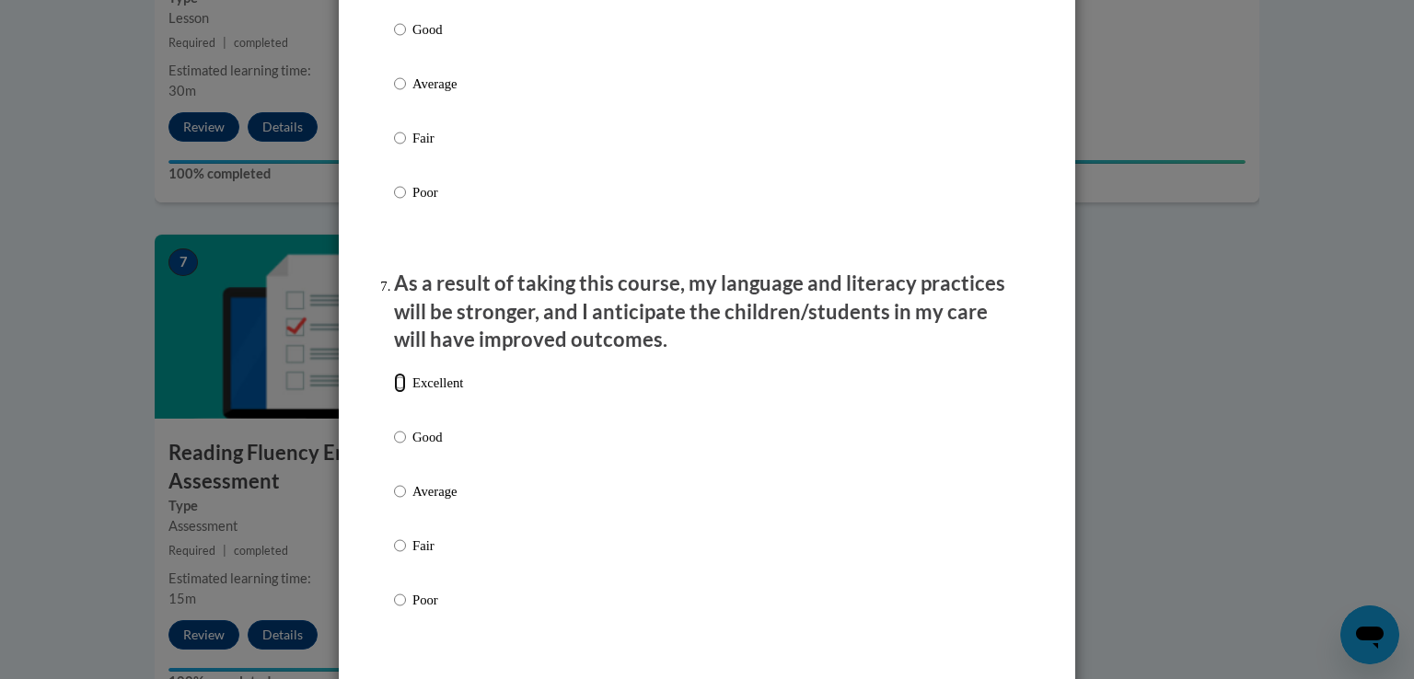
click at [394, 393] on input "Excellent" at bounding box center [400, 383] width 12 height 20
radio input "true"
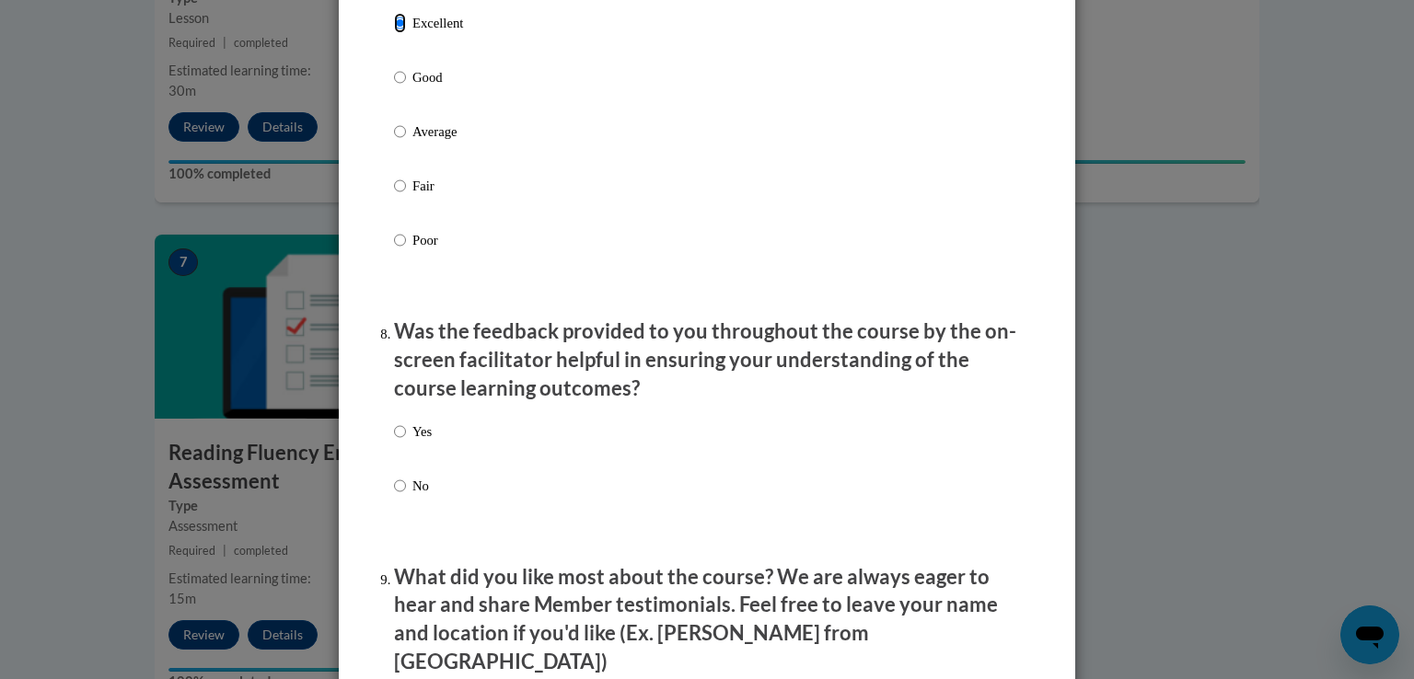
scroll to position [2577, 0]
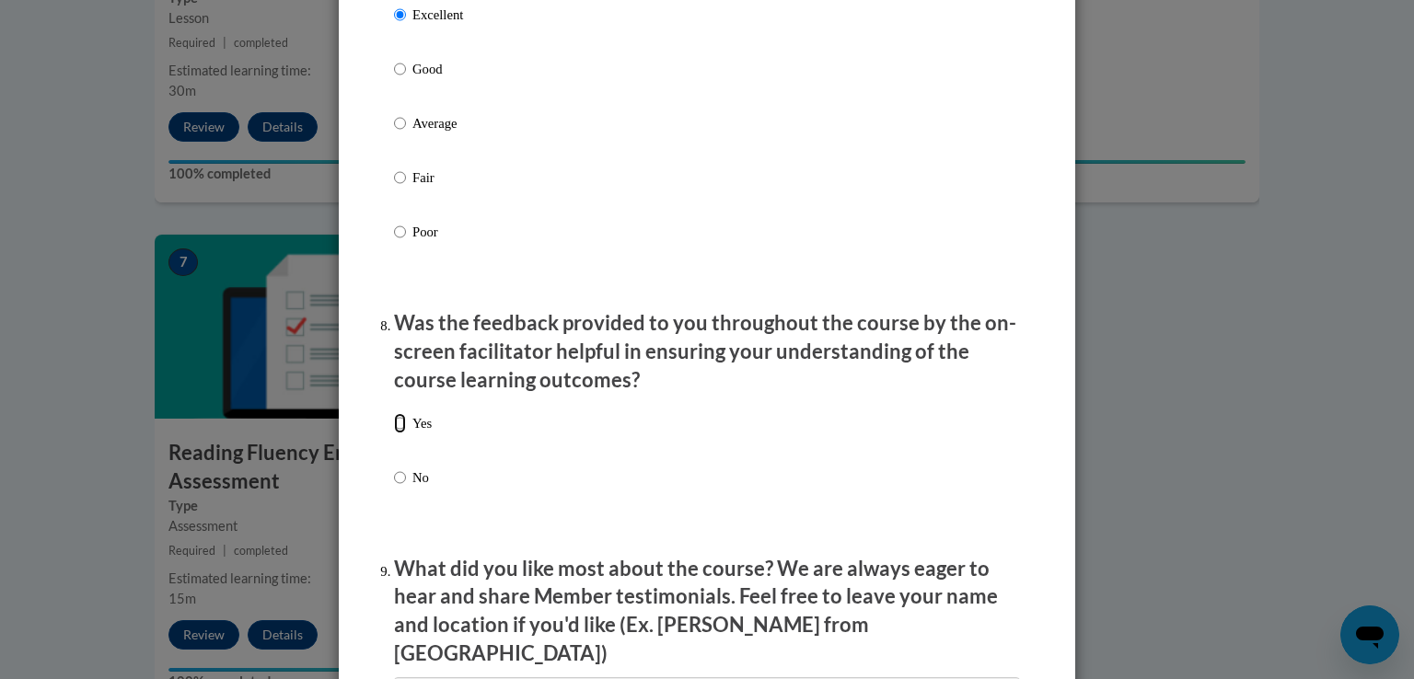
drag, startPoint x: 394, startPoint y: 445, endPoint x: 431, endPoint y: 446, distance: 36.9
click at [395, 434] on input "Yes" at bounding box center [400, 423] width 12 height 20
radio input "true"
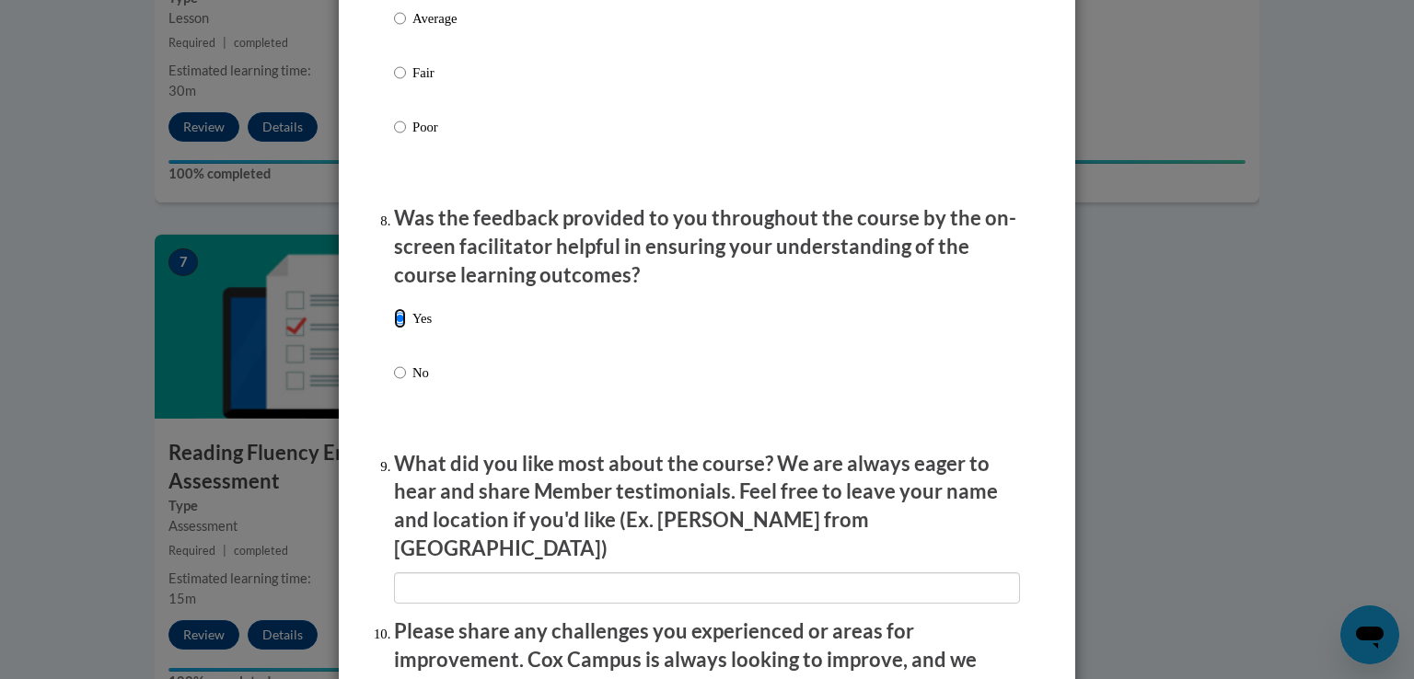
scroll to position [2853, 0]
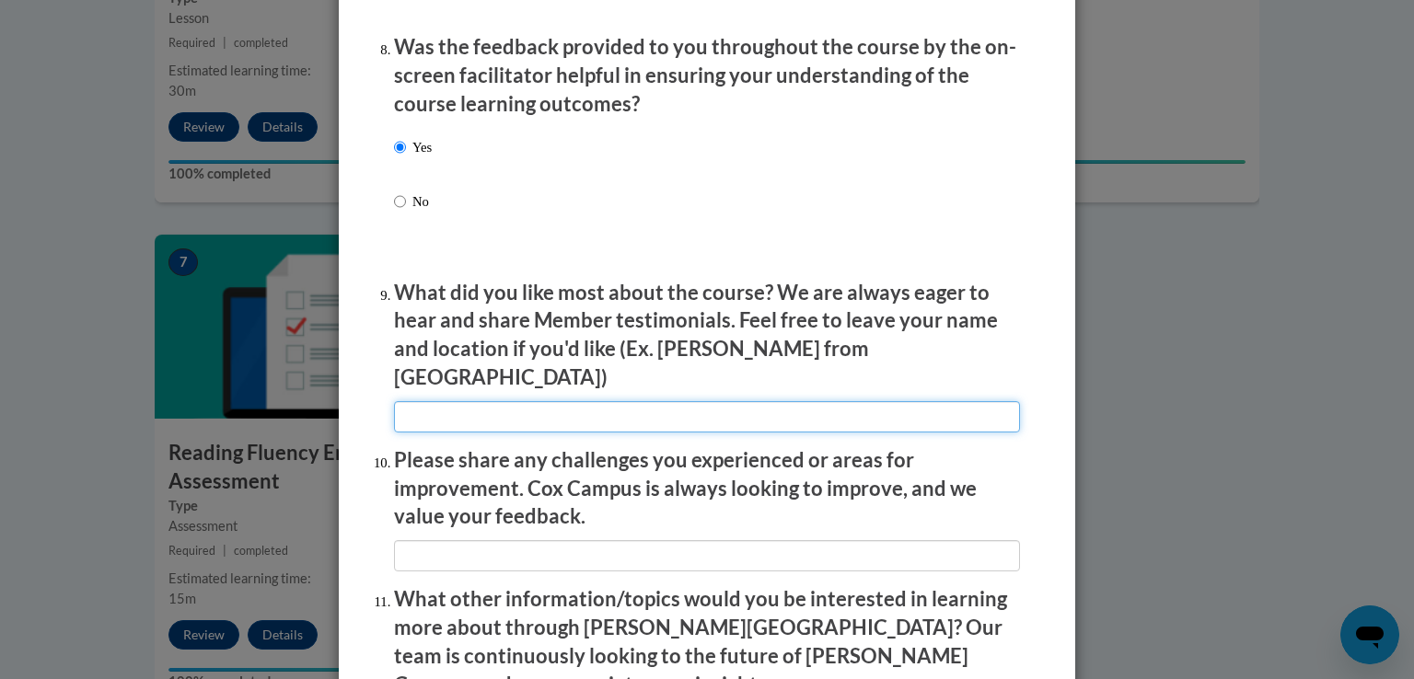
click at [446, 407] on input "textbox" at bounding box center [707, 416] width 626 height 31
type input "N/a"
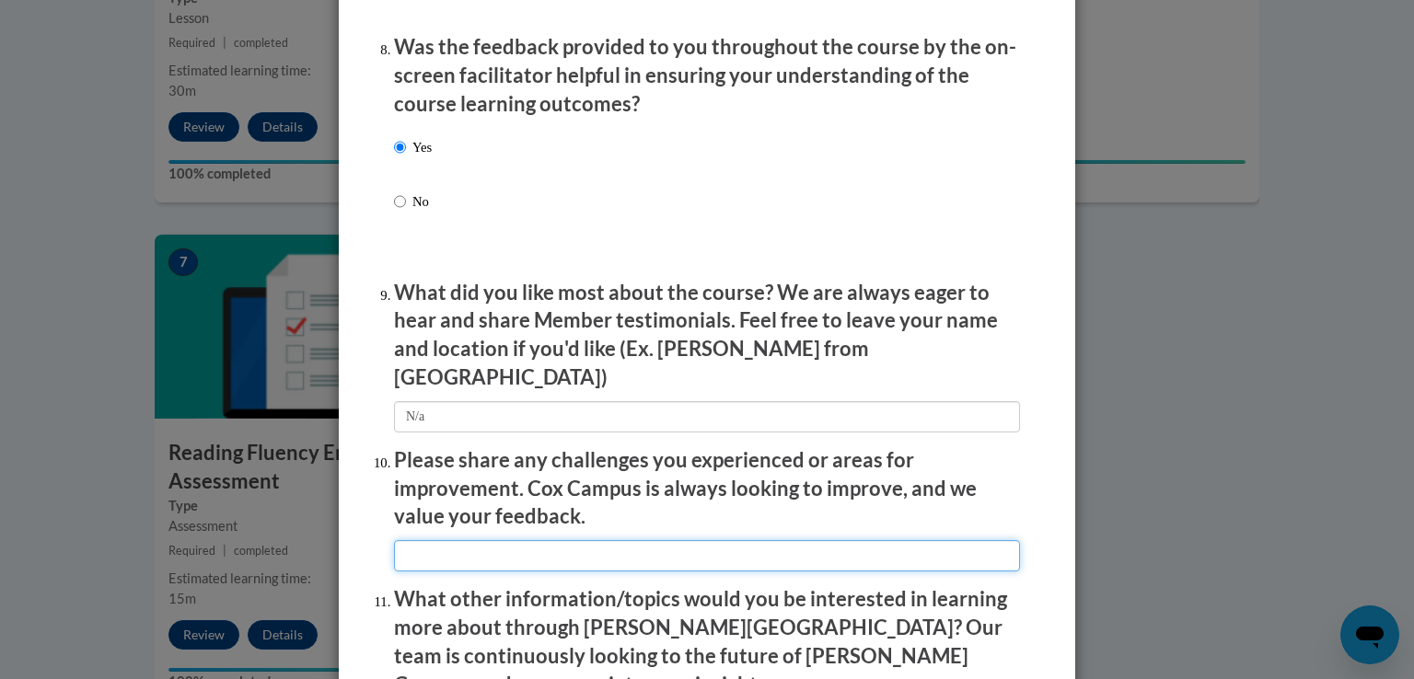
click at [472, 540] on input "textbox" at bounding box center [707, 555] width 626 height 31
type input "N/a"
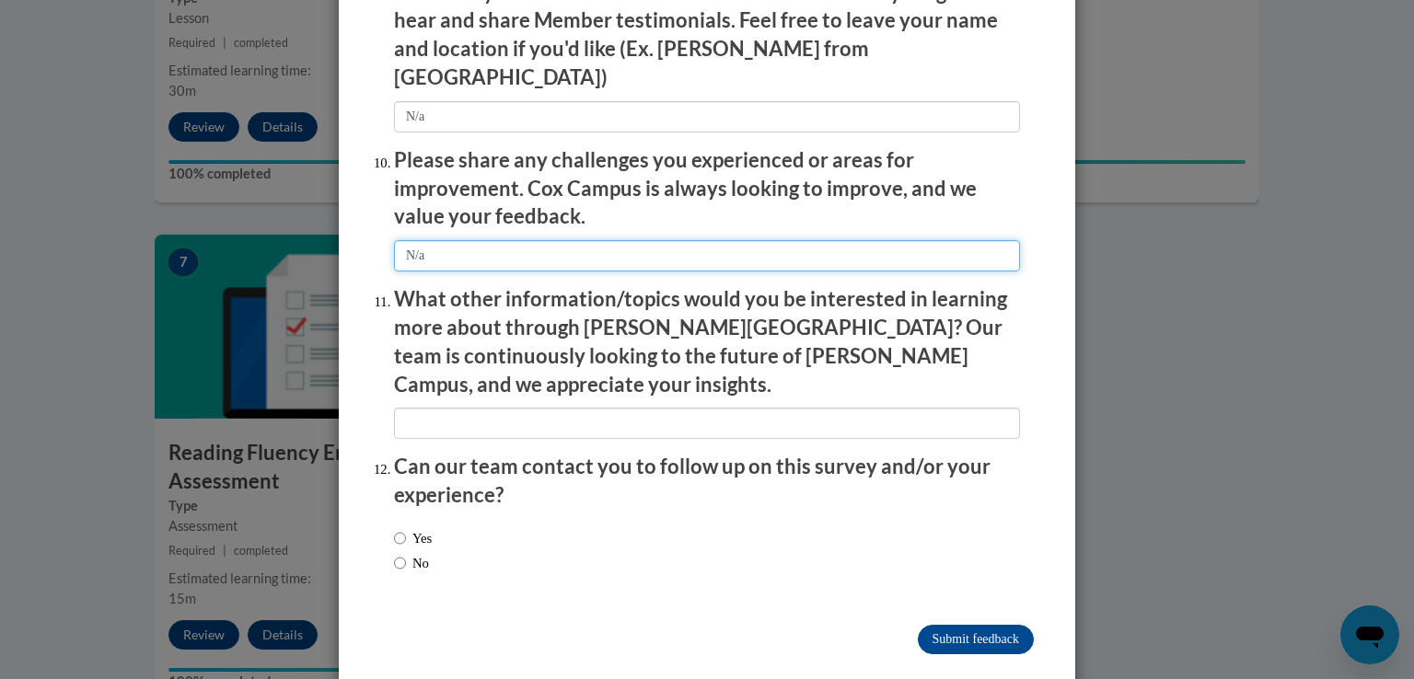
scroll to position [3154, 0]
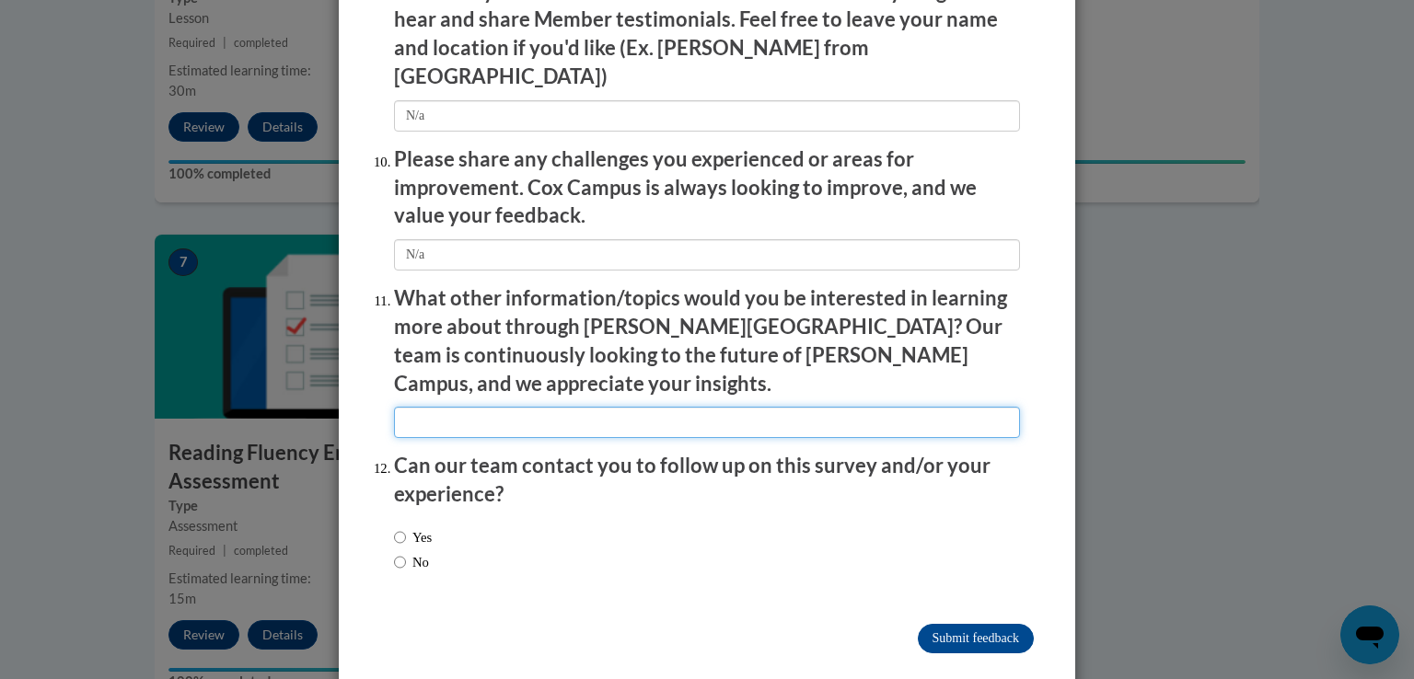
click at [504, 407] on input "textbox" at bounding box center [707, 422] width 626 height 31
type input "N/a"
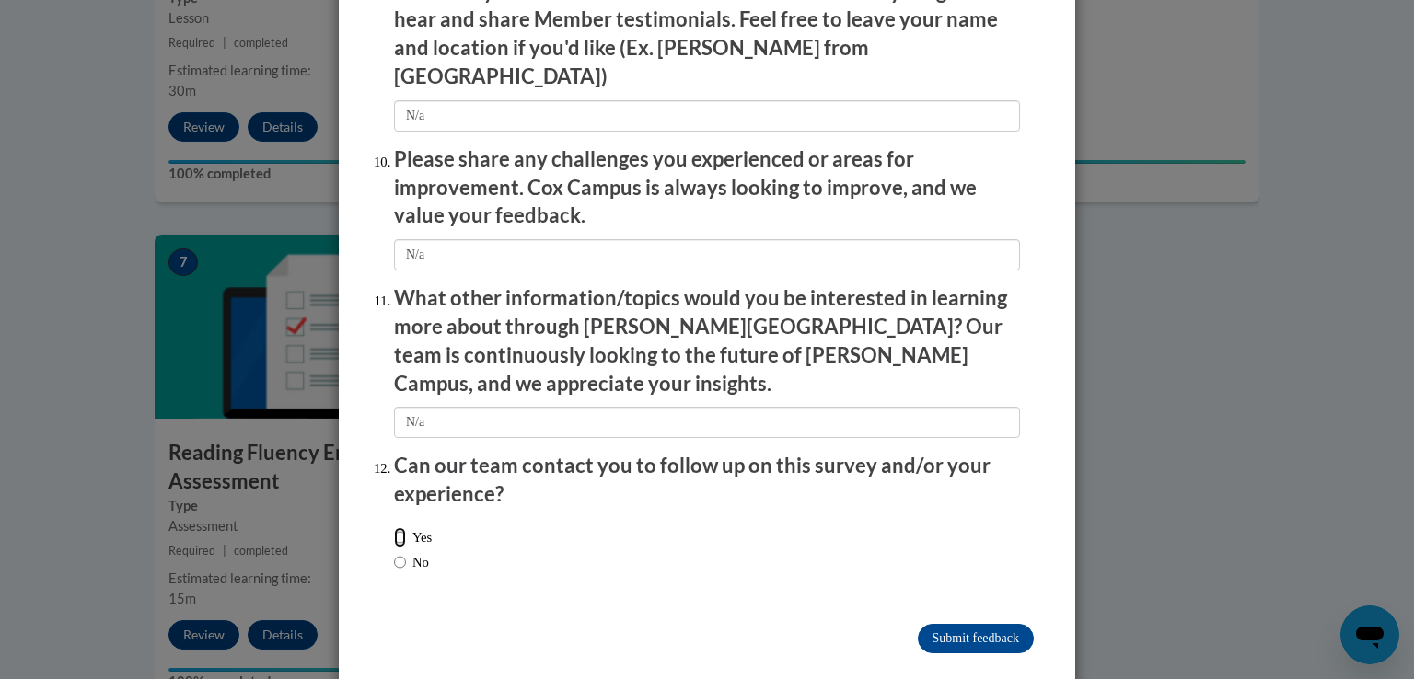
click at [394, 527] on input "Yes" at bounding box center [400, 537] width 12 height 20
radio input "true"
click at [394, 552] on input "No" at bounding box center [400, 562] width 12 height 20
radio input "true"
click at [961, 624] on input "Submit feedback" at bounding box center [976, 638] width 116 height 29
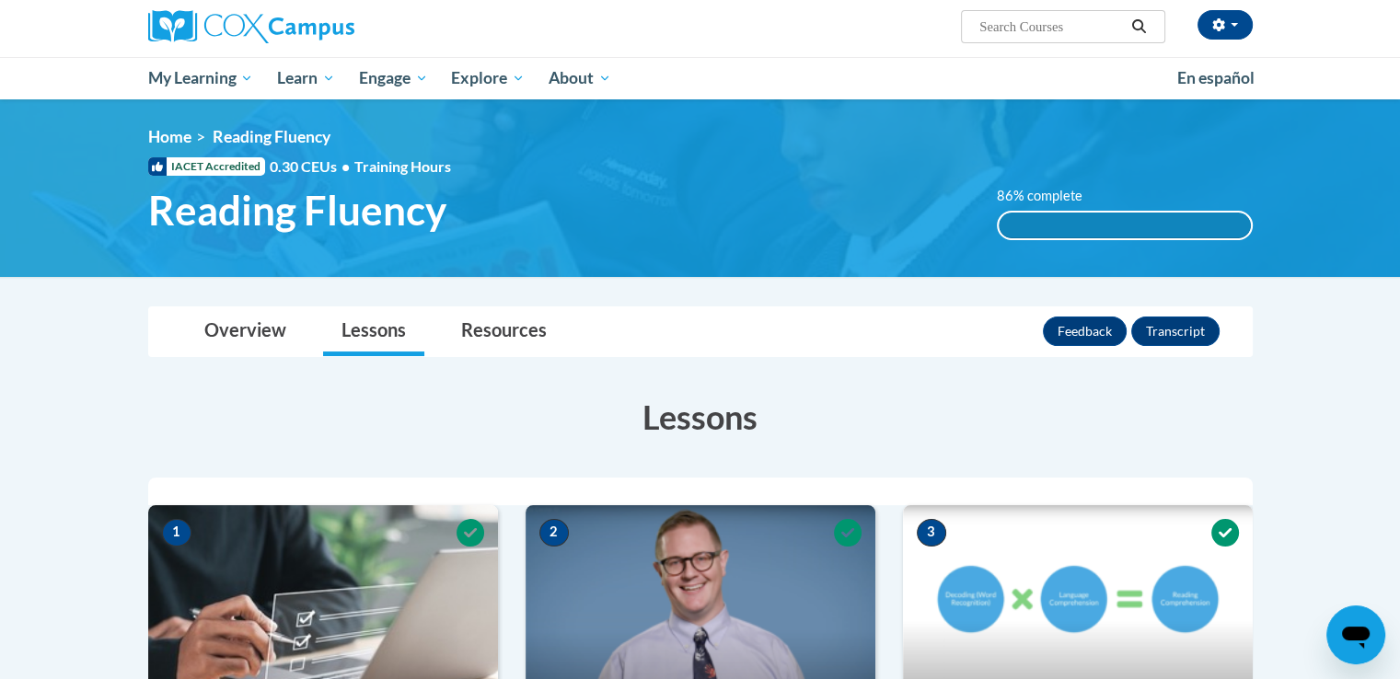
scroll to position [0, 0]
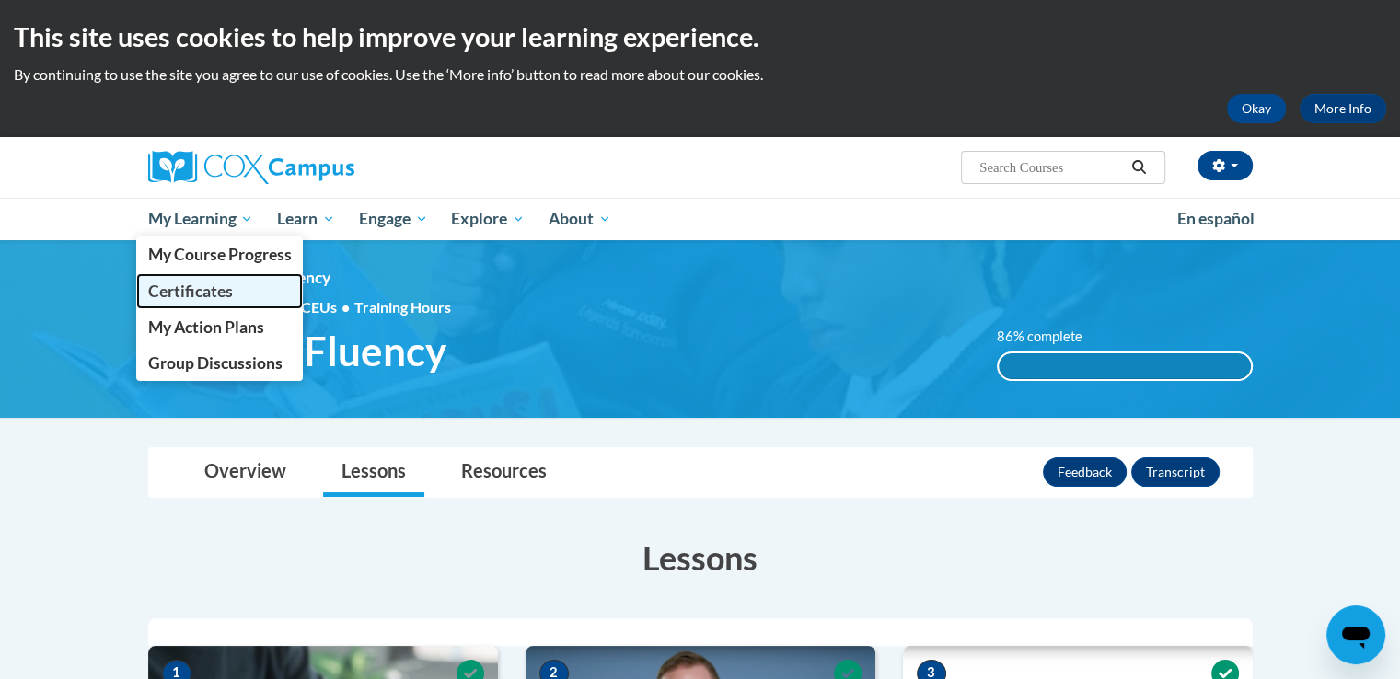
click at [198, 300] on span "Certificates" at bounding box center [189, 291] width 85 height 19
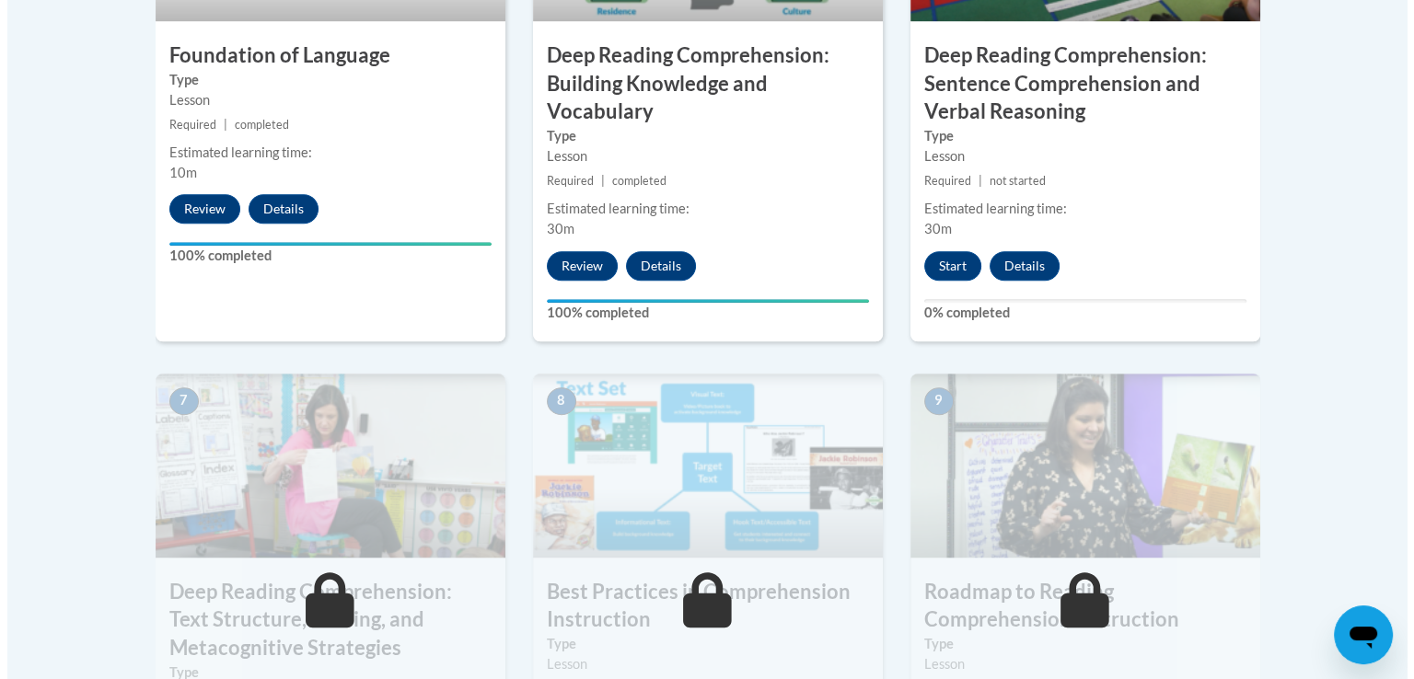
scroll to position [1289, 0]
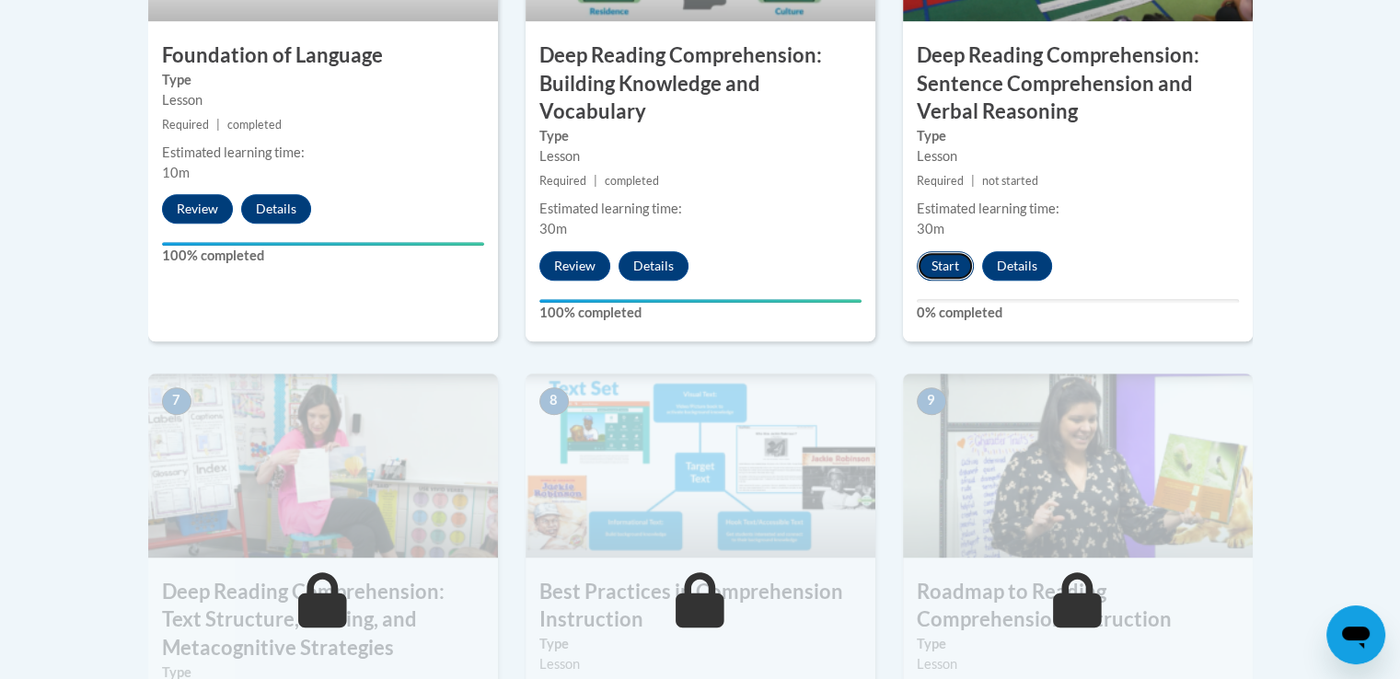
click at [941, 266] on button "Start" at bounding box center [945, 265] width 57 height 29
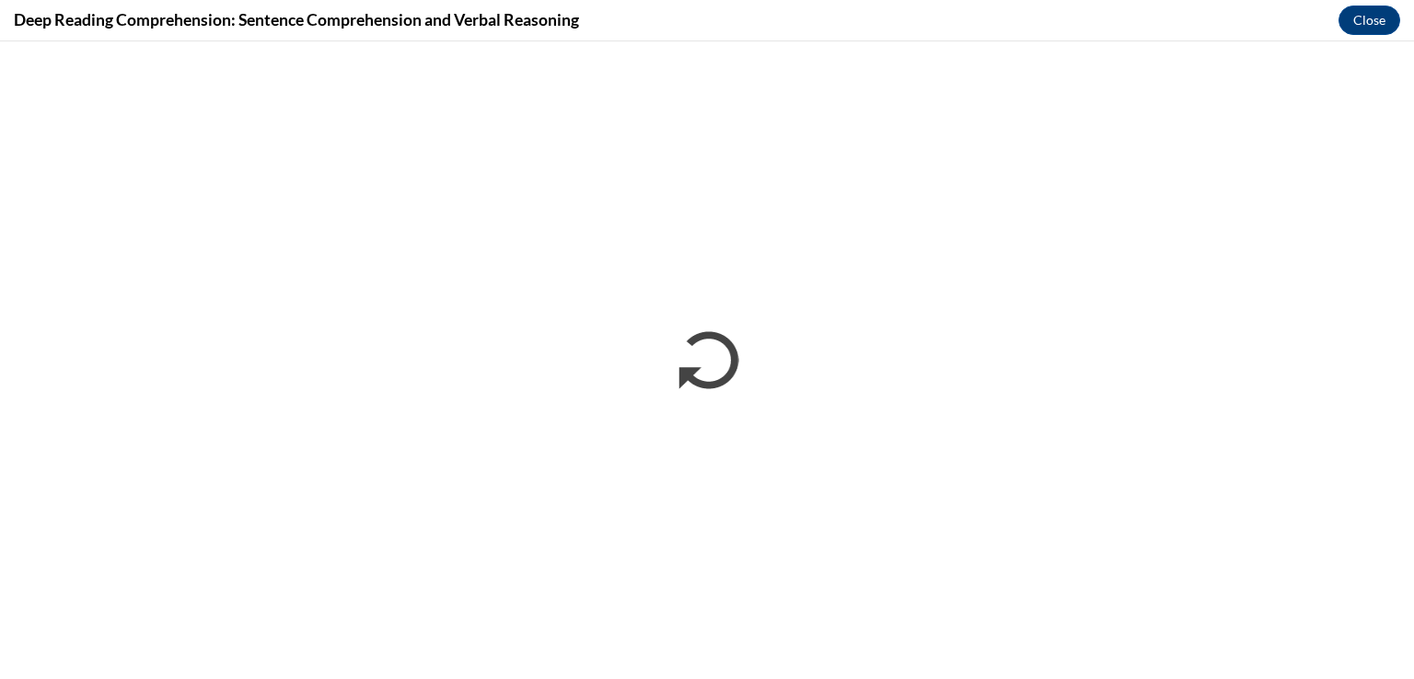
scroll to position [0, 0]
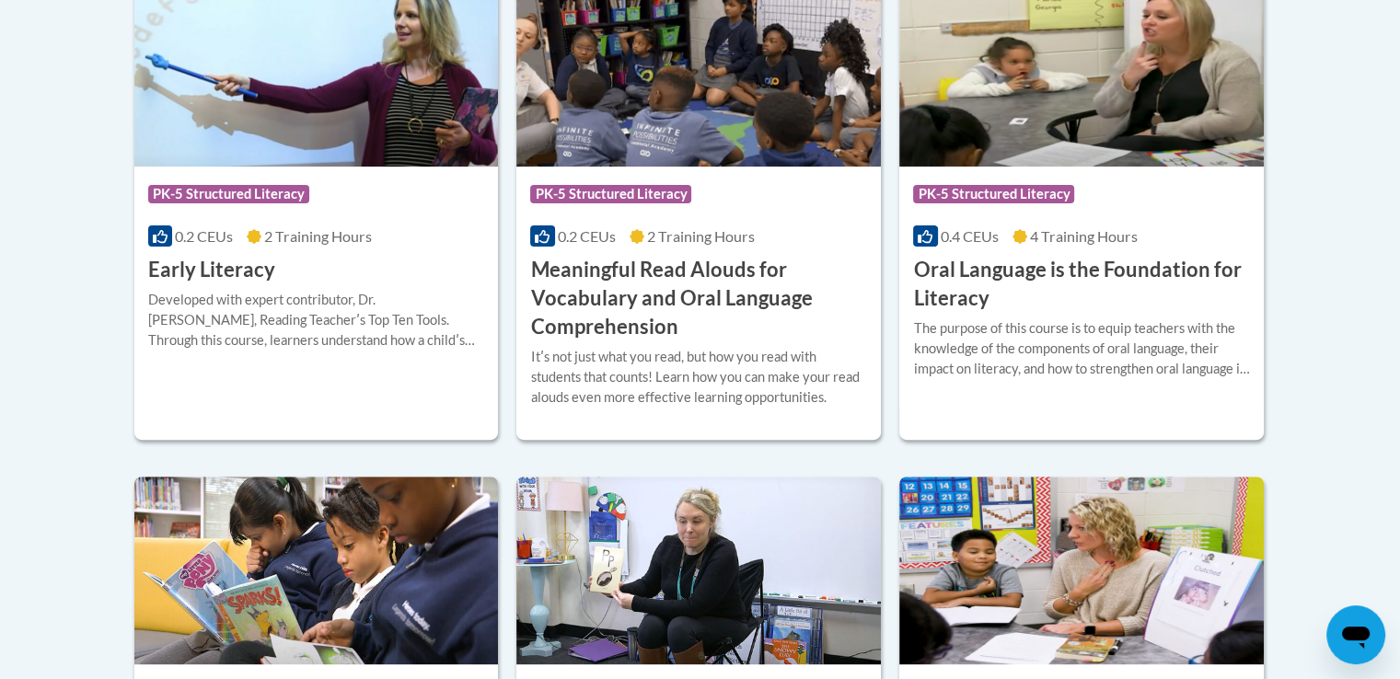
scroll to position [969, 0]
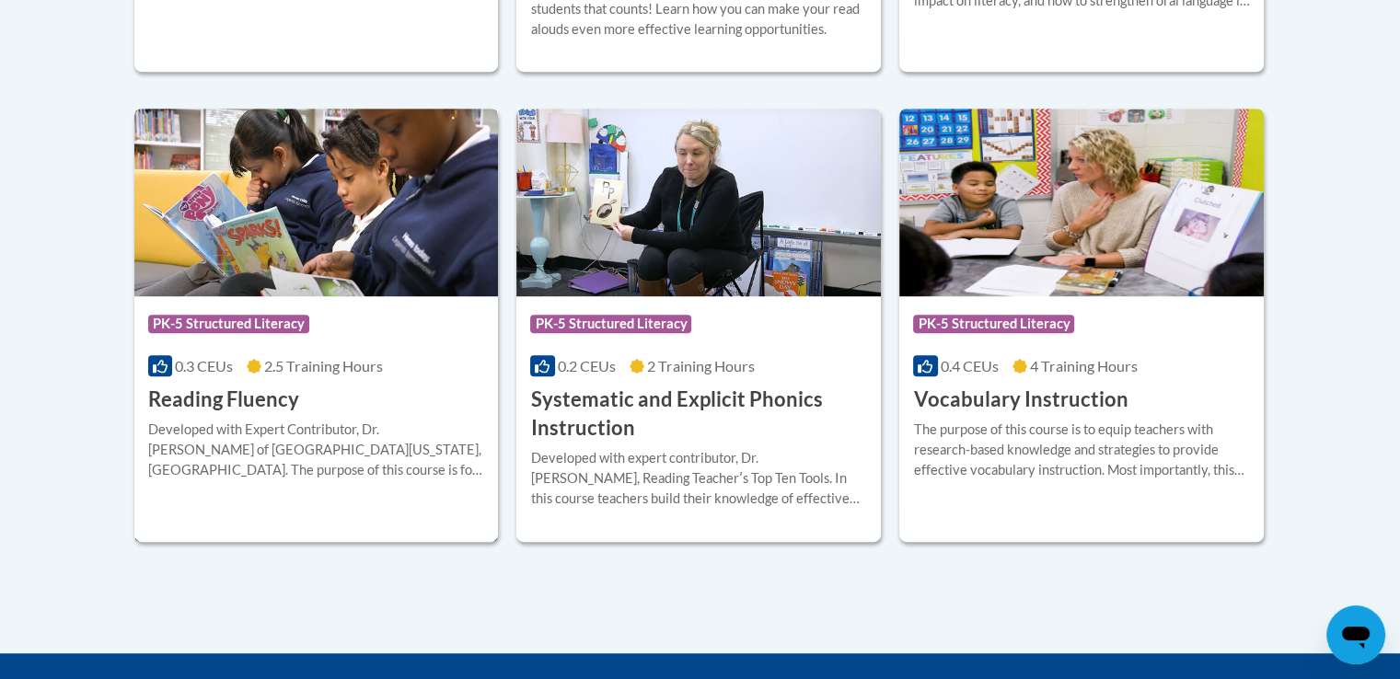
click at [209, 424] on div "Developed with Expert Contributor, Dr. [PERSON_NAME] of [GEOGRAPHIC_DATA][US_ST…" at bounding box center [316, 450] width 337 height 61
